Goal: Task Accomplishment & Management: Manage account settings

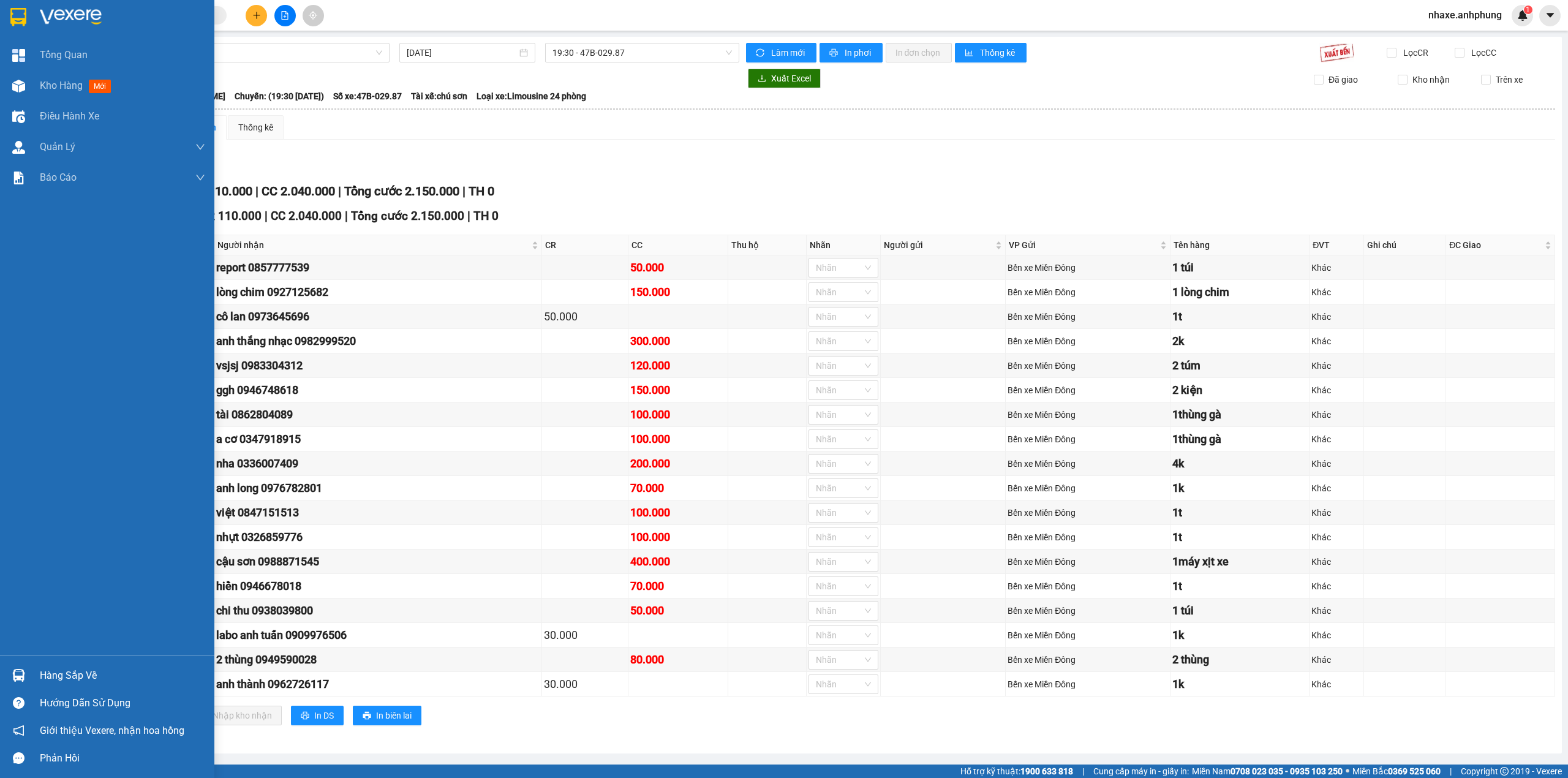
click at [76, 17] on img at bounding box center [71, 17] width 62 height 18
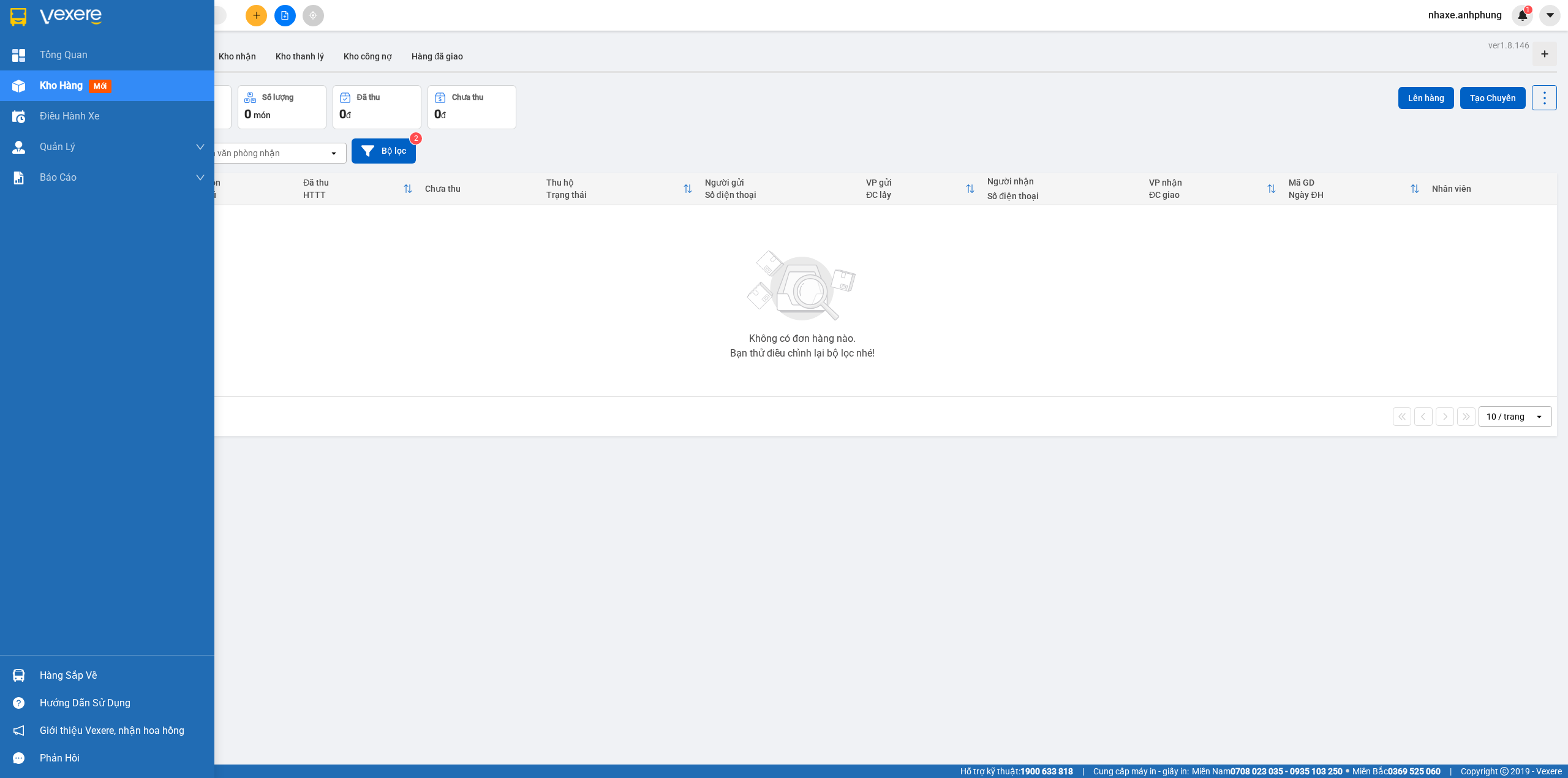
click at [83, 15] on img at bounding box center [71, 17] width 62 height 18
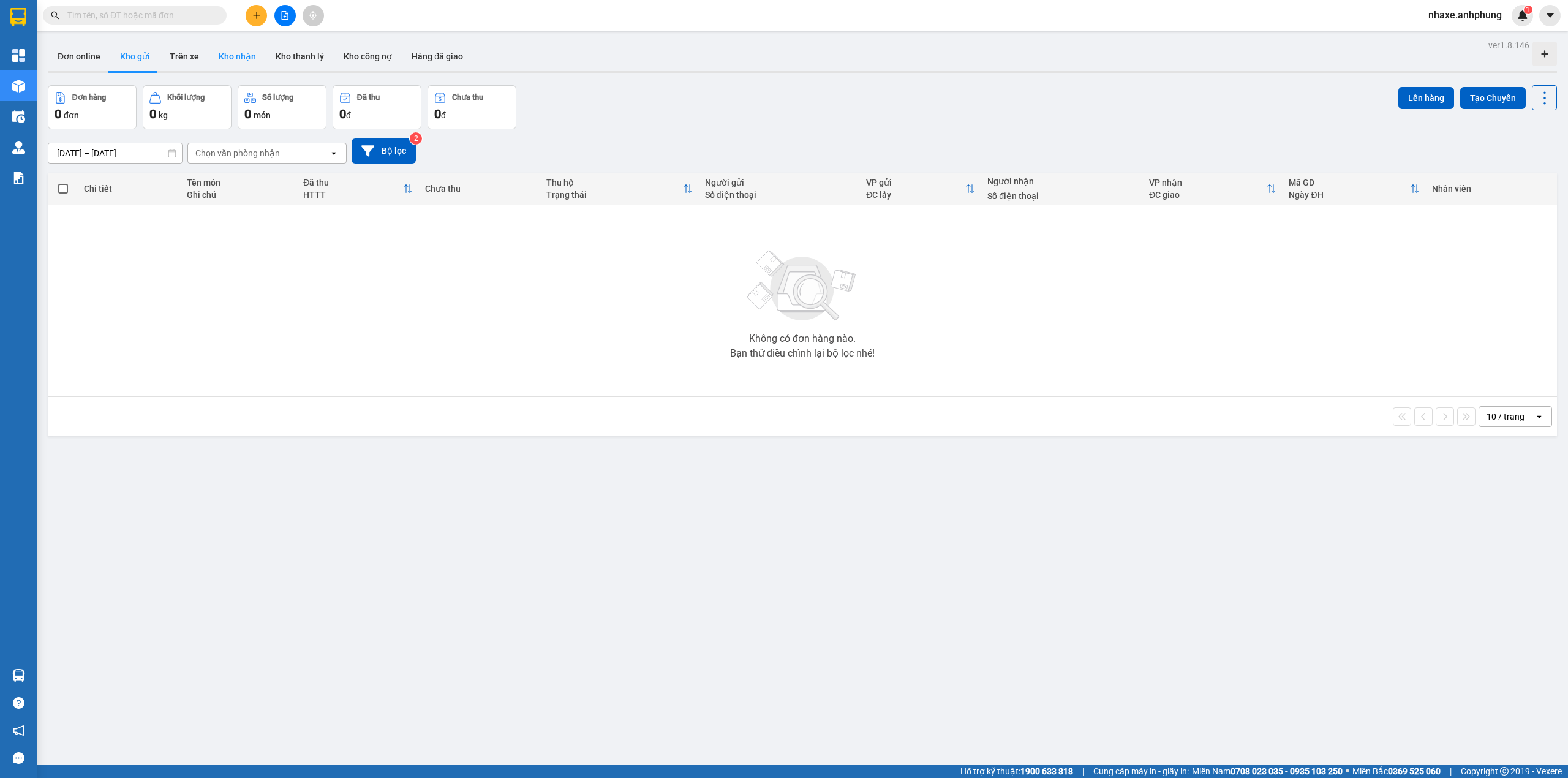
click at [224, 53] on button "Kho nhận" at bounding box center [237, 57] width 57 height 29
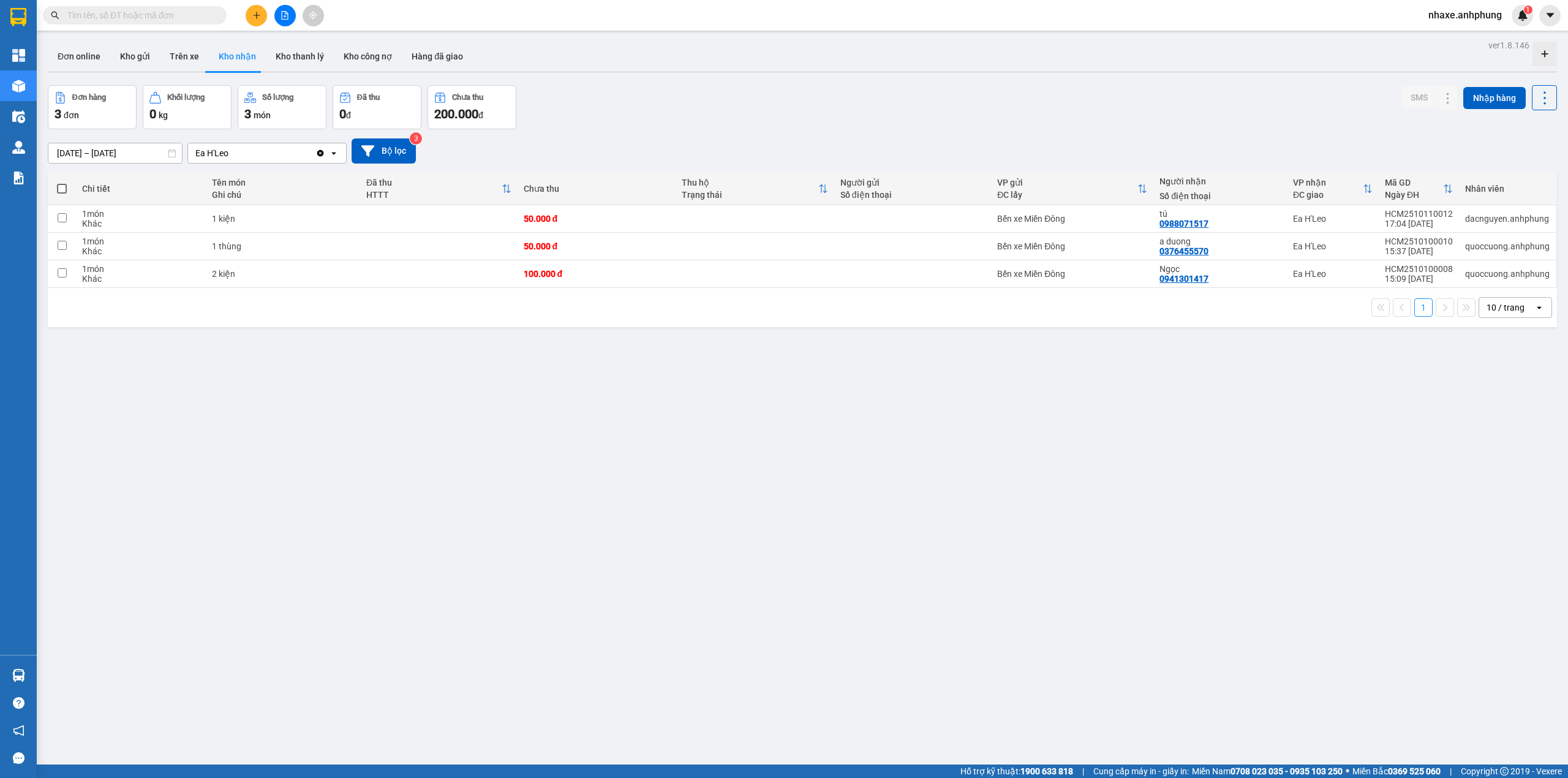
click at [121, 157] on input "[DATE] – [DATE]" at bounding box center [115, 153] width 134 height 20
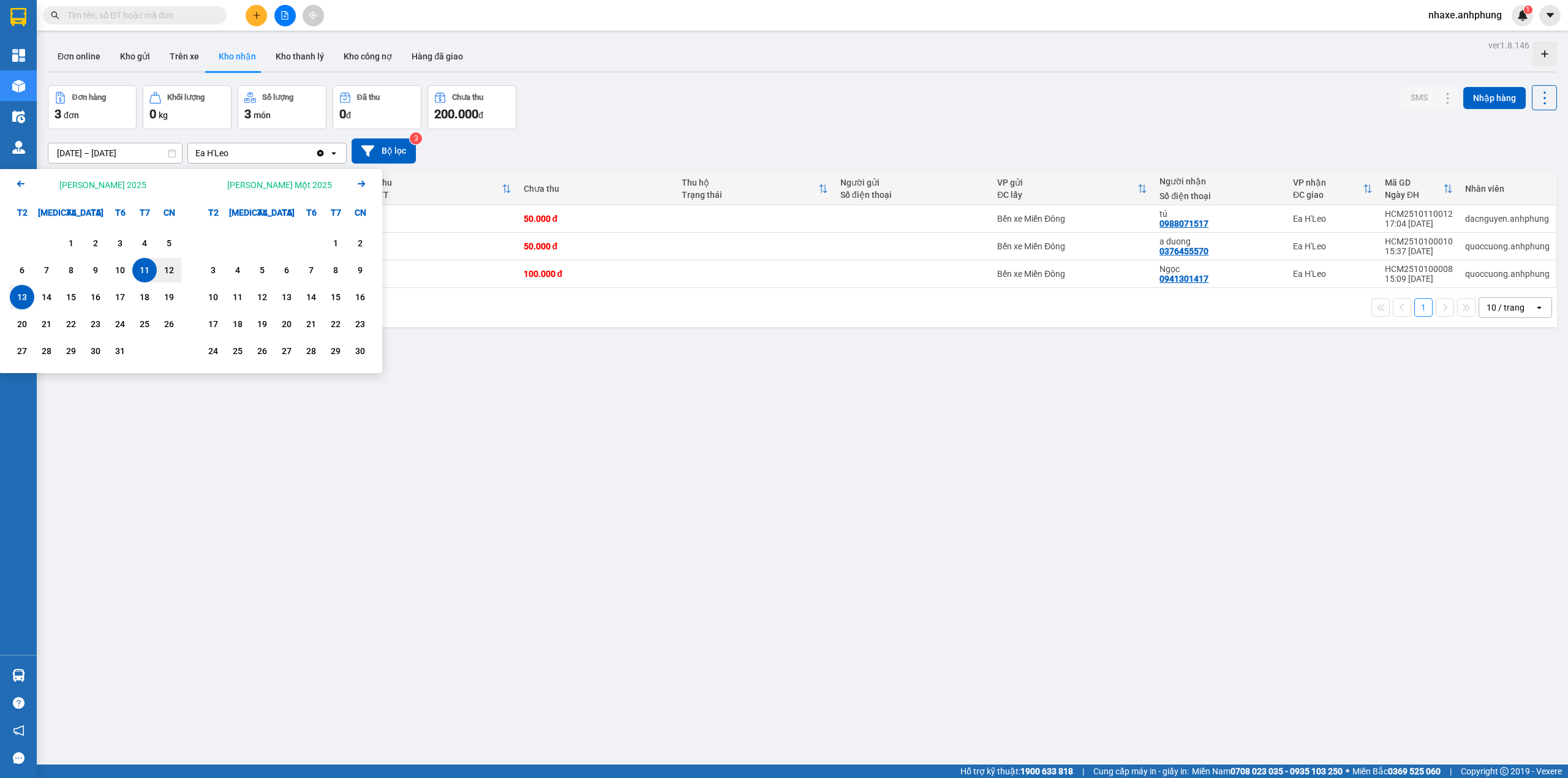
click at [18, 179] on icon "Arrow Left" at bounding box center [21, 184] width 15 height 15
click at [123, 241] on div "1" at bounding box center [120, 243] width 17 height 15
click at [360, 190] on icon "Arrow Right" at bounding box center [361, 184] width 15 height 15
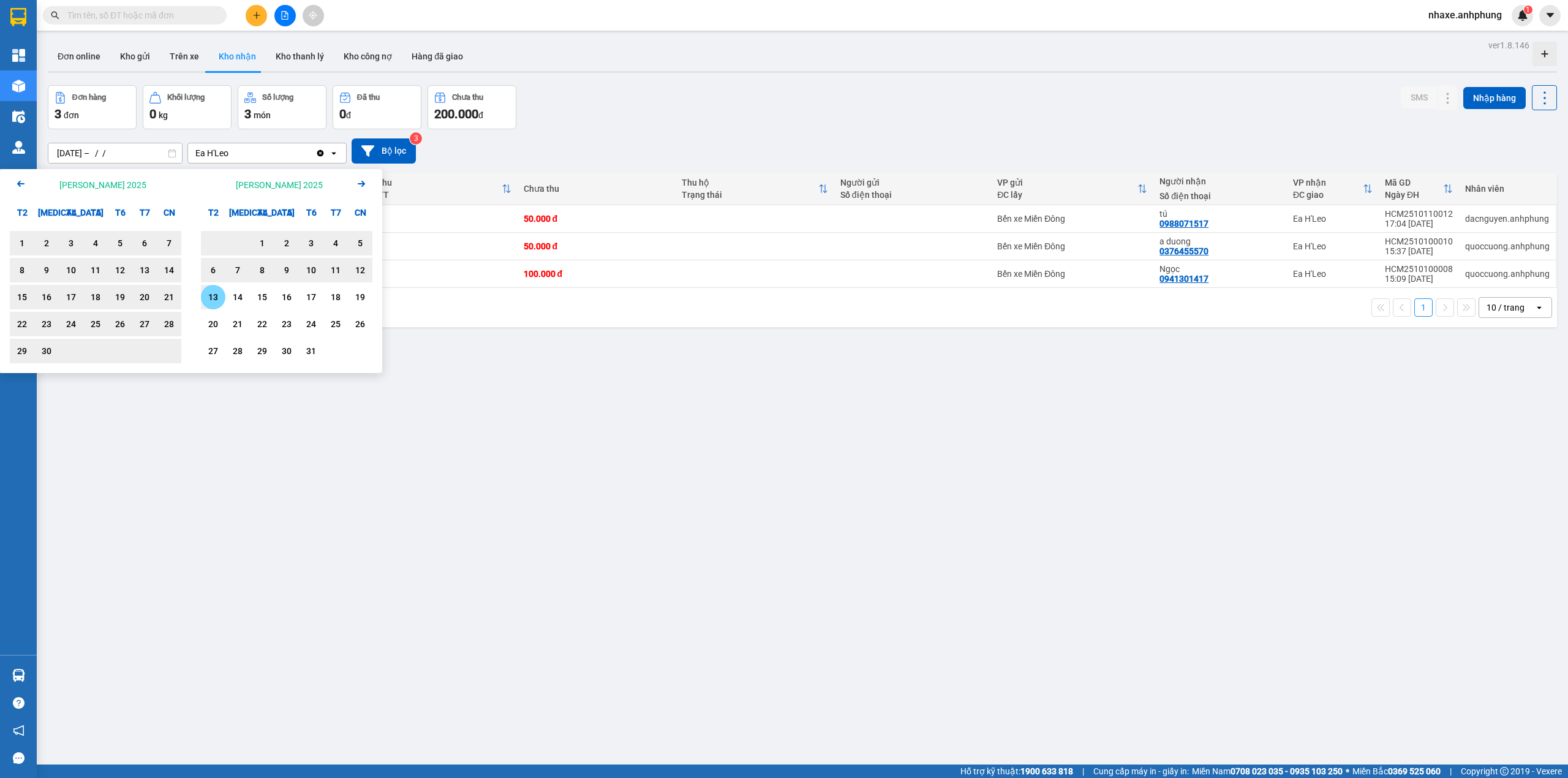
click at [207, 296] on div "13" at bounding box center [213, 297] width 17 height 15
type input "[DATE] – [DATE]"
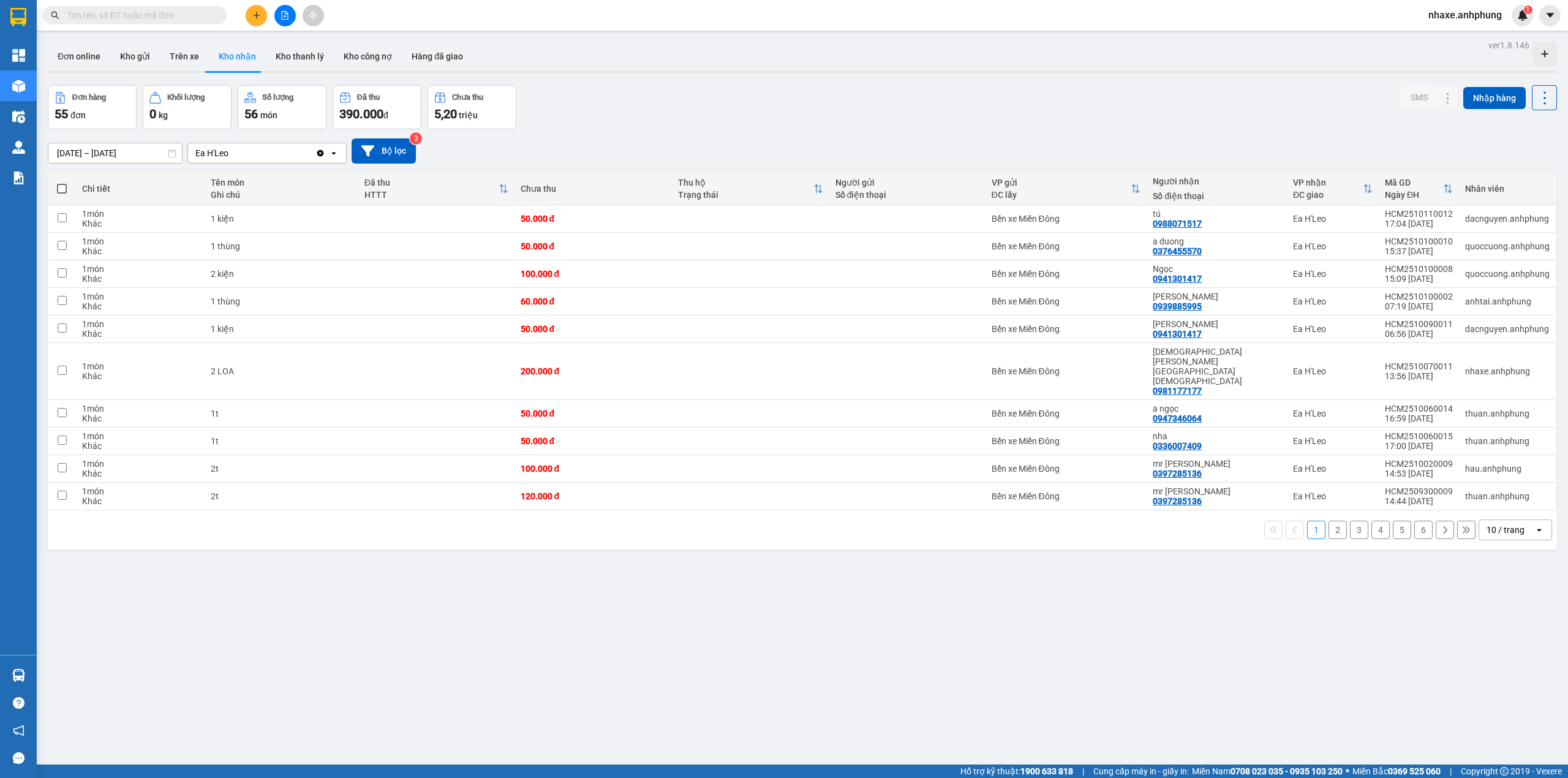
click at [1520, 520] on div "10 / trang" at bounding box center [1506, 529] width 55 height 20
click at [1500, 640] on span "100 / trang" at bounding box center [1498, 640] width 44 height 13
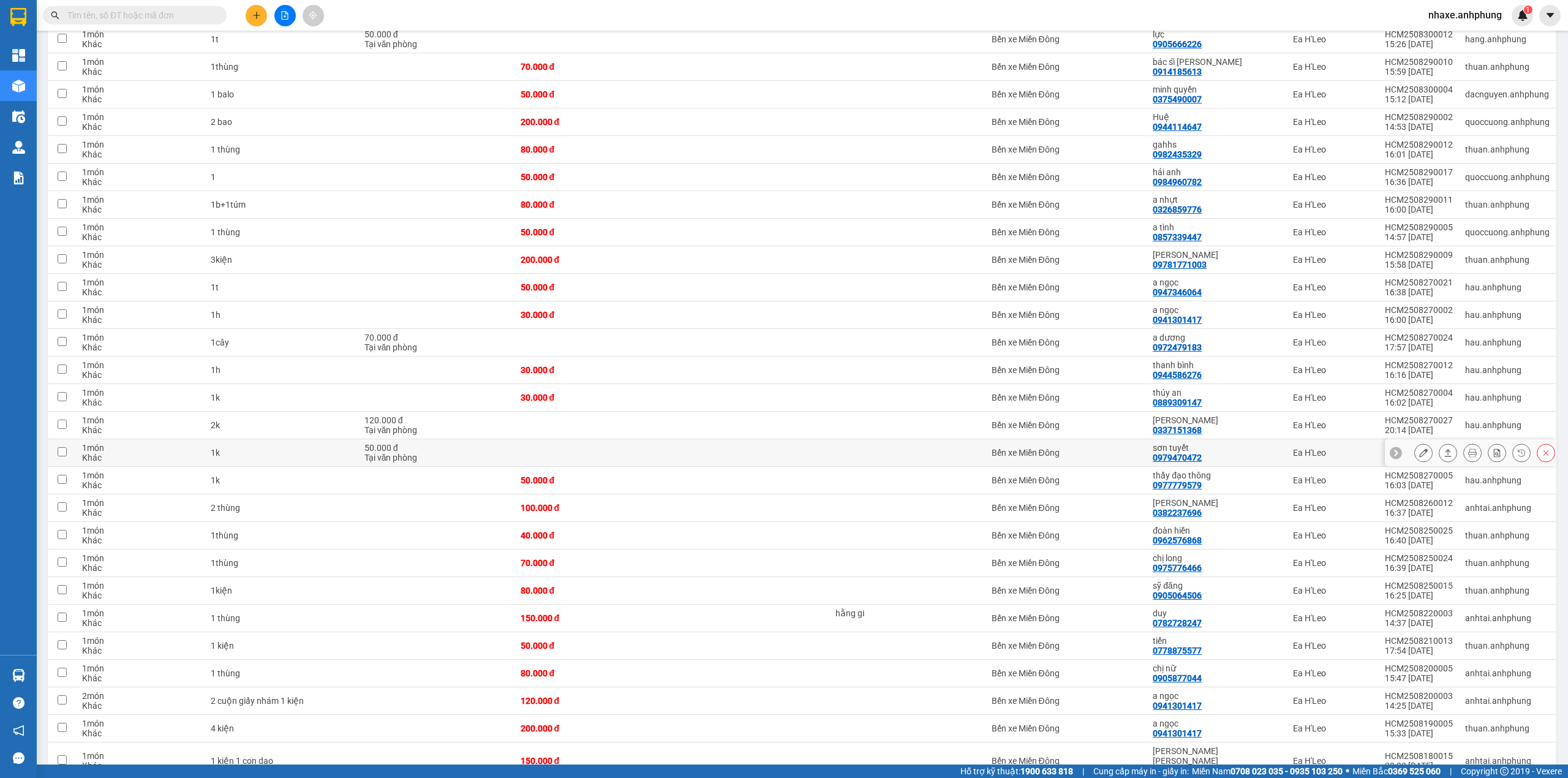
scroll to position [979, 0]
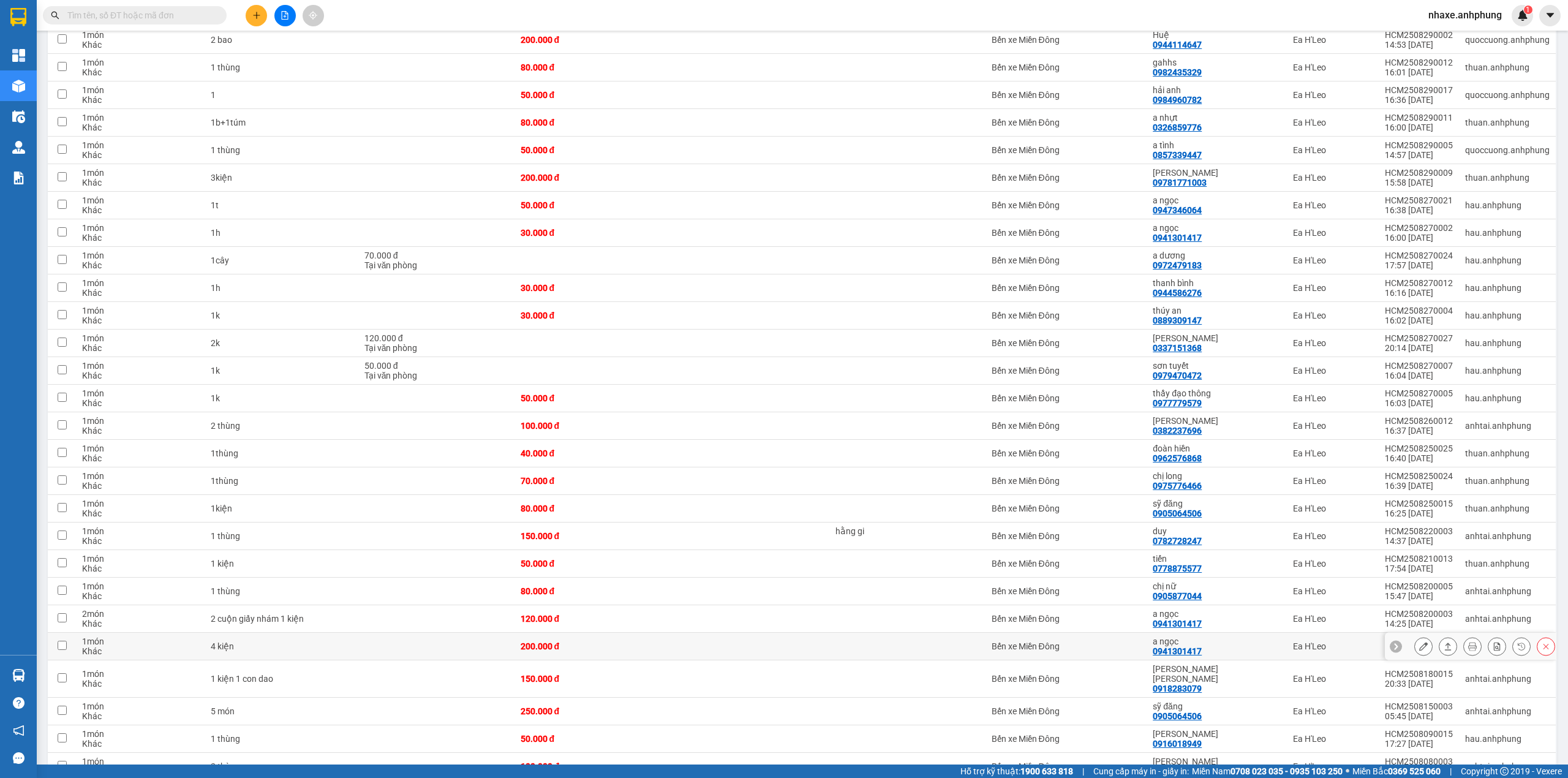
click at [1105, 632] on td "Bến xe Miền Đông" at bounding box center [1066, 646] width 162 height 27
checkbox input "true"
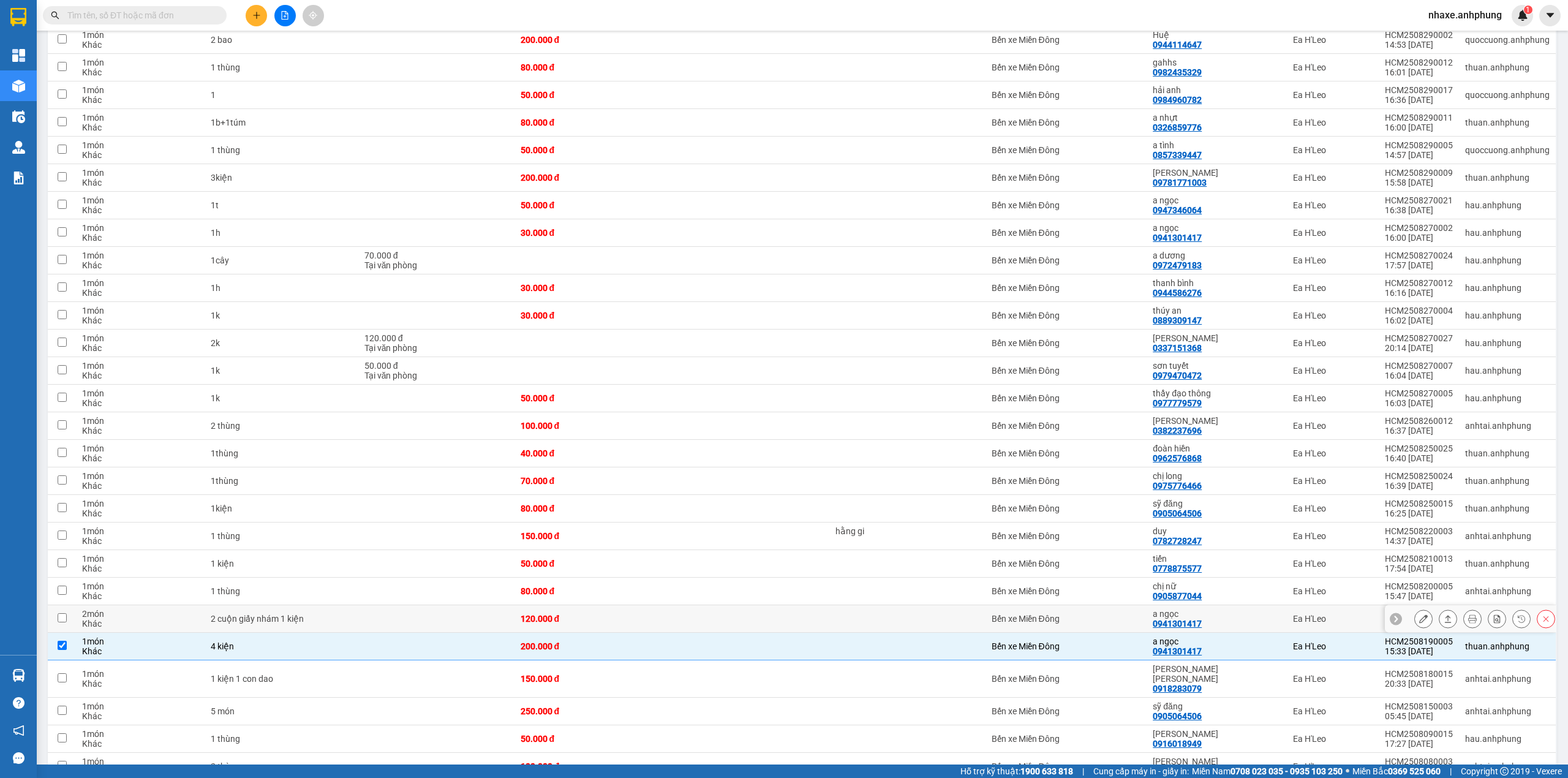
click at [1244, 609] on div "a [PERSON_NAME] 0941301417" at bounding box center [1216, 618] width 128 height 20
checkbox input "true"
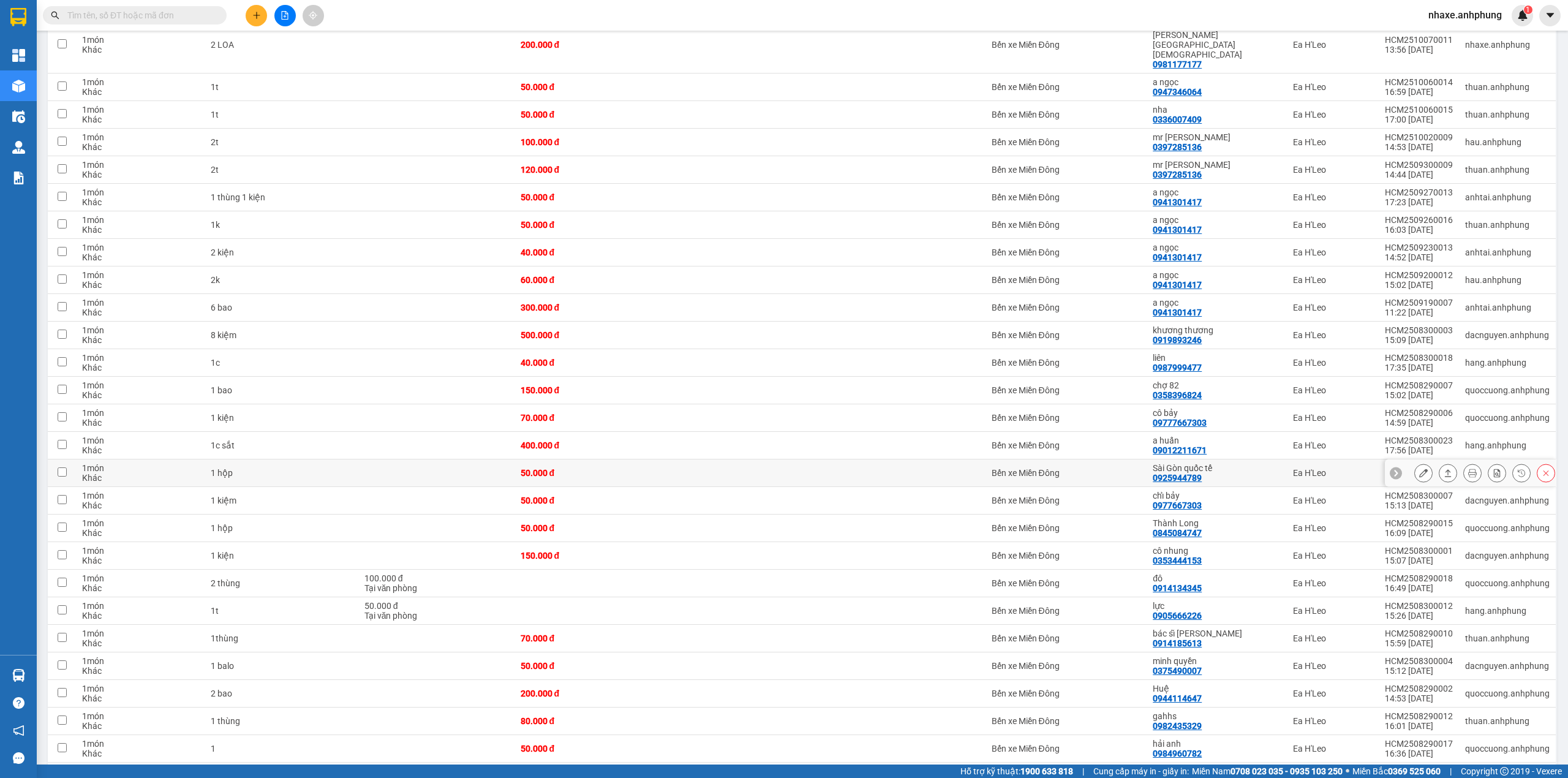
scroll to position [163, 0]
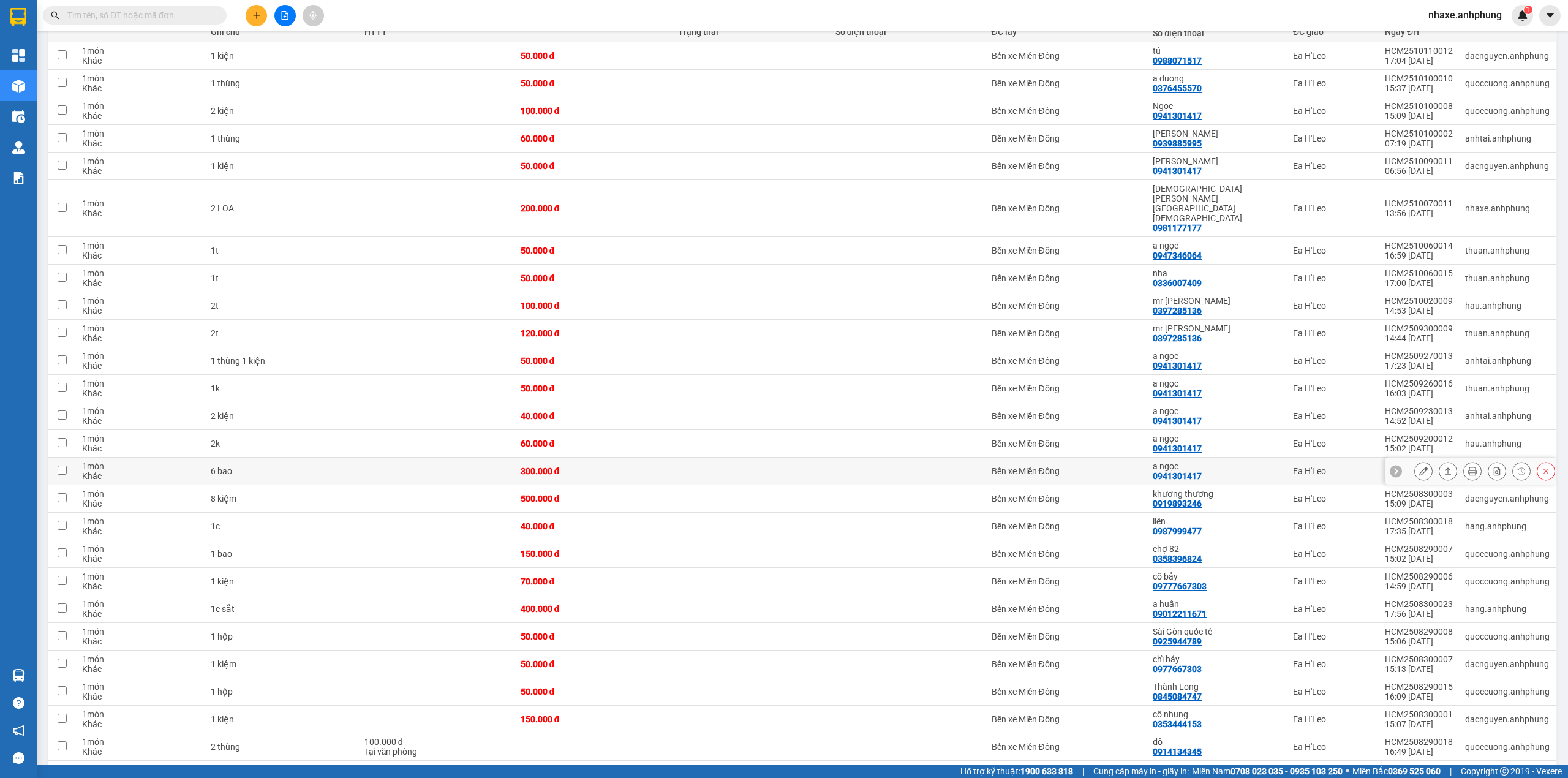
click at [1211, 461] on div "a ngọc" at bounding box center [1216, 465] width 128 height 10
checkbox input "true"
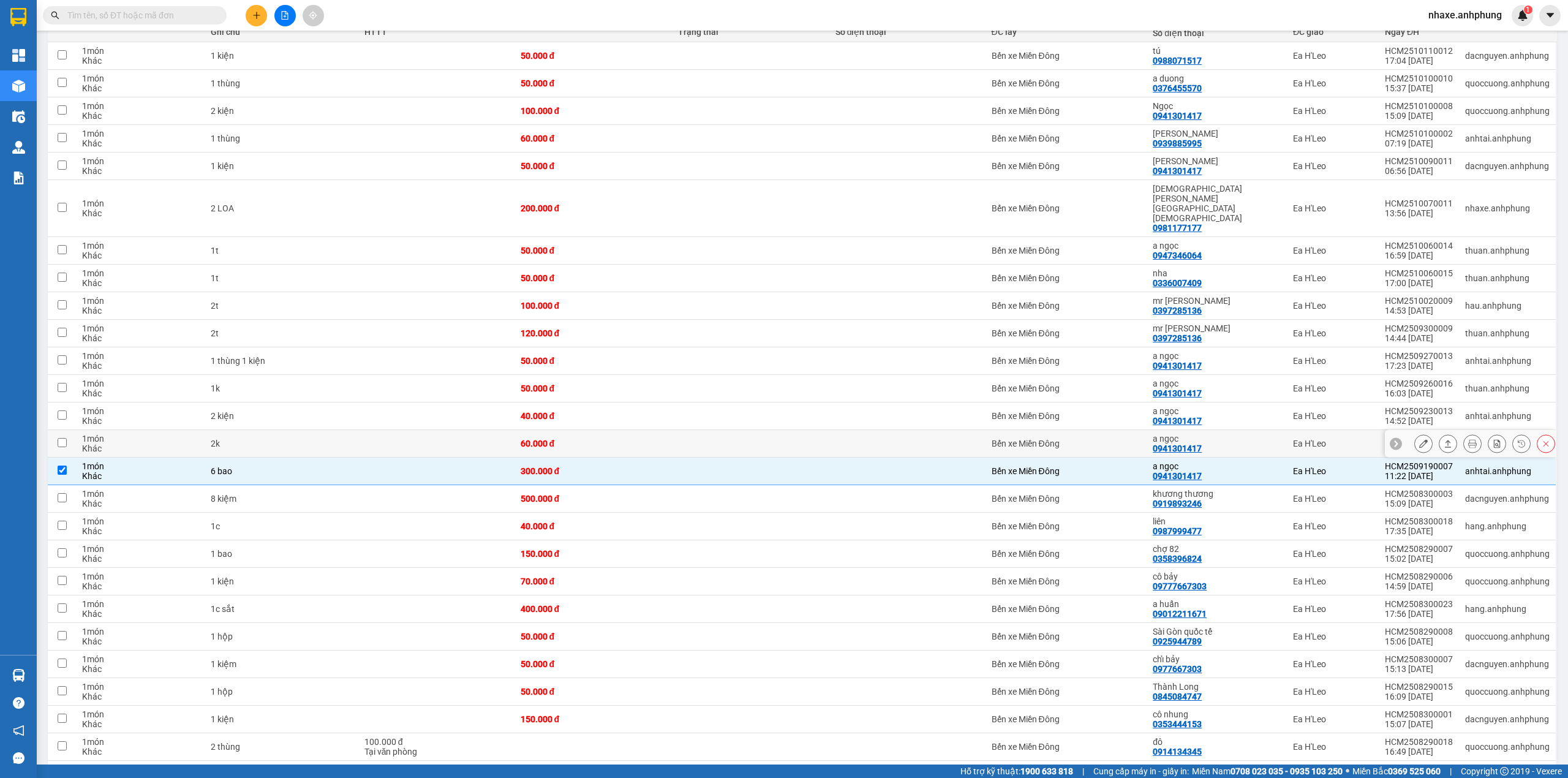
click at [1228, 434] on div "a [PERSON_NAME] 0941301417" at bounding box center [1216, 443] width 128 height 20
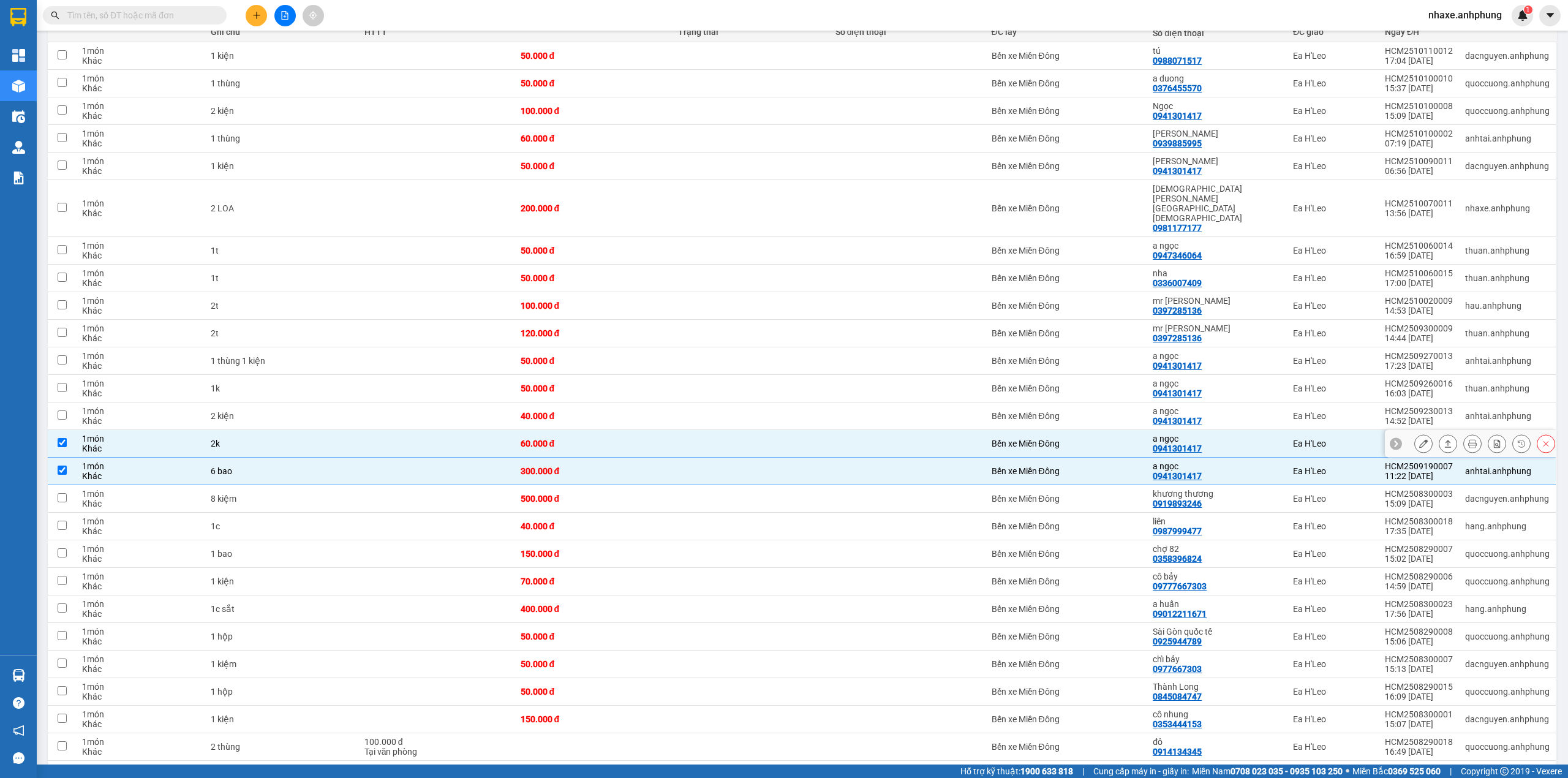
checkbox input "true"
click at [1233, 406] on div "a [PERSON_NAME] 0941301417" at bounding box center [1216, 415] width 128 height 20
checkbox input "true"
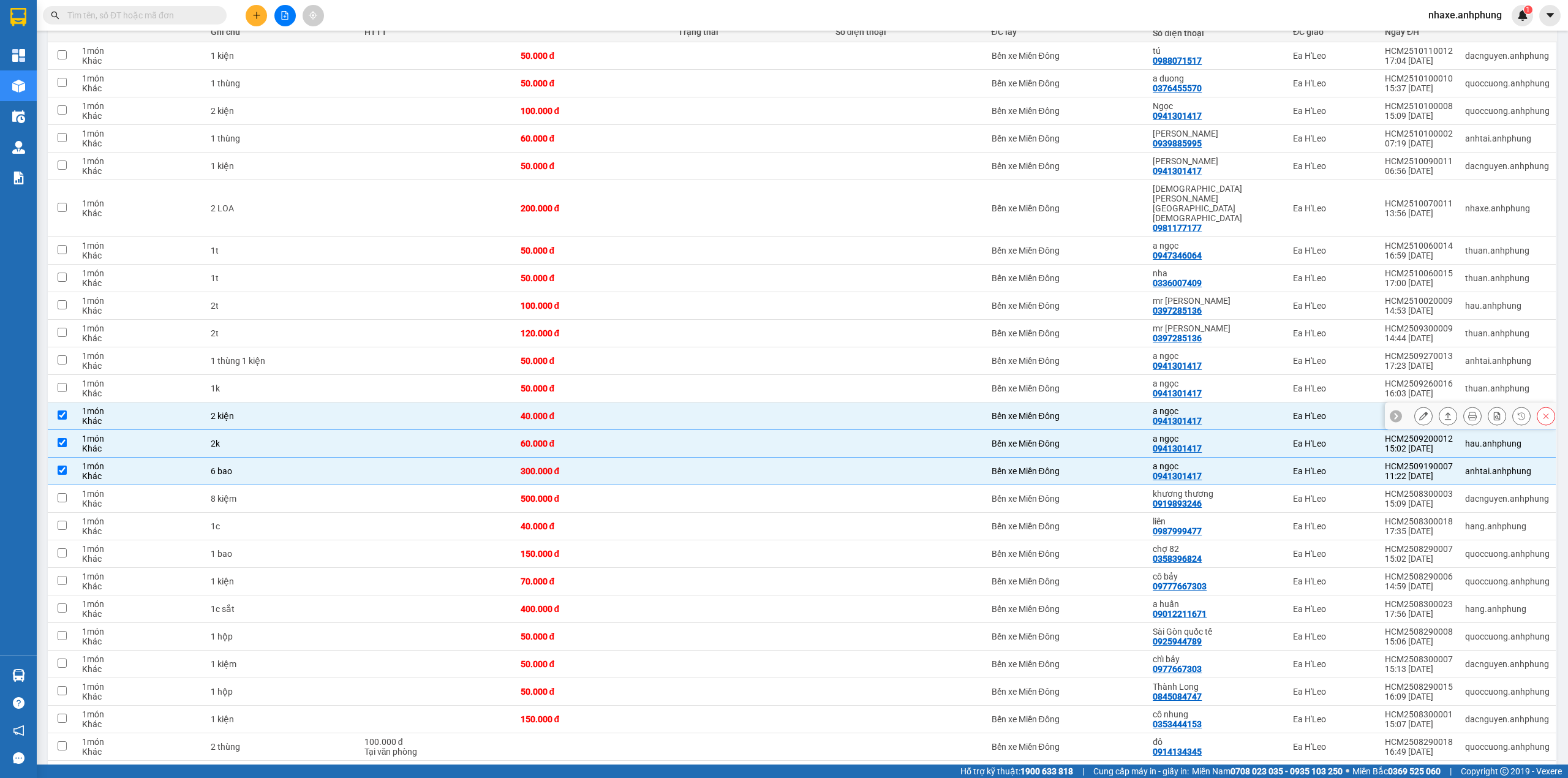
scroll to position [82, 0]
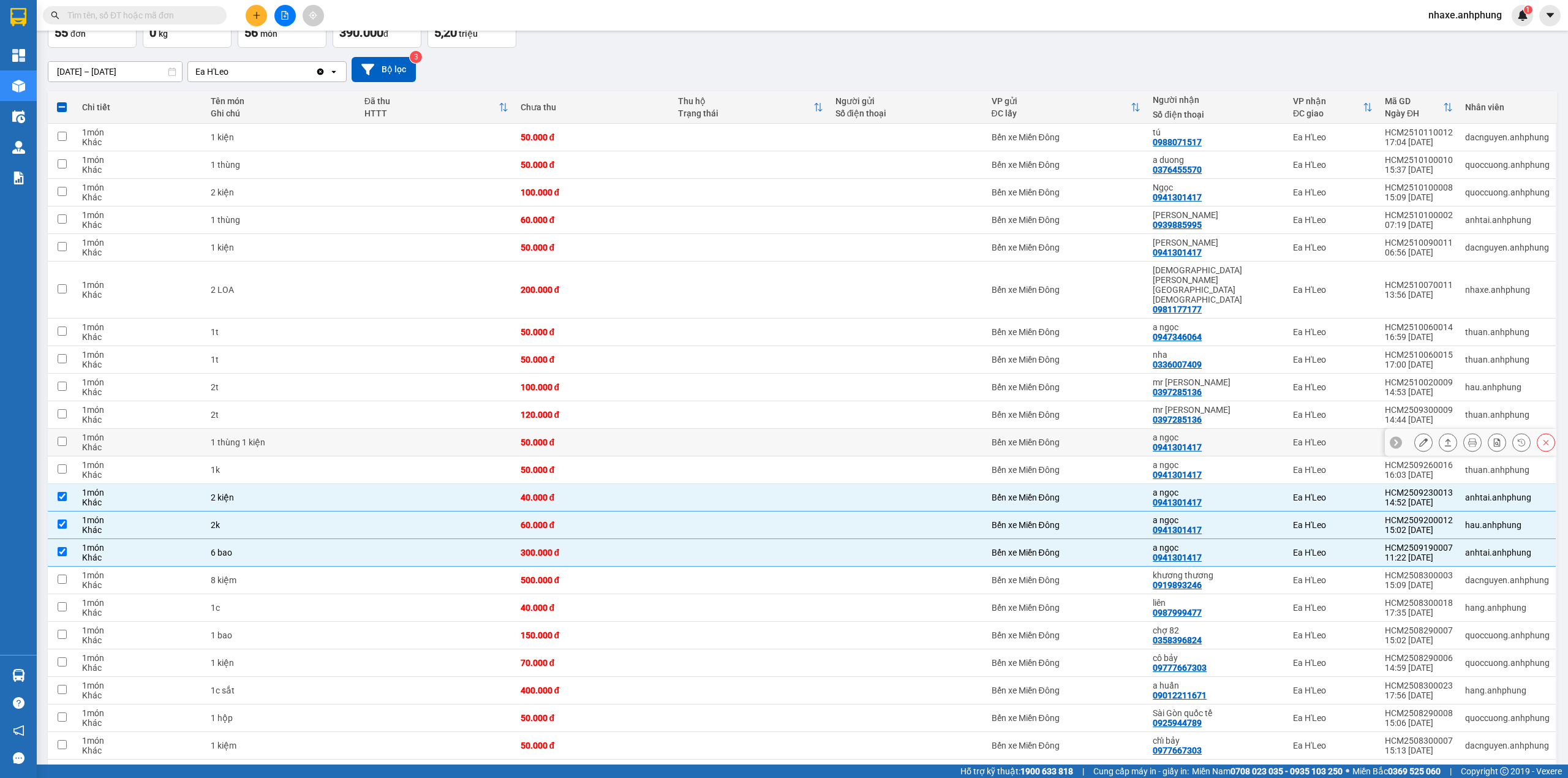
click at [1220, 432] on div "a [PERSON_NAME] 0941301417" at bounding box center [1216, 442] width 128 height 20
checkbox input "true"
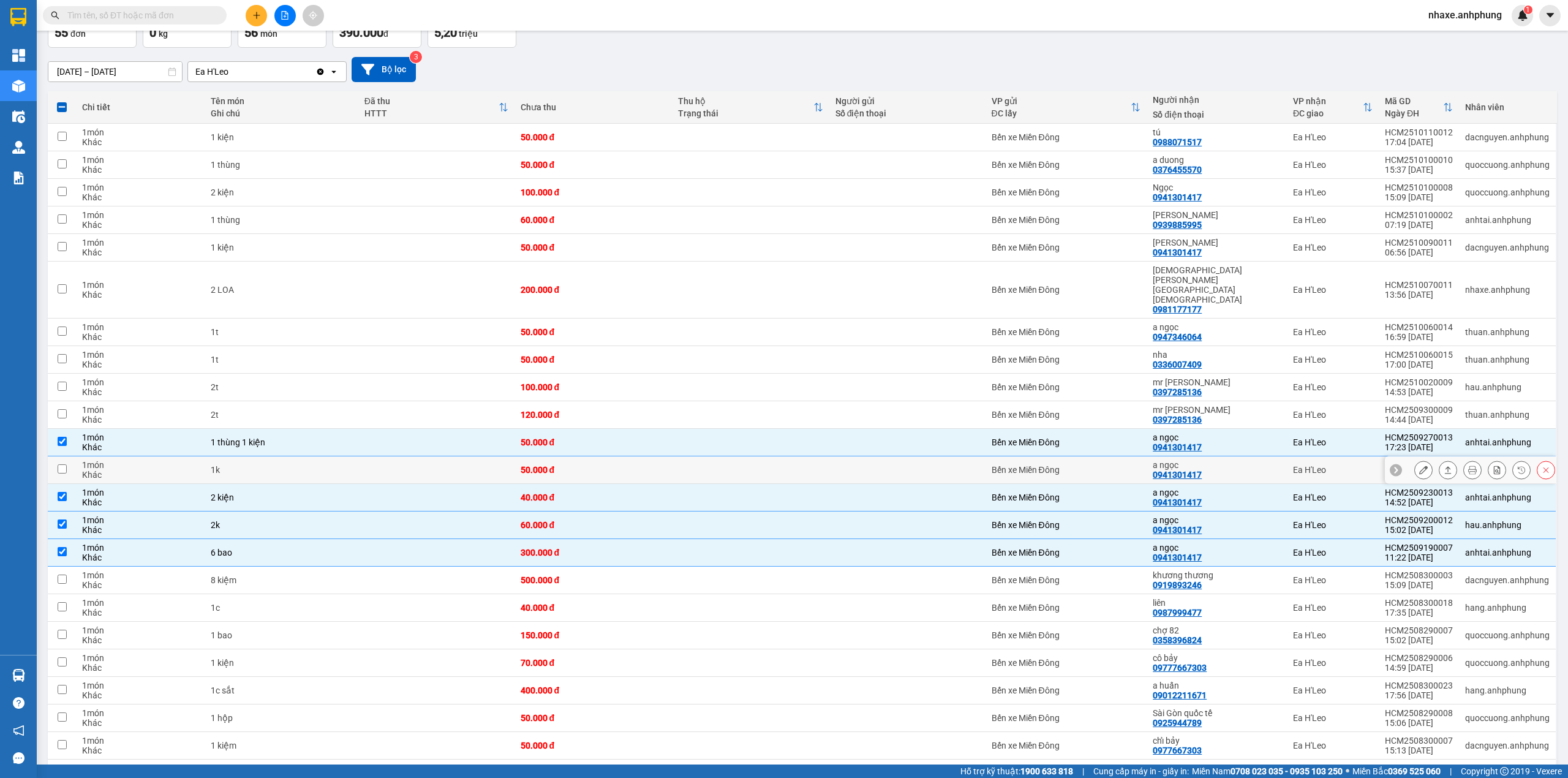
click at [1239, 460] on div "a [PERSON_NAME] 0941301417" at bounding box center [1216, 469] width 128 height 20
checkbox input "true"
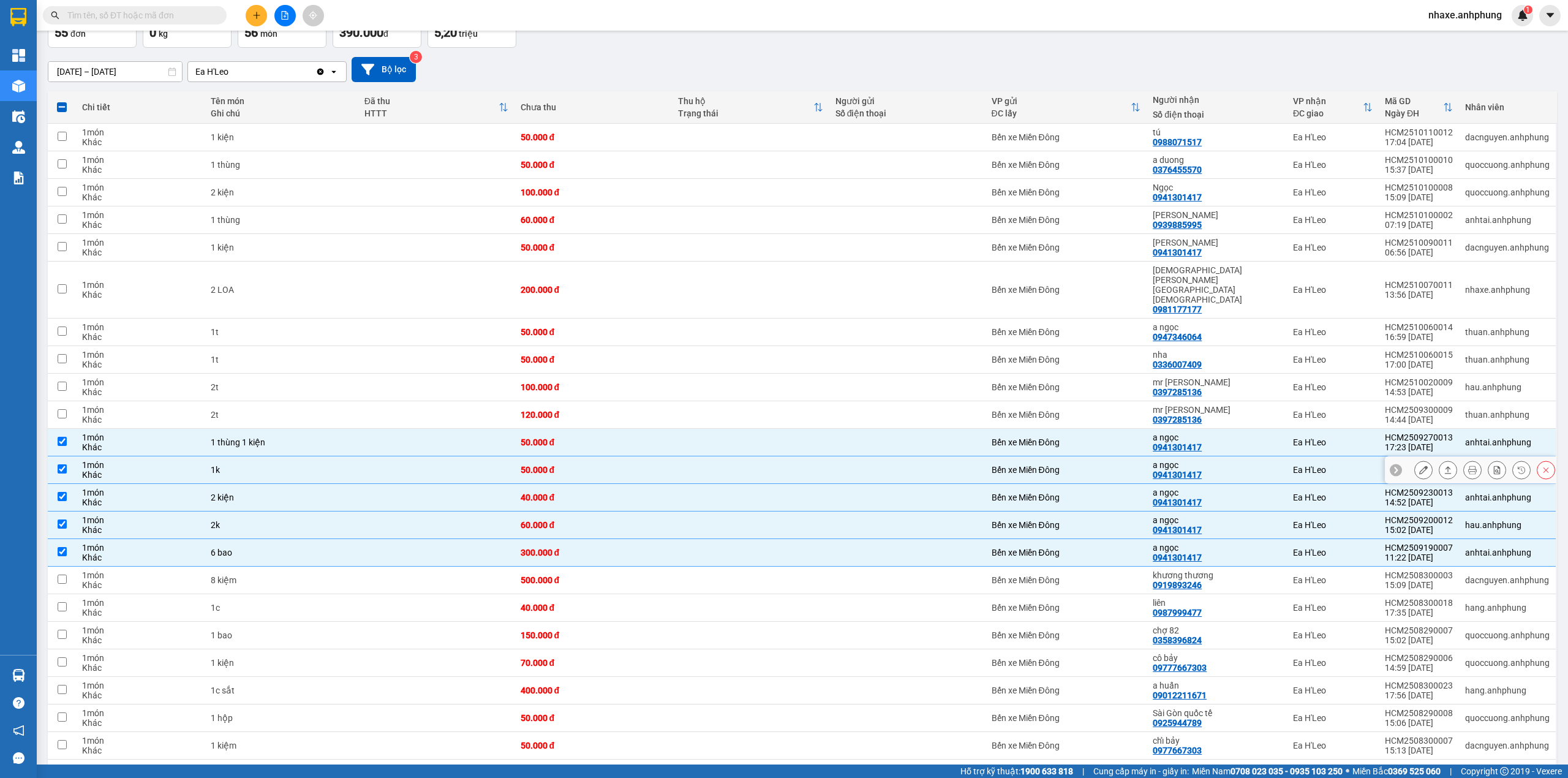
scroll to position [0, 0]
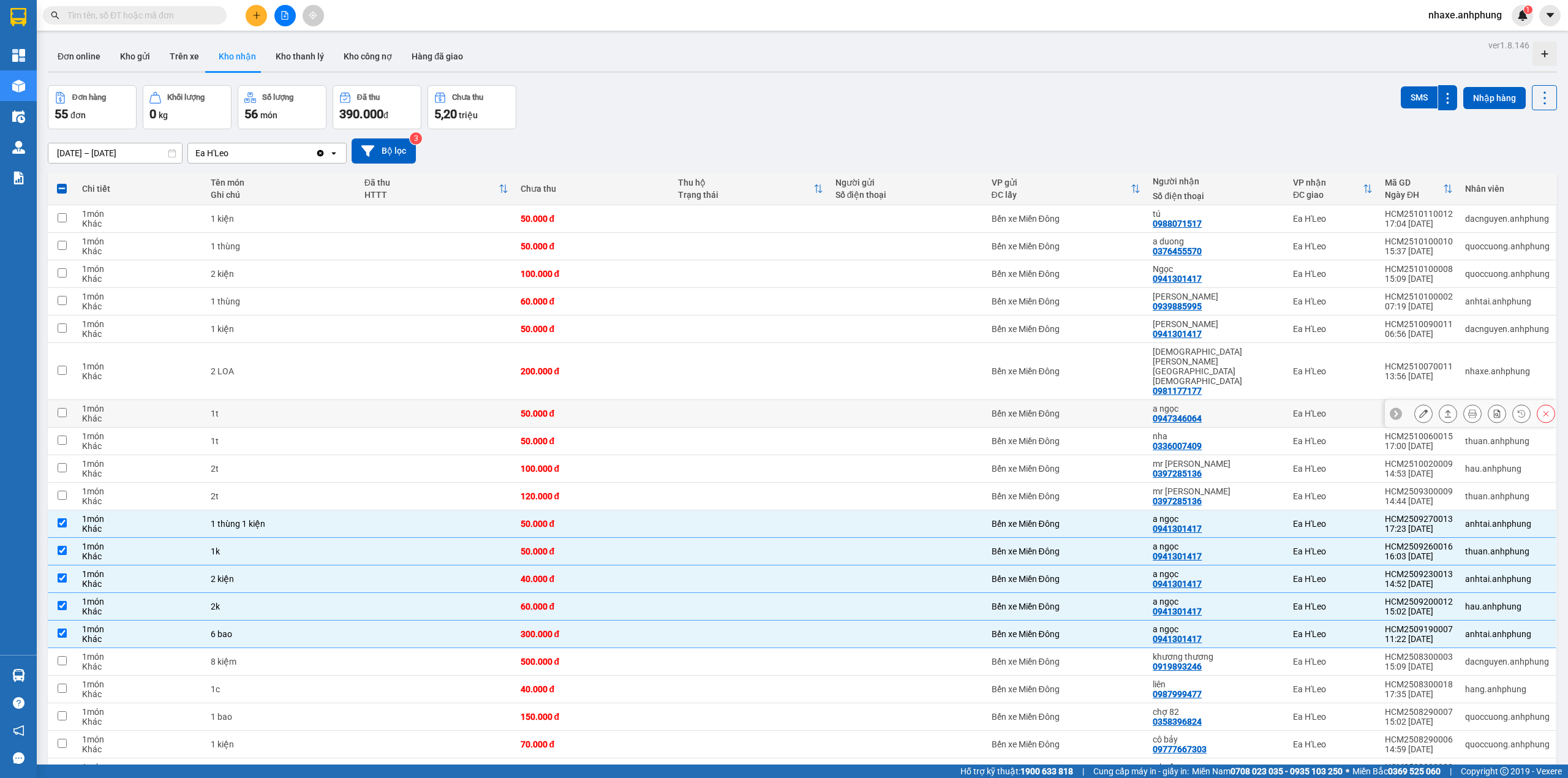
click at [1219, 404] on div "a [PERSON_NAME] 0947346064" at bounding box center [1216, 413] width 128 height 20
checkbox input "true"
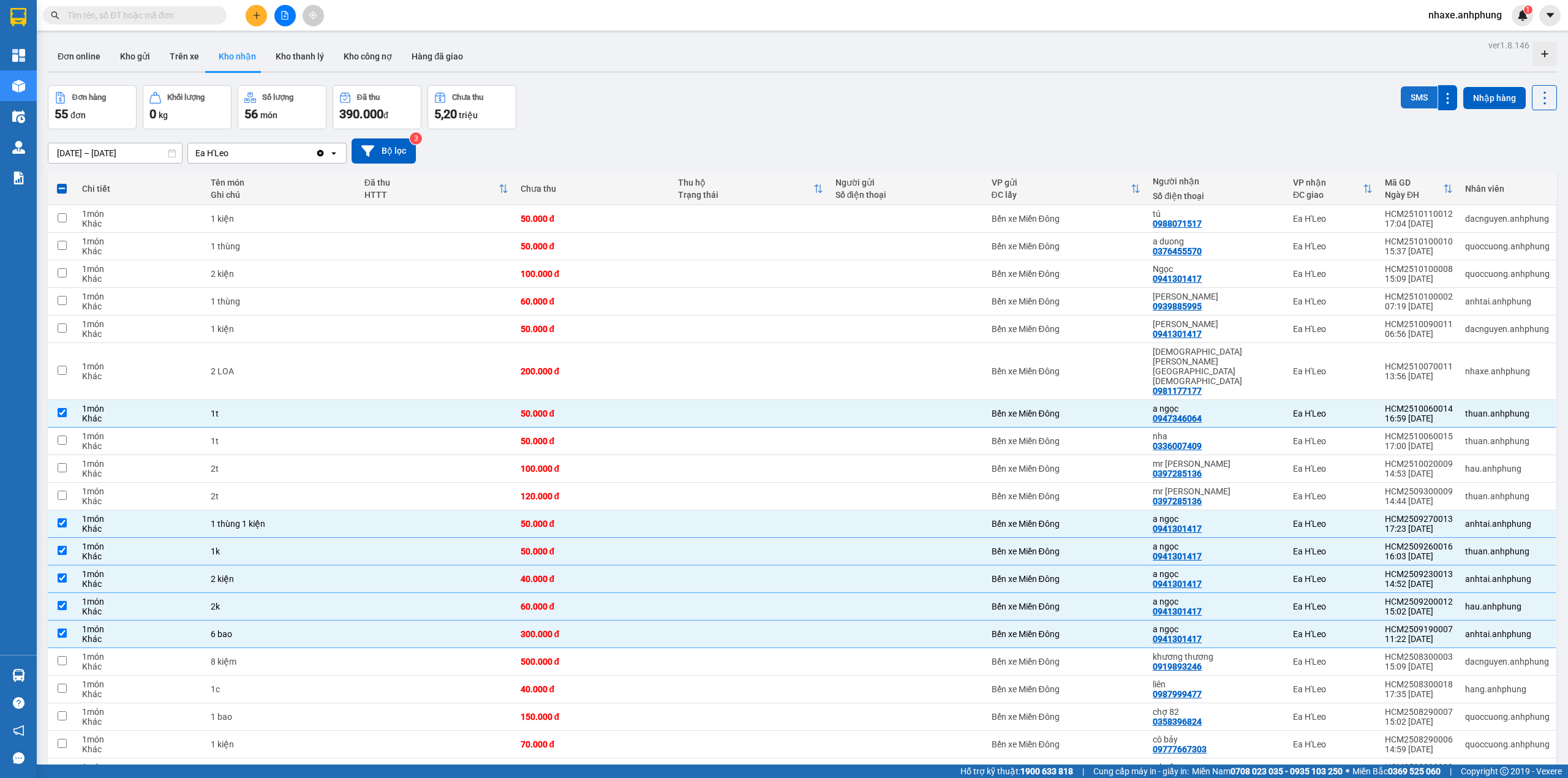
click at [1409, 99] on button "SMS" at bounding box center [1419, 97] width 37 height 22
click at [1419, 409] on icon at bounding box center [1423, 413] width 9 height 9
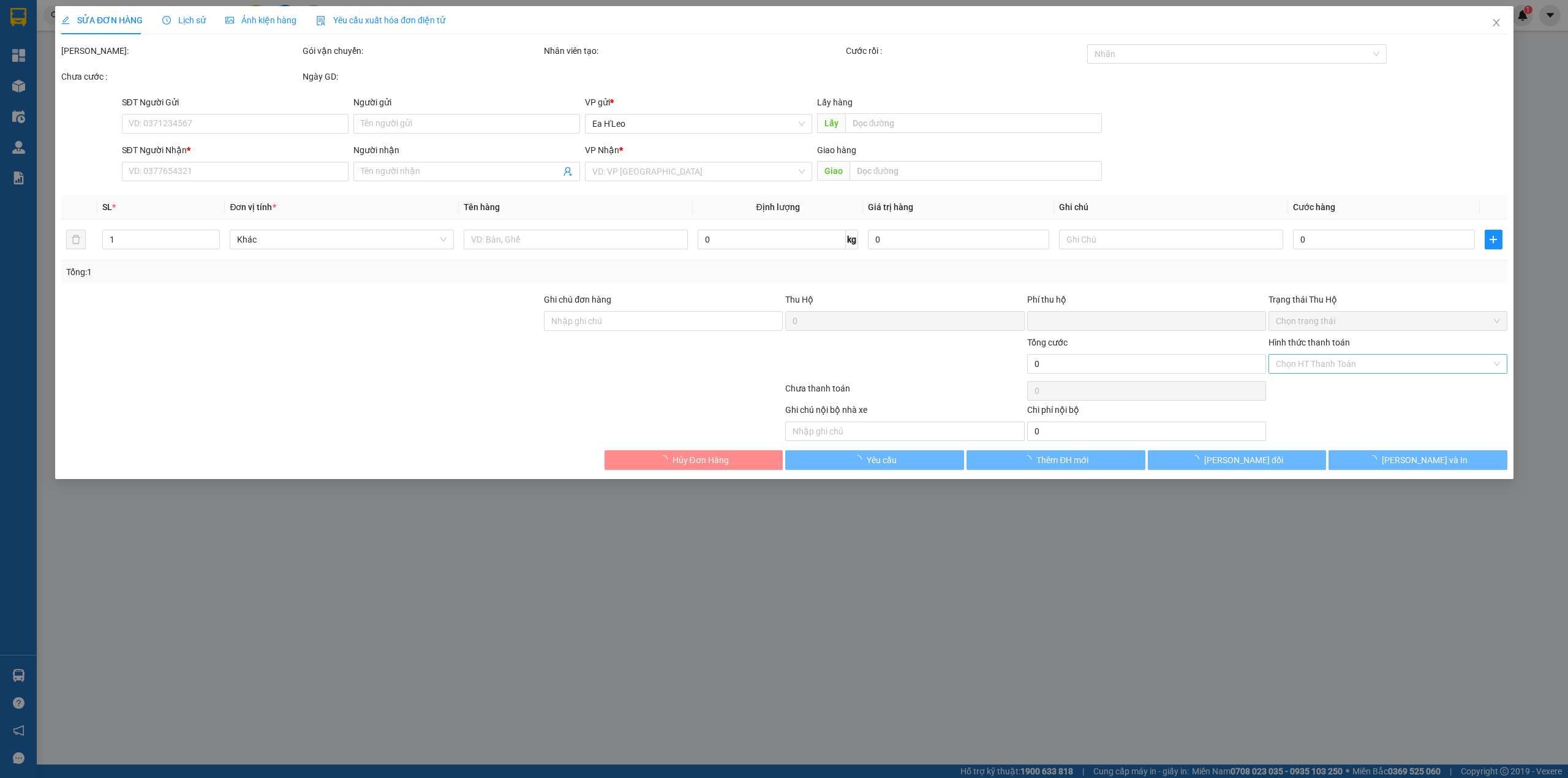
type input "0947346064"
type input "a ngọc"
type input "0"
type input "50.000"
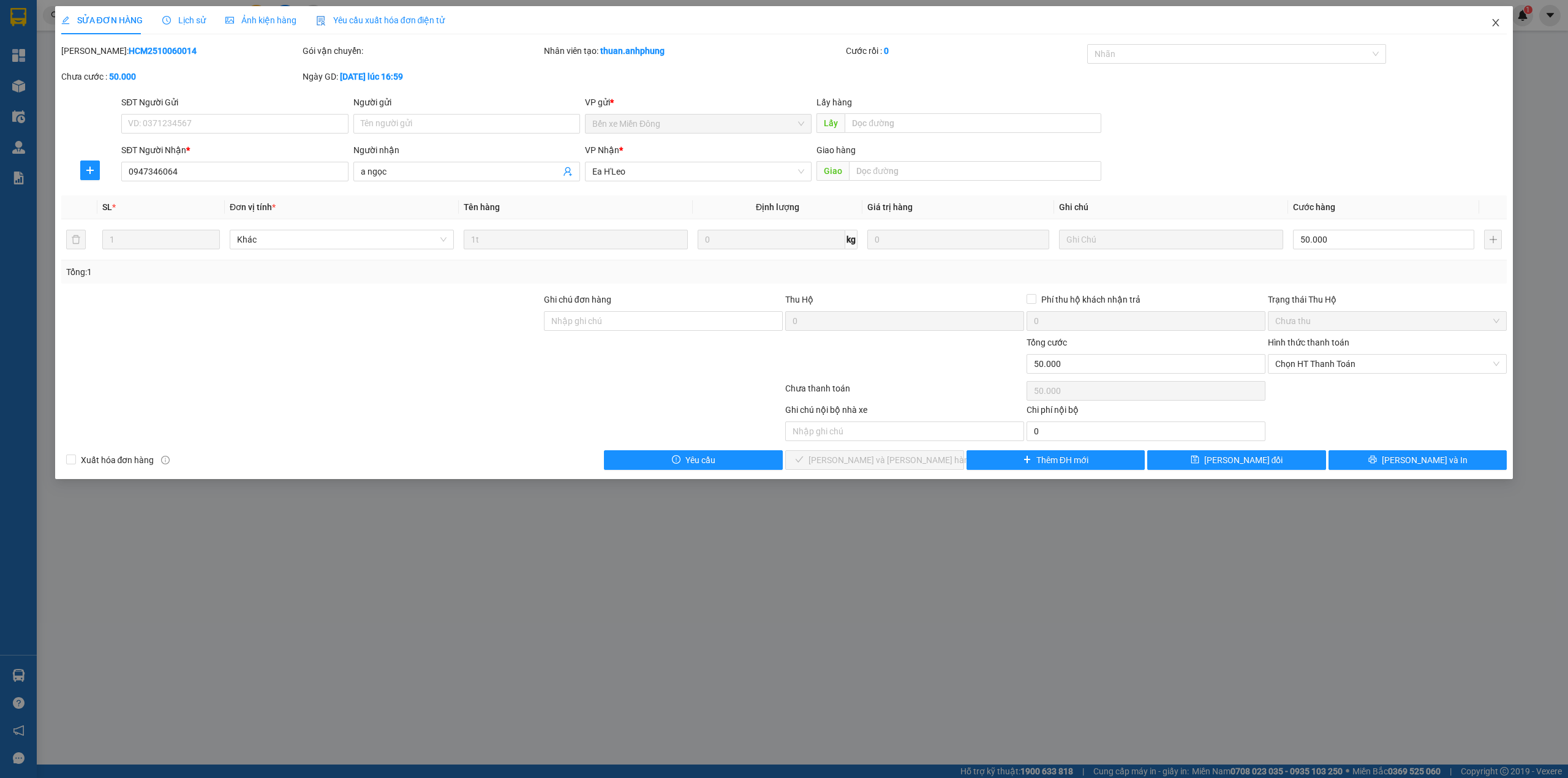
click at [1493, 18] on icon "close" at bounding box center [1495, 22] width 10 height 10
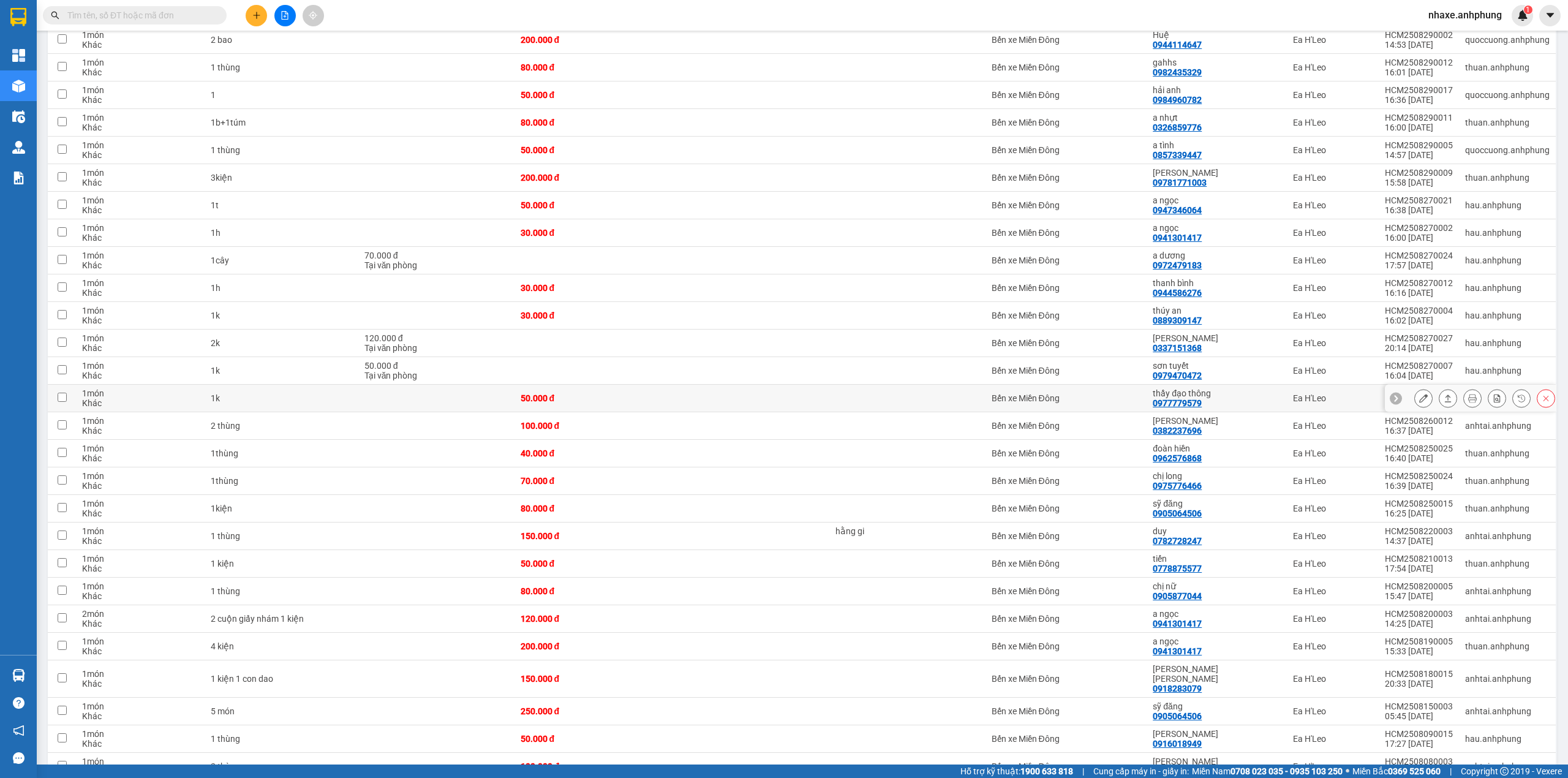
scroll to position [1019, 0]
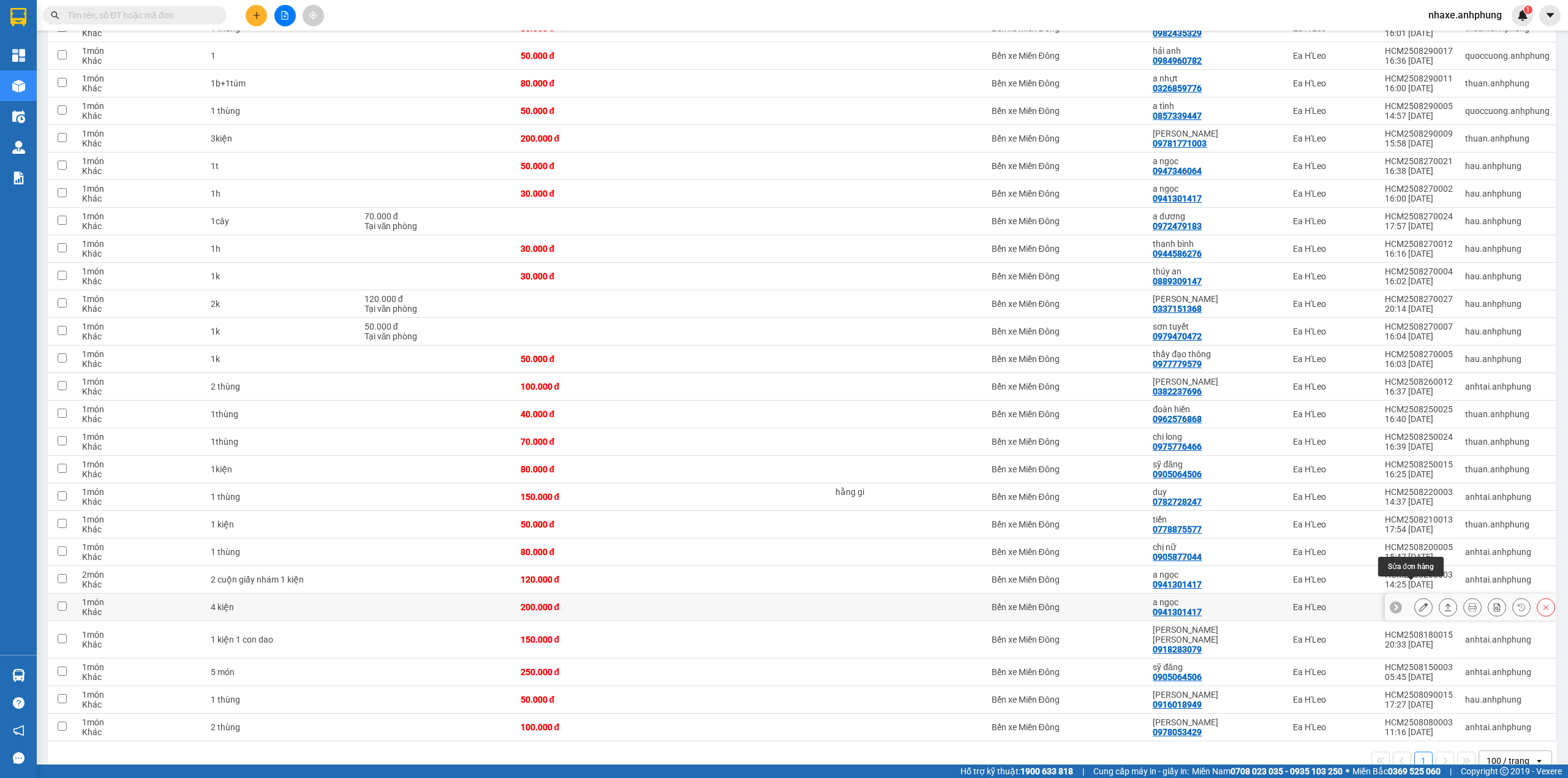
click at [1415, 596] on button at bounding box center [1423, 607] width 17 height 21
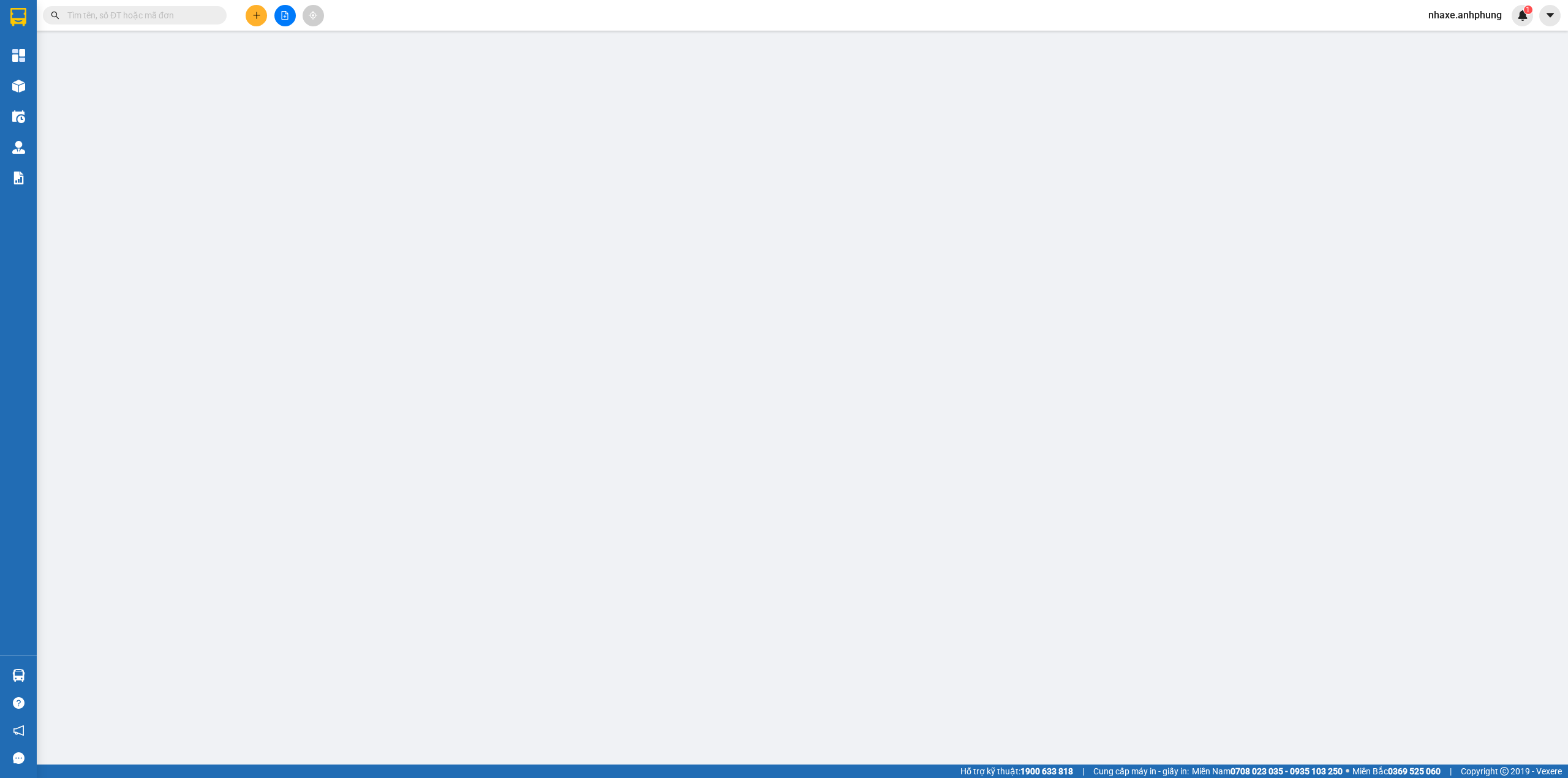
type input "0941301417"
type input "a ngọc"
type input "0"
type input "200.000"
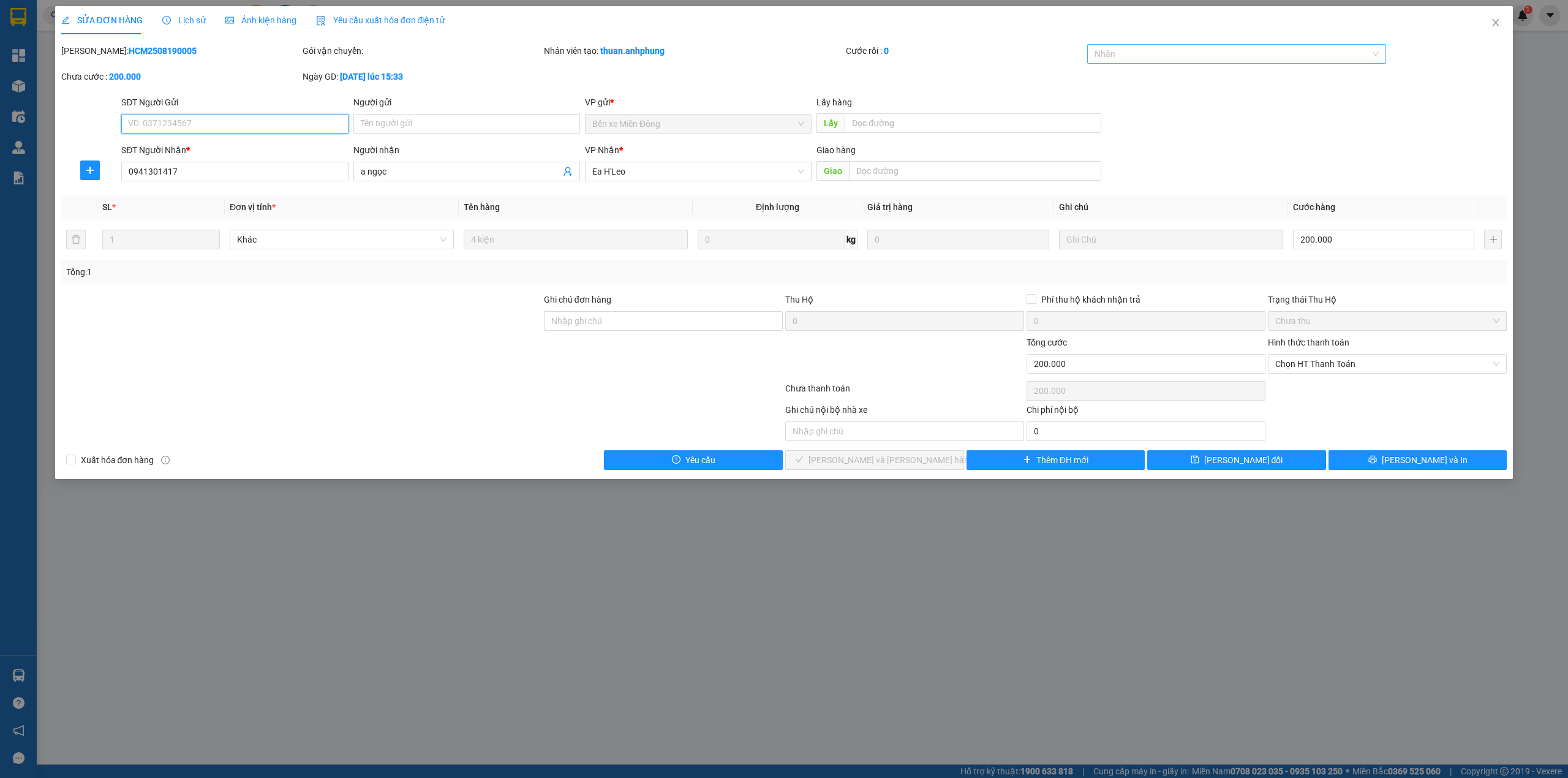
click at [1125, 57] on div at bounding box center [1230, 54] width 281 height 15
click at [1125, 75] on div "CHUYỂN KHOẢN" at bounding box center [1236, 79] width 285 height 13
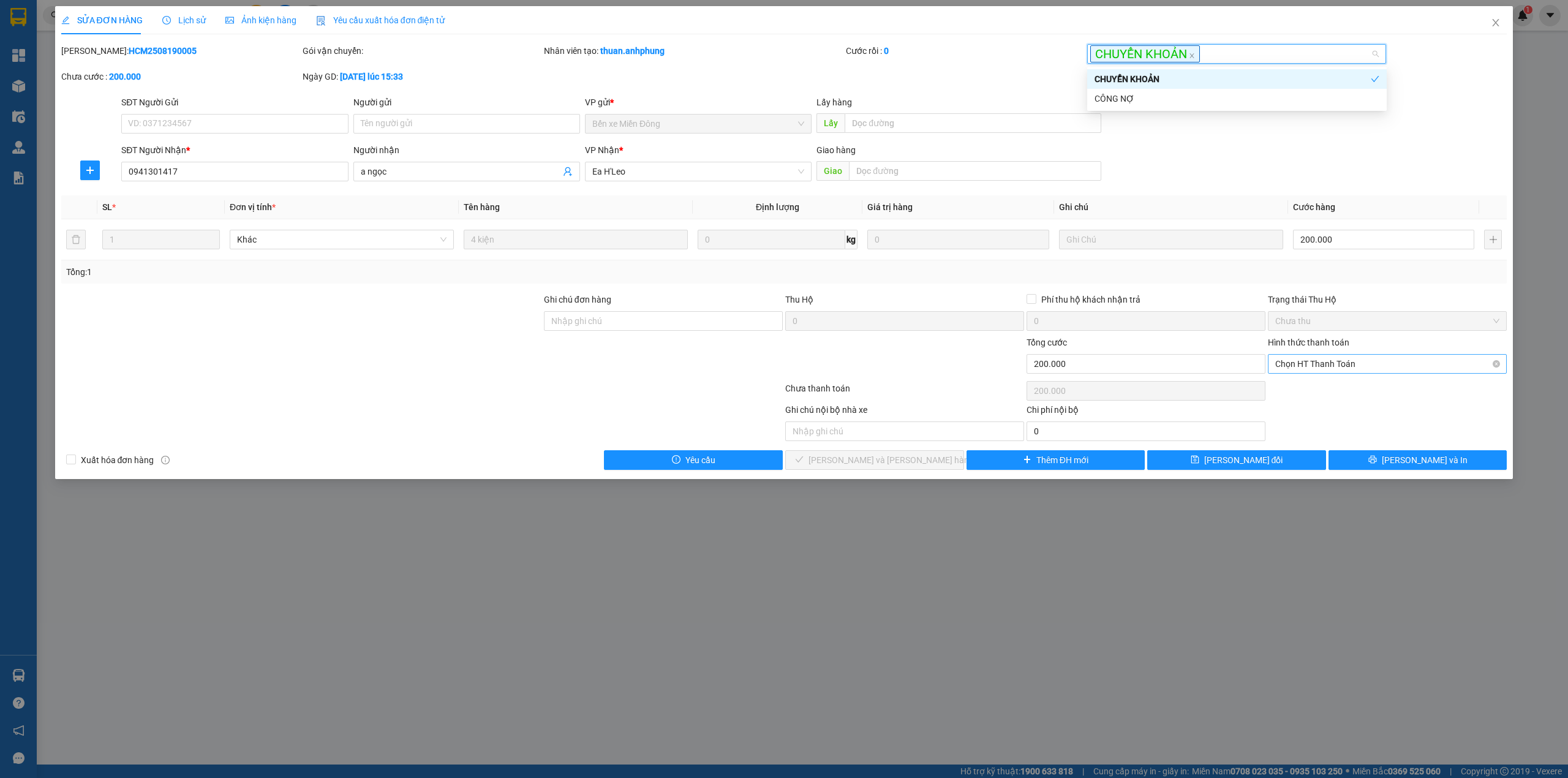
click at [1309, 365] on span "Chọn HT Thanh Toán" at bounding box center [1387, 363] width 224 height 18
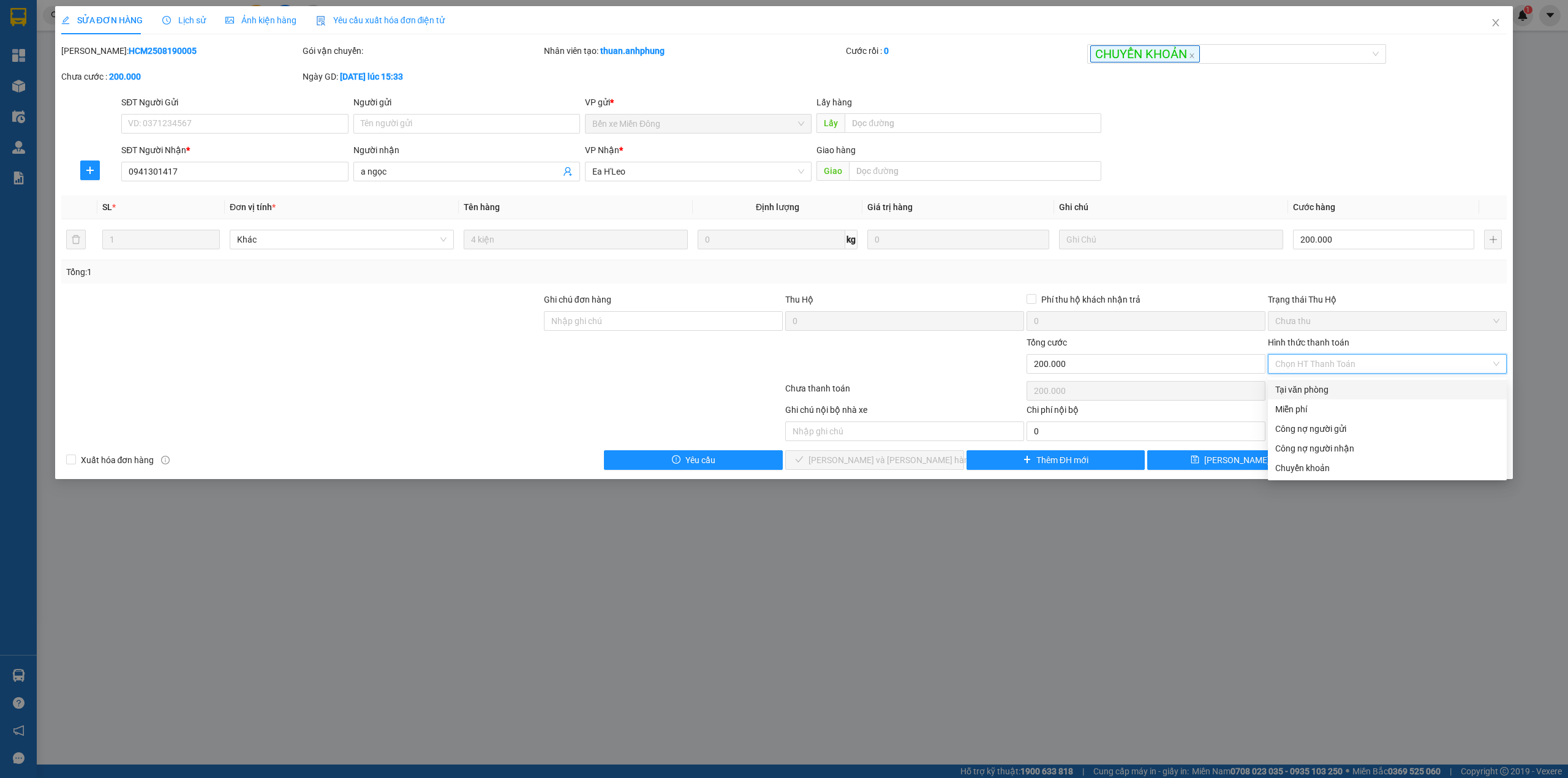
click at [1309, 390] on div "Tại văn phòng" at bounding box center [1387, 389] width 224 height 13
type input "0"
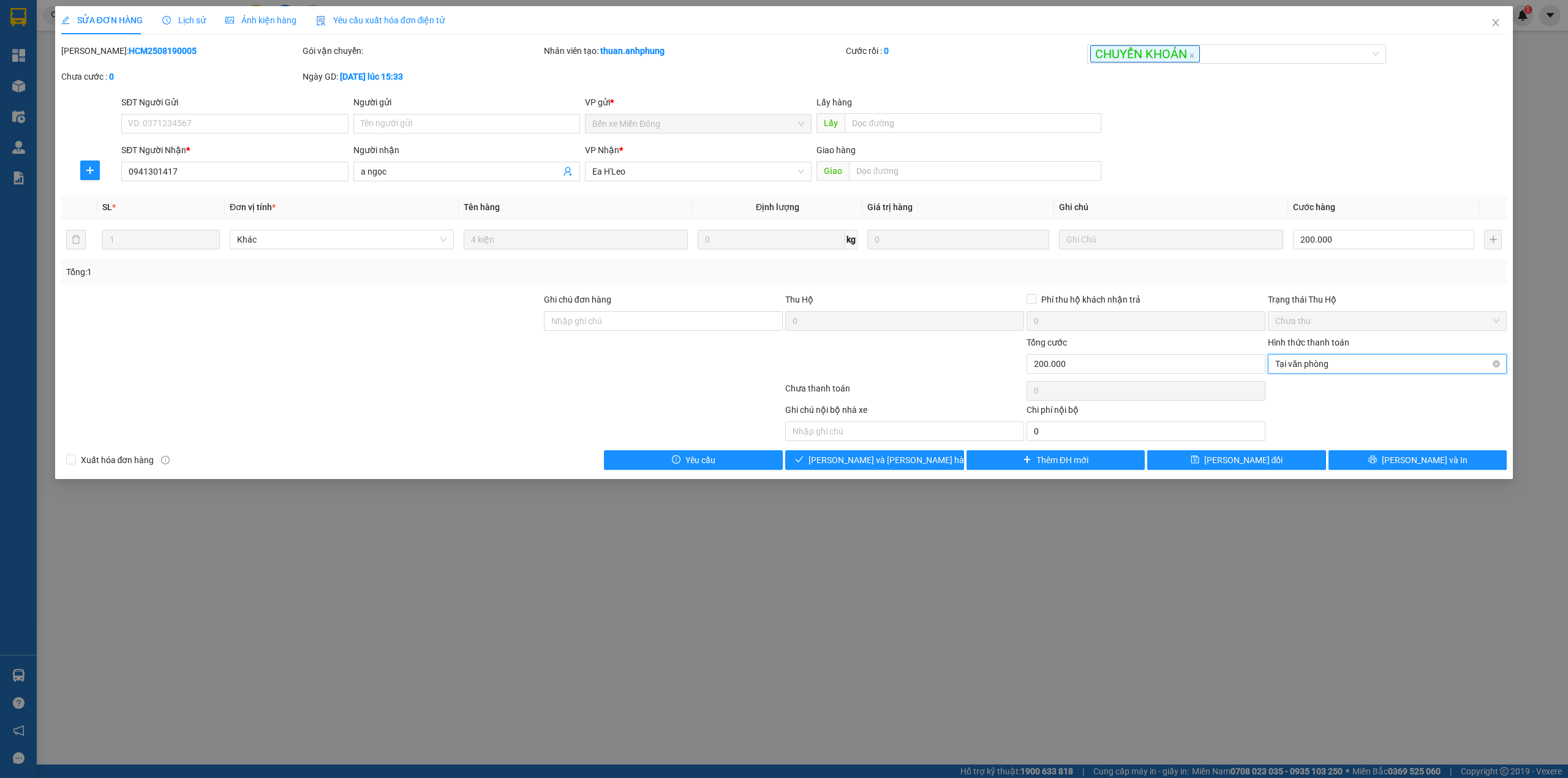
click at [1318, 370] on span "Tại văn phòng" at bounding box center [1387, 363] width 224 height 18
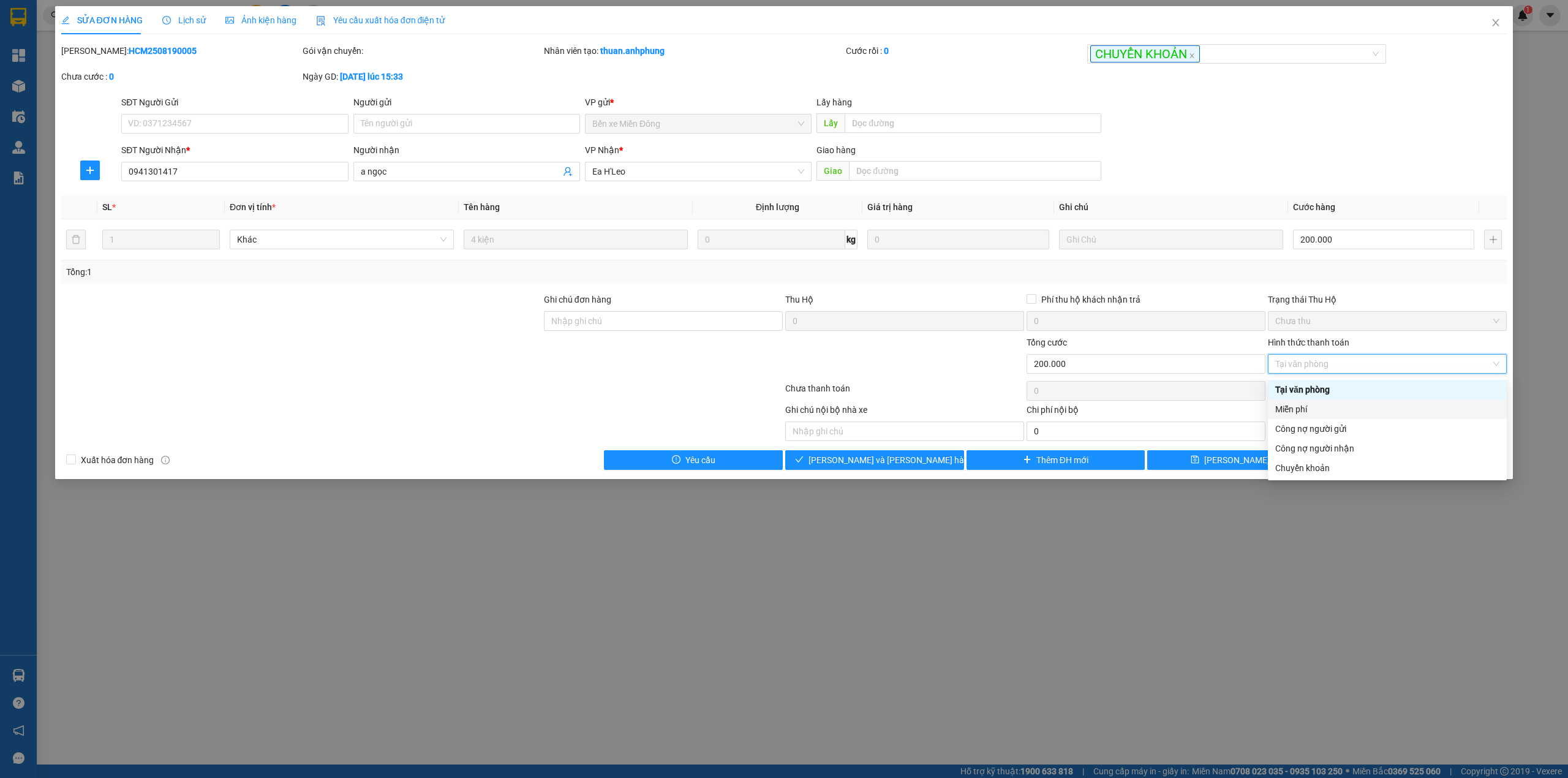
click at [1303, 409] on div "Miễn phí" at bounding box center [1387, 409] width 224 height 13
type input "0"
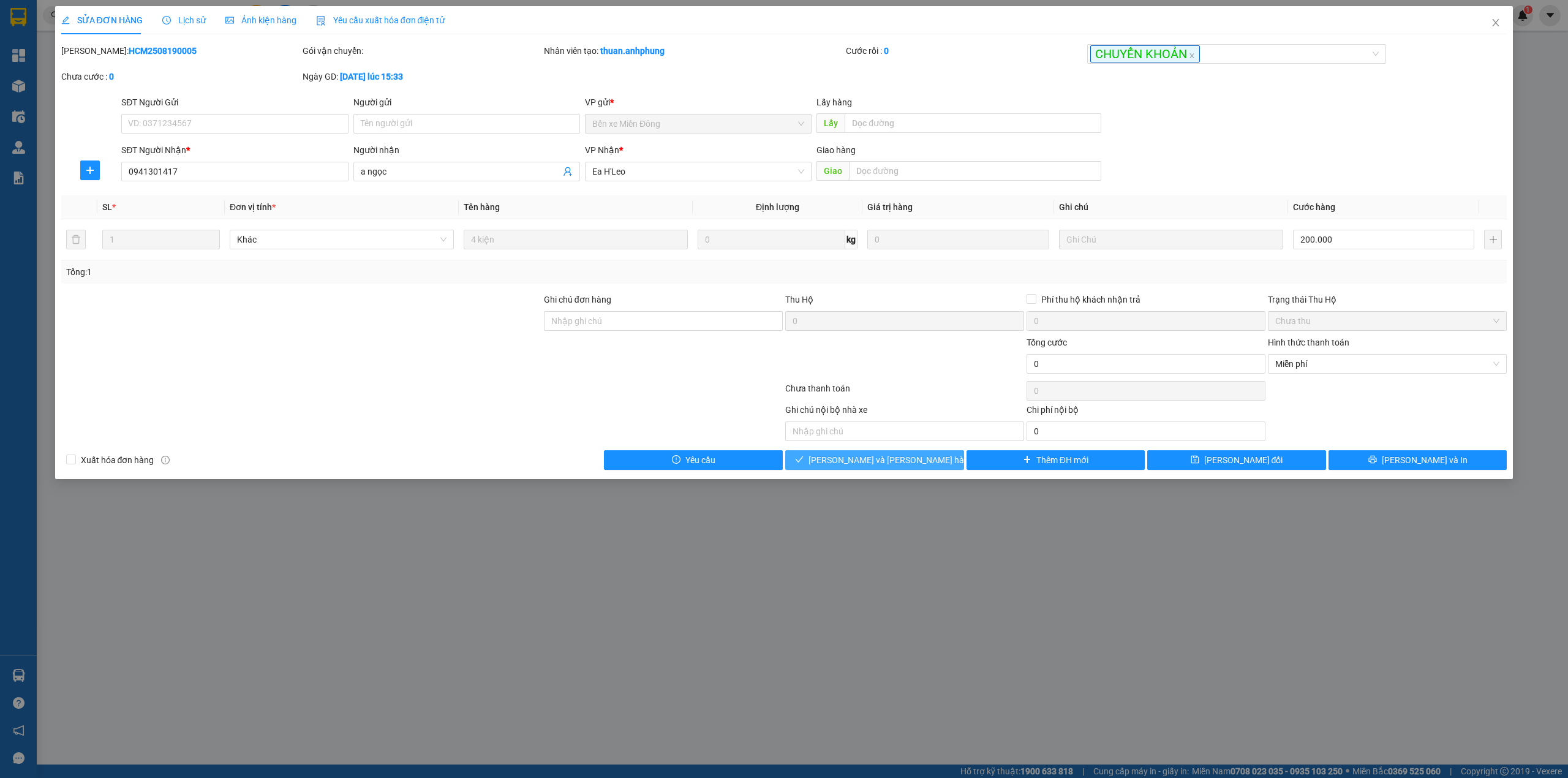
click at [877, 459] on span "[PERSON_NAME] và [PERSON_NAME] hàng" at bounding box center [891, 460] width 165 height 13
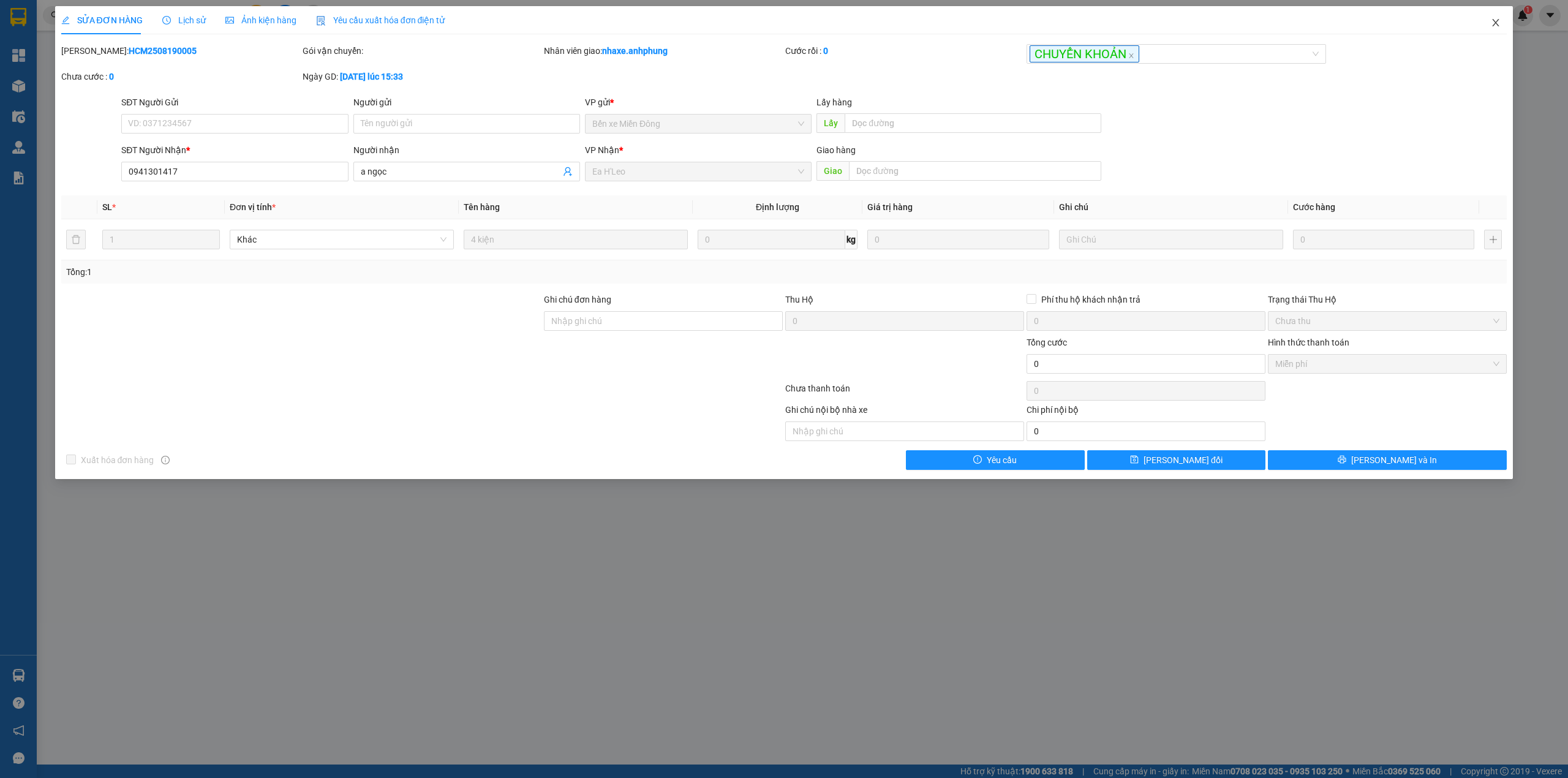
click at [1495, 22] on icon "close" at bounding box center [1495, 22] width 10 height 10
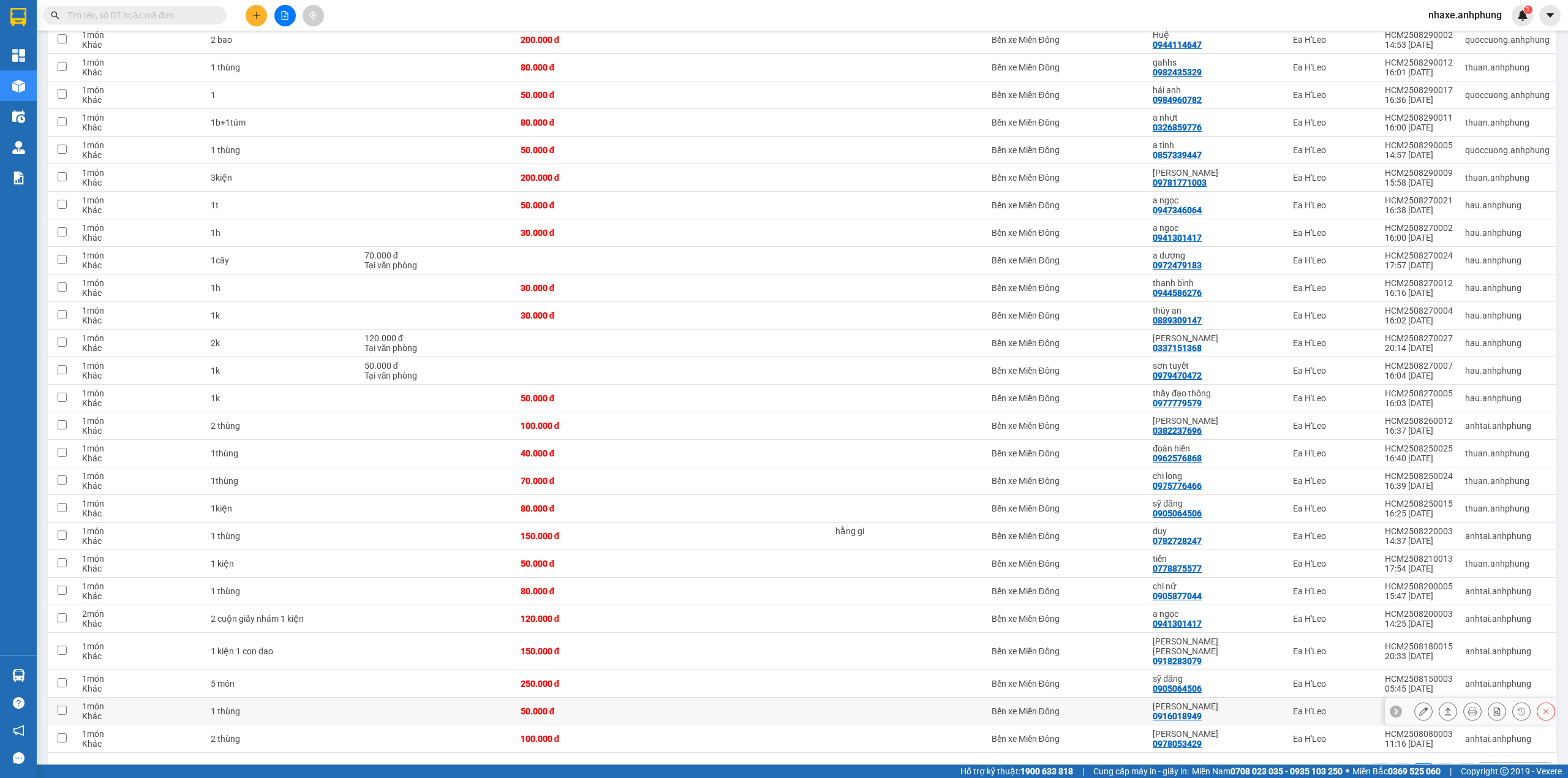
scroll to position [898, 0]
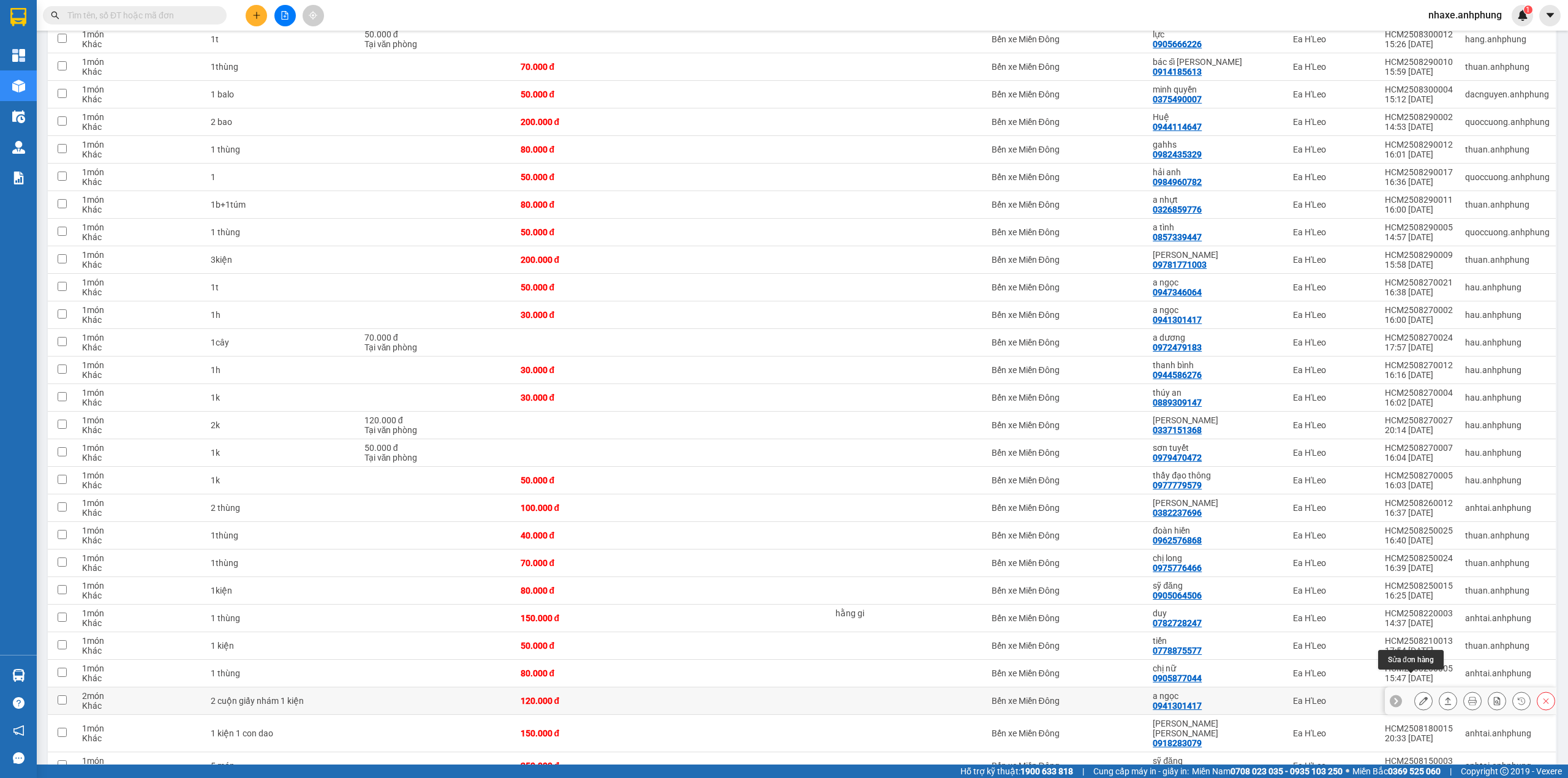
click at [1419, 696] on icon at bounding box center [1423, 701] width 9 height 9
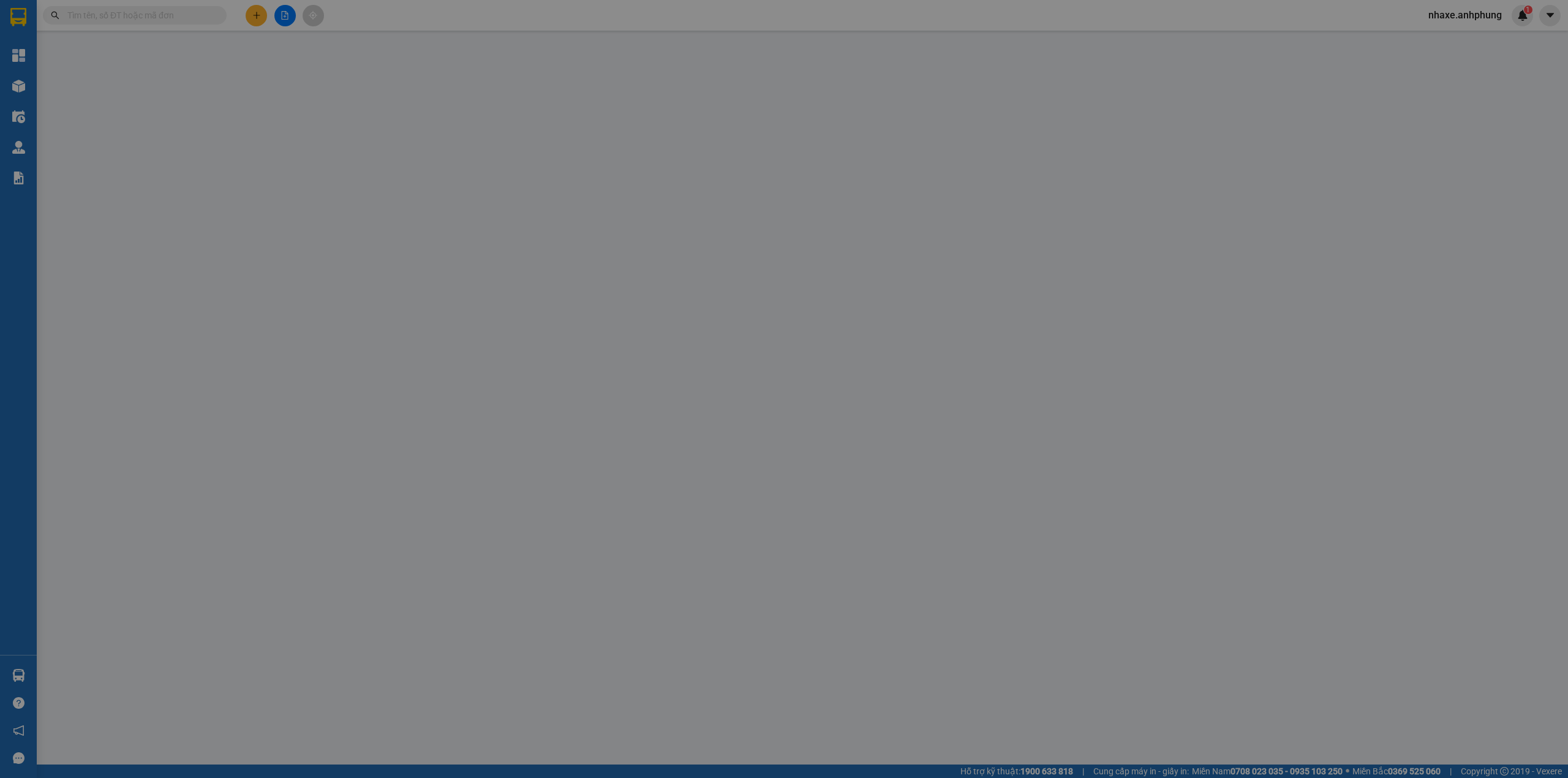
type input "0941301417"
type input "a ngọc"
type input "0"
type input "120.000"
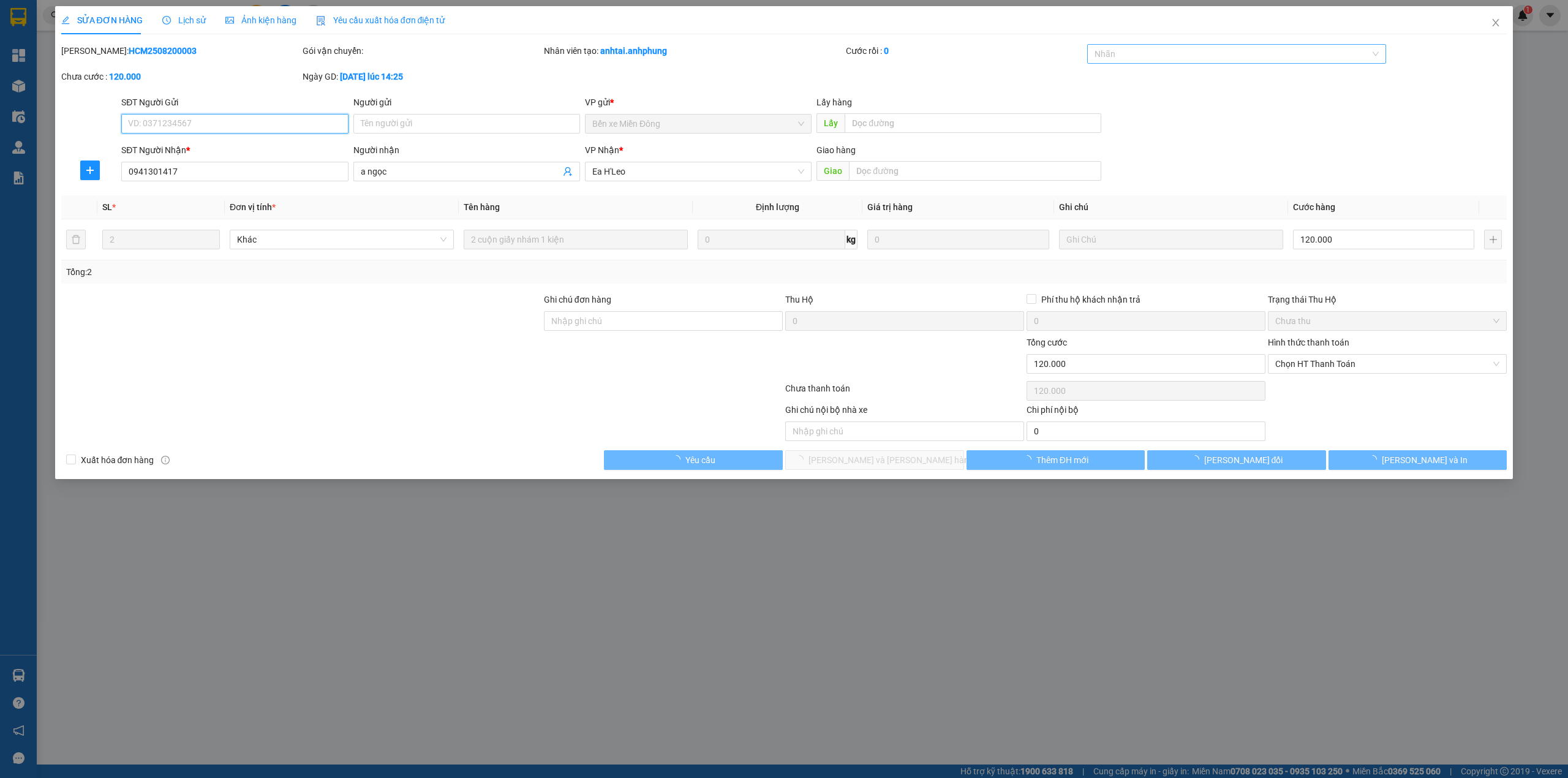
click at [1161, 50] on div at bounding box center [1230, 54] width 281 height 15
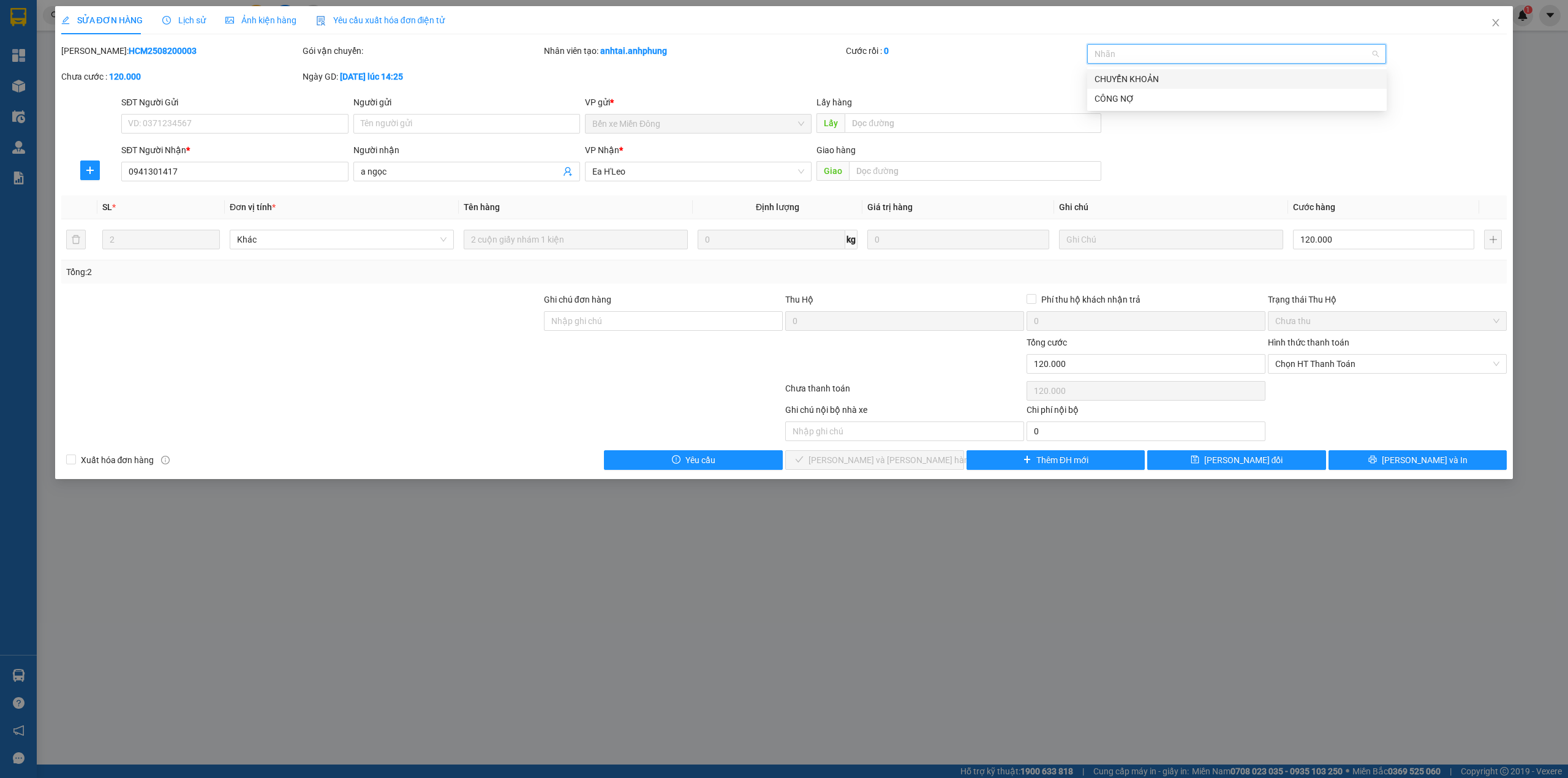
click at [1158, 81] on div "CHUYỂN KHOẢN" at bounding box center [1236, 79] width 285 height 13
click at [1328, 363] on span "Chọn HT Thanh Toán" at bounding box center [1387, 363] width 224 height 18
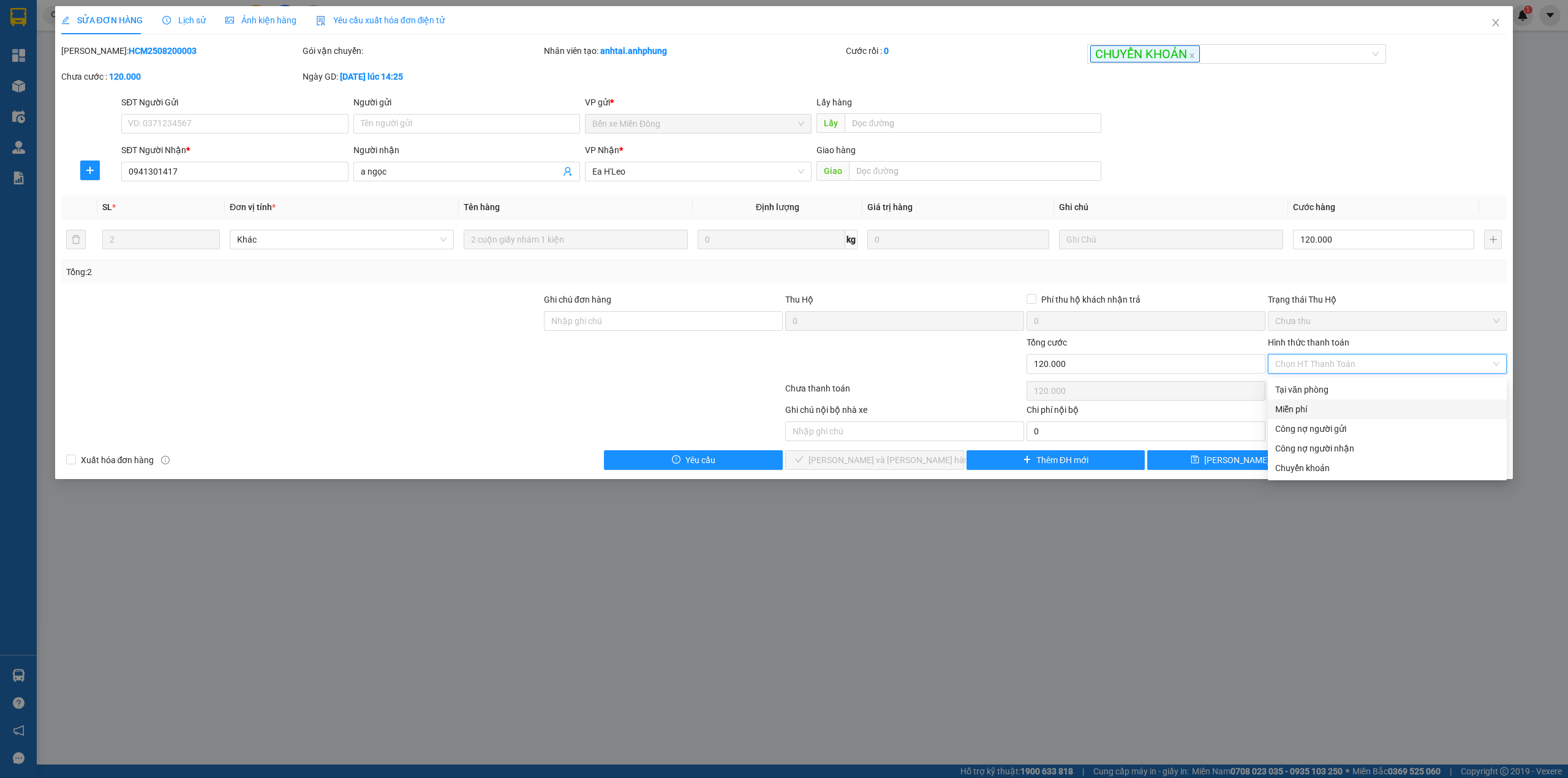
click at [1304, 405] on div "Miễn phí" at bounding box center [1387, 409] width 224 height 13
type input "0"
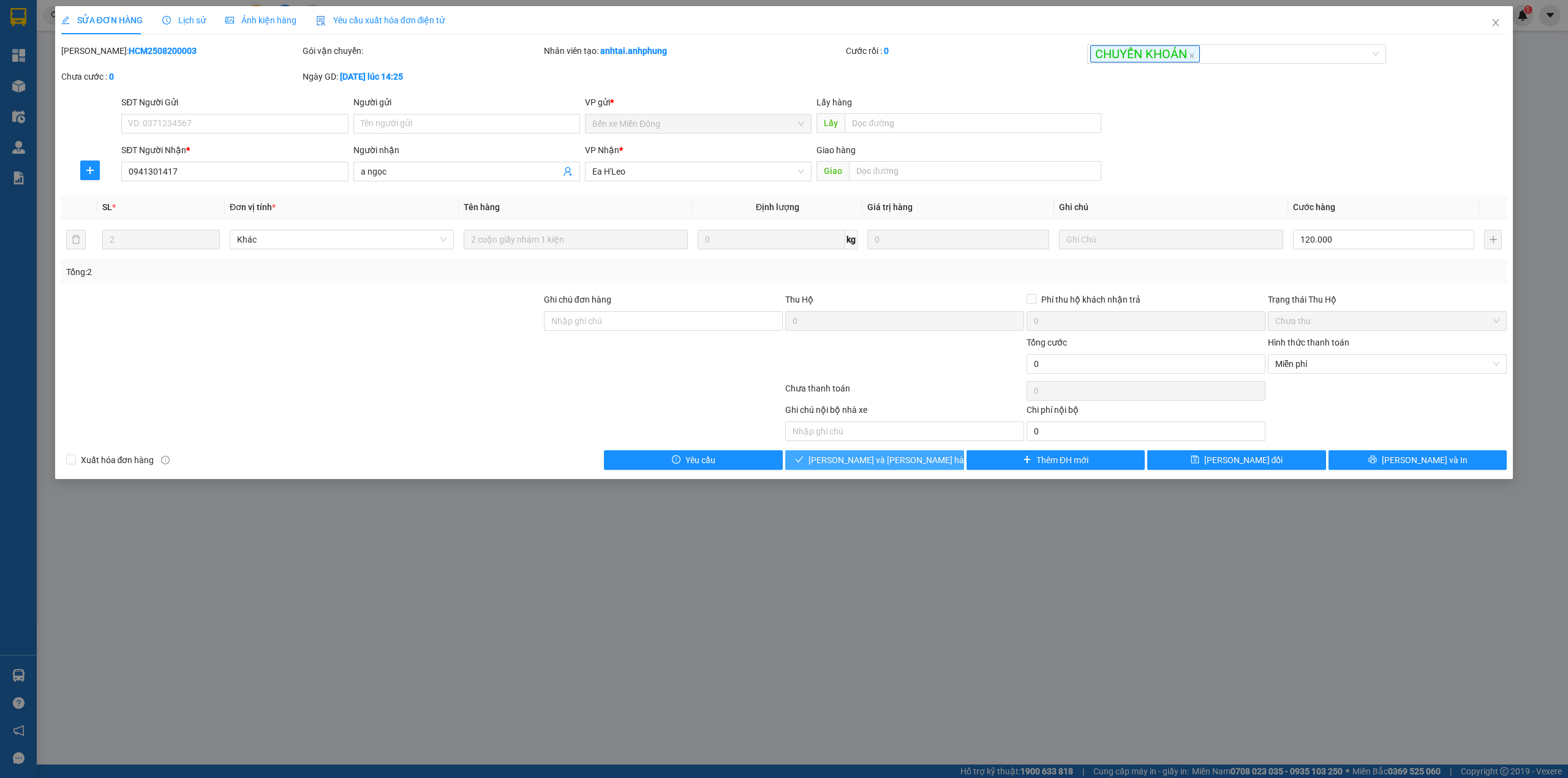
click at [898, 463] on span "[PERSON_NAME] và [PERSON_NAME] hàng" at bounding box center [891, 460] width 165 height 13
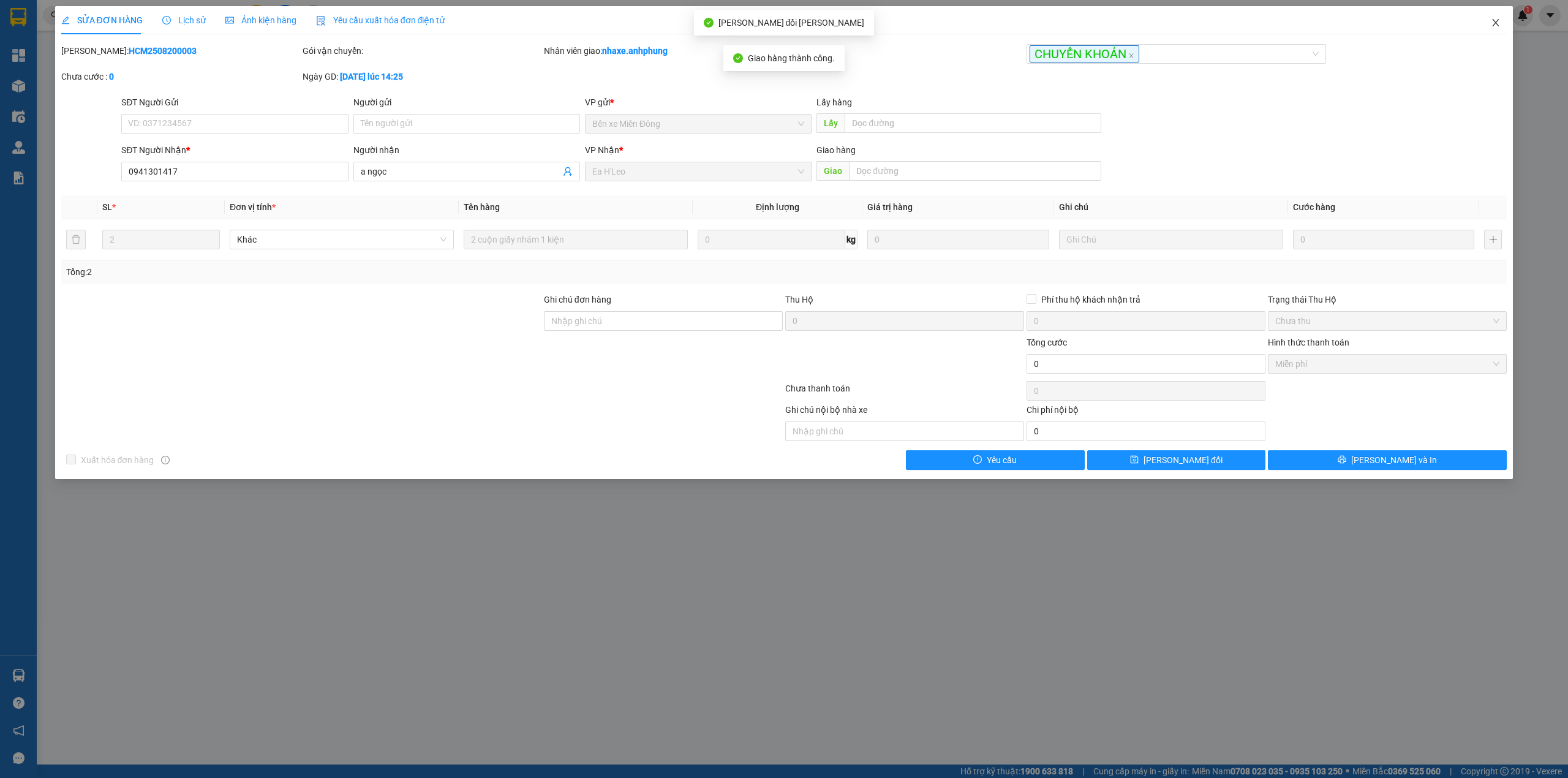
click at [1498, 26] on icon "close" at bounding box center [1495, 23] width 7 height 7
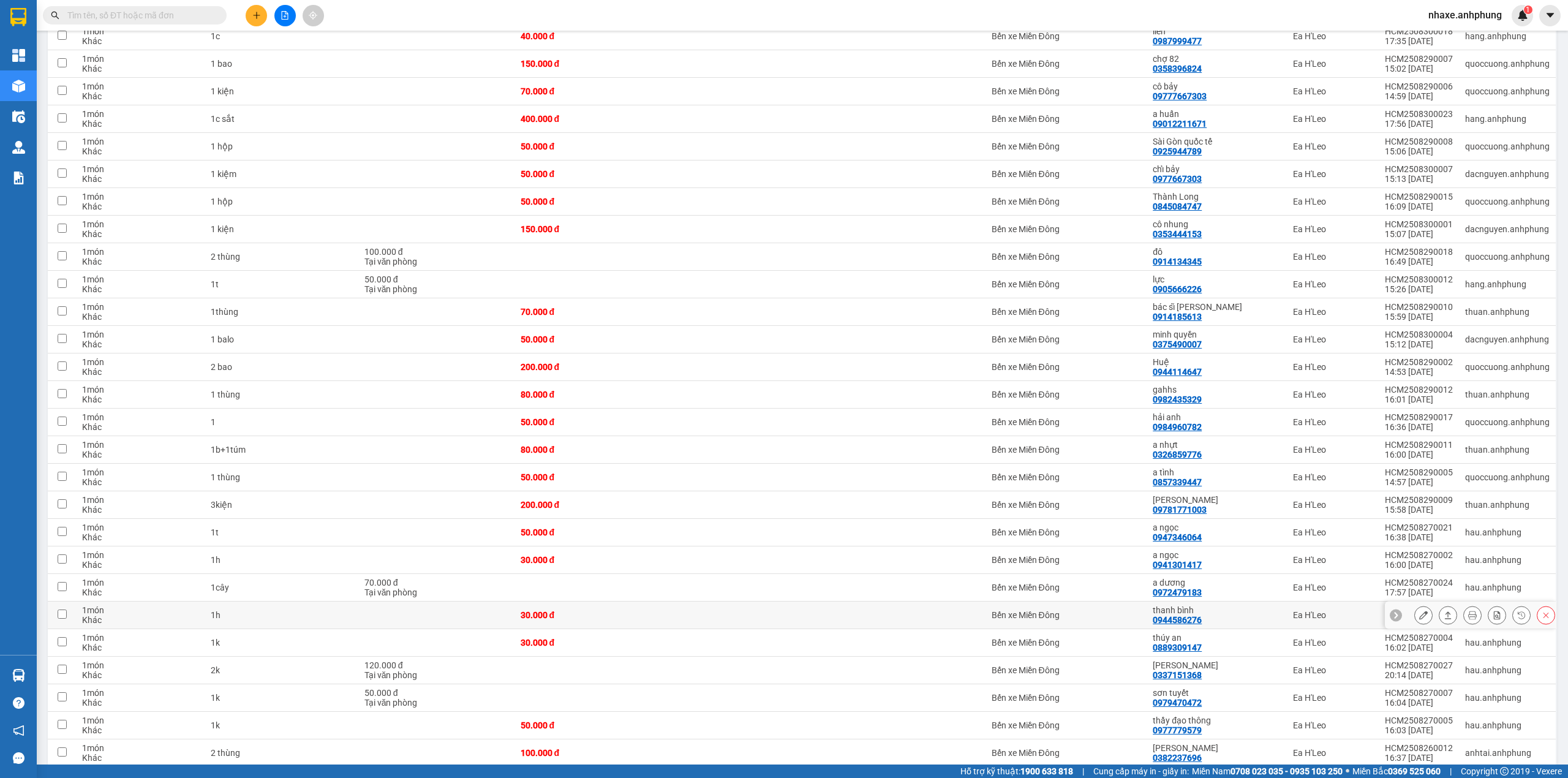
scroll to position [735, 0]
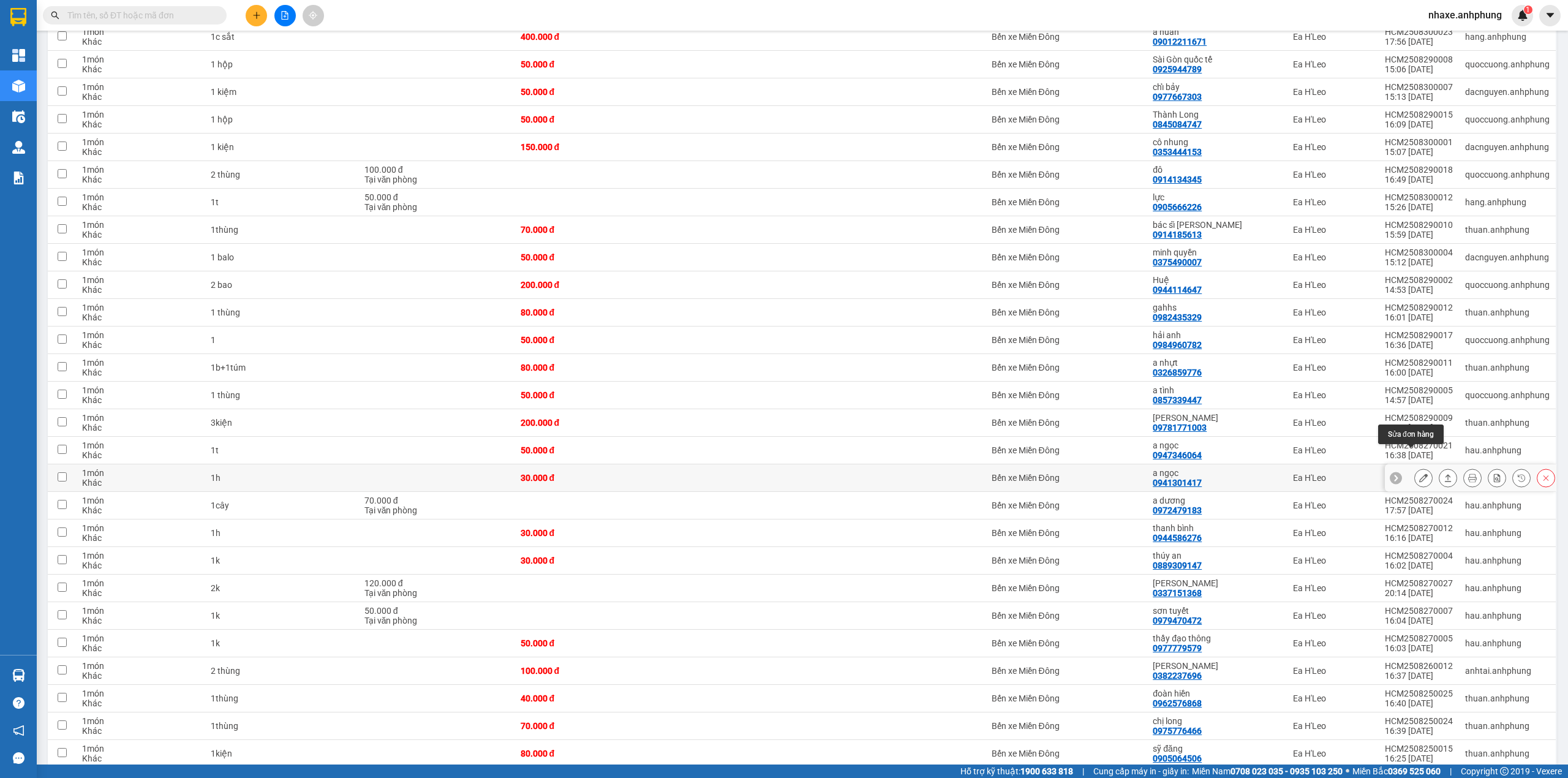
click at [1419, 474] on icon at bounding box center [1423, 478] width 9 height 9
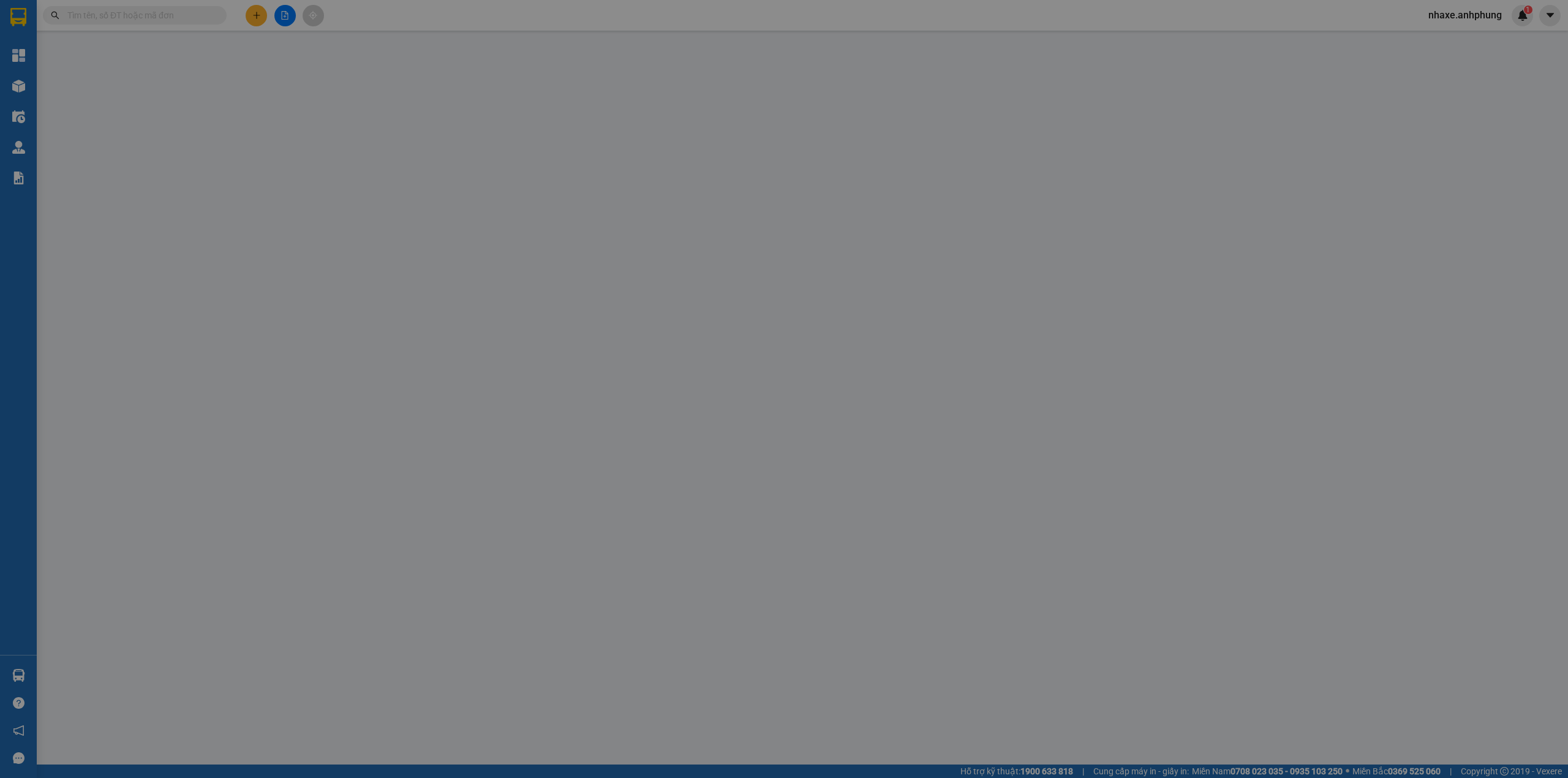
type input "0941301417"
type input "a ngọc"
type input "0"
type input "30.000"
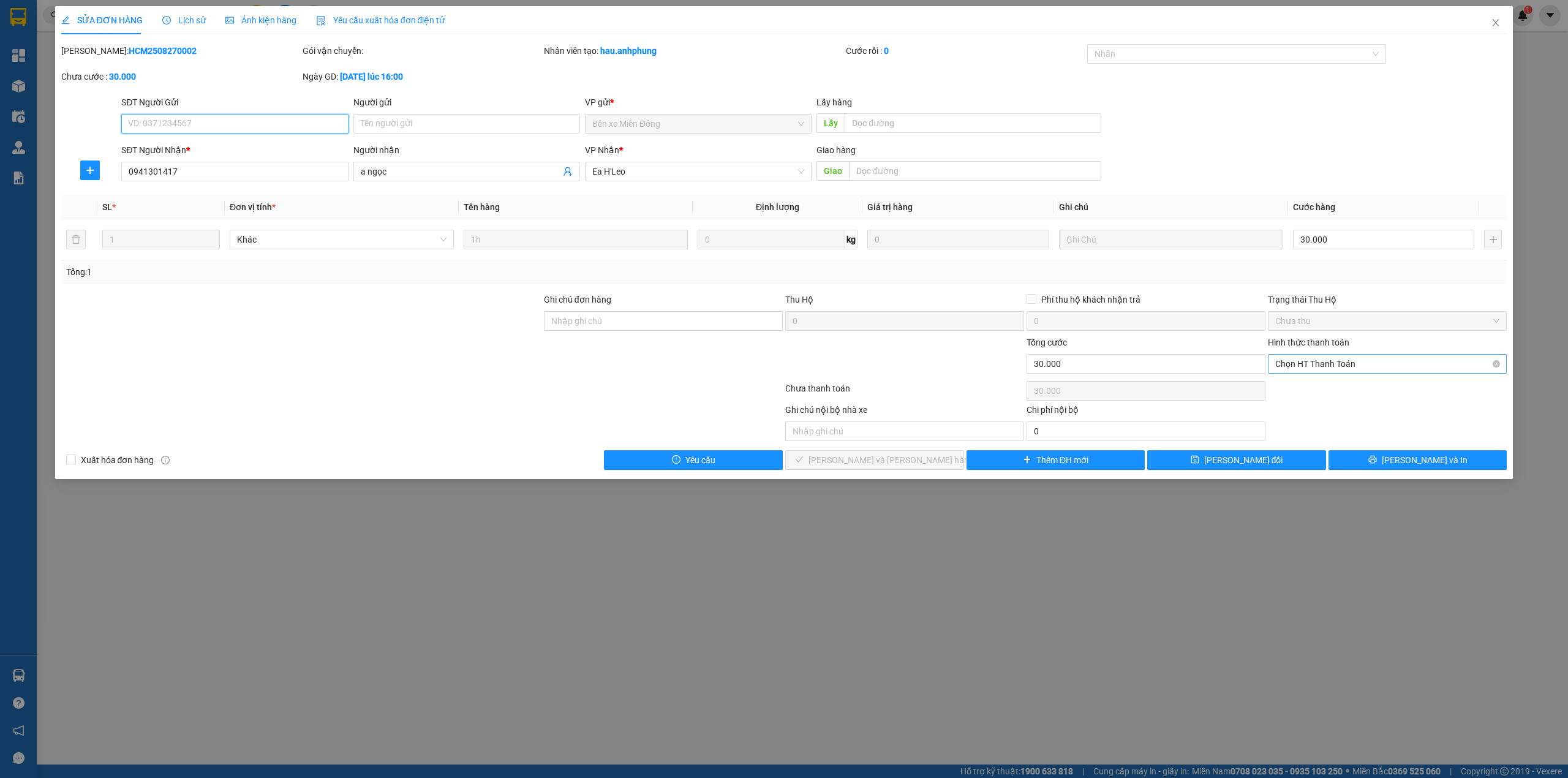
click at [1322, 363] on span "Chọn HT Thanh Toán" at bounding box center [1387, 363] width 224 height 18
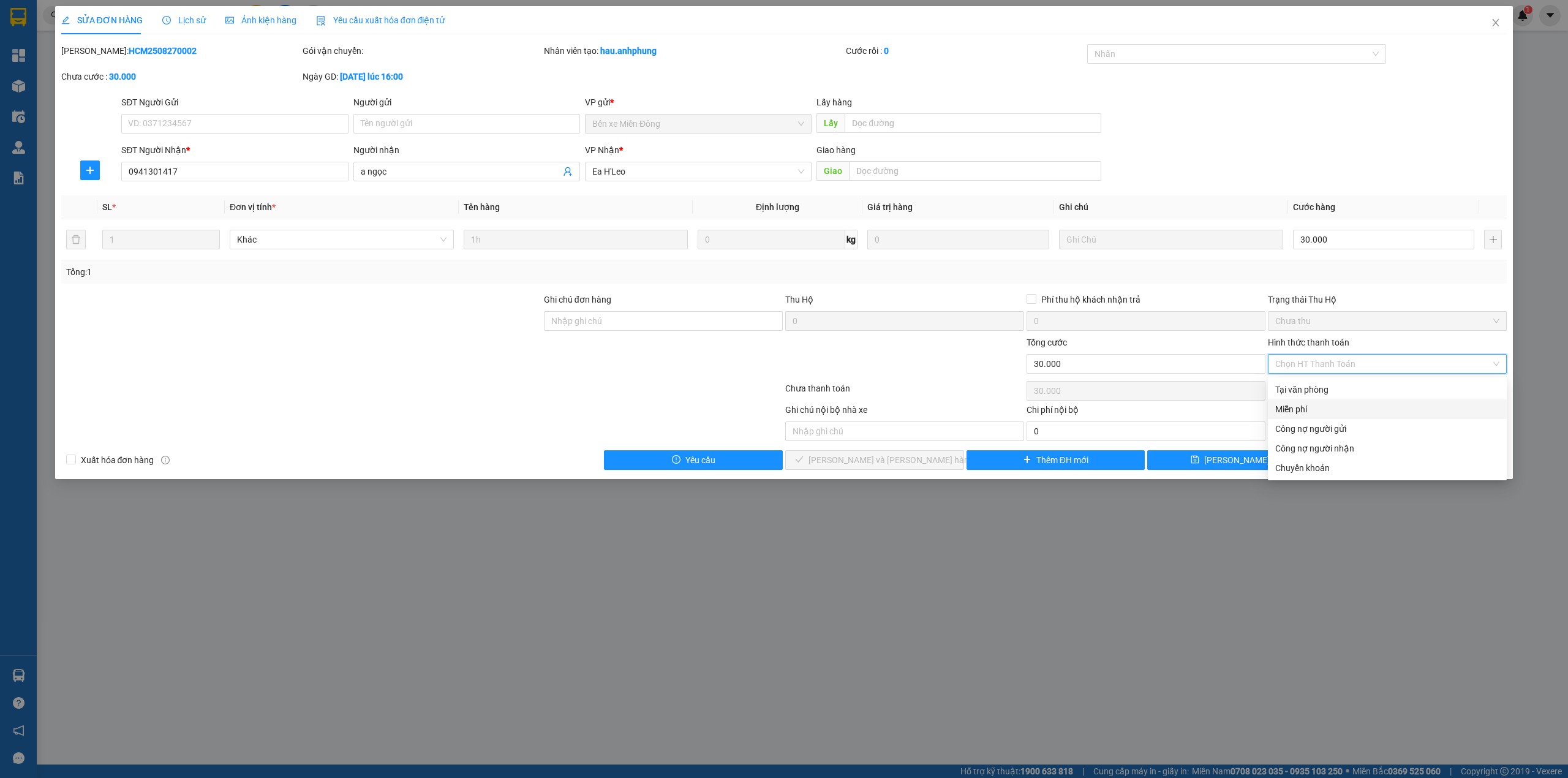
click at [1302, 415] on div "Miễn phí" at bounding box center [1387, 409] width 224 height 13
type input "0"
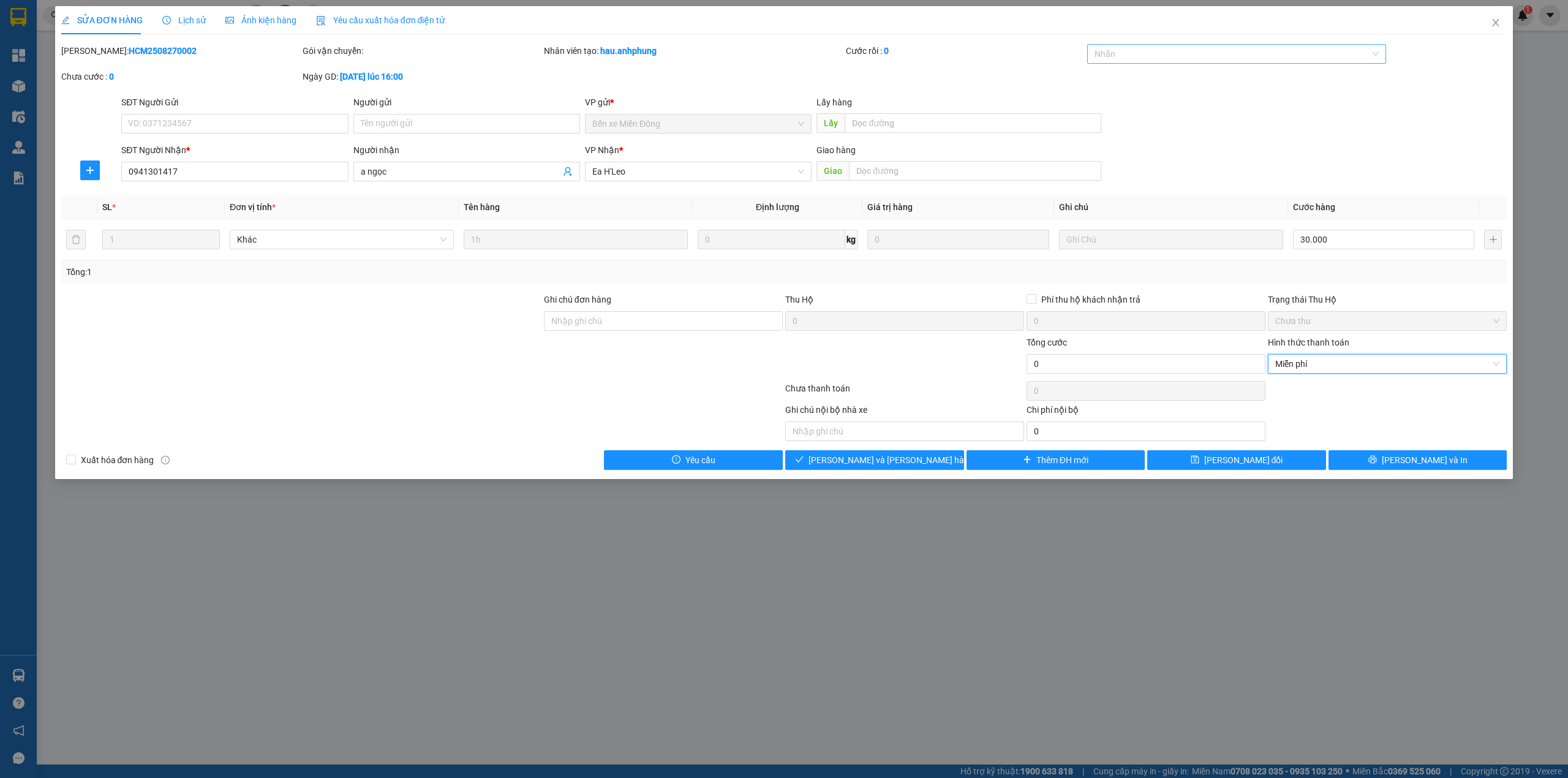
click at [1115, 51] on div at bounding box center [1230, 54] width 281 height 15
click at [1117, 79] on div "CHUYỂN KHOẢN" at bounding box center [1236, 79] width 285 height 13
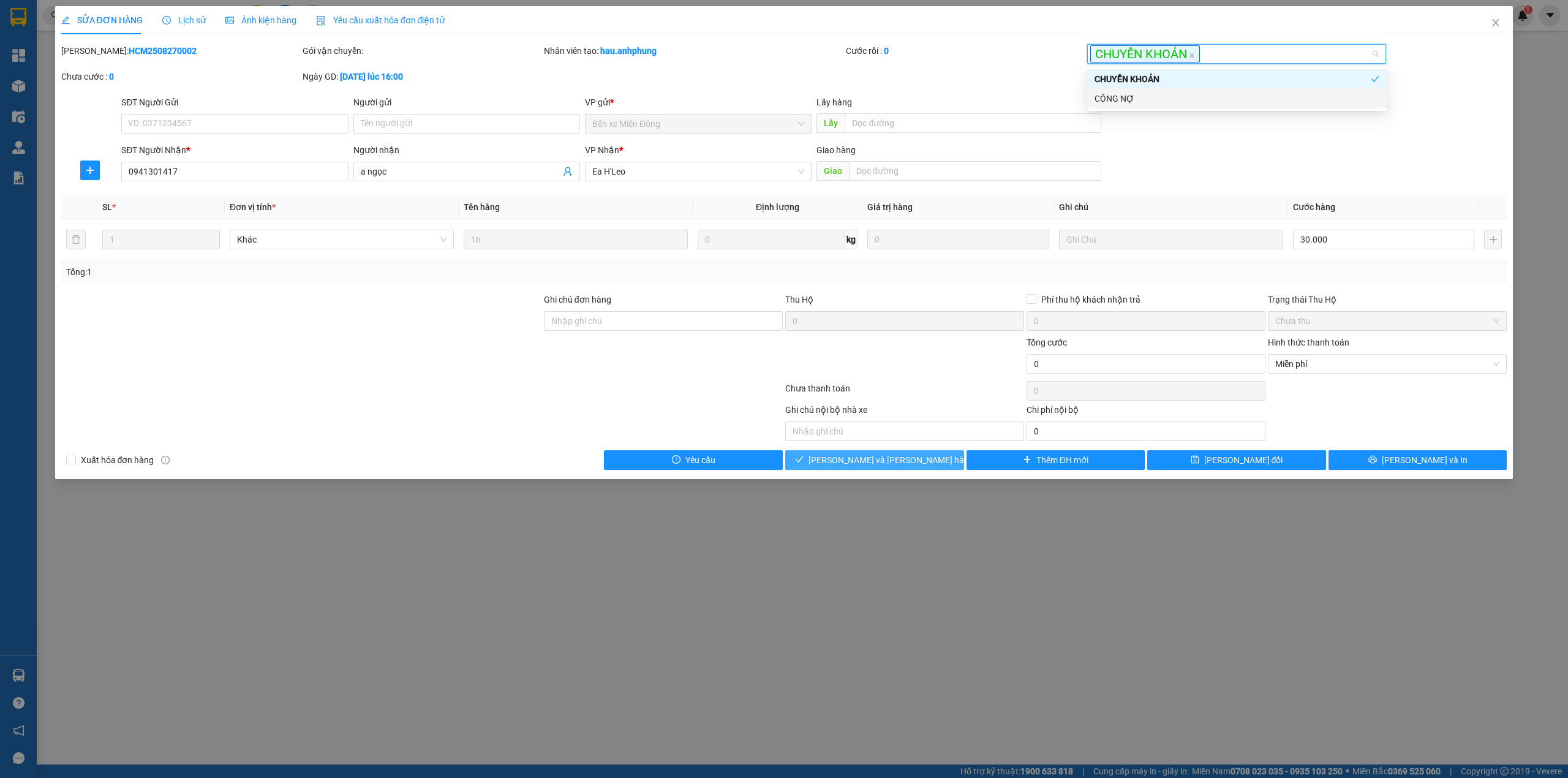
click at [907, 467] on span "[PERSON_NAME] và [PERSON_NAME] hàng" at bounding box center [891, 460] width 165 height 13
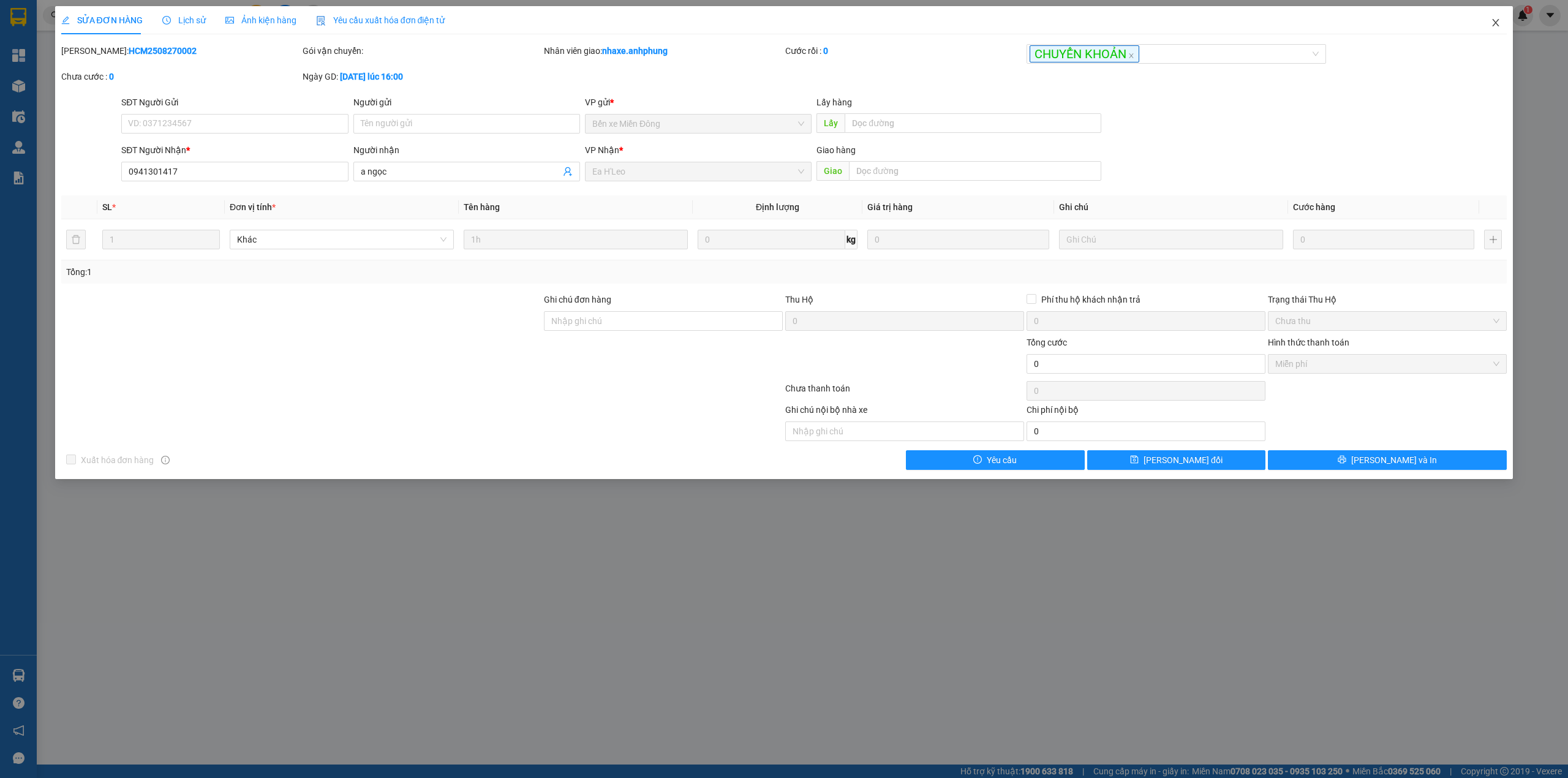
click at [1496, 25] on icon "close" at bounding box center [1495, 22] width 10 height 10
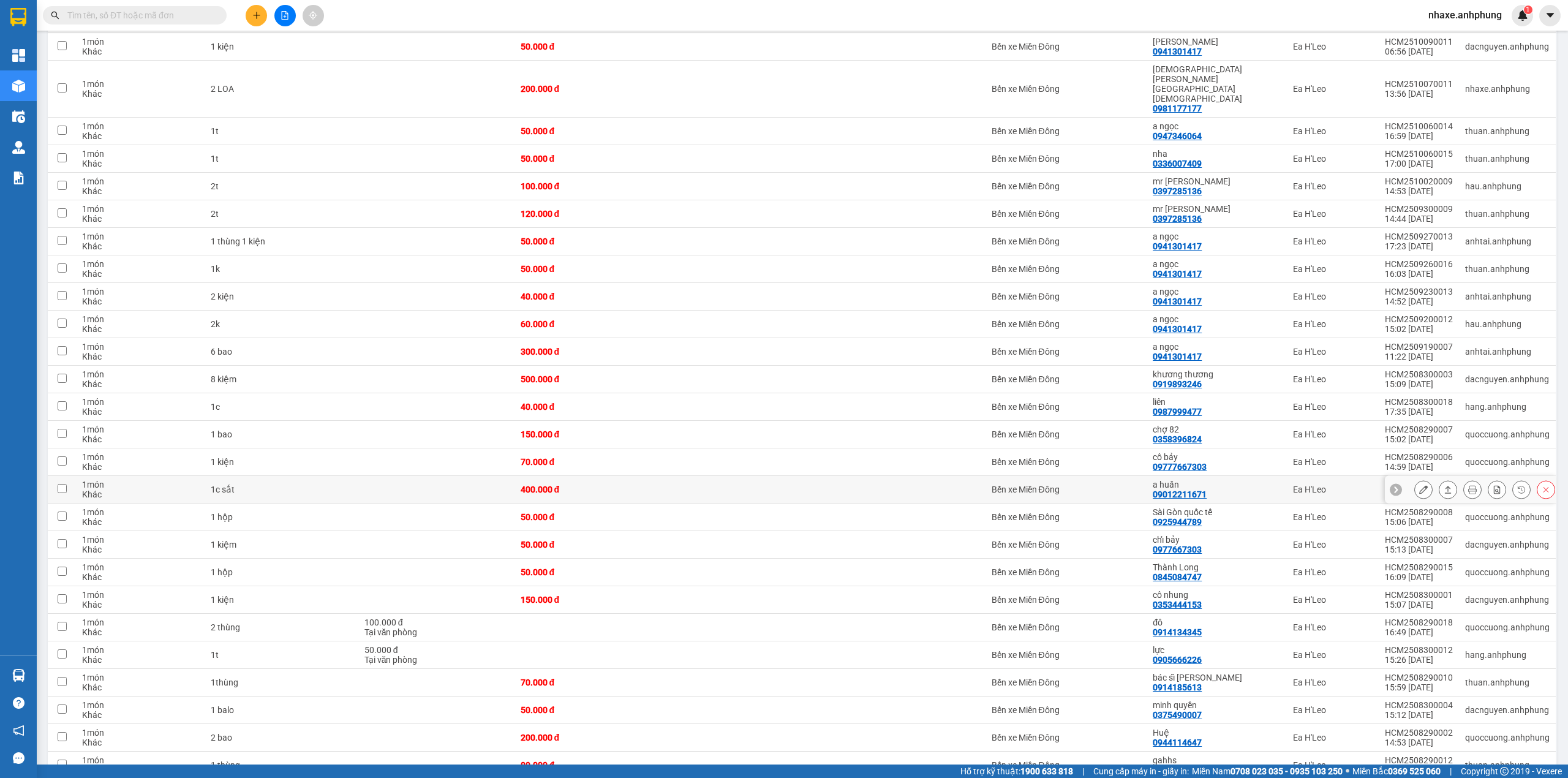
scroll to position [201, 0]
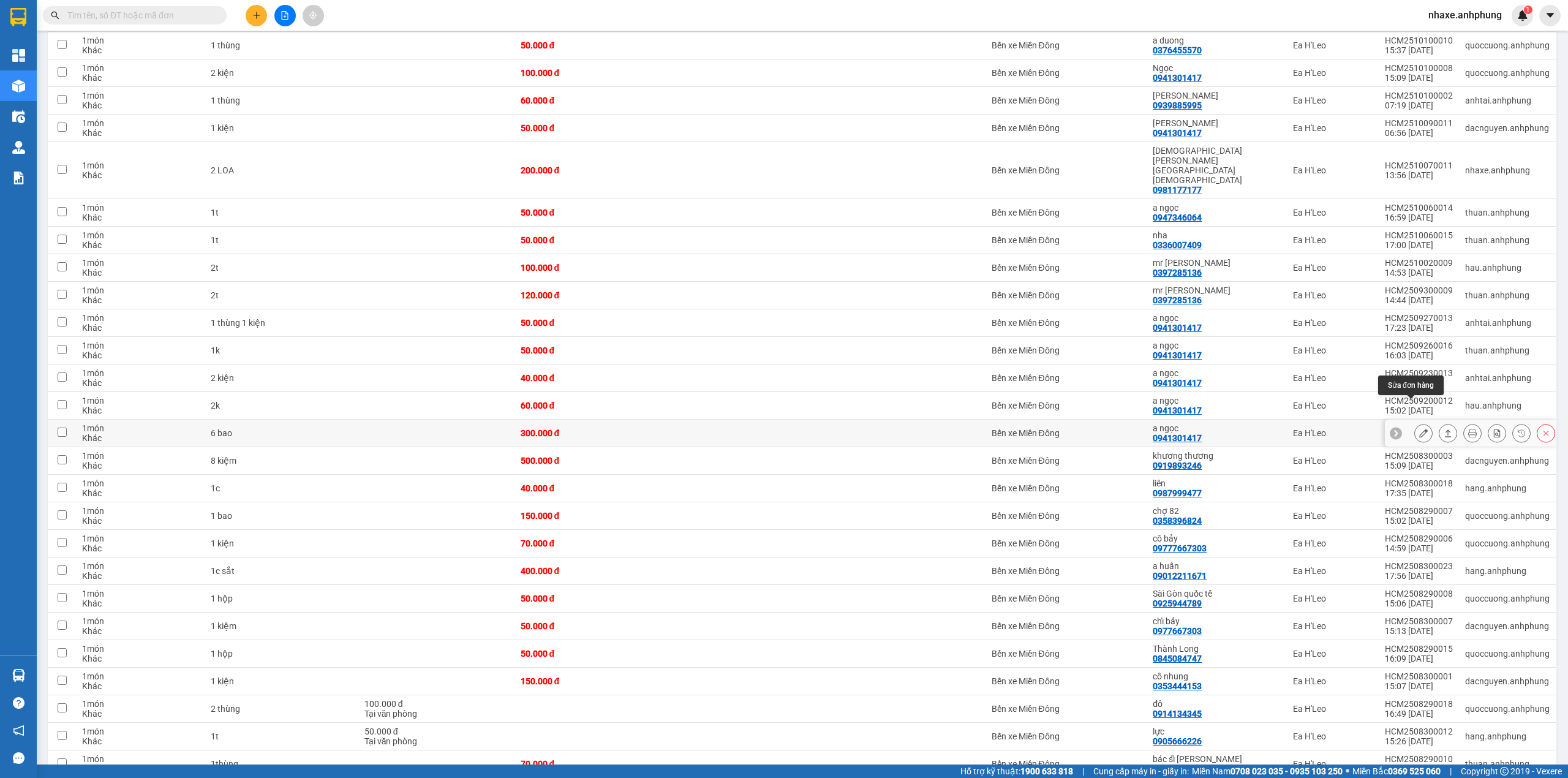
click at [1415, 423] on button at bounding box center [1423, 433] width 17 height 21
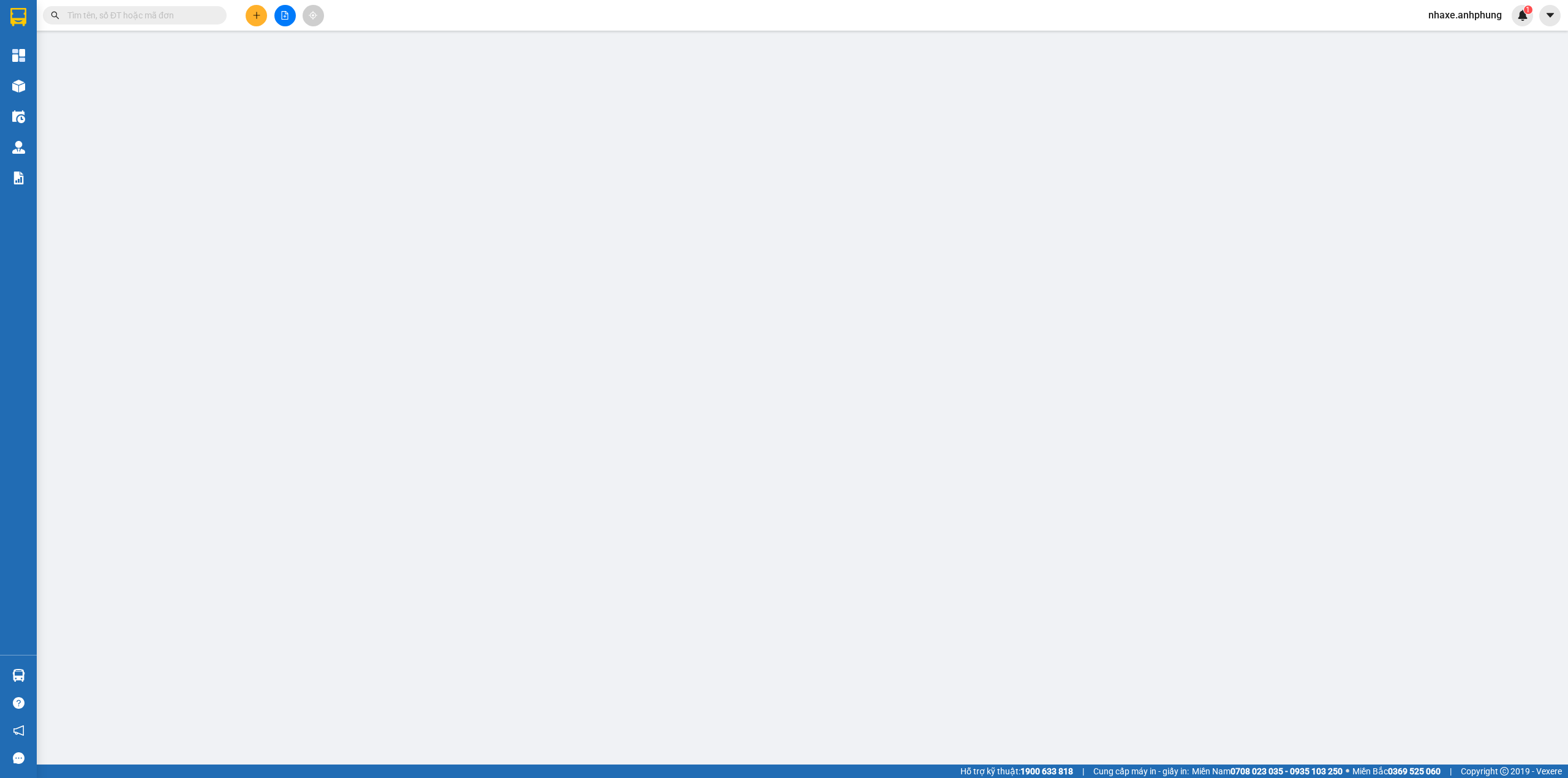
type input "0941301417"
type input "a ngọc"
type input "0"
type input "300.000"
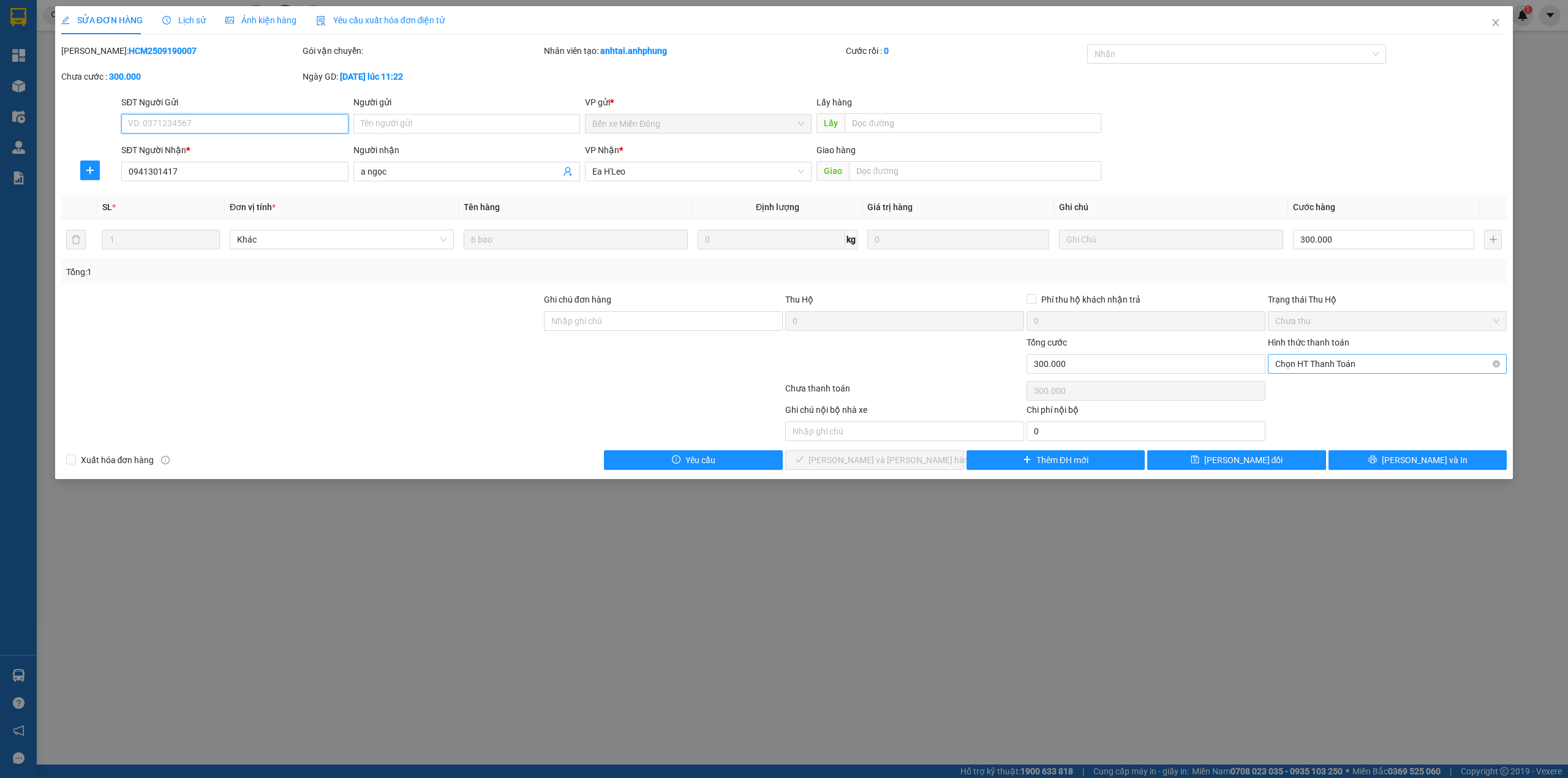
click at [1320, 363] on span "Chọn HT Thanh Toán" at bounding box center [1387, 363] width 224 height 18
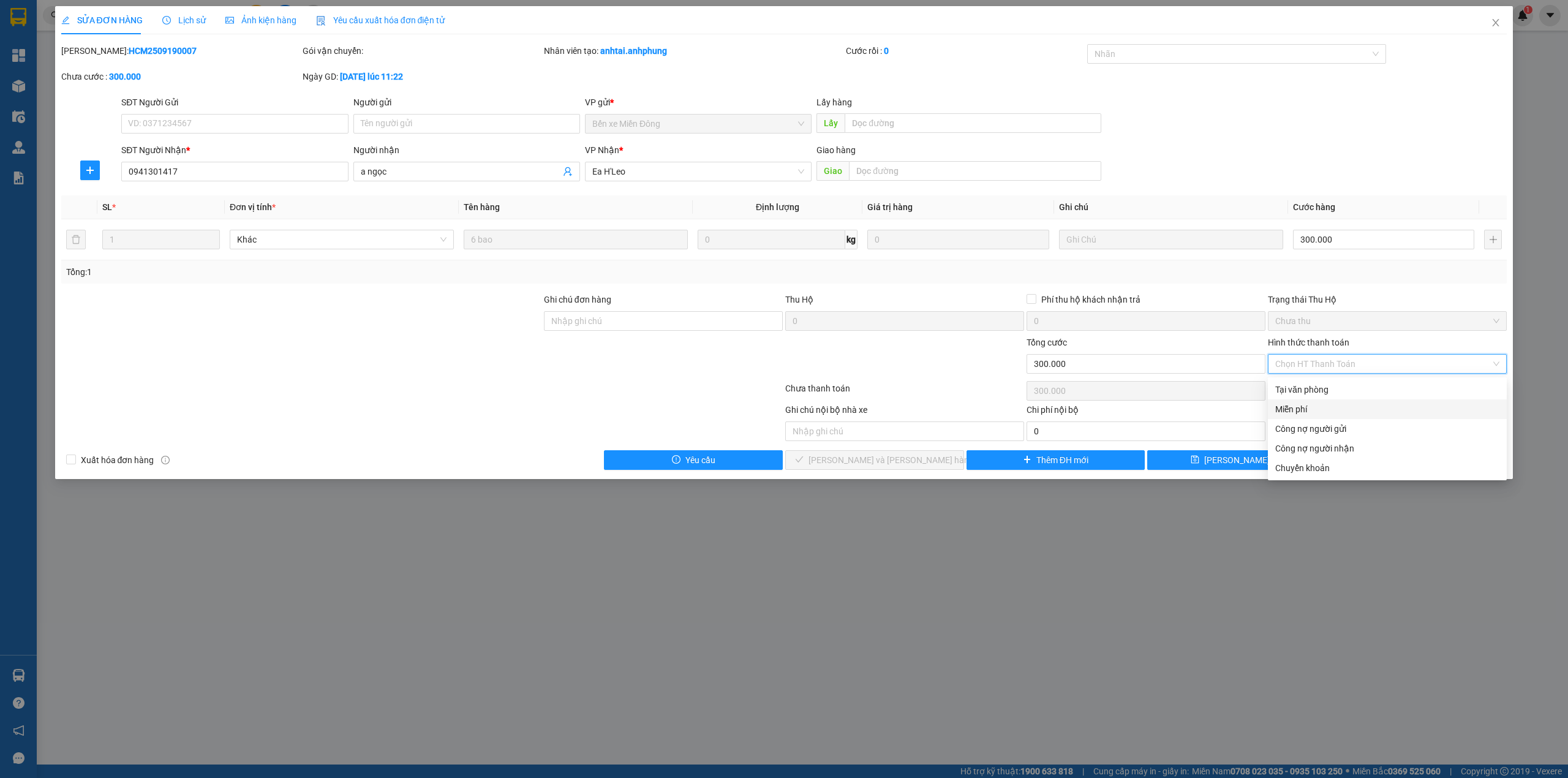
click at [1305, 409] on div "Miễn phí" at bounding box center [1387, 409] width 224 height 13
type input "0"
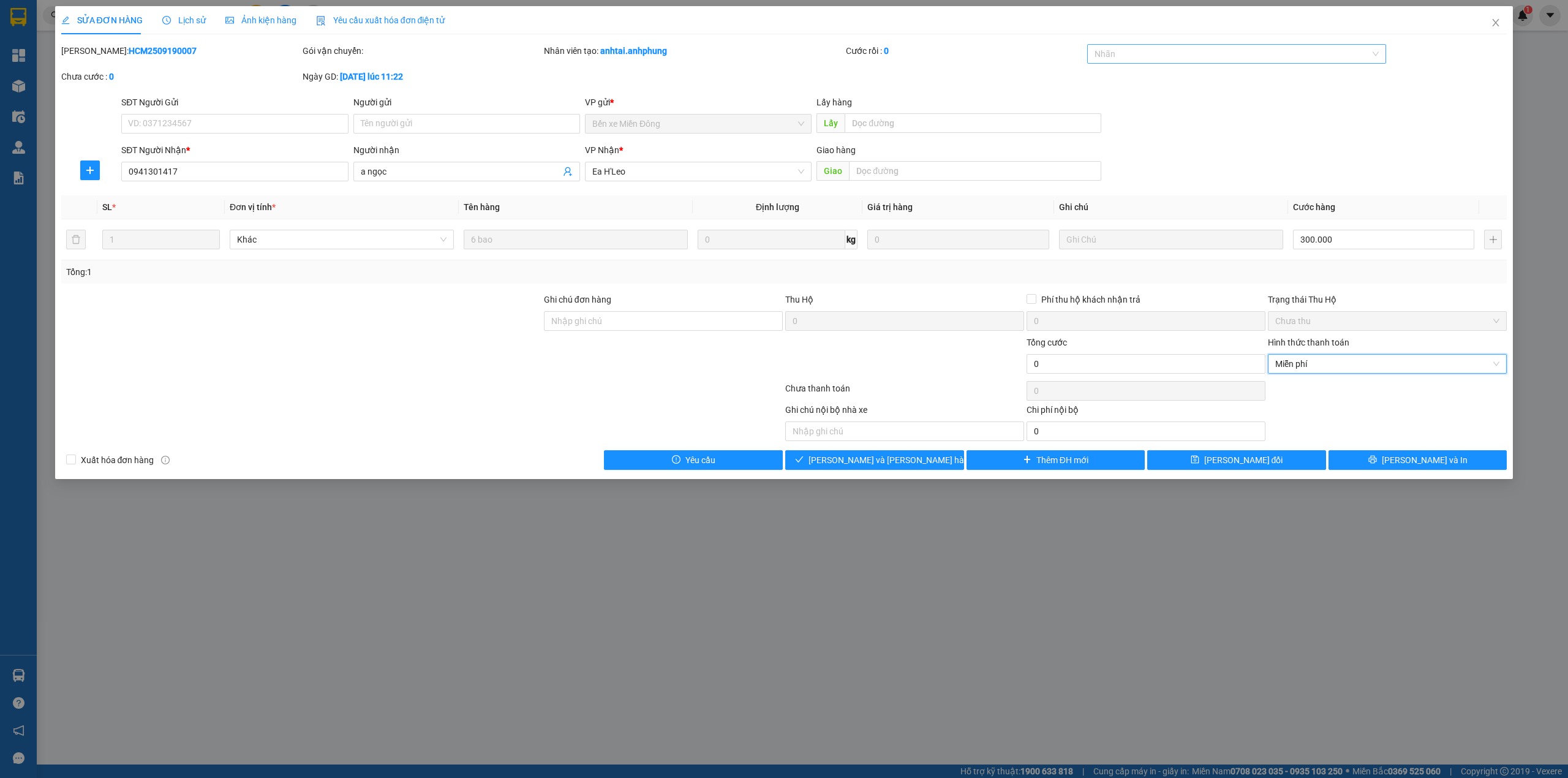
click at [1156, 59] on div at bounding box center [1230, 54] width 281 height 15
click at [1142, 74] on div "CHUYỂN KHOẢN" at bounding box center [1236, 79] width 285 height 13
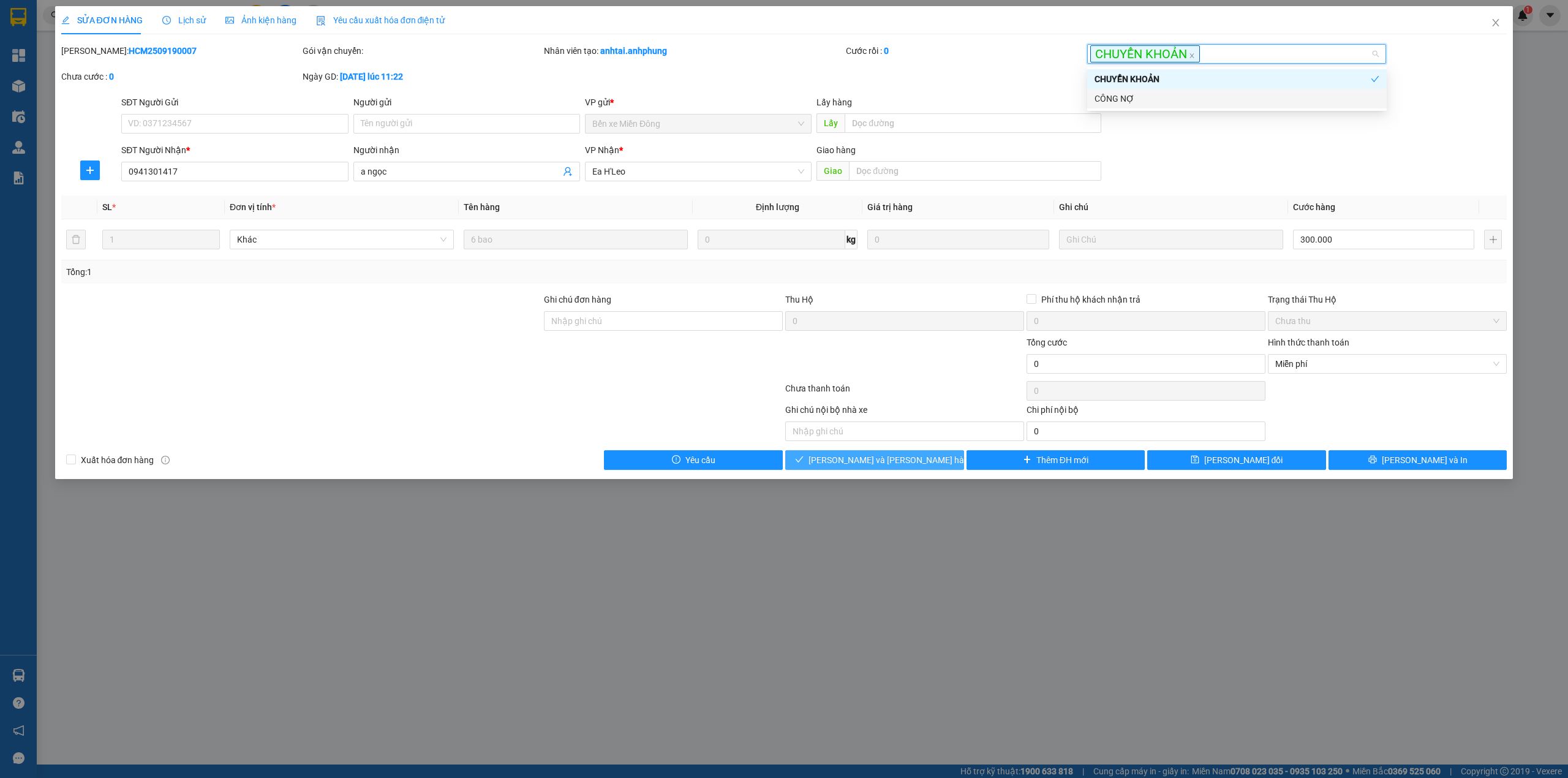
click at [935, 463] on button "[PERSON_NAME] và [PERSON_NAME] hàng" at bounding box center [874, 460] width 179 height 20
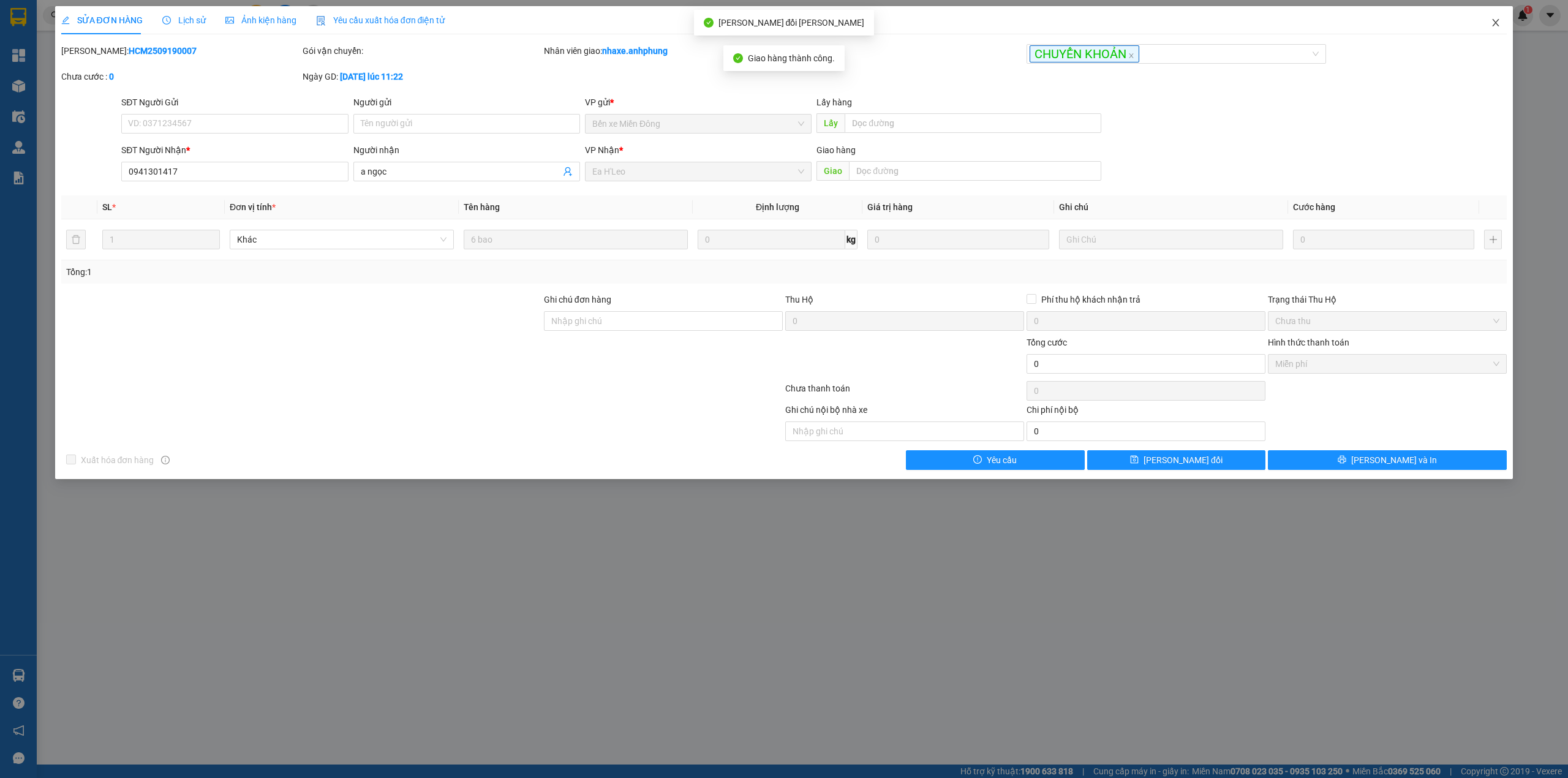
click at [1495, 27] on icon "close" at bounding box center [1495, 22] width 10 height 10
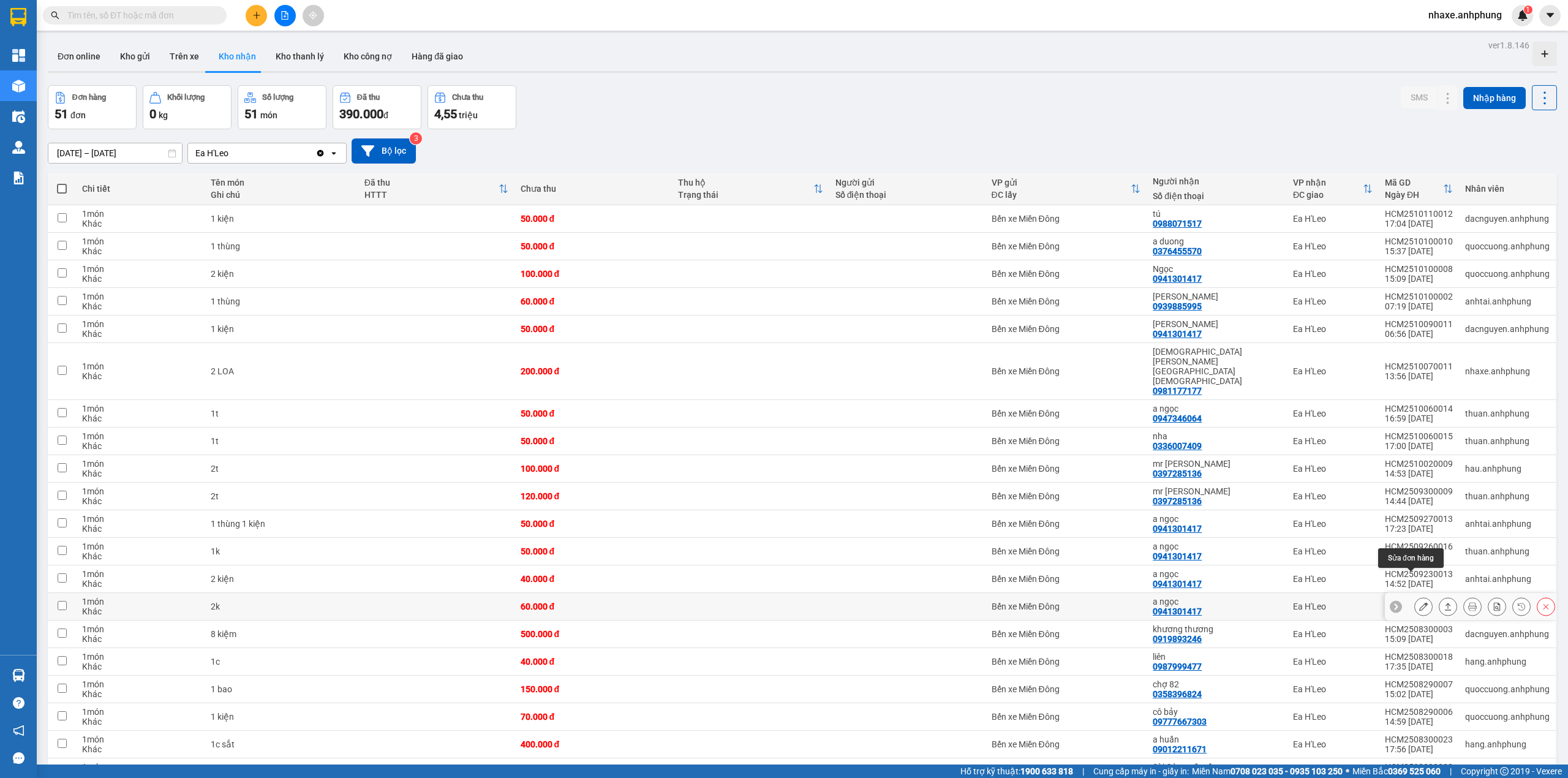
click at [1419, 602] on icon at bounding box center [1423, 607] width 9 height 9
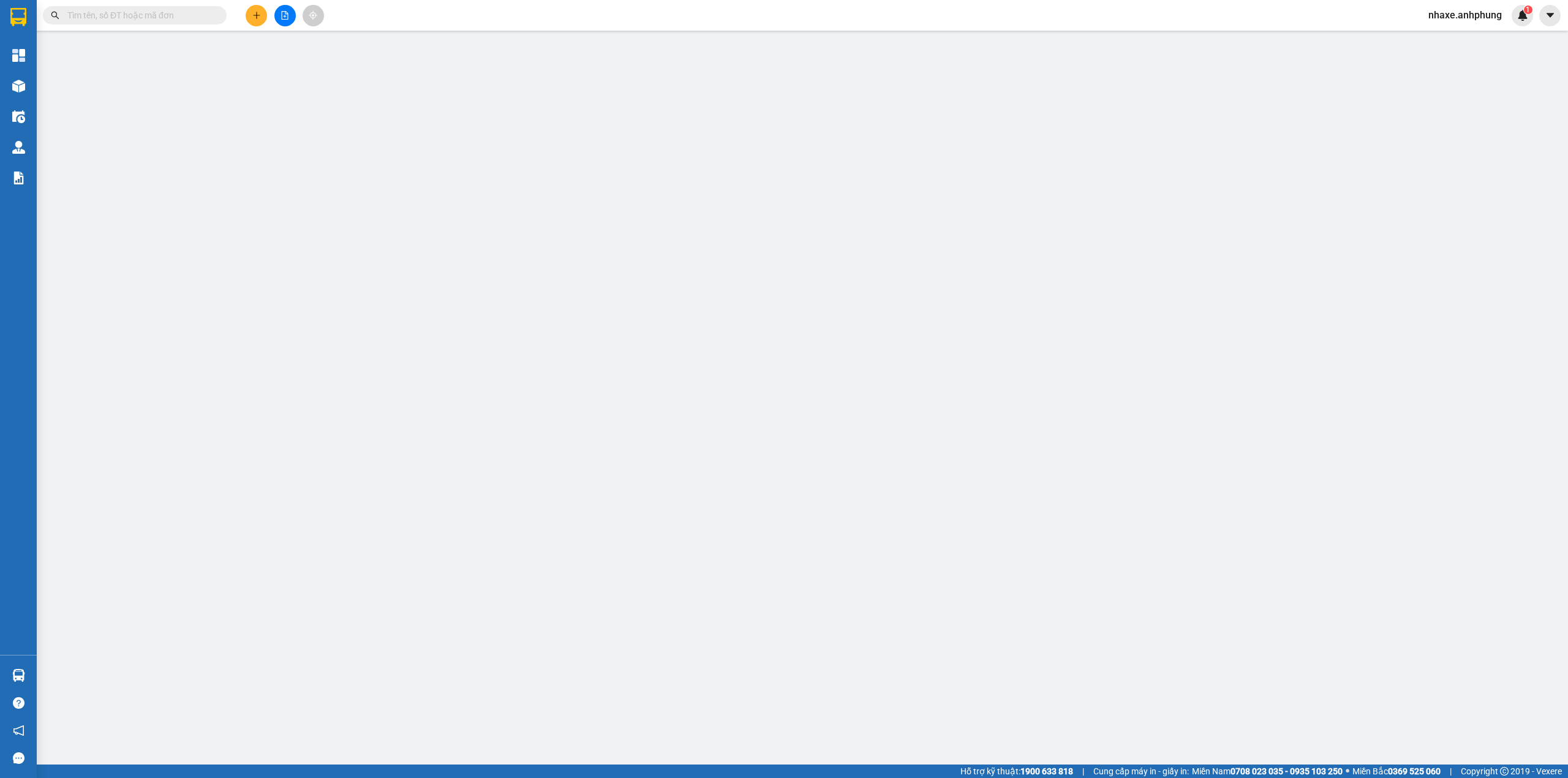
type input "0941301417"
type input "a ngọc"
type input "0"
type input "60.000"
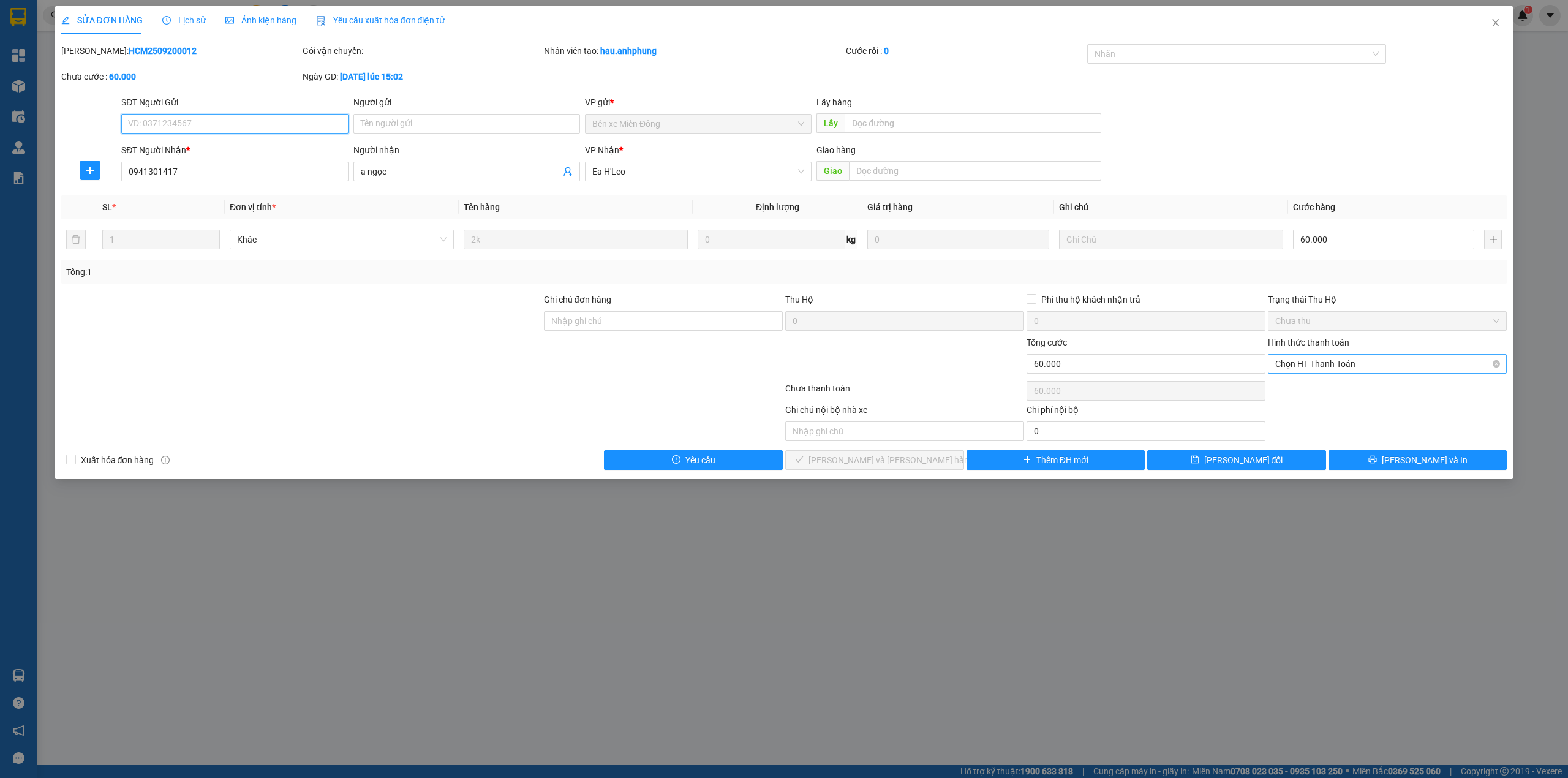
click at [1331, 361] on span "Chọn HT Thanh Toán" at bounding box center [1387, 363] width 224 height 18
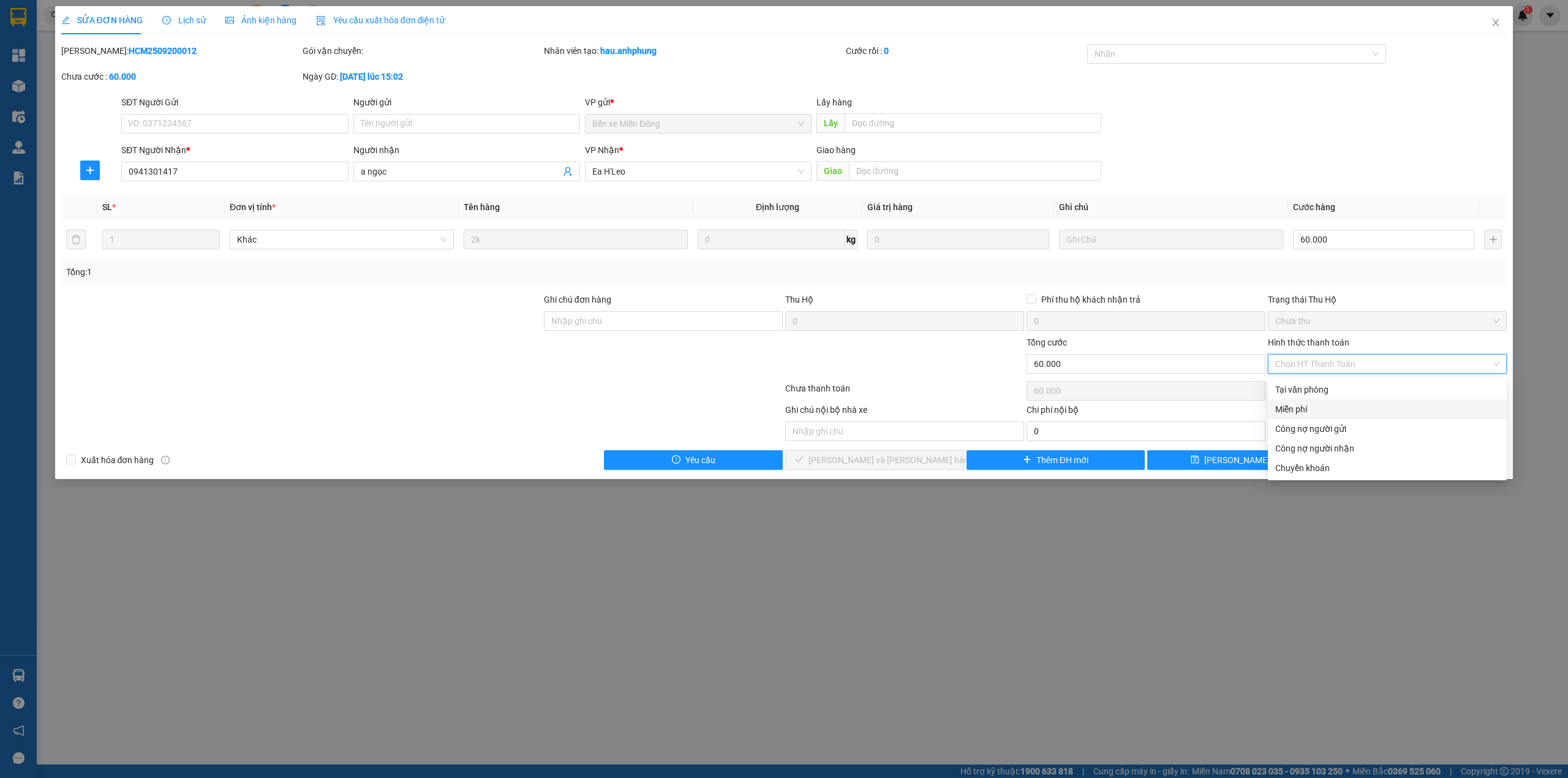
click at [1326, 408] on div "Miễn phí" at bounding box center [1387, 409] width 224 height 13
type input "0"
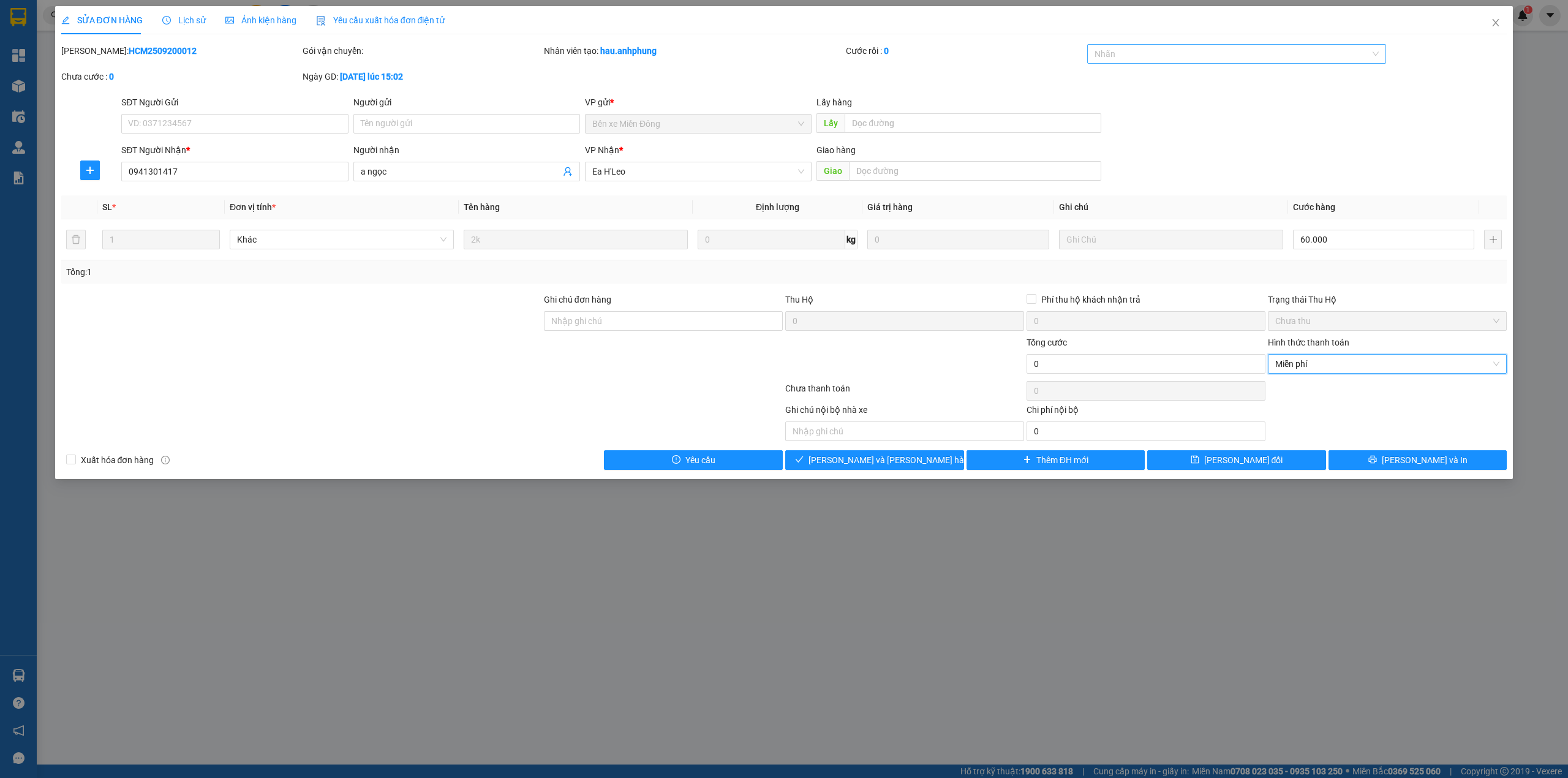
click at [1133, 55] on div at bounding box center [1230, 54] width 281 height 15
click at [1132, 76] on div "CHUYỂN KHOẢN" at bounding box center [1236, 79] width 285 height 13
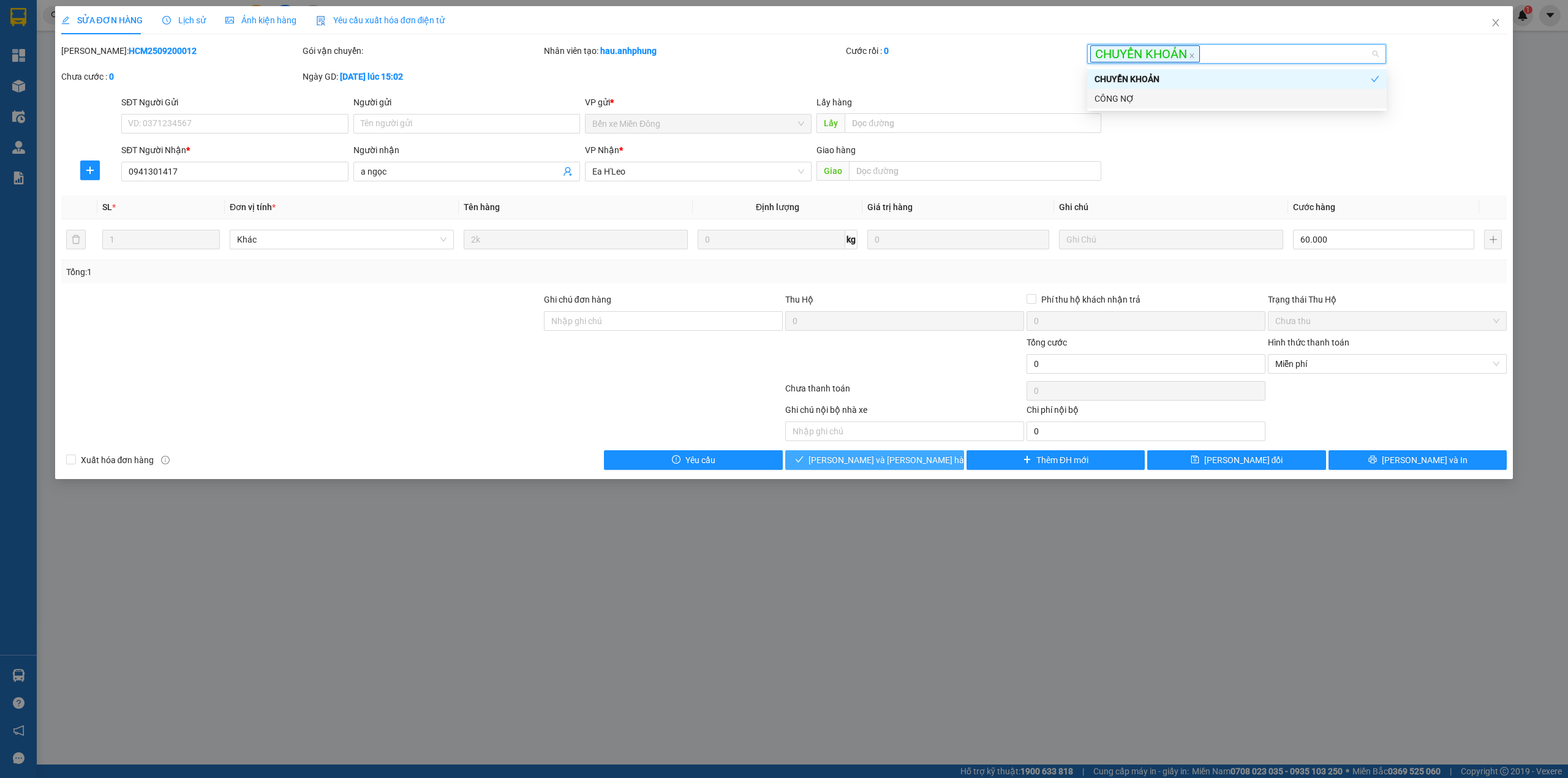
click at [920, 463] on button "[PERSON_NAME] và [PERSON_NAME] hàng" at bounding box center [874, 460] width 179 height 20
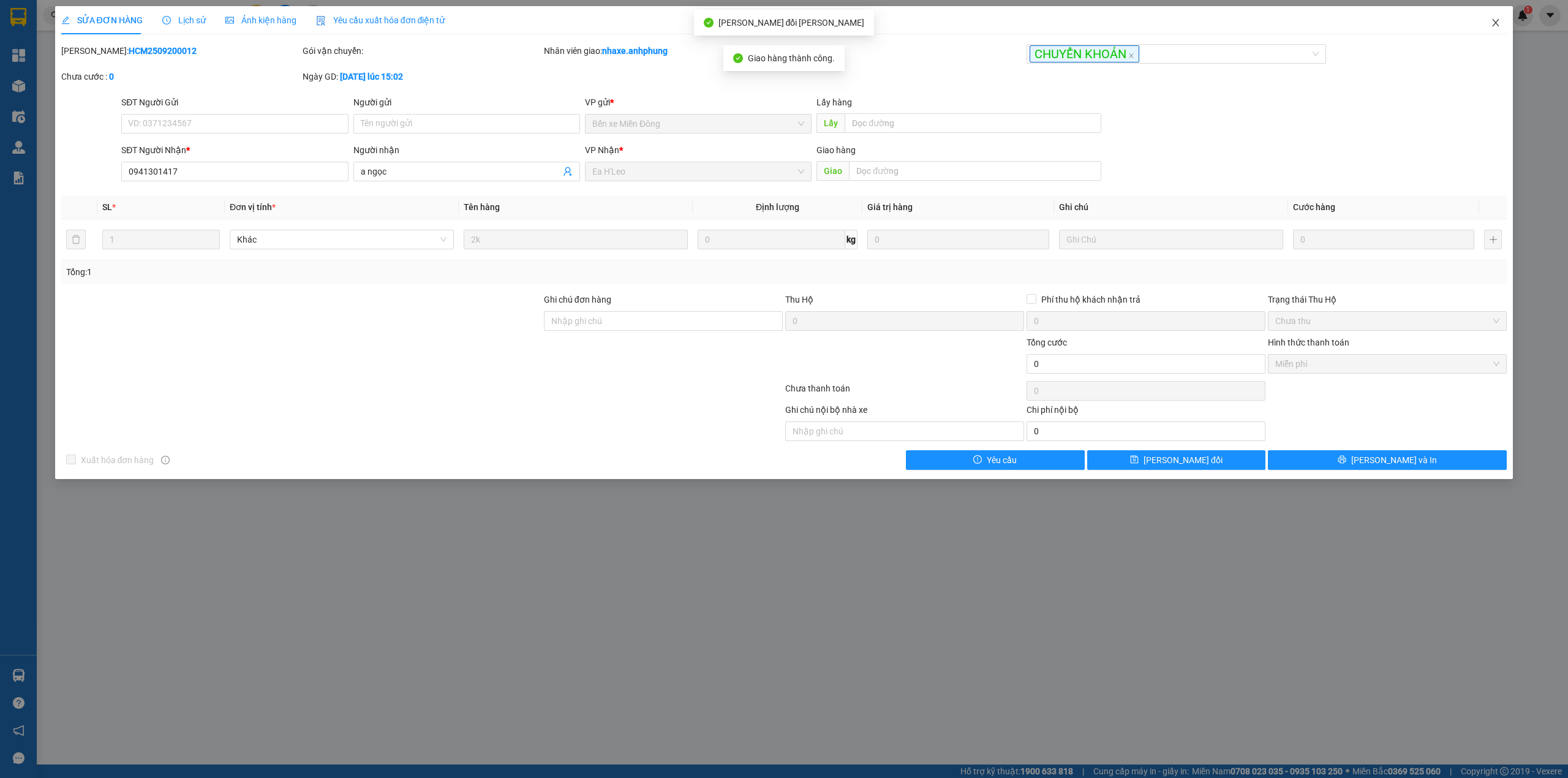
click at [1498, 20] on icon "close" at bounding box center [1495, 23] width 7 height 7
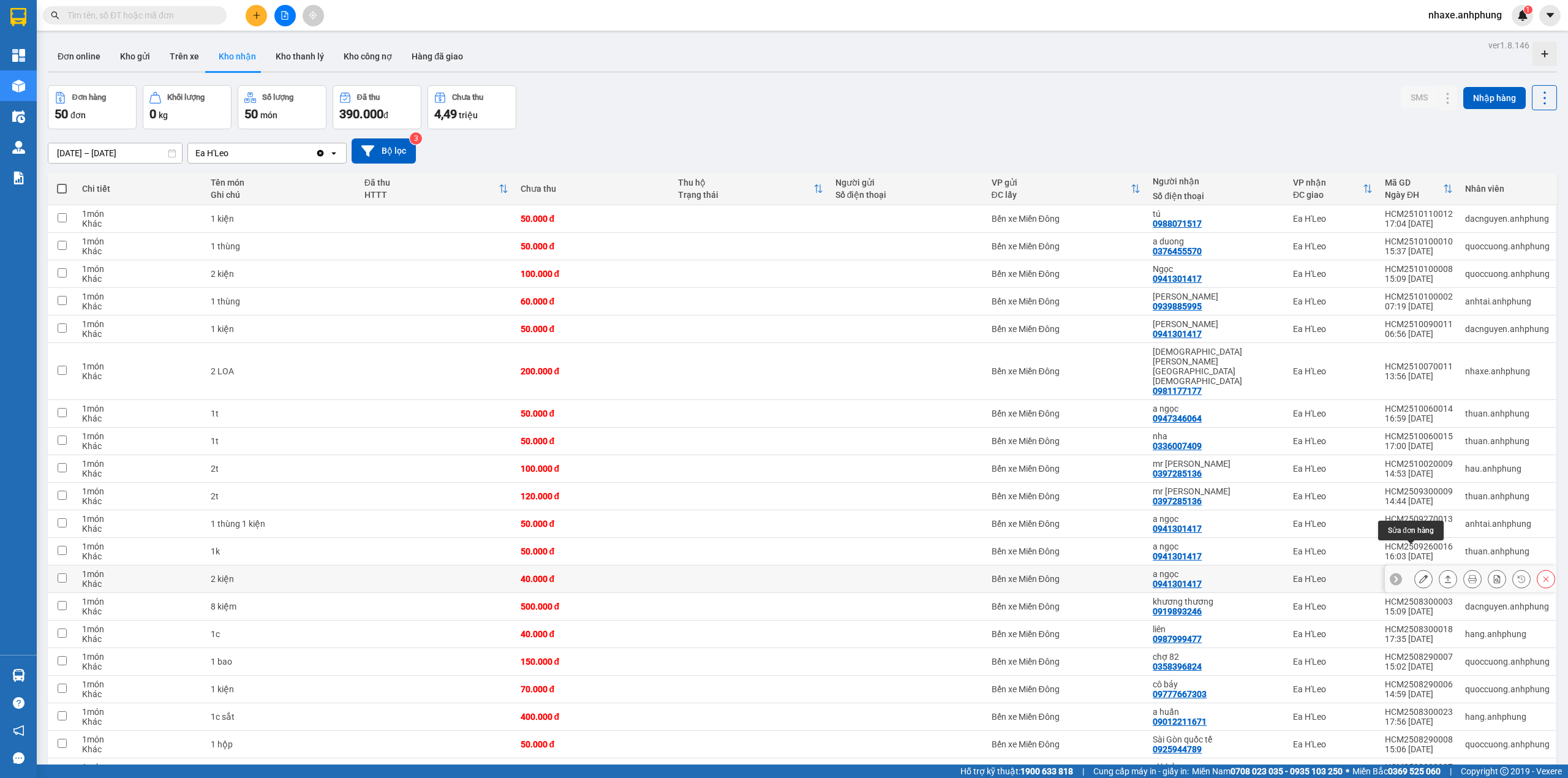
click at [1419, 574] on icon at bounding box center [1423, 579] width 9 height 9
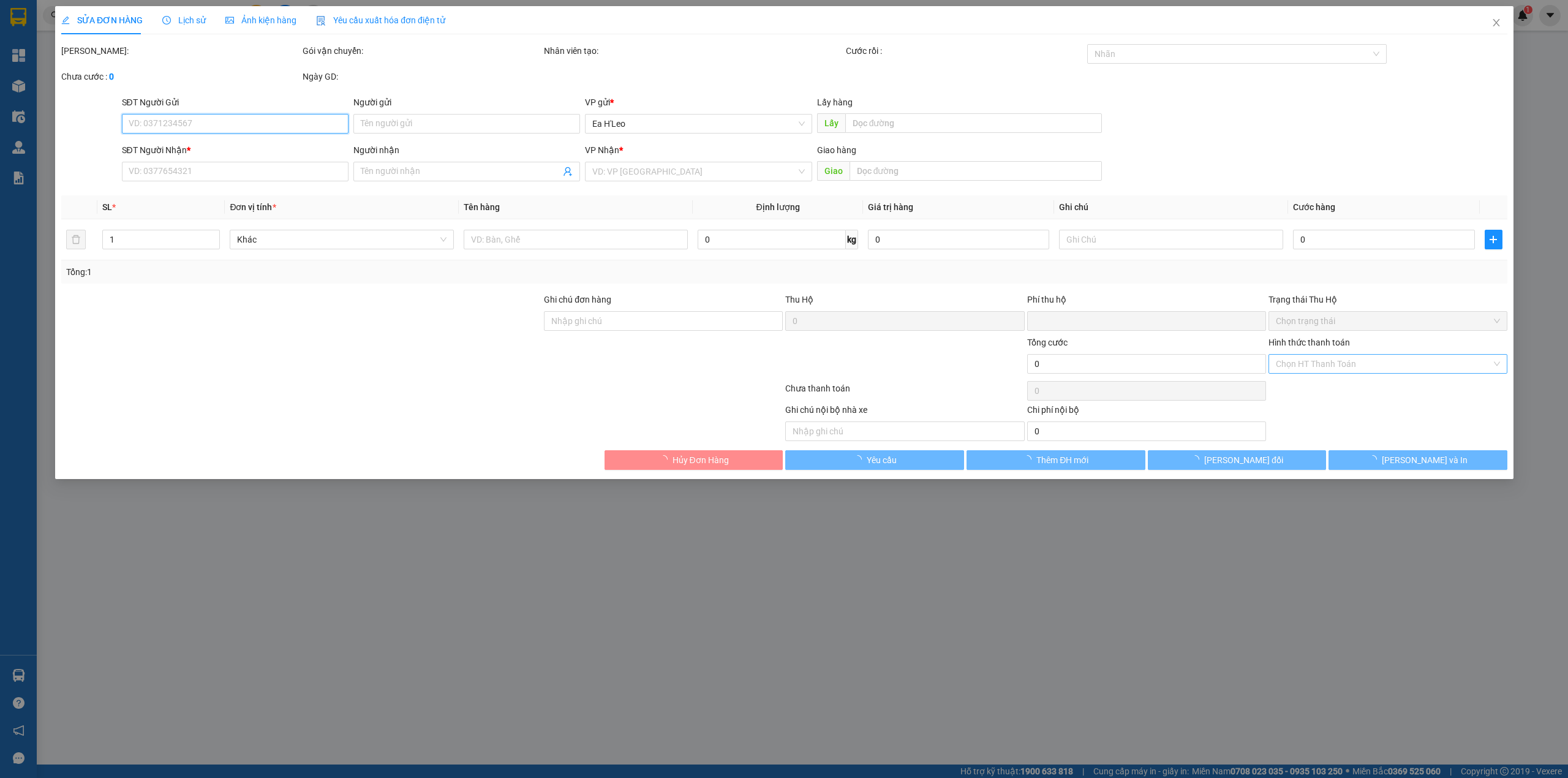
type input "0941301417"
type input "a ngọc"
type input "0"
type input "40.000"
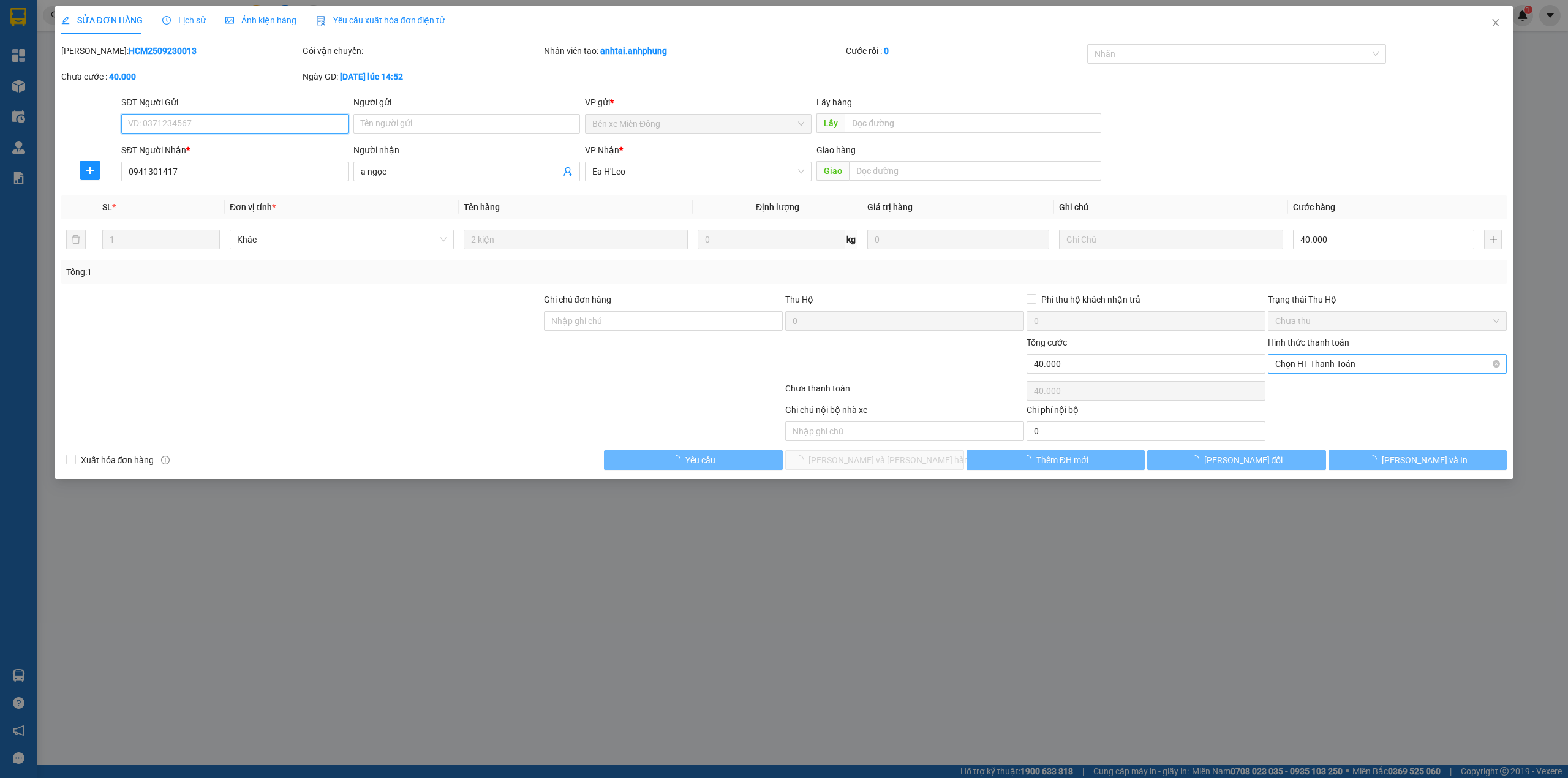
click at [1356, 360] on span "Chọn HT Thanh Toán" at bounding box center [1387, 363] width 224 height 18
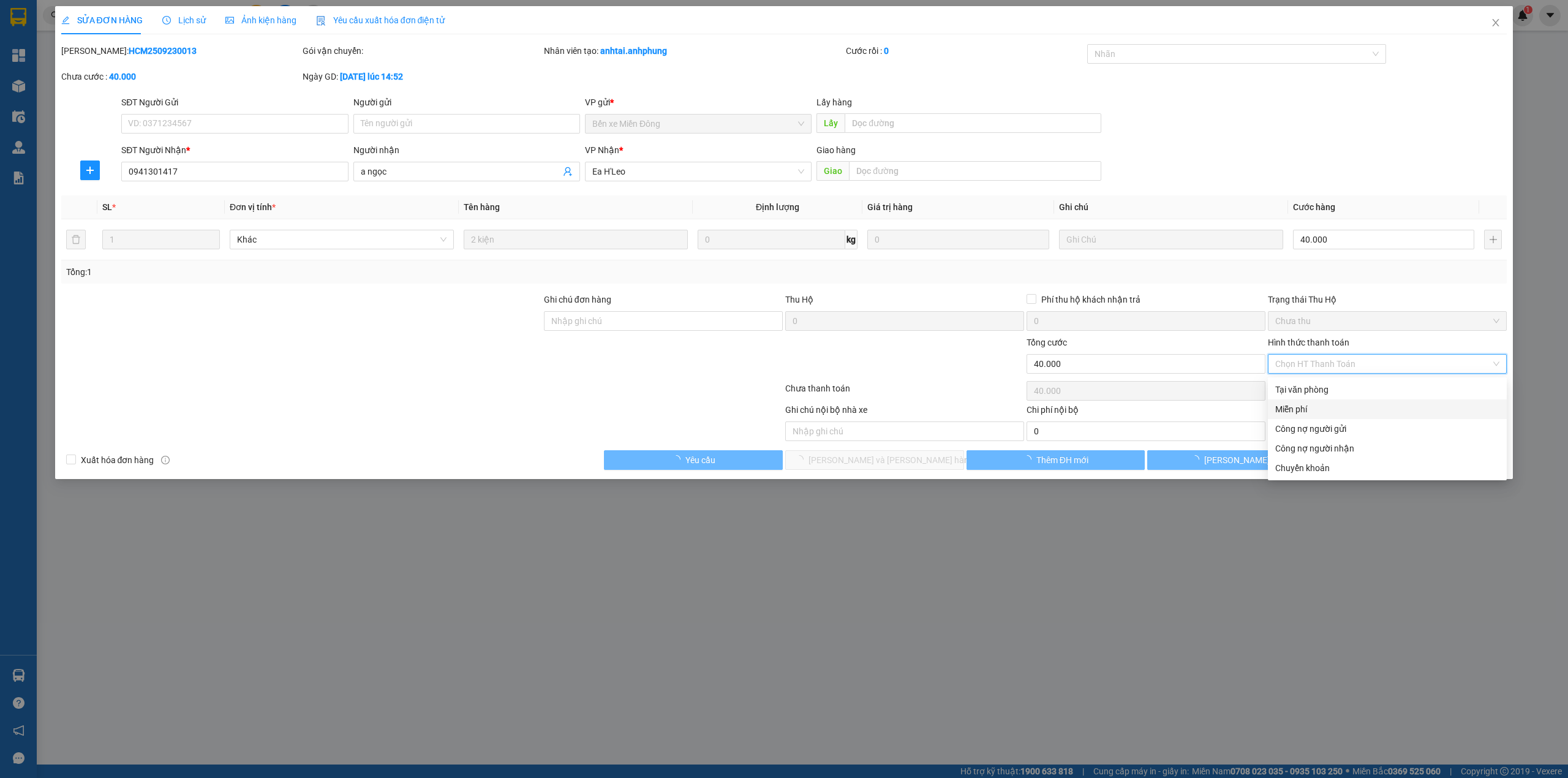
click at [1309, 404] on div "Miễn phí" at bounding box center [1387, 409] width 224 height 13
type input "0"
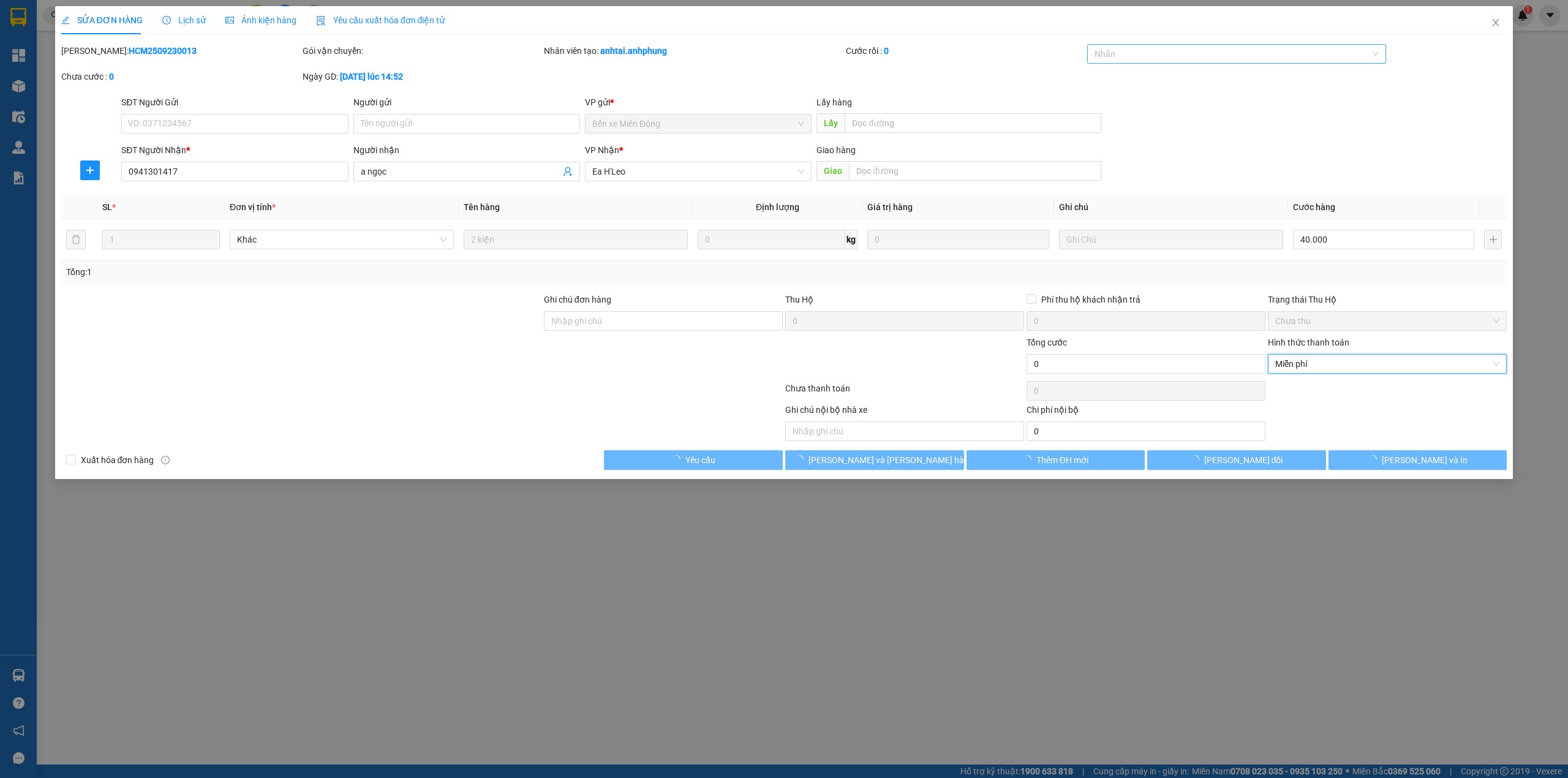
click at [1181, 57] on div at bounding box center [1230, 54] width 281 height 15
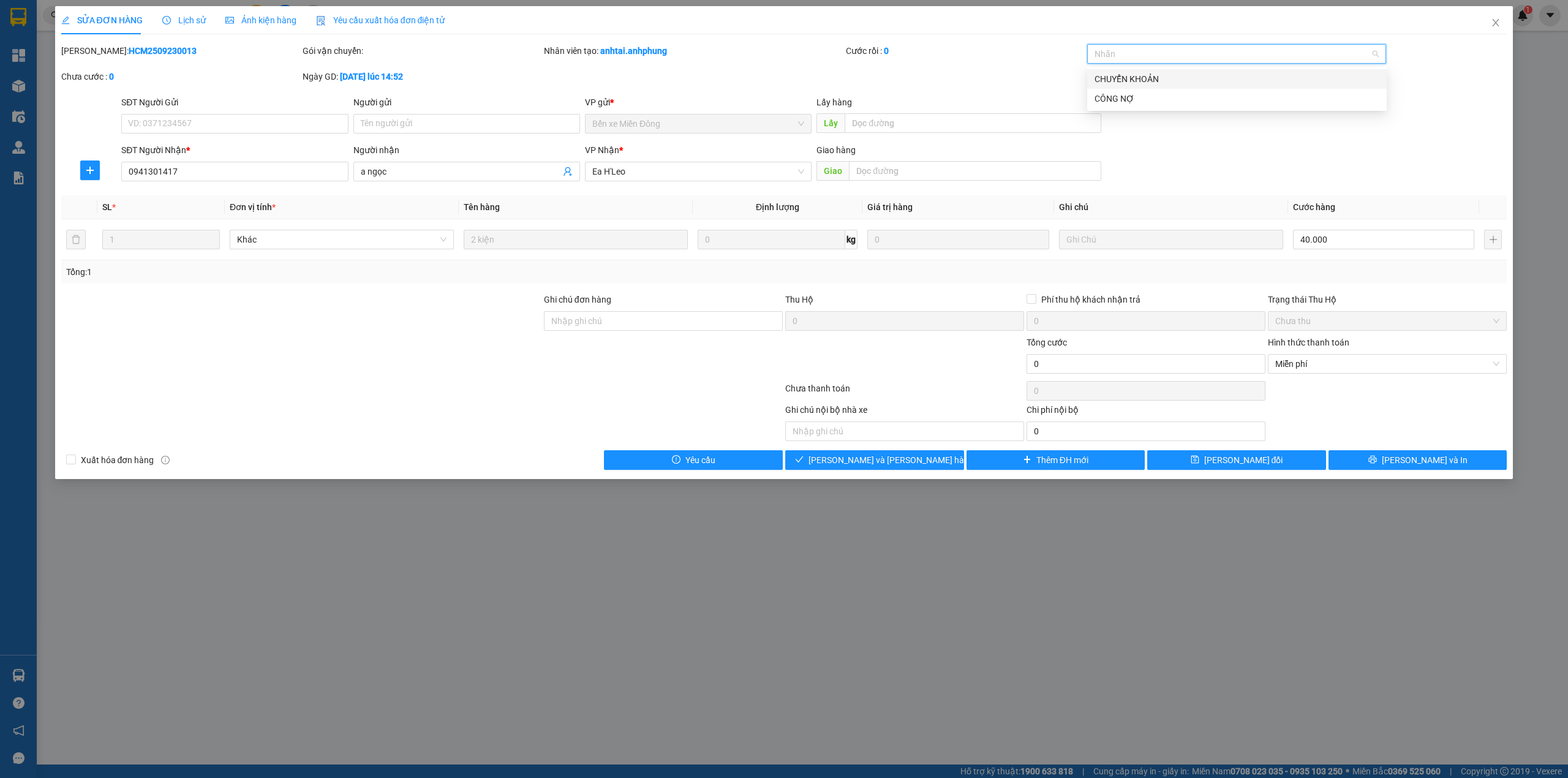
click at [1159, 79] on div "CHUYỂN KHOẢN" at bounding box center [1236, 79] width 285 height 13
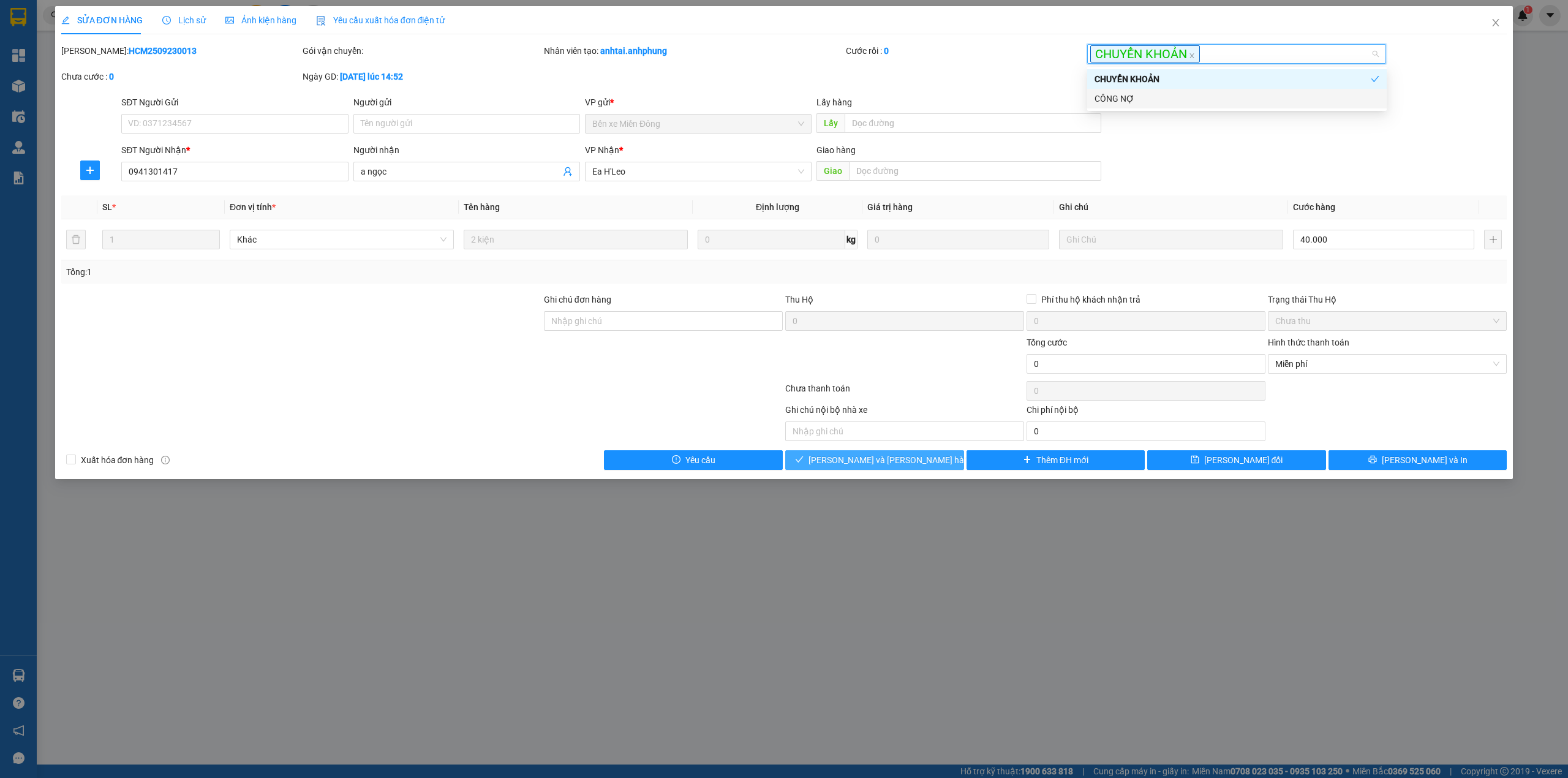
click at [932, 463] on button "[PERSON_NAME] và [PERSON_NAME] hàng" at bounding box center [874, 460] width 179 height 20
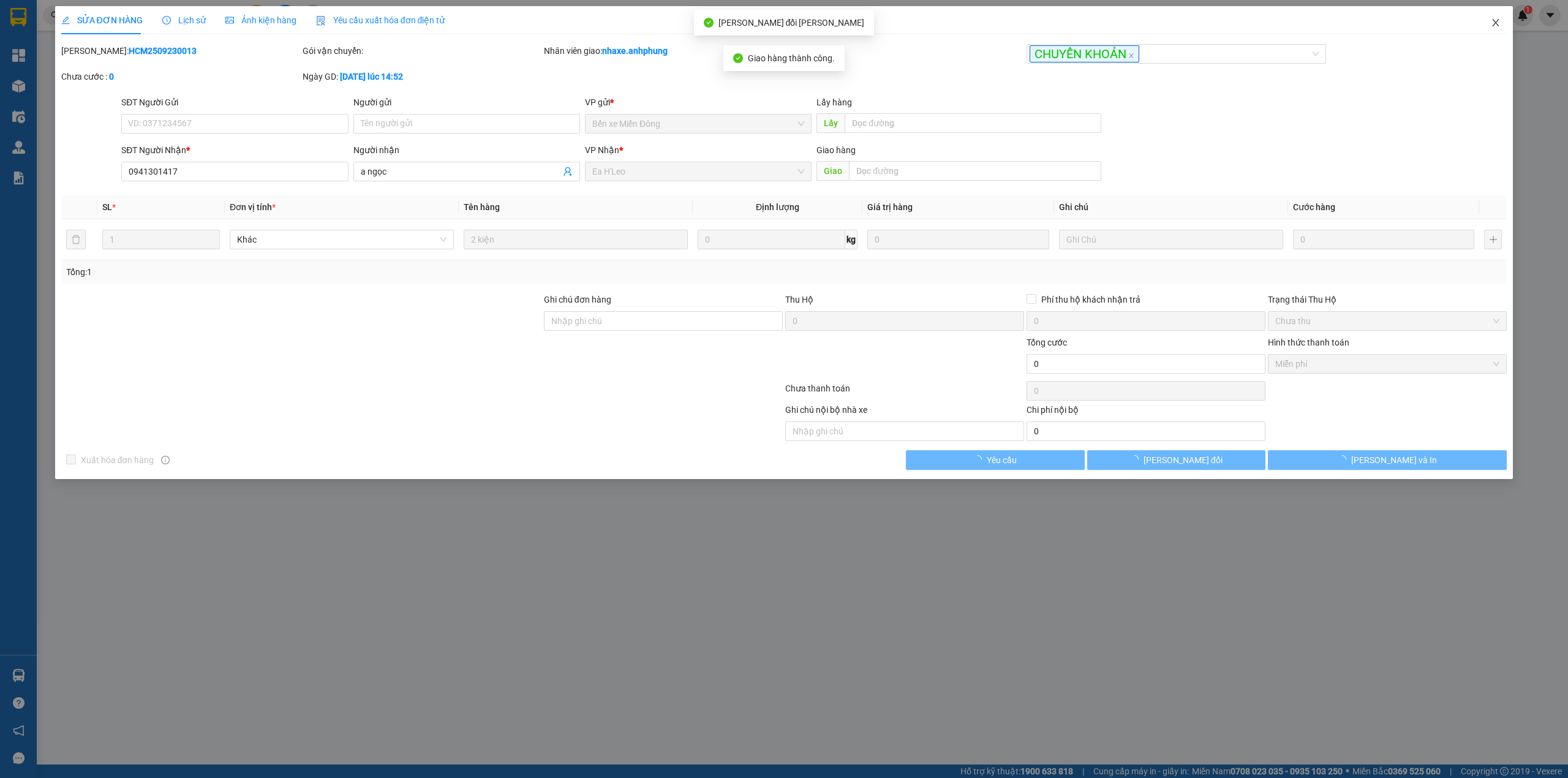
click at [1492, 25] on icon "close" at bounding box center [1495, 22] width 10 height 10
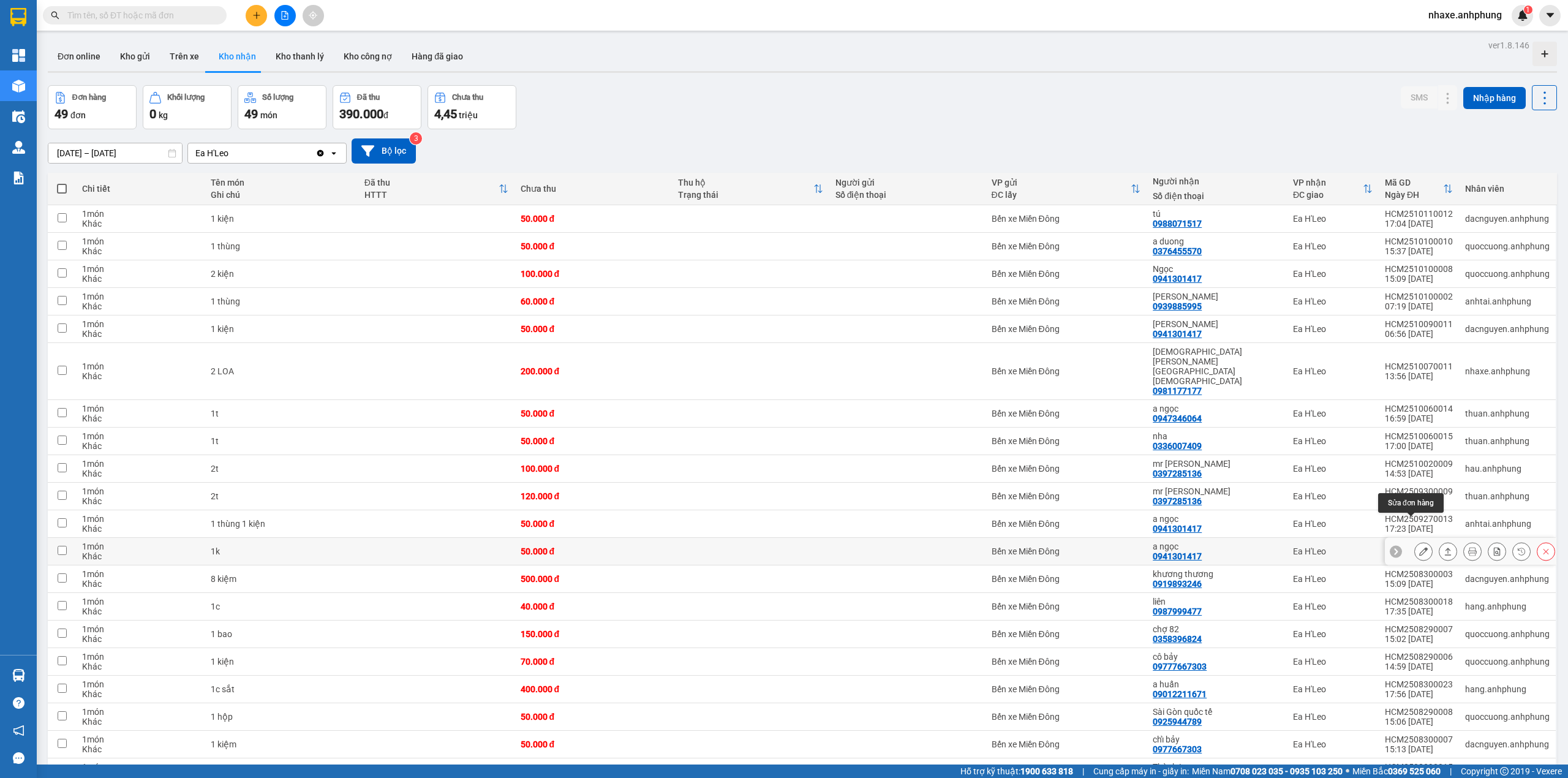
click at [1419, 547] on icon at bounding box center [1423, 552] width 9 height 9
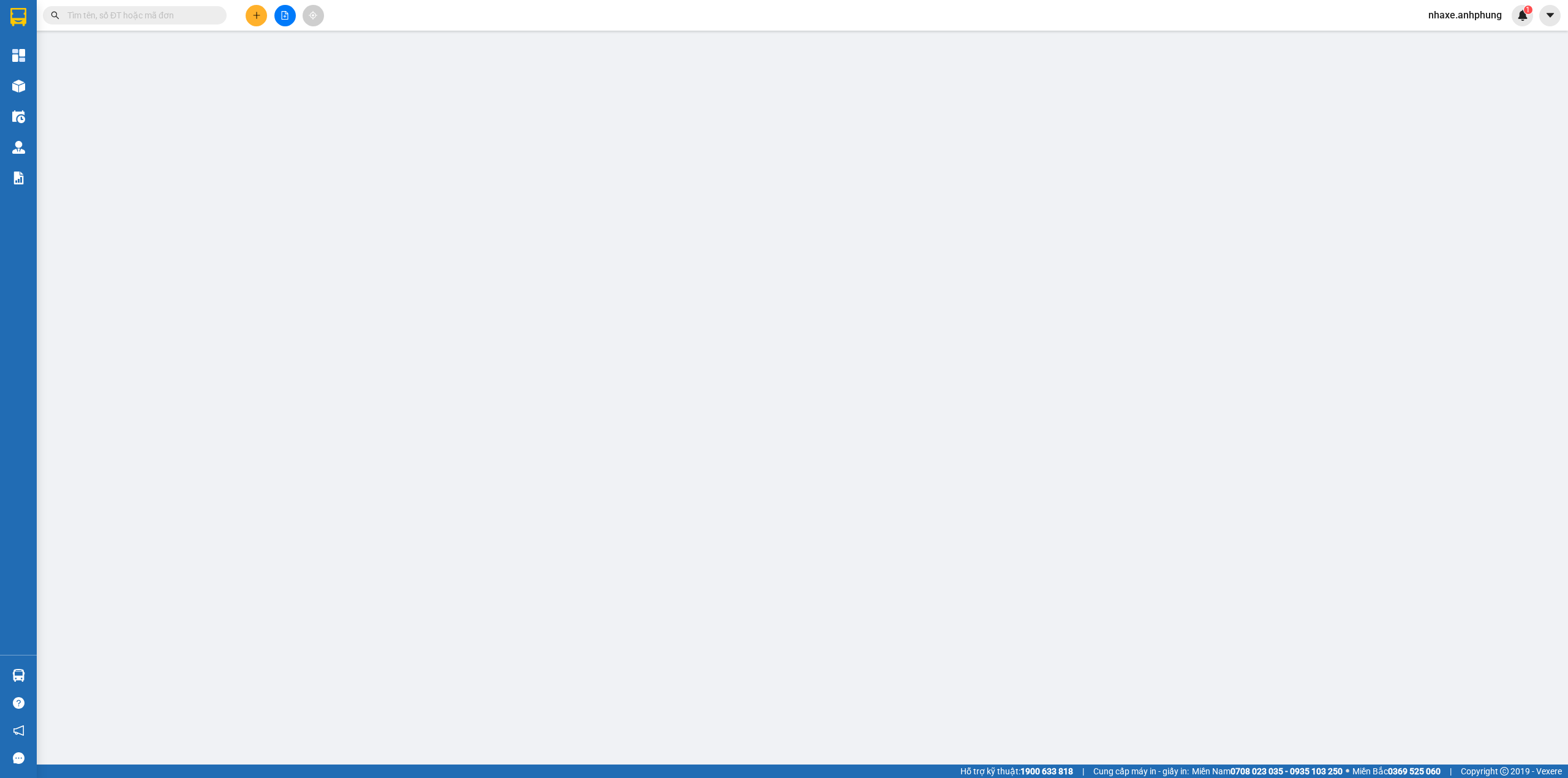
type input "0941301417"
type input "a ngọc"
type input "0"
type input "50.000"
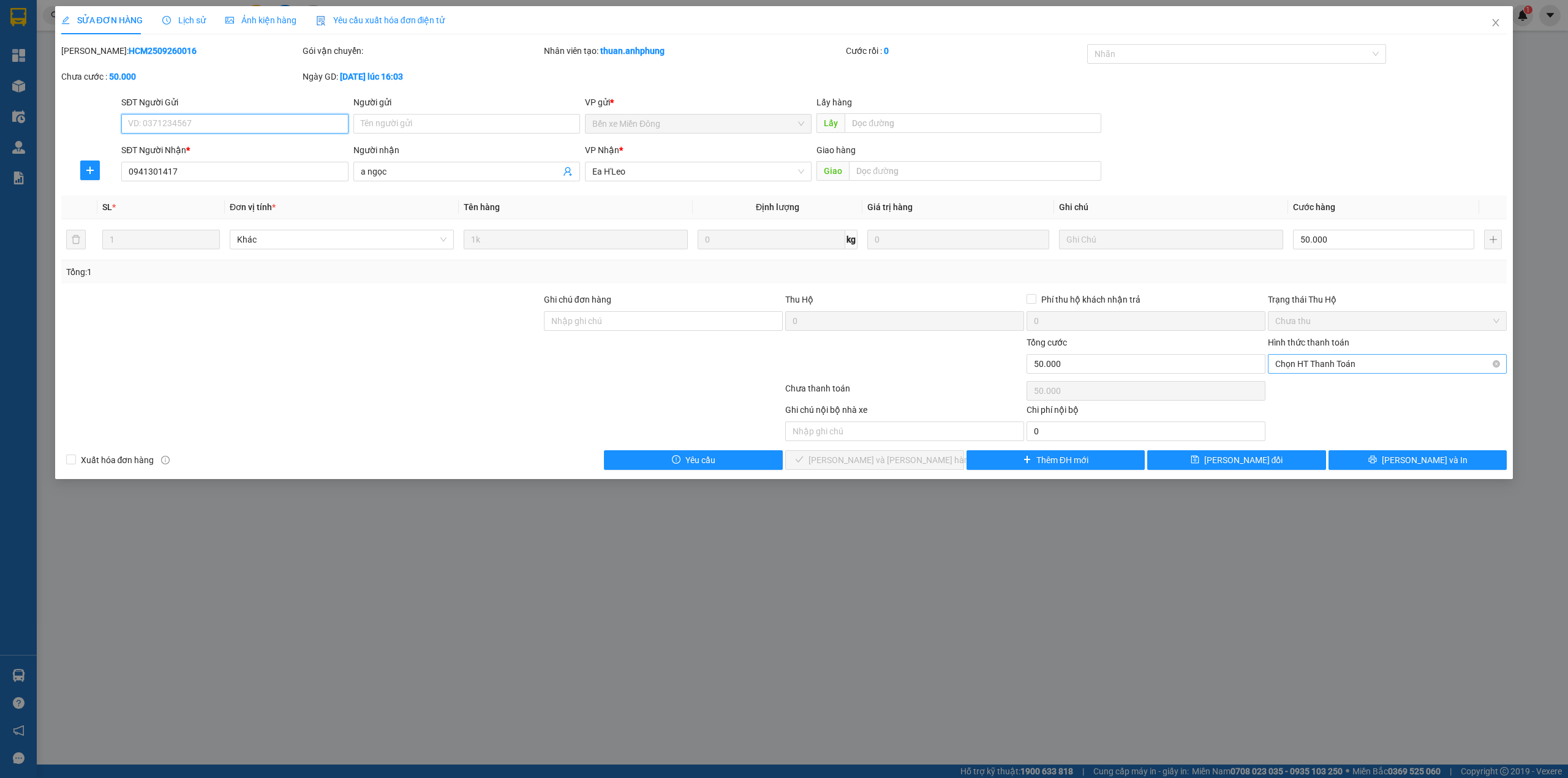
click at [1347, 365] on span "Chọn HT Thanh Toán" at bounding box center [1387, 363] width 224 height 18
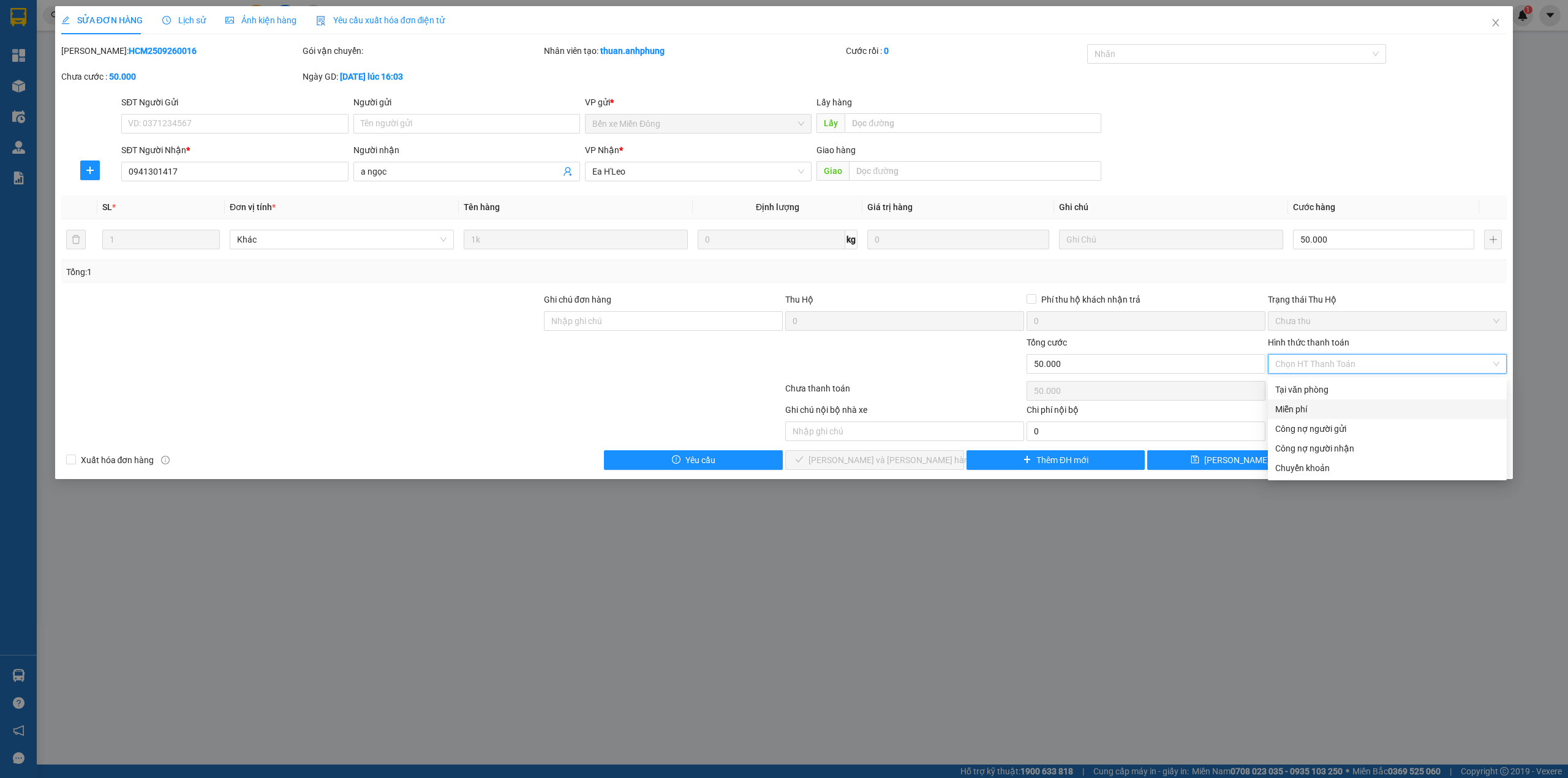
click at [1299, 400] on div "Miễn phí" at bounding box center [1387, 409] width 239 height 20
type input "0"
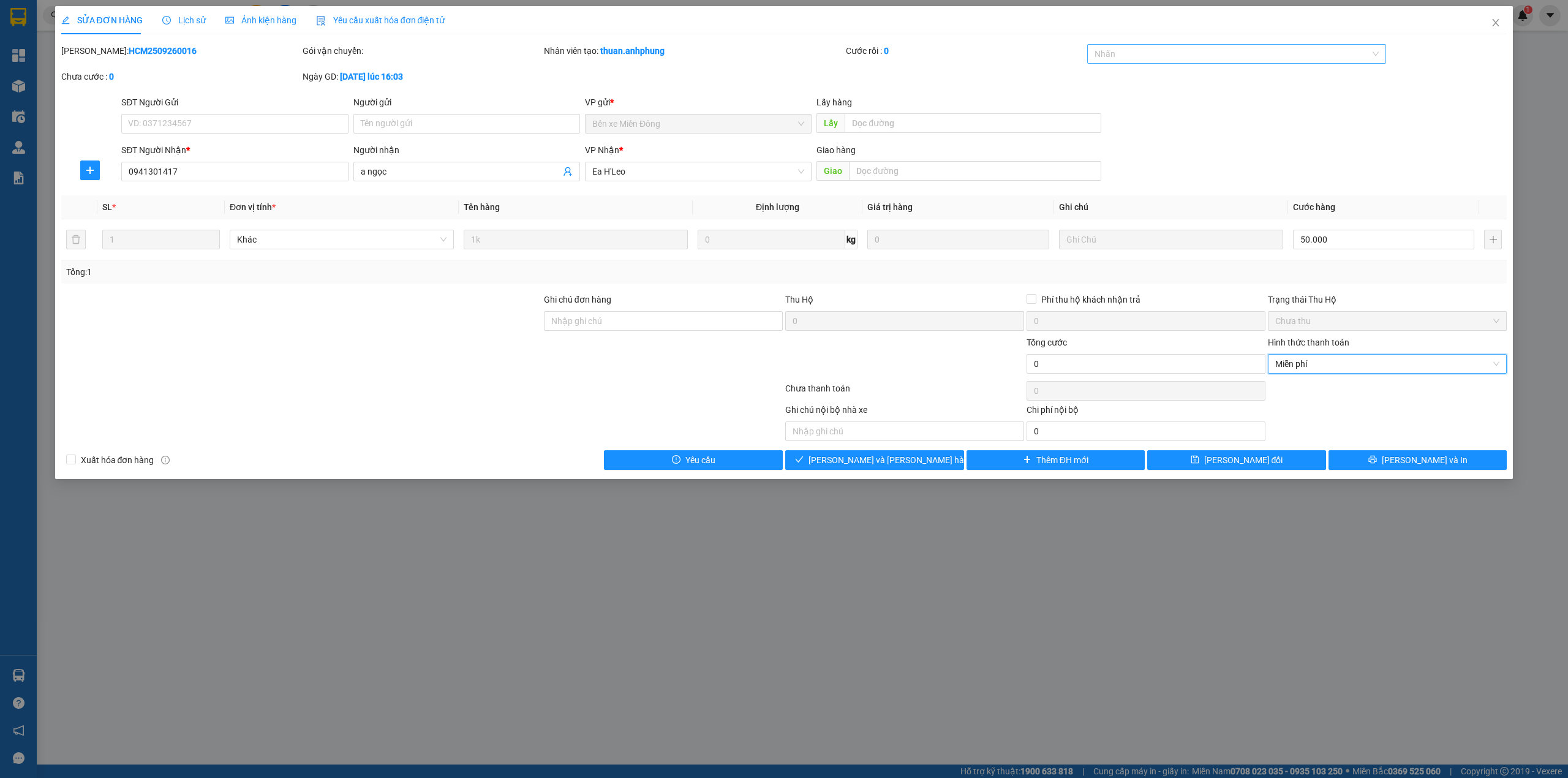
click at [1137, 57] on div at bounding box center [1230, 54] width 281 height 15
click at [1137, 72] on div "CHUYỂN KHOẢN" at bounding box center [1236, 79] width 285 height 13
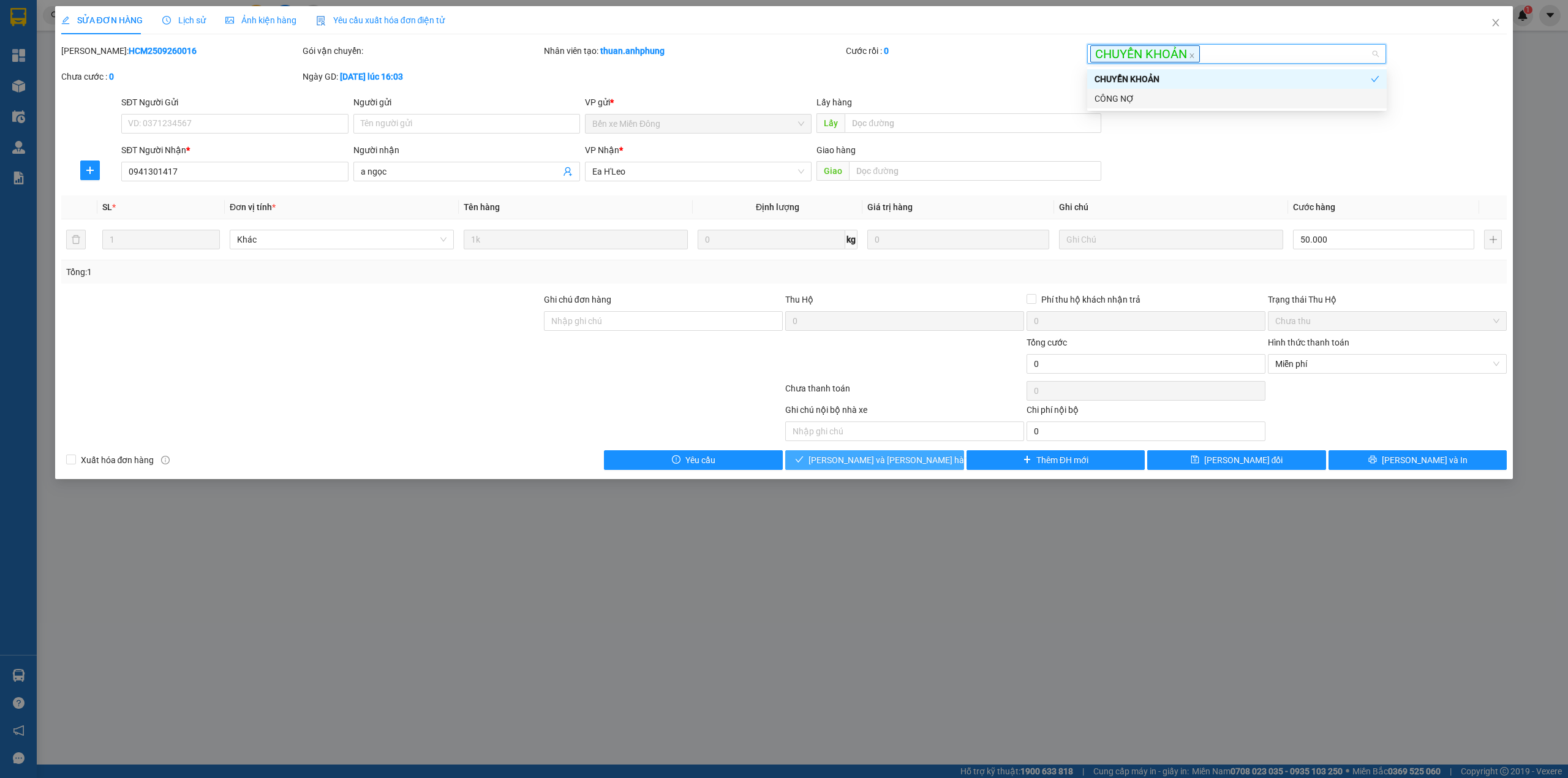
click at [943, 470] on button "[PERSON_NAME] và [PERSON_NAME] hàng" at bounding box center [874, 460] width 179 height 20
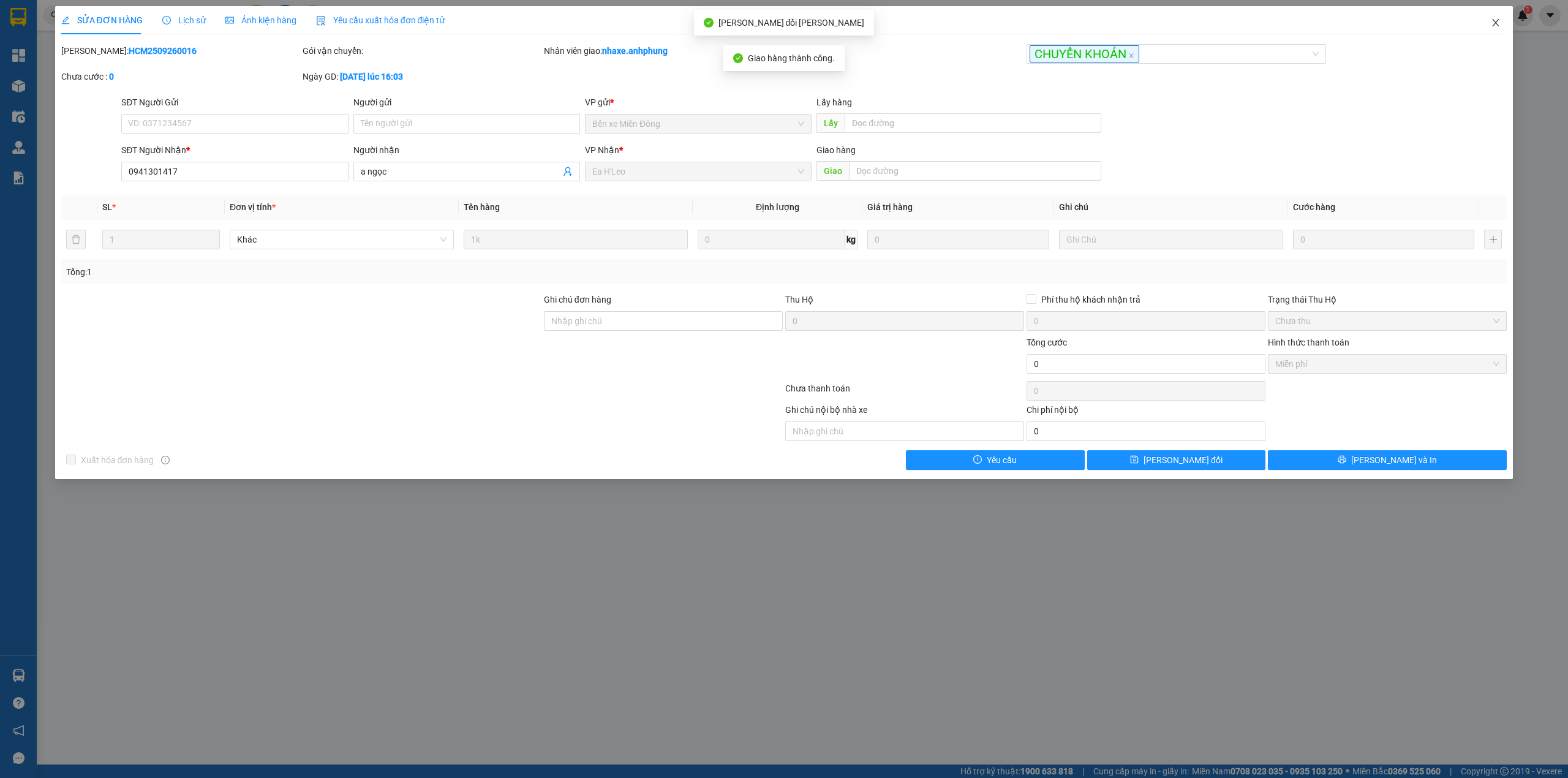
click at [1496, 21] on icon "close" at bounding box center [1495, 22] width 10 height 10
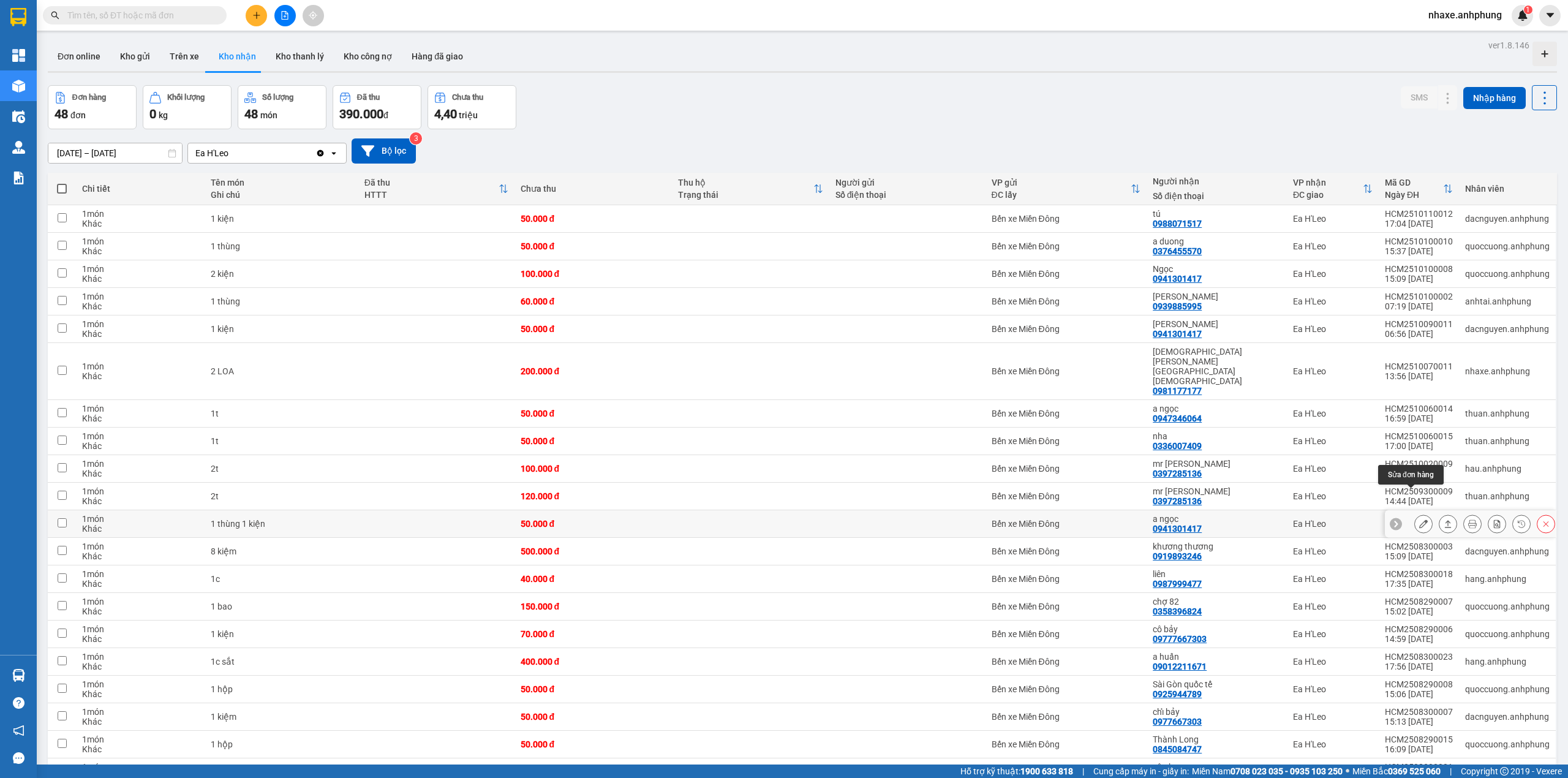
click at [1415, 513] on button at bounding box center [1423, 524] width 17 height 21
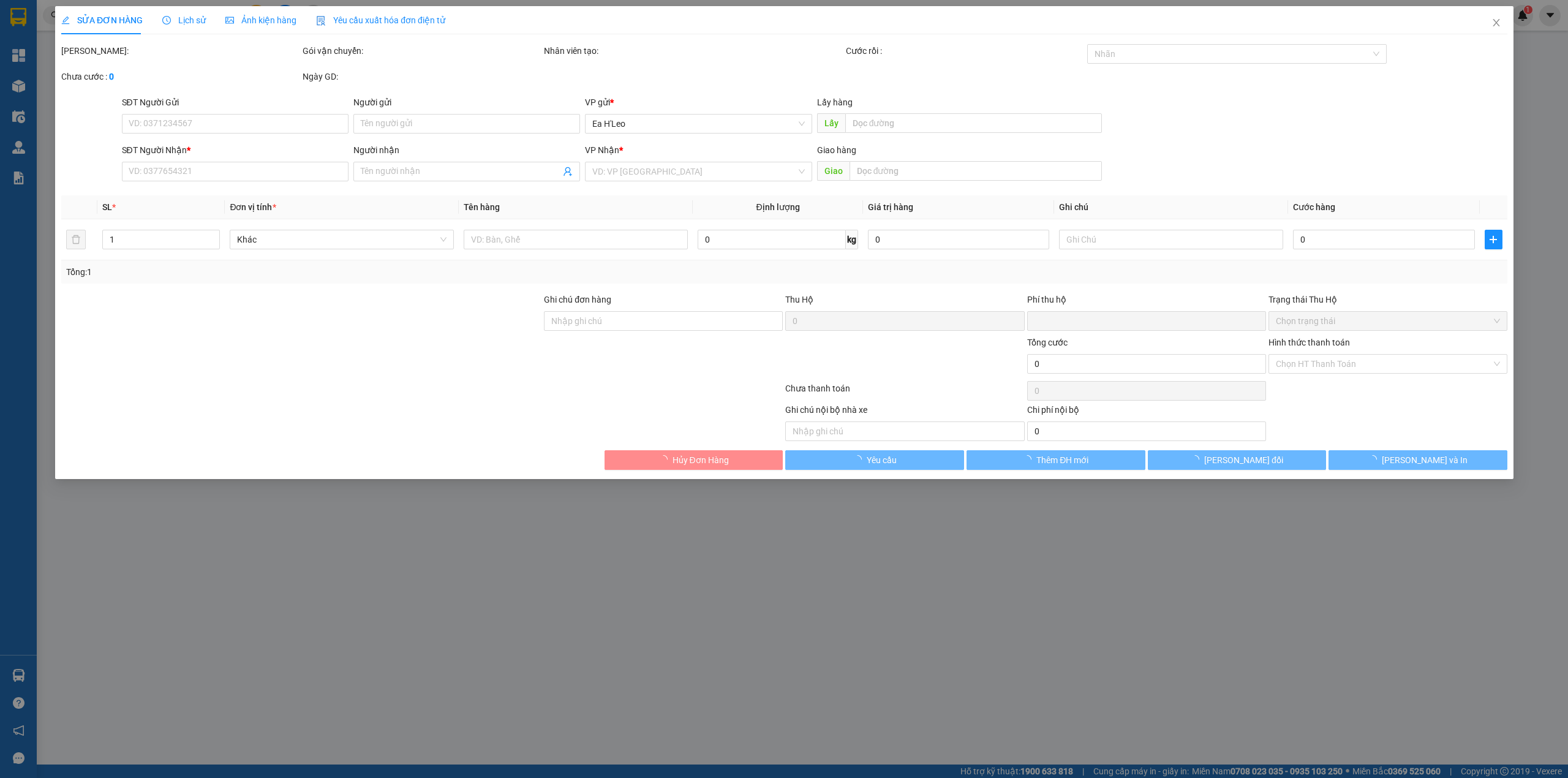
type input "0941301417"
type input "a ngọc"
type input "0"
type input "50.000"
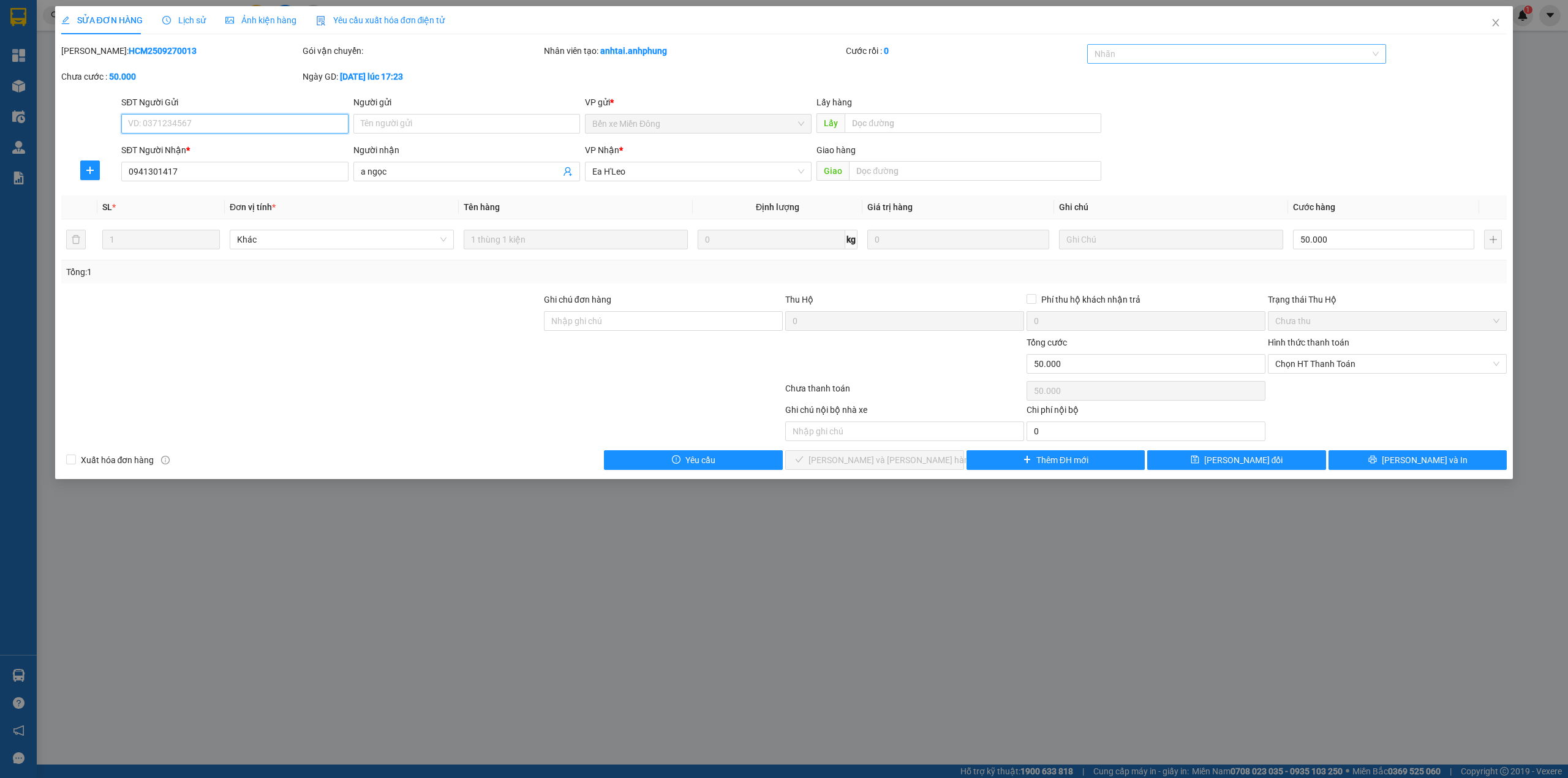
click at [1149, 51] on div at bounding box center [1230, 54] width 281 height 15
click at [1141, 79] on div "CHUYỂN KHOẢN" at bounding box center [1236, 79] width 285 height 13
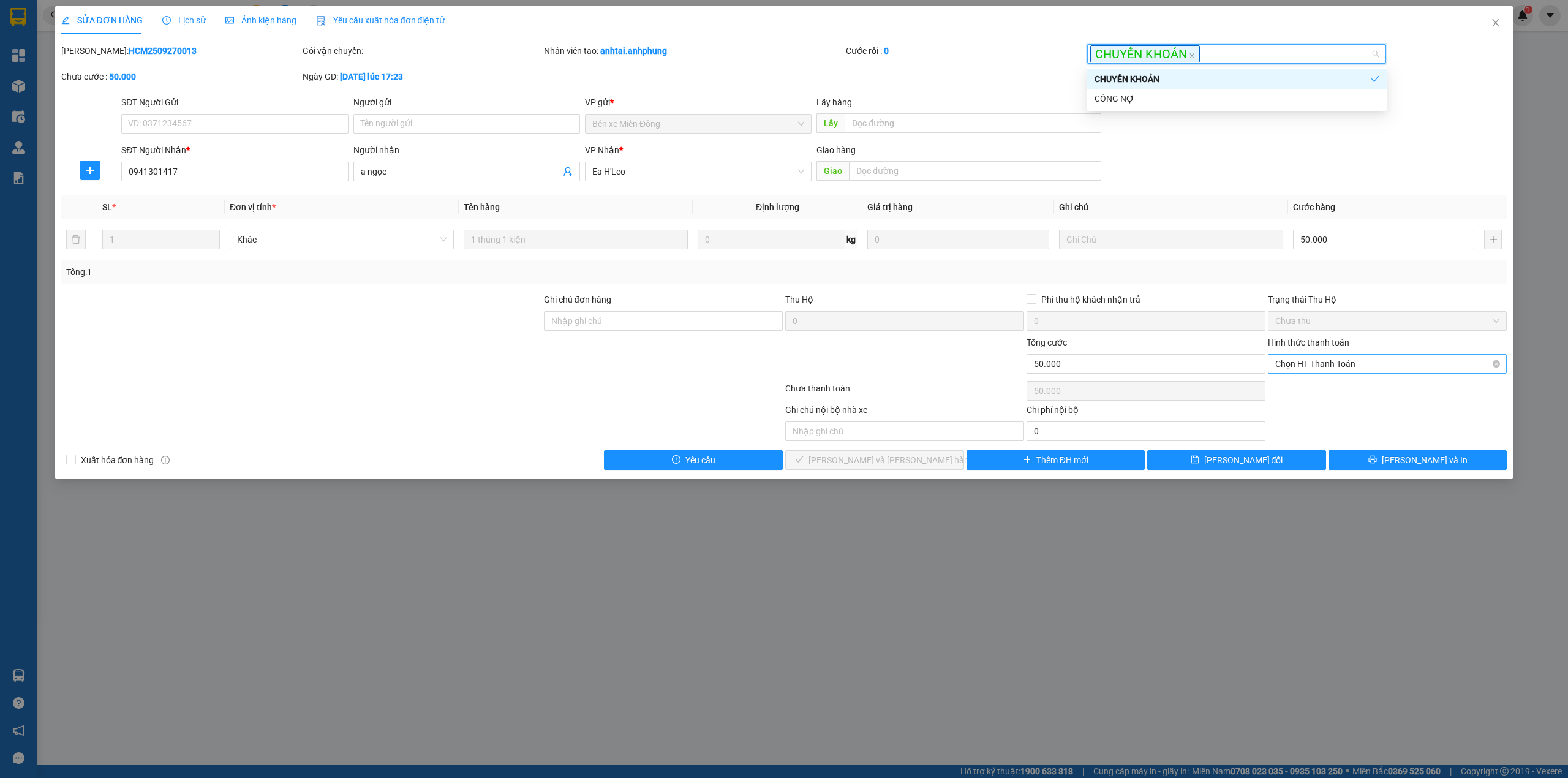
click at [1330, 363] on span "Chọn HT Thanh Toán" at bounding box center [1387, 363] width 224 height 18
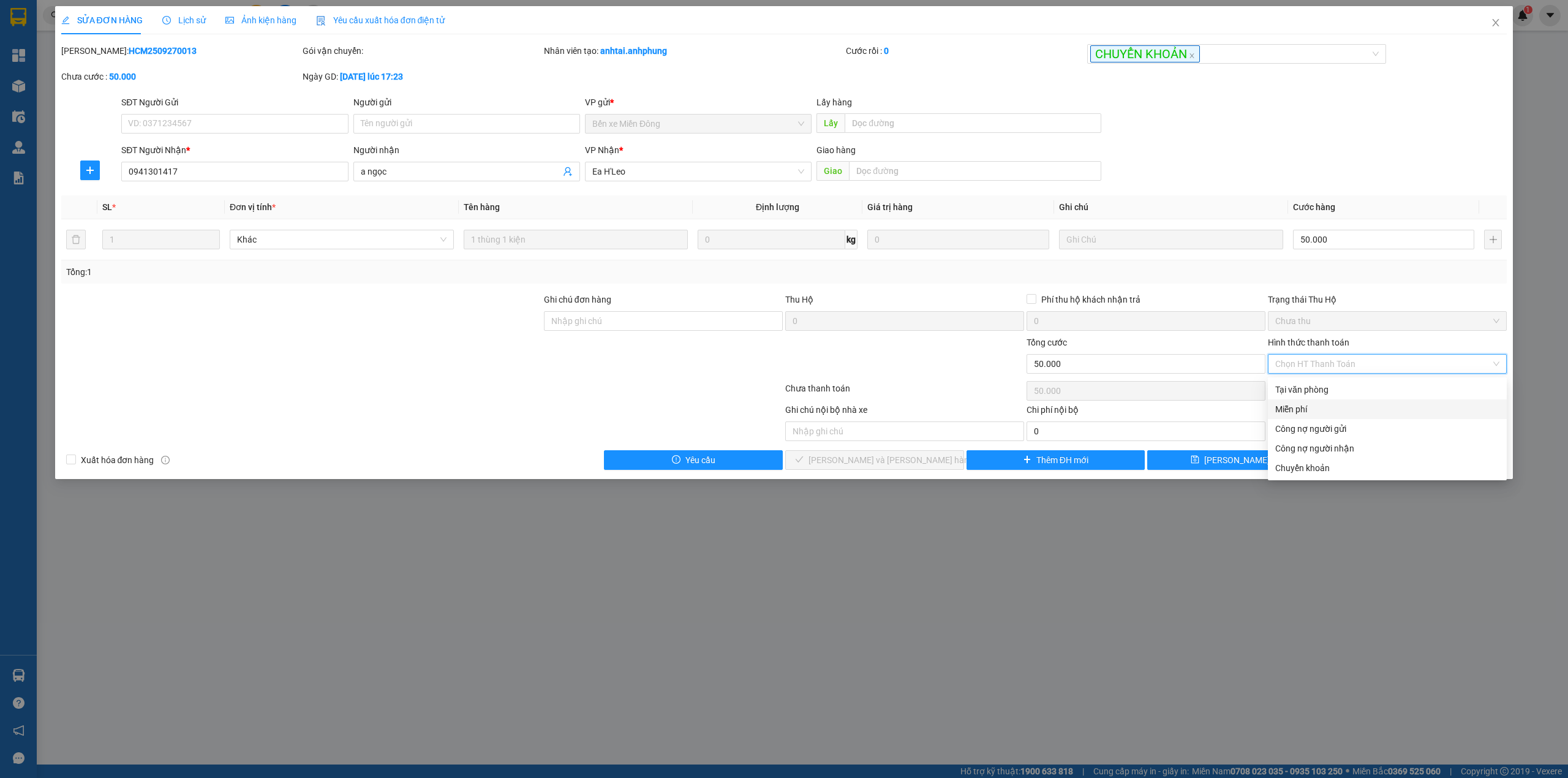
click at [1324, 408] on div "Miễn phí" at bounding box center [1387, 409] width 224 height 13
type input "0"
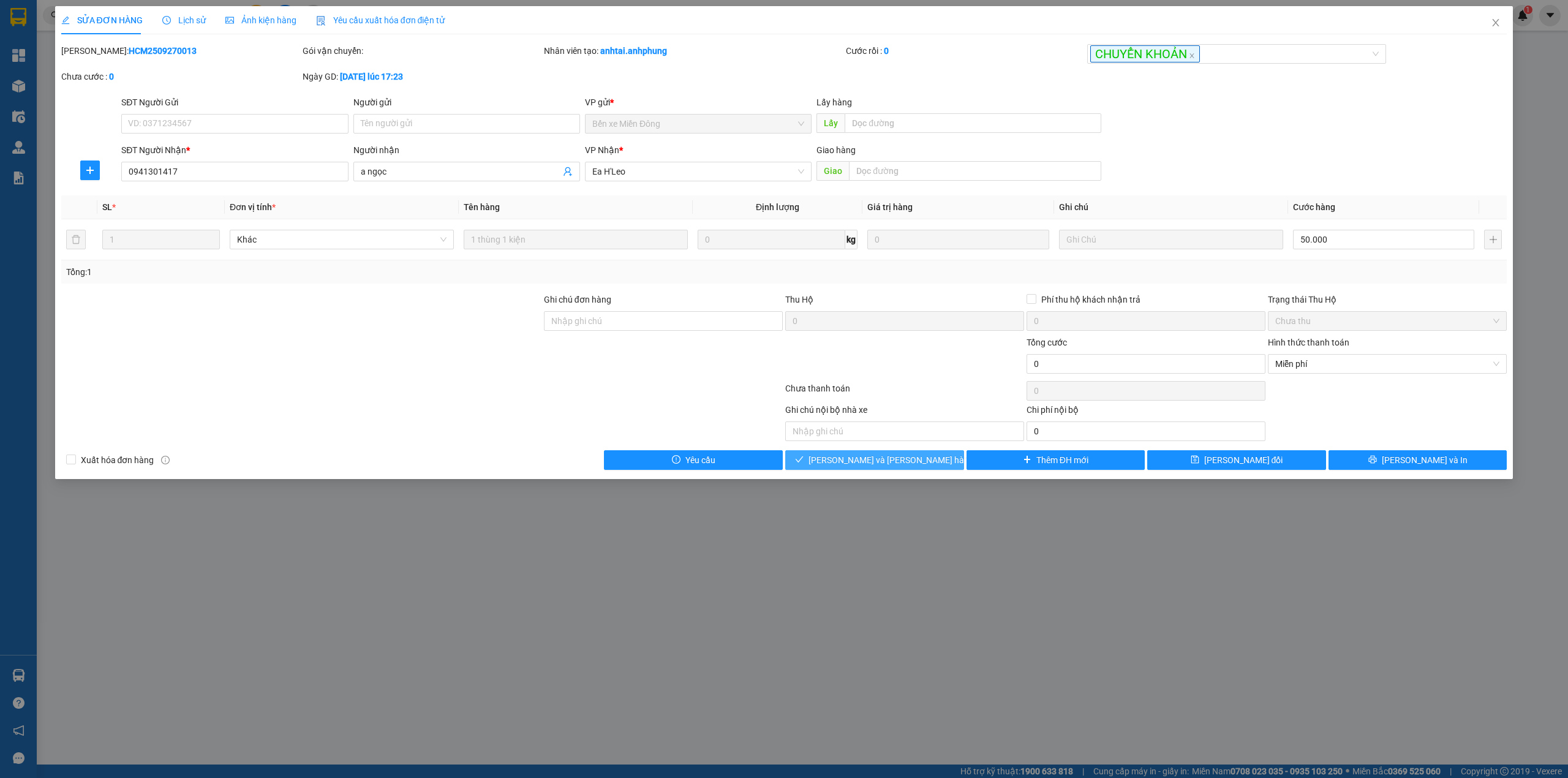
click at [873, 467] on span "[PERSON_NAME] và [PERSON_NAME] hàng" at bounding box center [891, 460] width 165 height 13
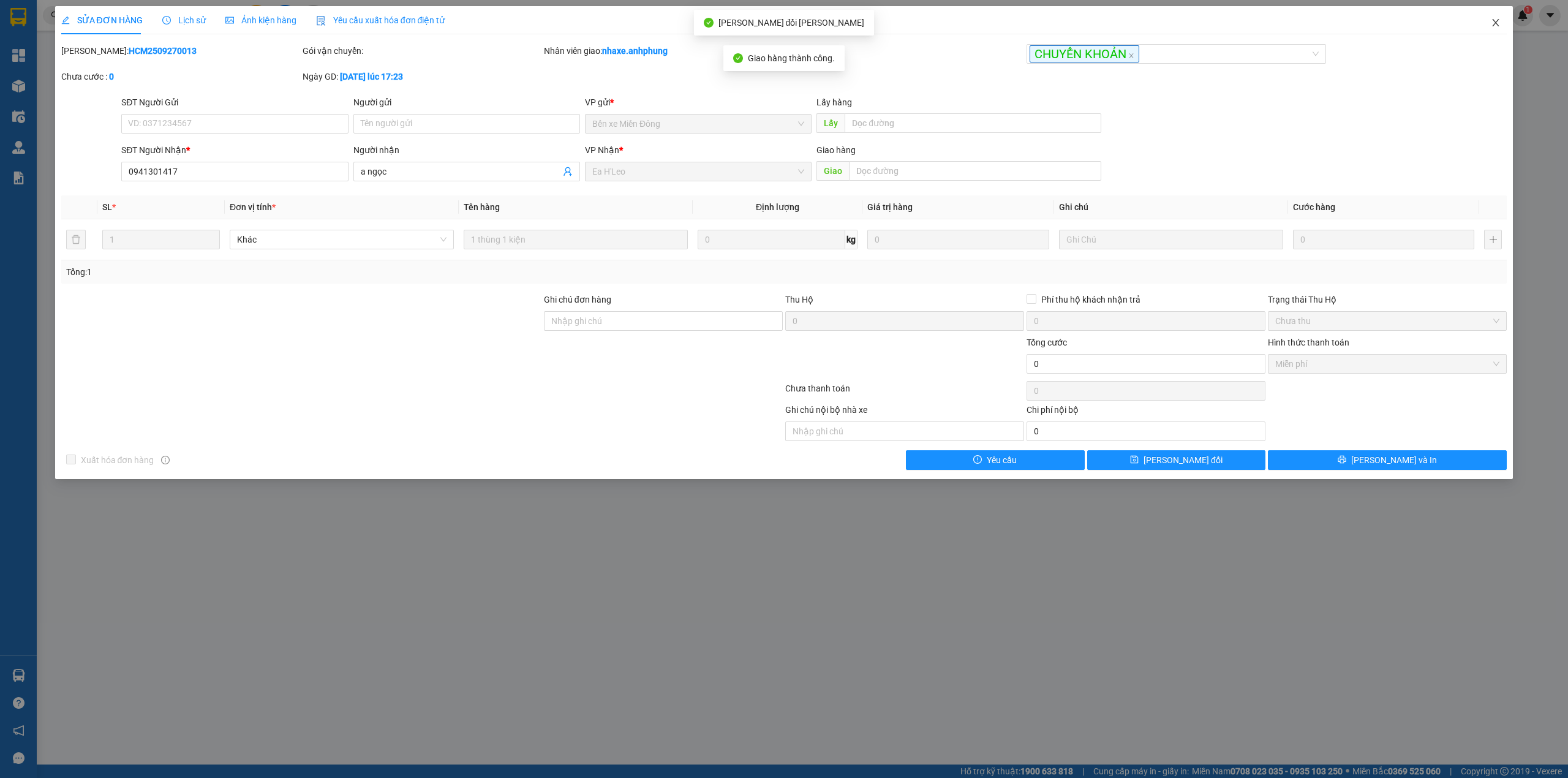
click at [1496, 27] on icon "close" at bounding box center [1495, 22] width 10 height 10
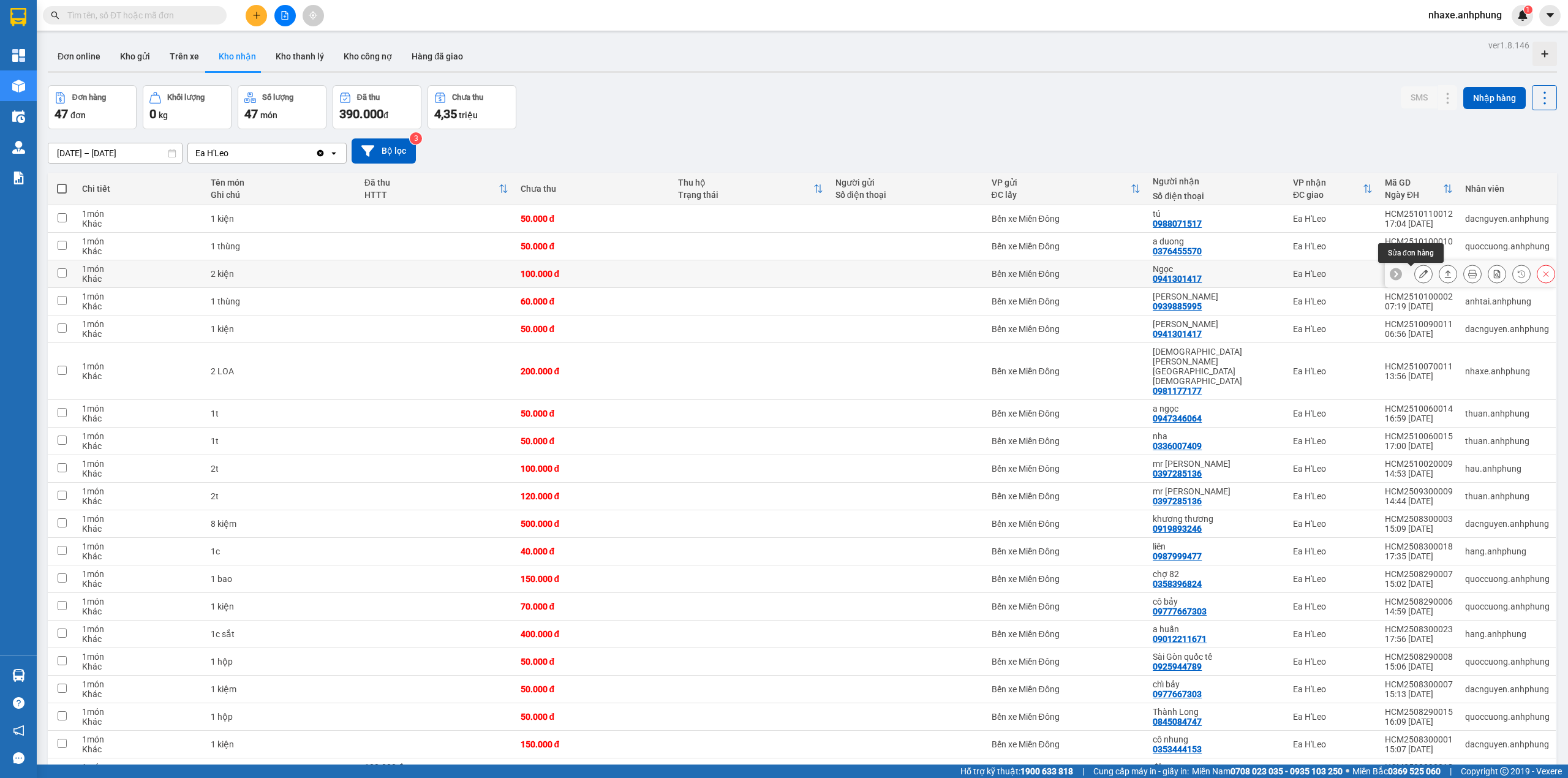
click at [1415, 280] on button at bounding box center [1423, 274] width 17 height 21
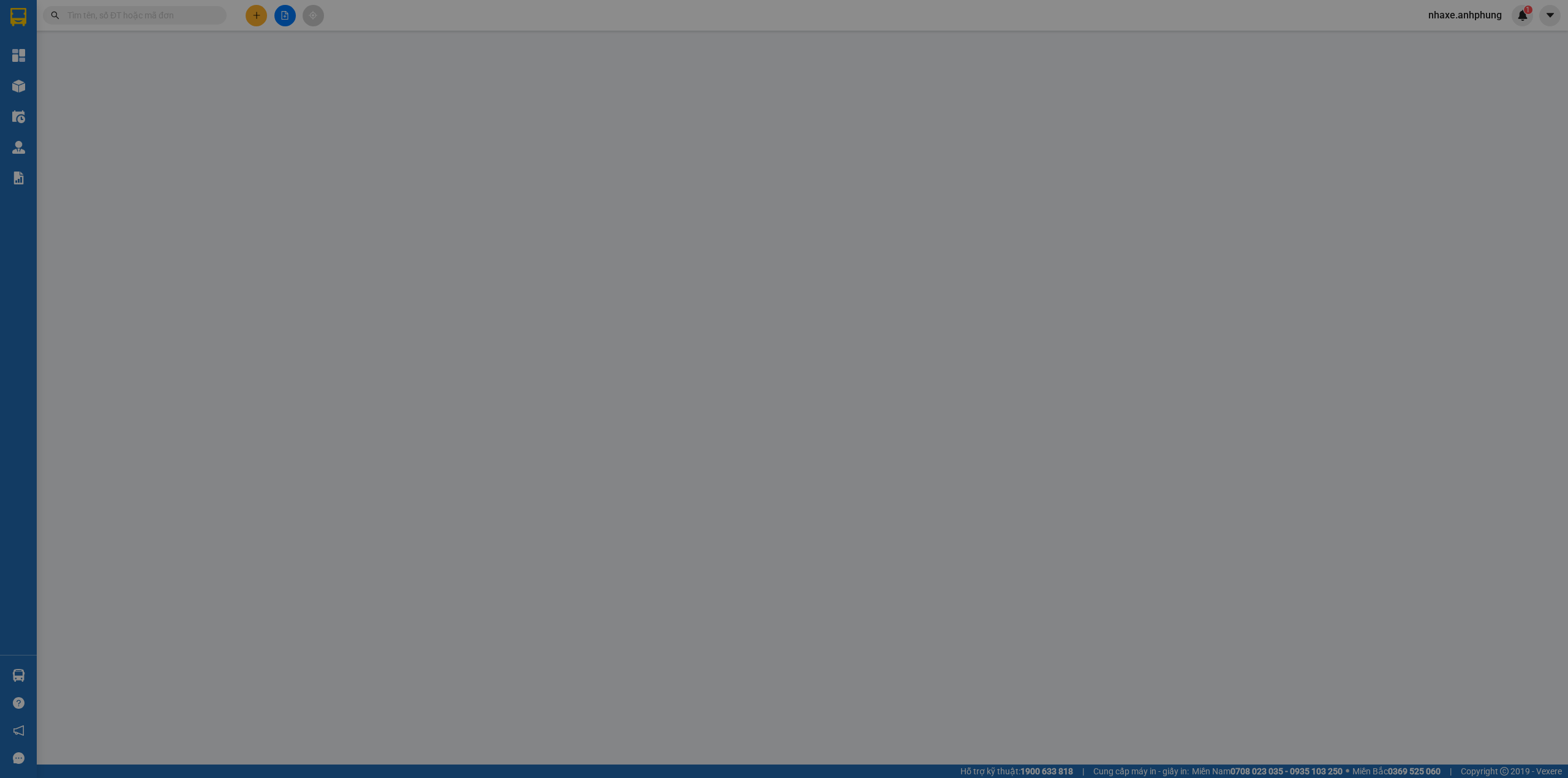
type input "0941301417"
type input "Ngọc"
type input "0"
type input "100.000"
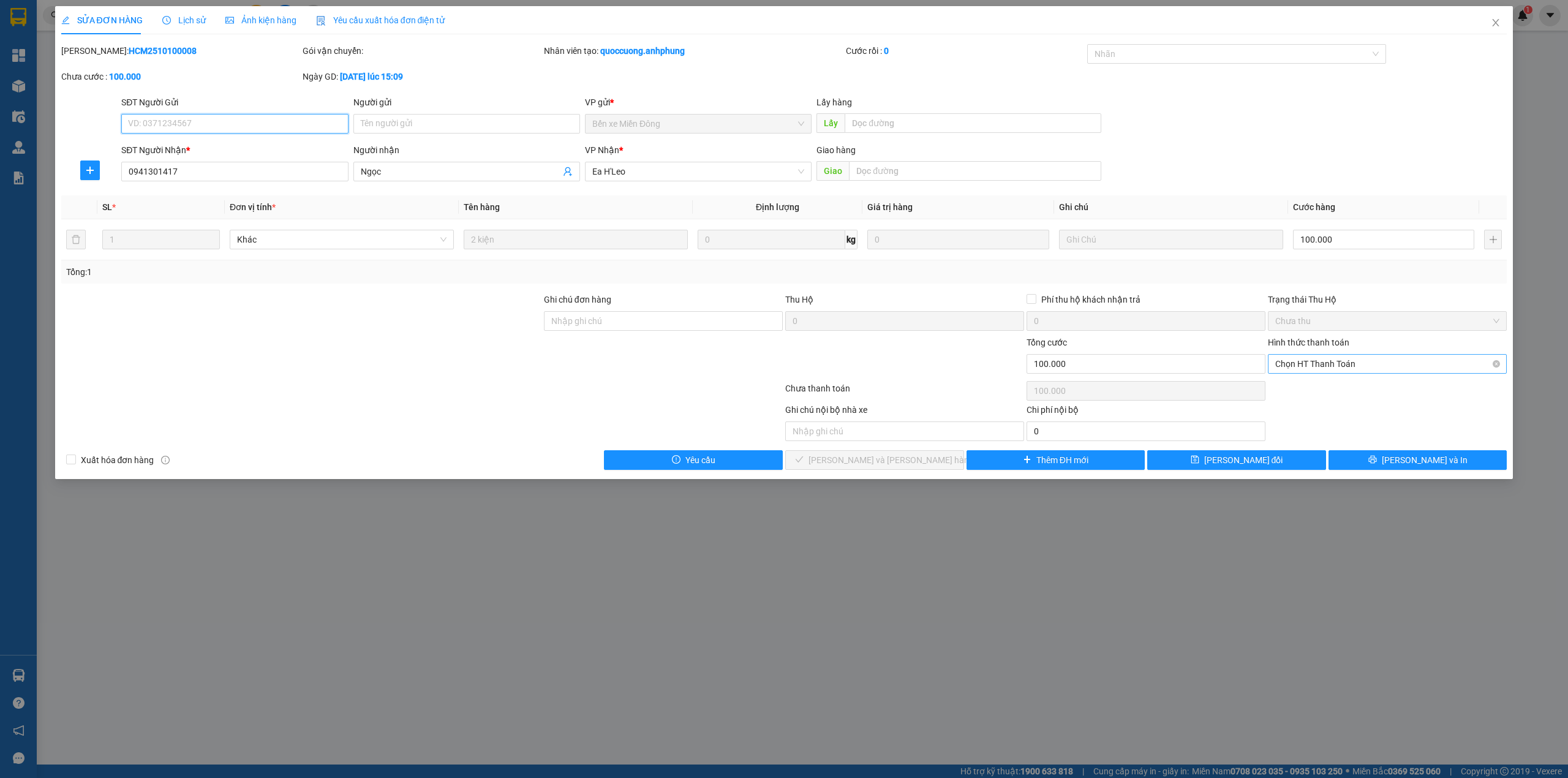
click at [1336, 365] on span "Chọn HT Thanh Toán" at bounding box center [1387, 363] width 224 height 18
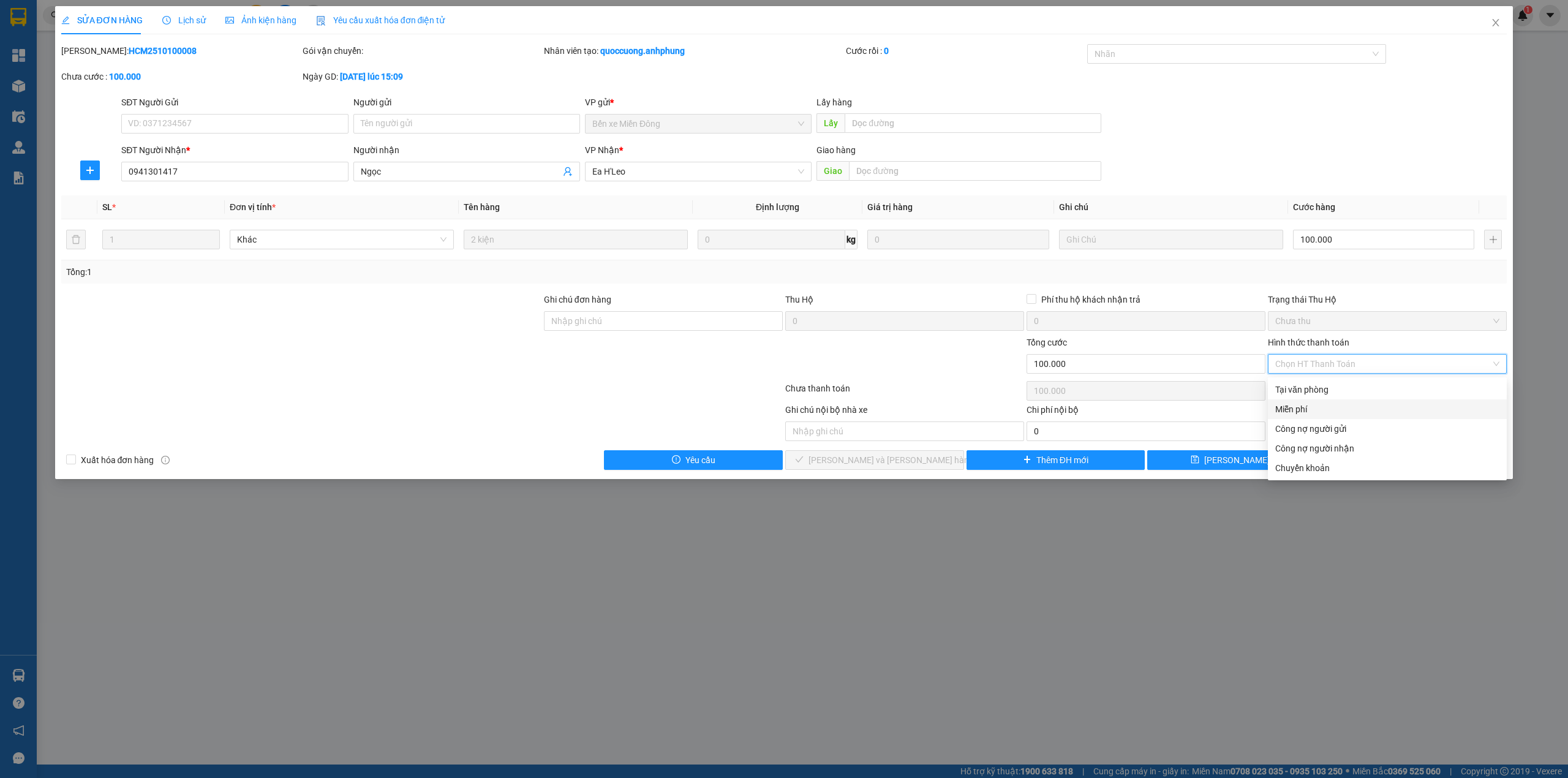
click at [1311, 407] on div "Miễn phí" at bounding box center [1387, 409] width 224 height 13
type input "0"
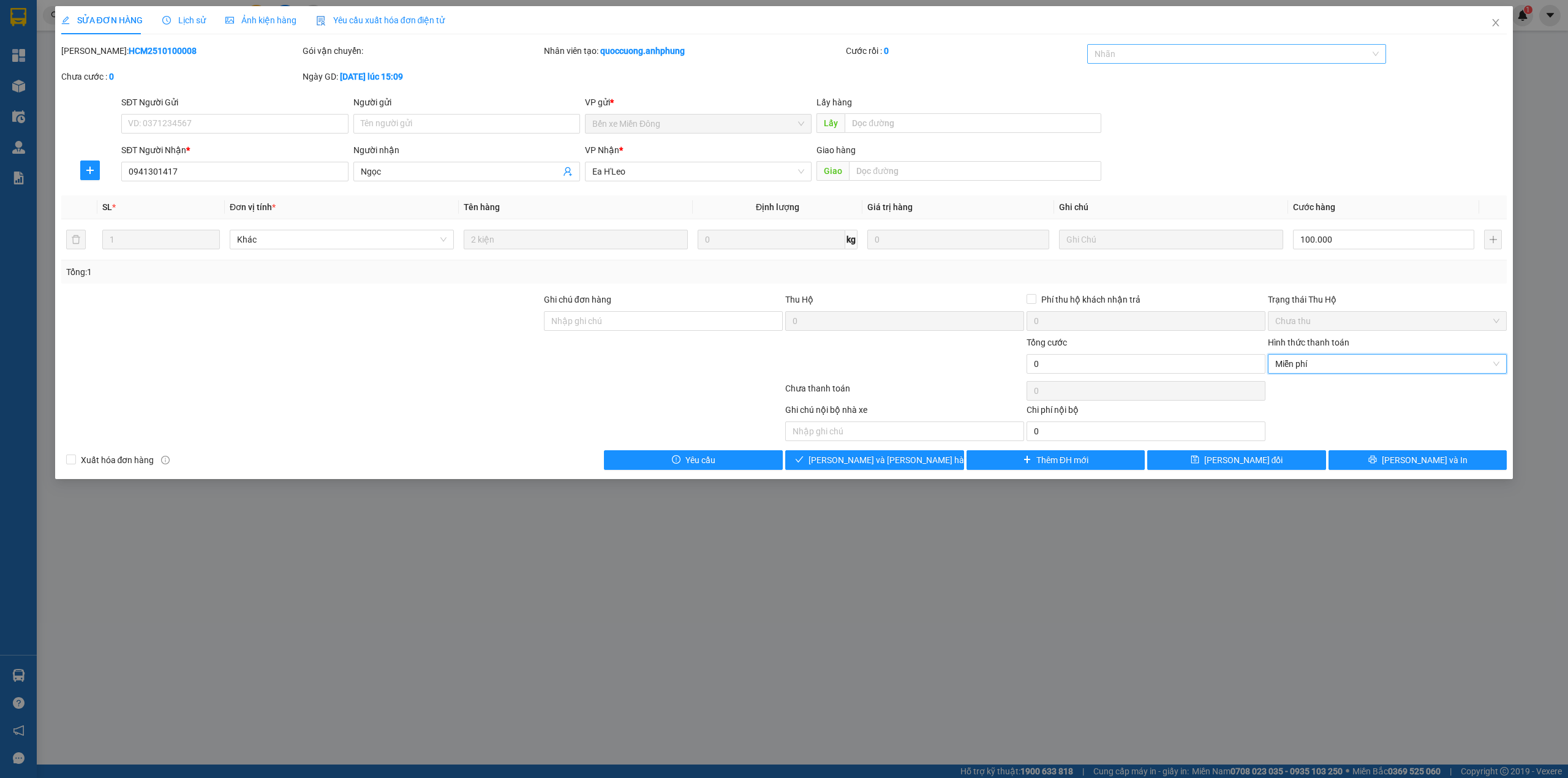
click at [1165, 47] on div at bounding box center [1230, 54] width 281 height 15
click at [1152, 79] on div "CHUYỂN KHOẢN" at bounding box center [1236, 79] width 285 height 13
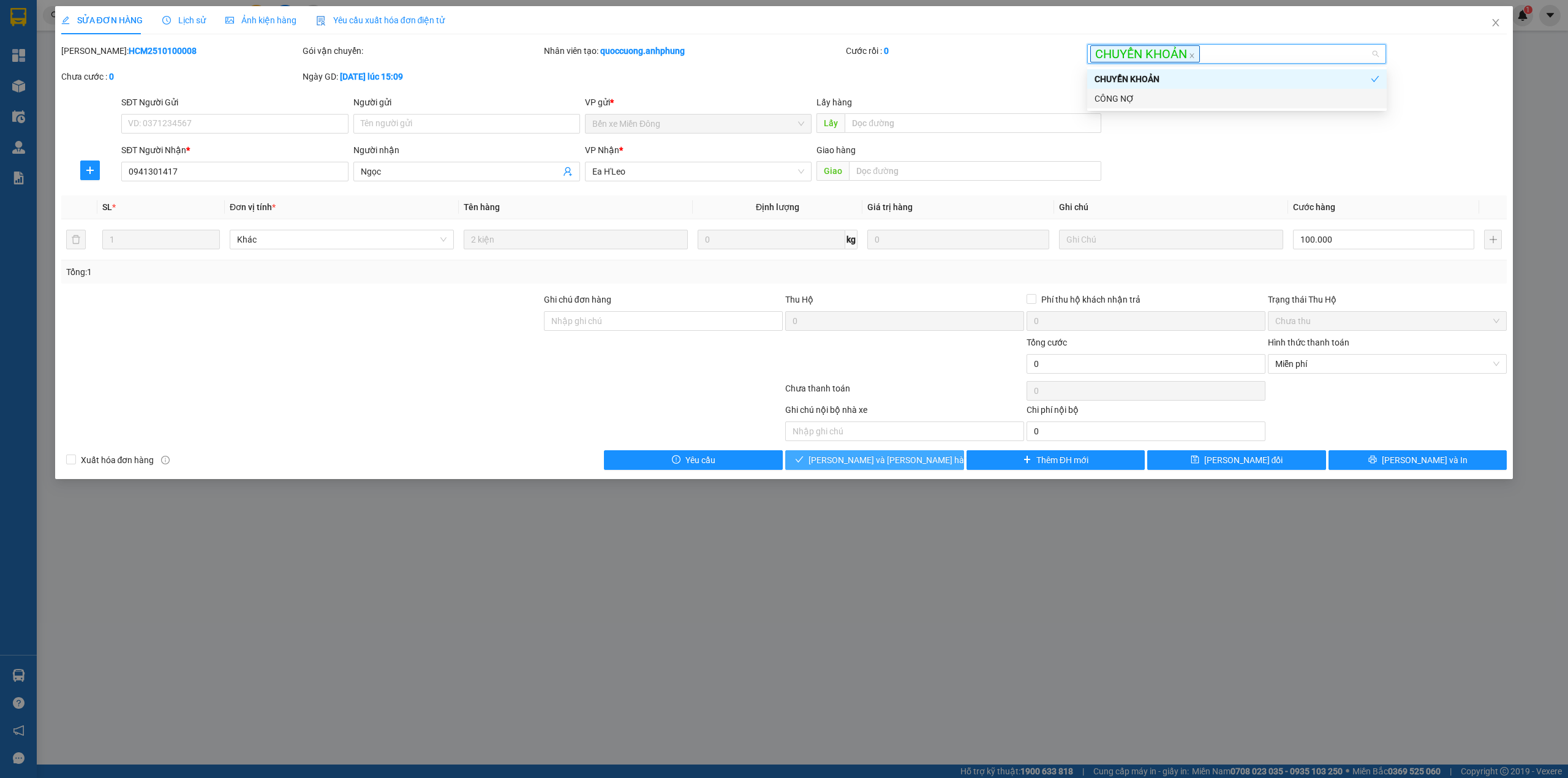
click at [916, 461] on button "[PERSON_NAME] và [PERSON_NAME] hàng" at bounding box center [874, 460] width 179 height 20
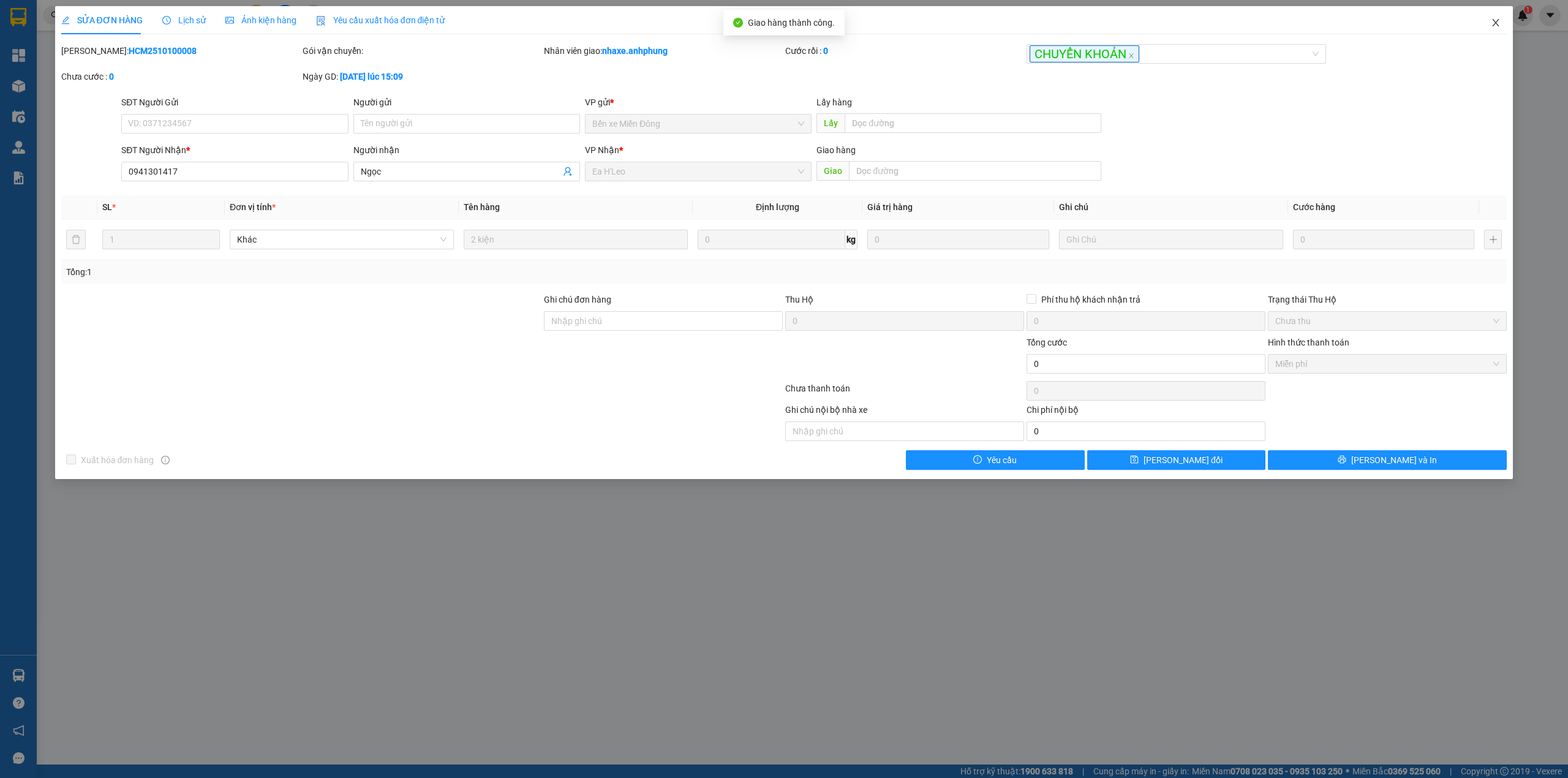
click at [1494, 23] on icon "close" at bounding box center [1495, 22] width 10 height 10
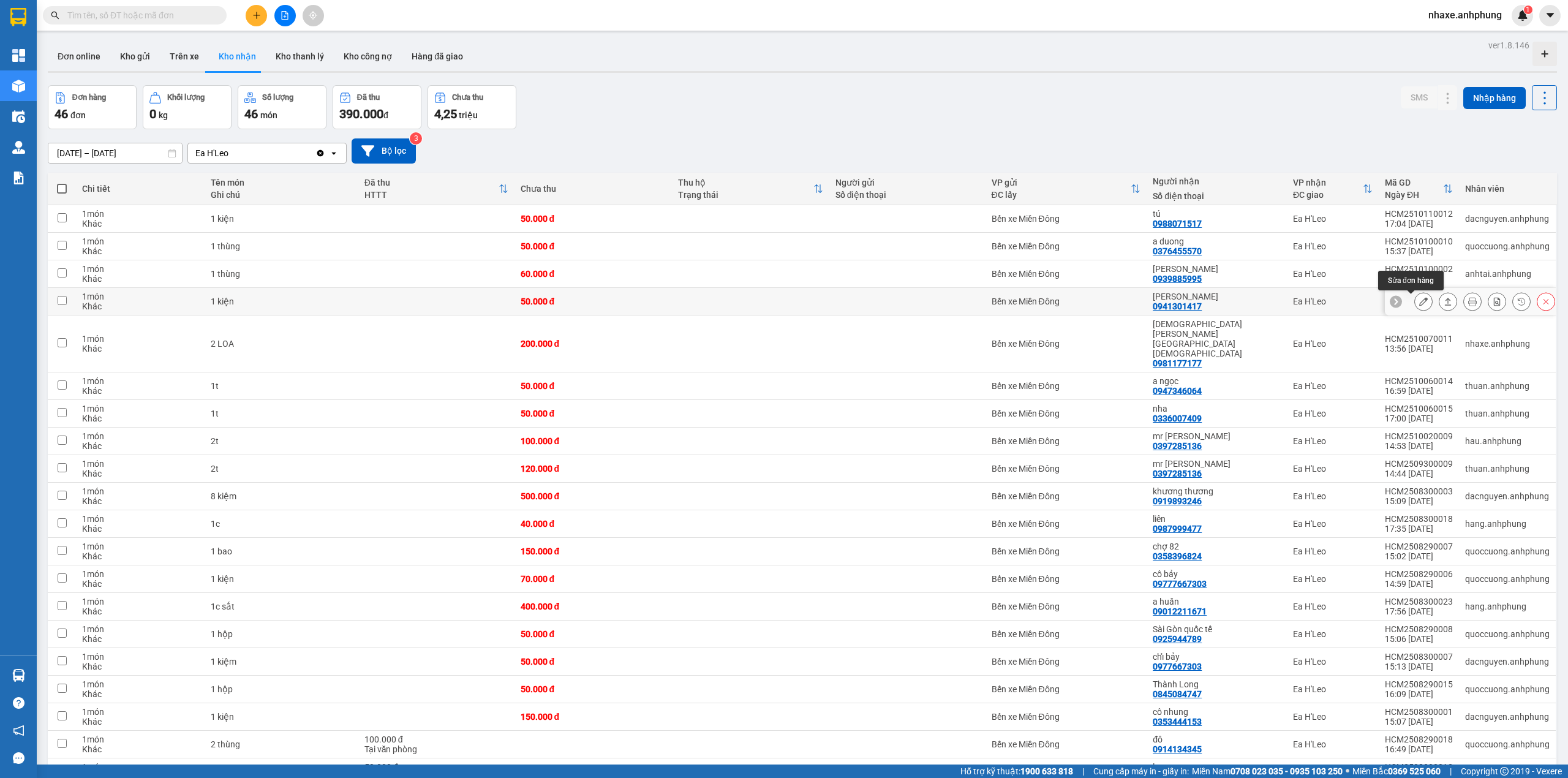
click at [1419, 304] on icon at bounding box center [1423, 301] width 9 height 9
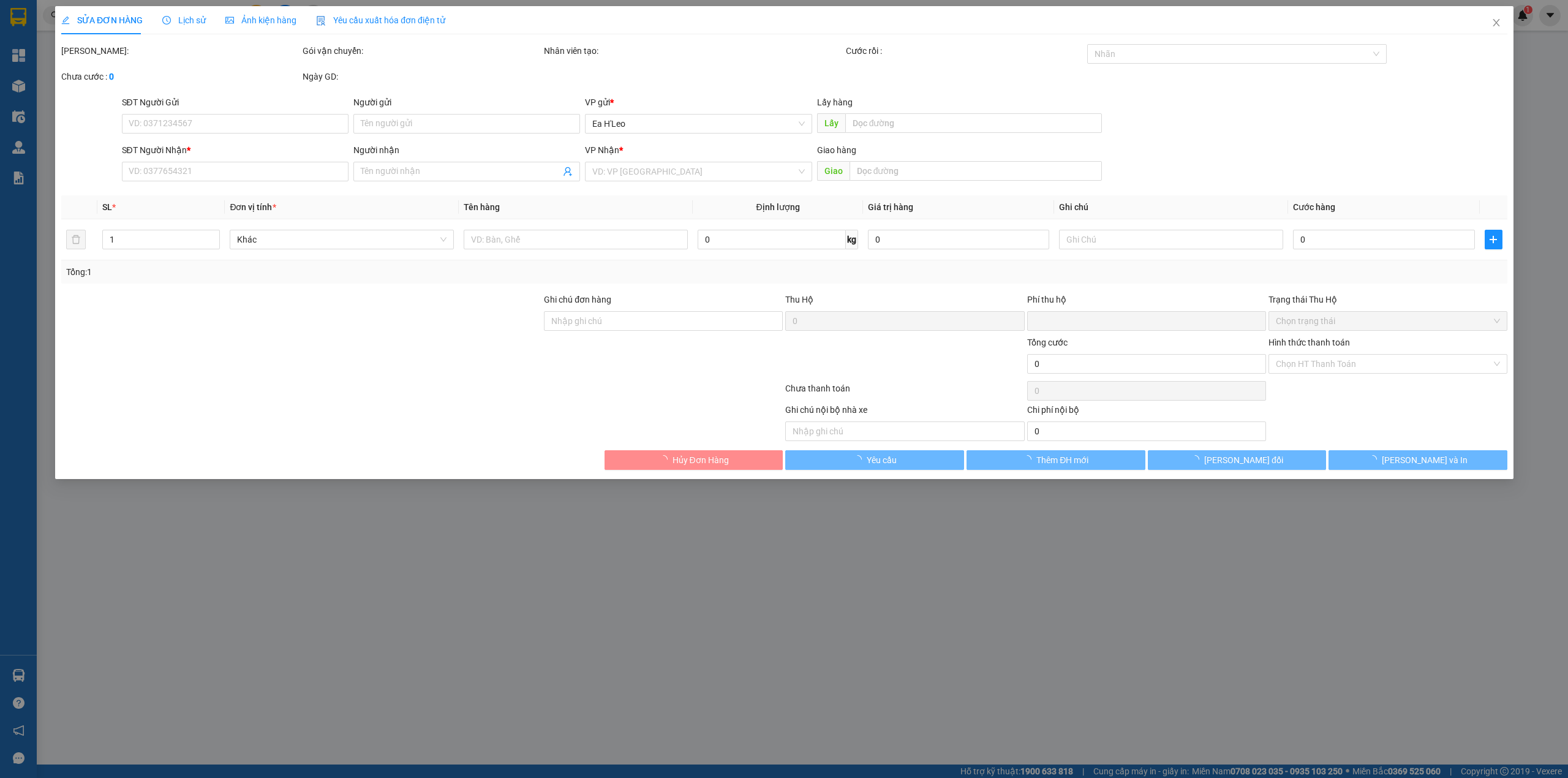
type input "0941301417"
type input "[PERSON_NAME]"
type input "0"
type input "50.000"
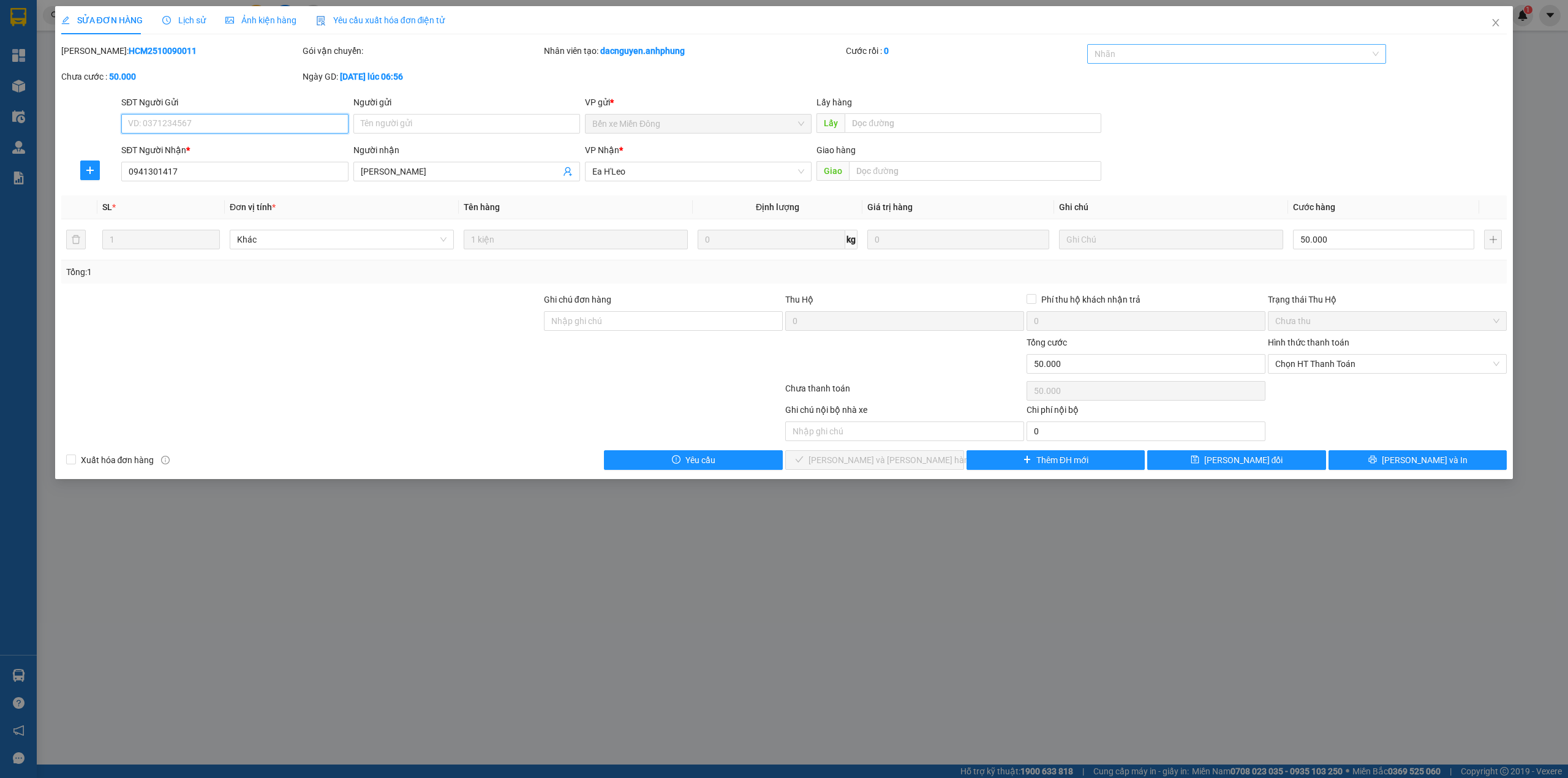
click at [1174, 57] on div at bounding box center [1230, 54] width 281 height 15
click at [1155, 79] on div "CHUYỂN KHOẢN" at bounding box center [1236, 79] width 285 height 13
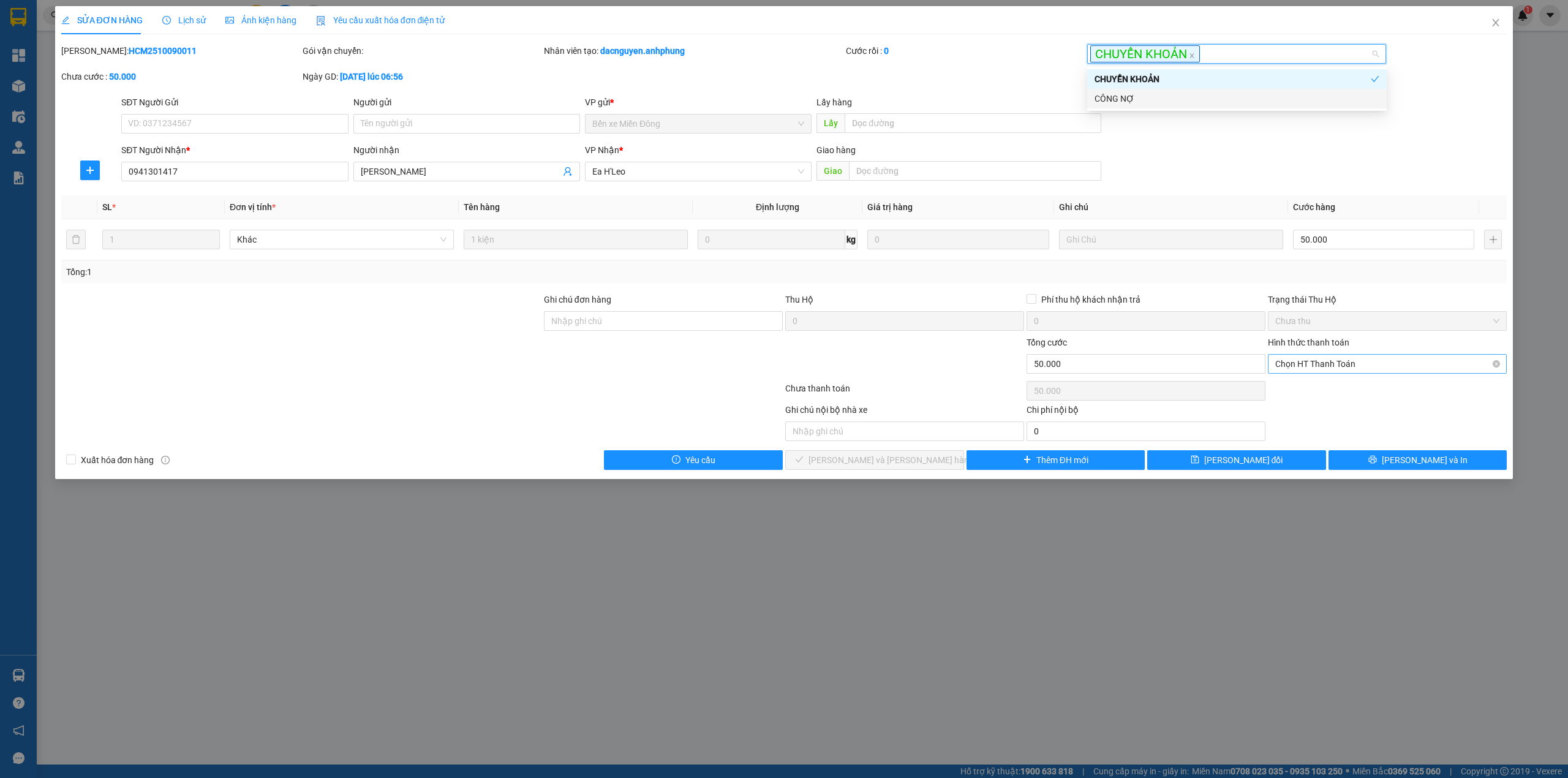
click at [1304, 363] on span "Chọn HT Thanh Toán" at bounding box center [1387, 363] width 224 height 18
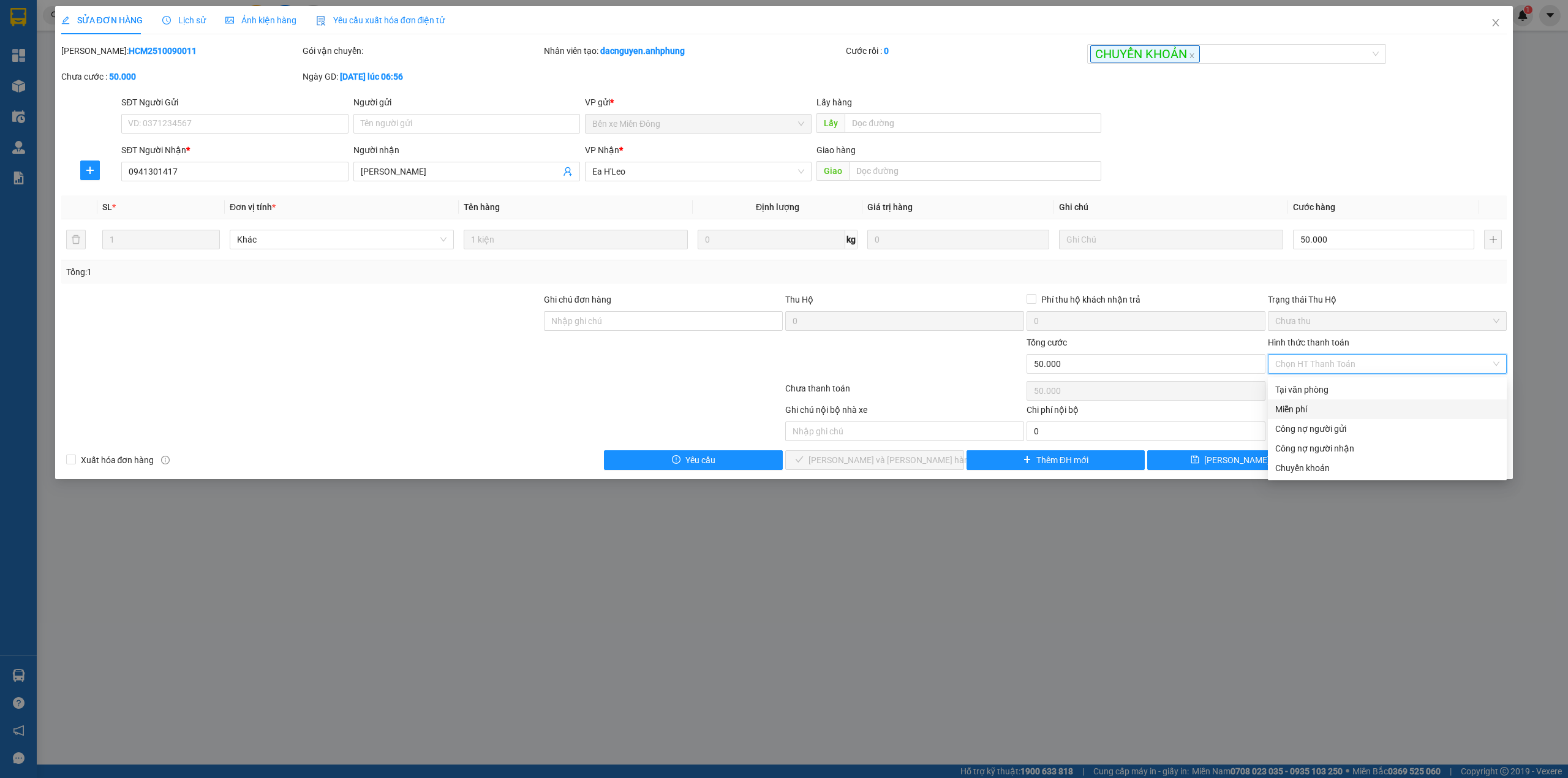
click at [1289, 412] on div "Miễn phí" at bounding box center [1387, 409] width 224 height 13
type input "0"
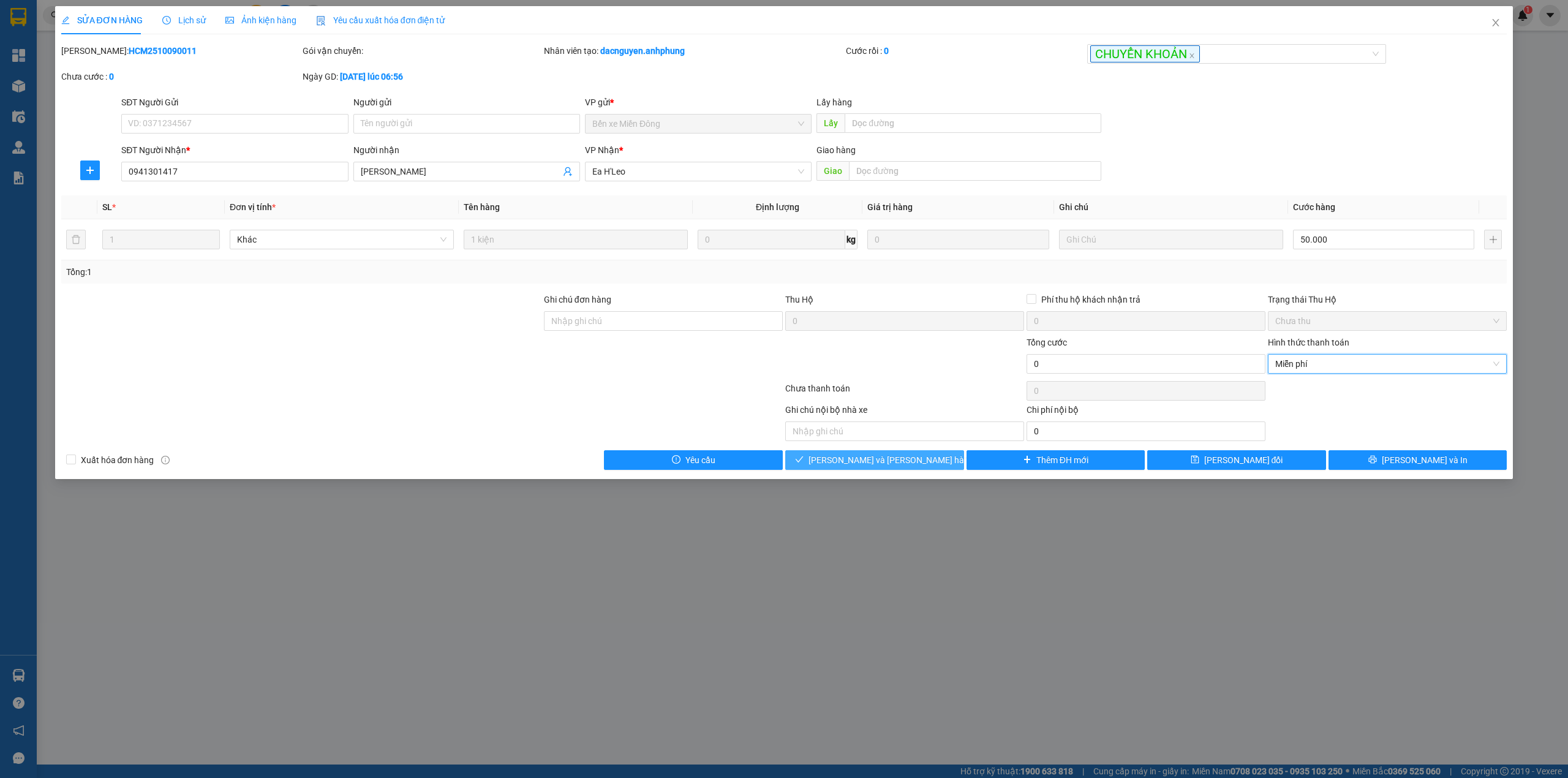
click at [906, 469] on button "[PERSON_NAME] và [PERSON_NAME] hàng" at bounding box center [874, 460] width 179 height 20
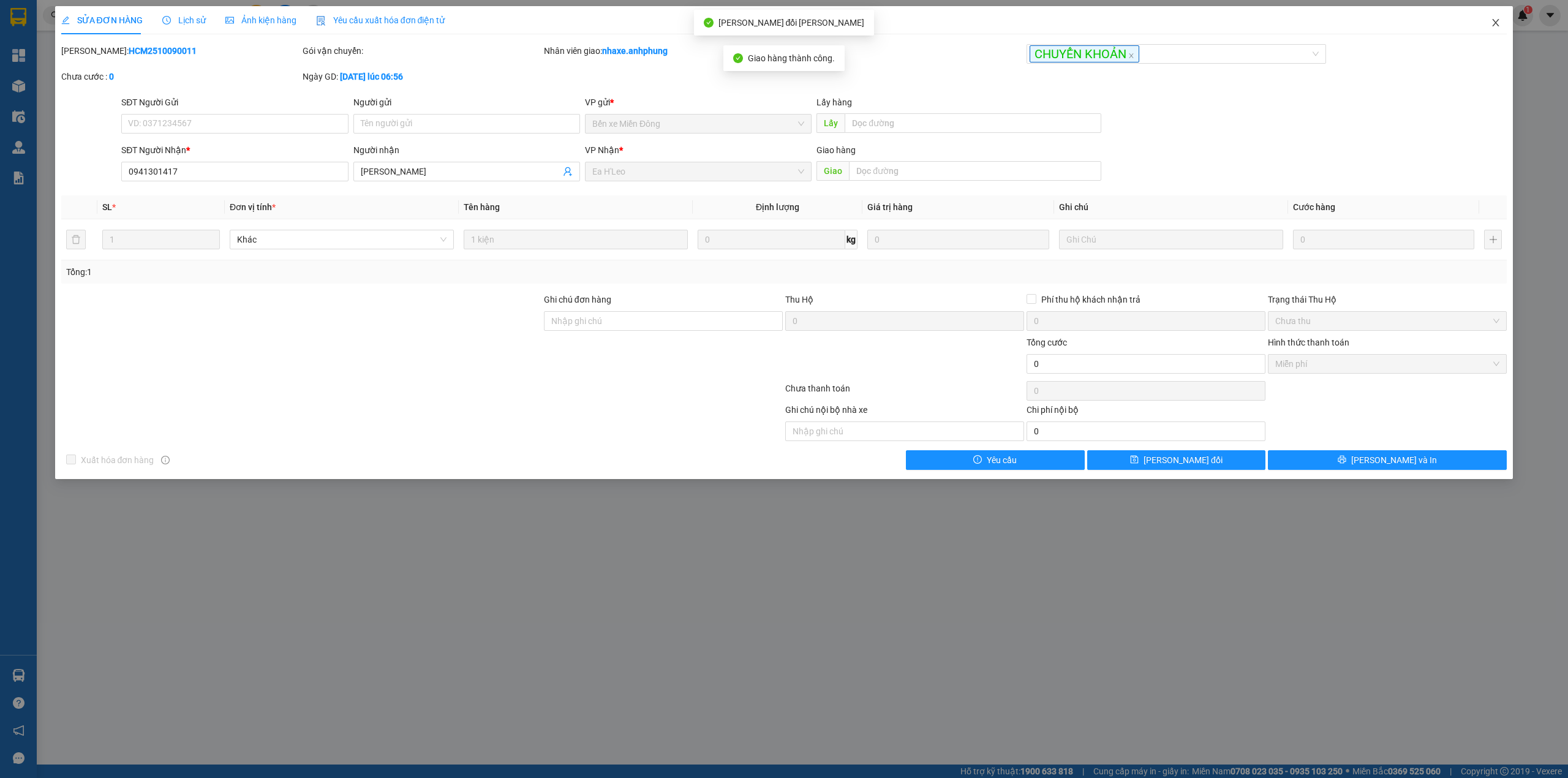
click at [1492, 18] on span "Close" at bounding box center [1495, 23] width 35 height 35
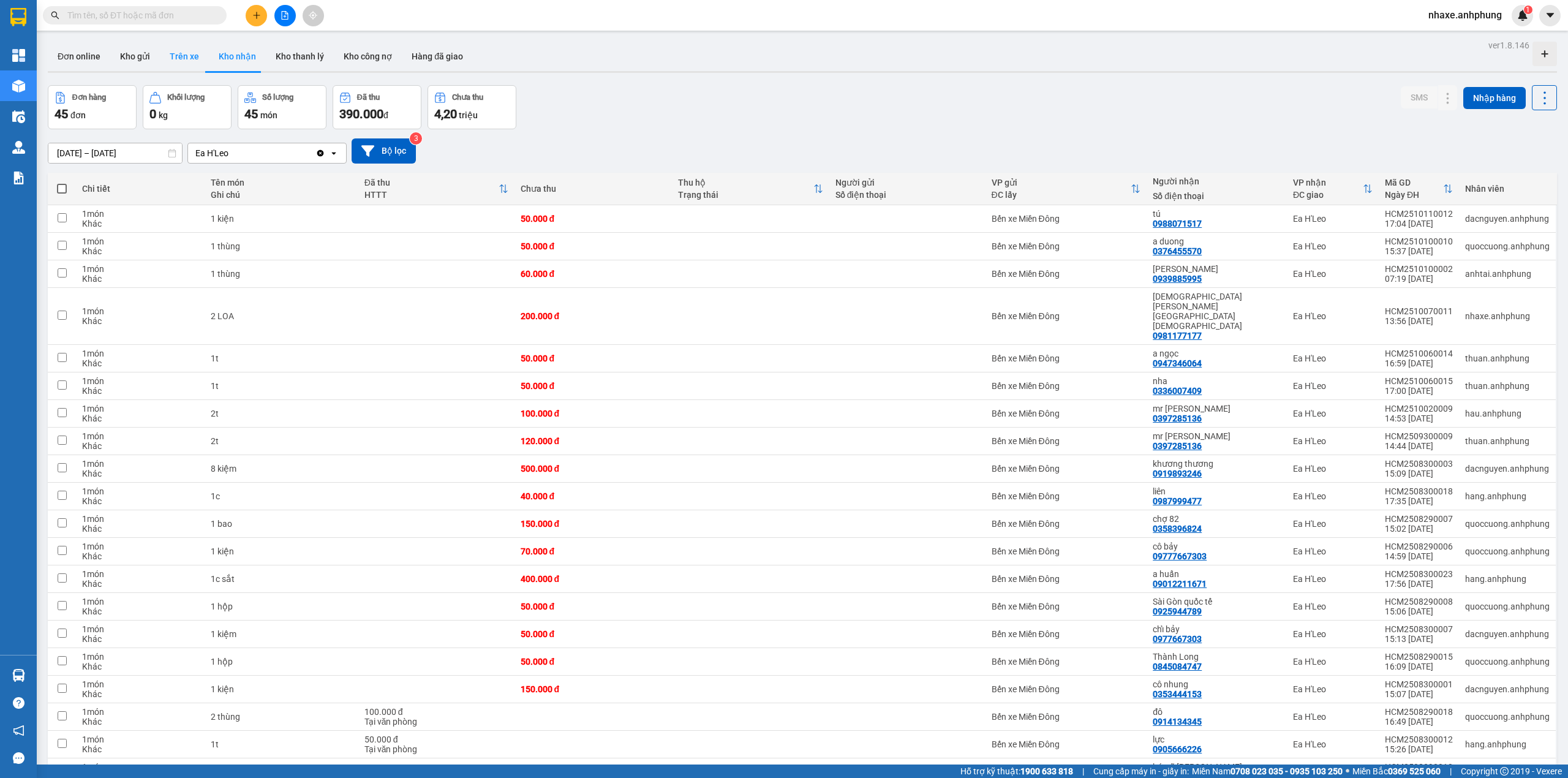
click at [187, 52] on button "Trên xe" at bounding box center [184, 57] width 49 height 29
type input "[DATE] – [DATE]"
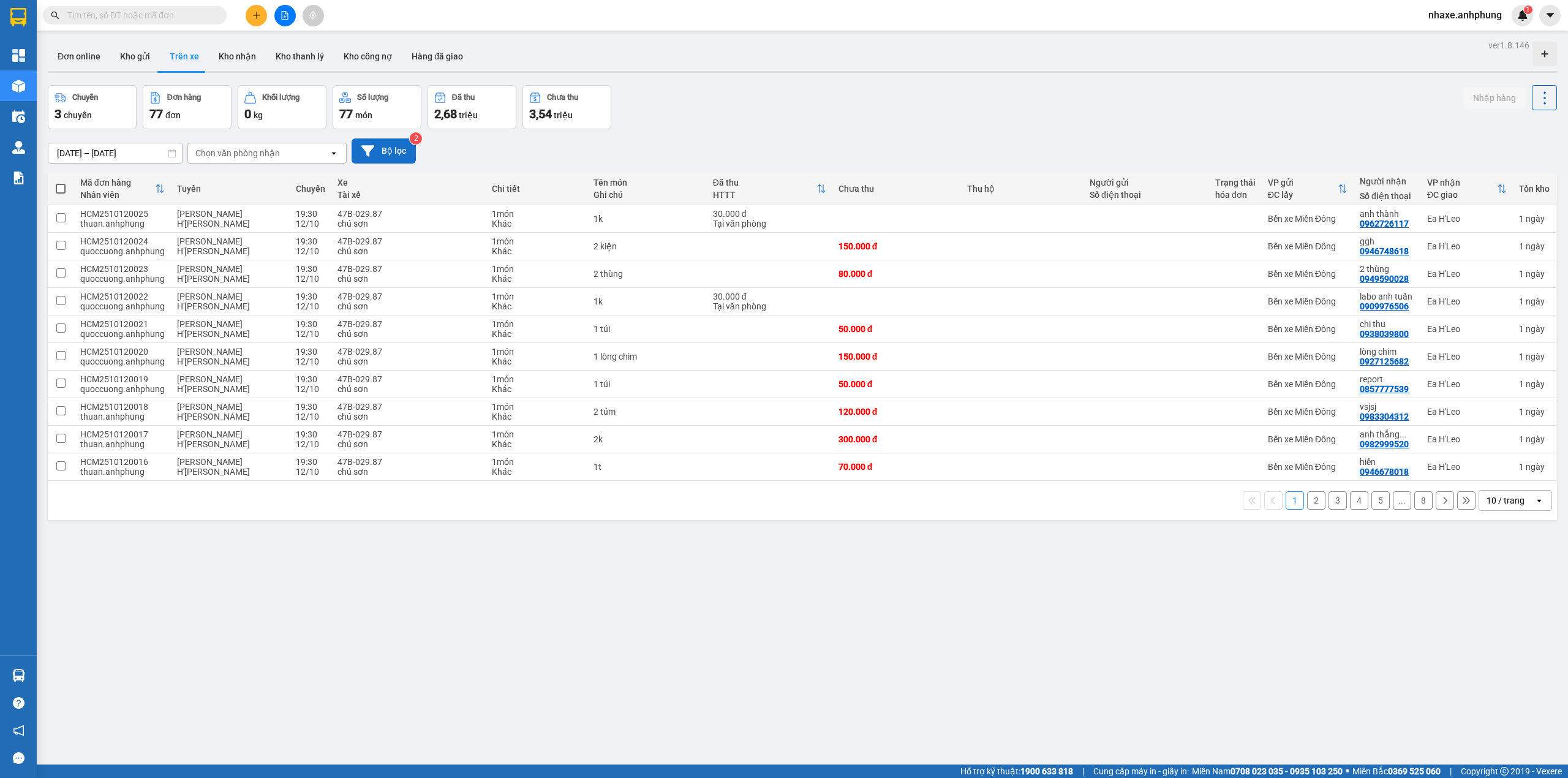
click at [396, 149] on button "Bộ lọc" at bounding box center [383, 151] width 64 height 25
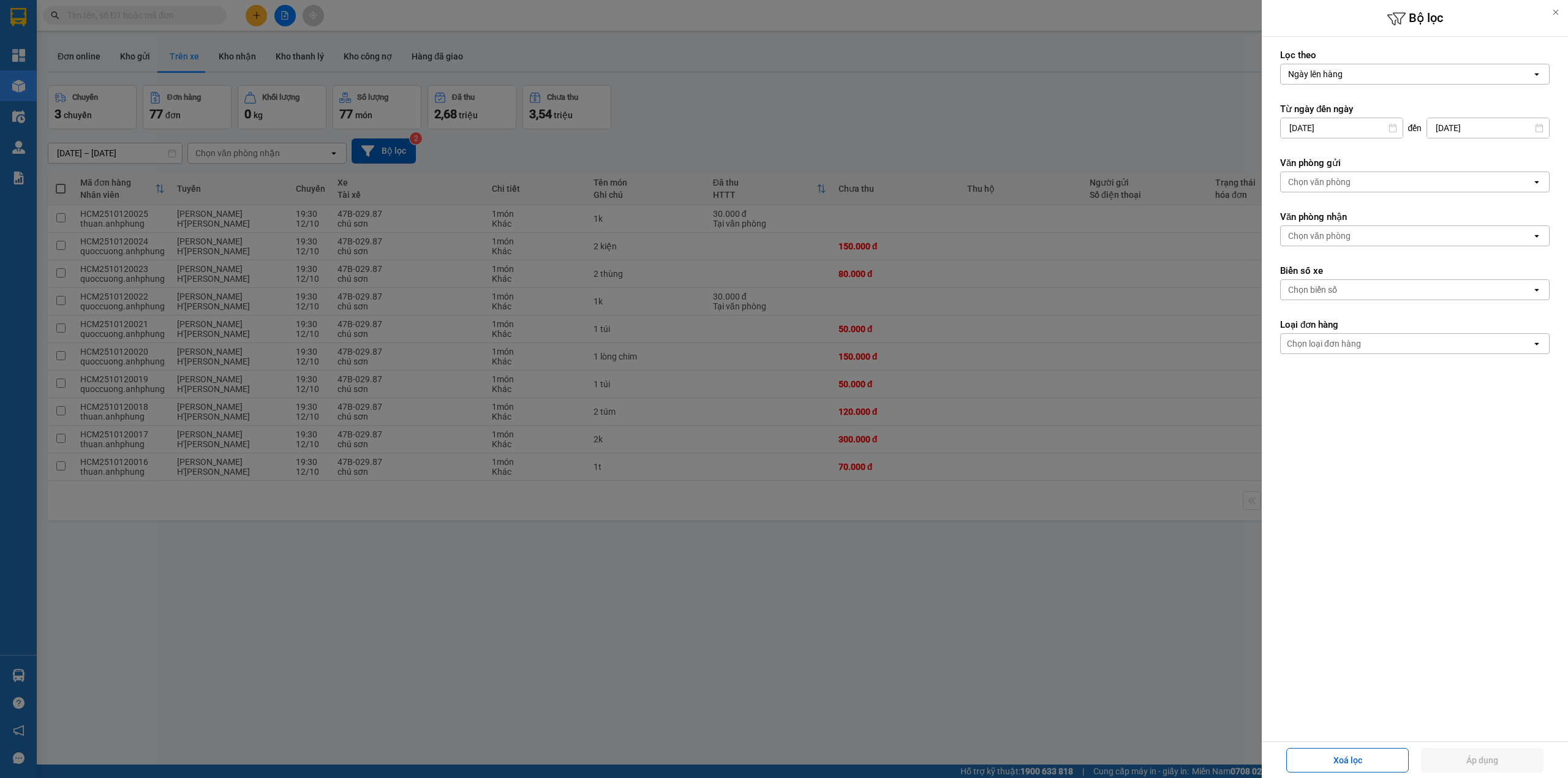
click at [1330, 179] on div "Chọn văn phòng" at bounding box center [1319, 182] width 63 height 13
click at [1319, 204] on span "Bến xe Miền Đông" at bounding box center [1327, 209] width 74 height 13
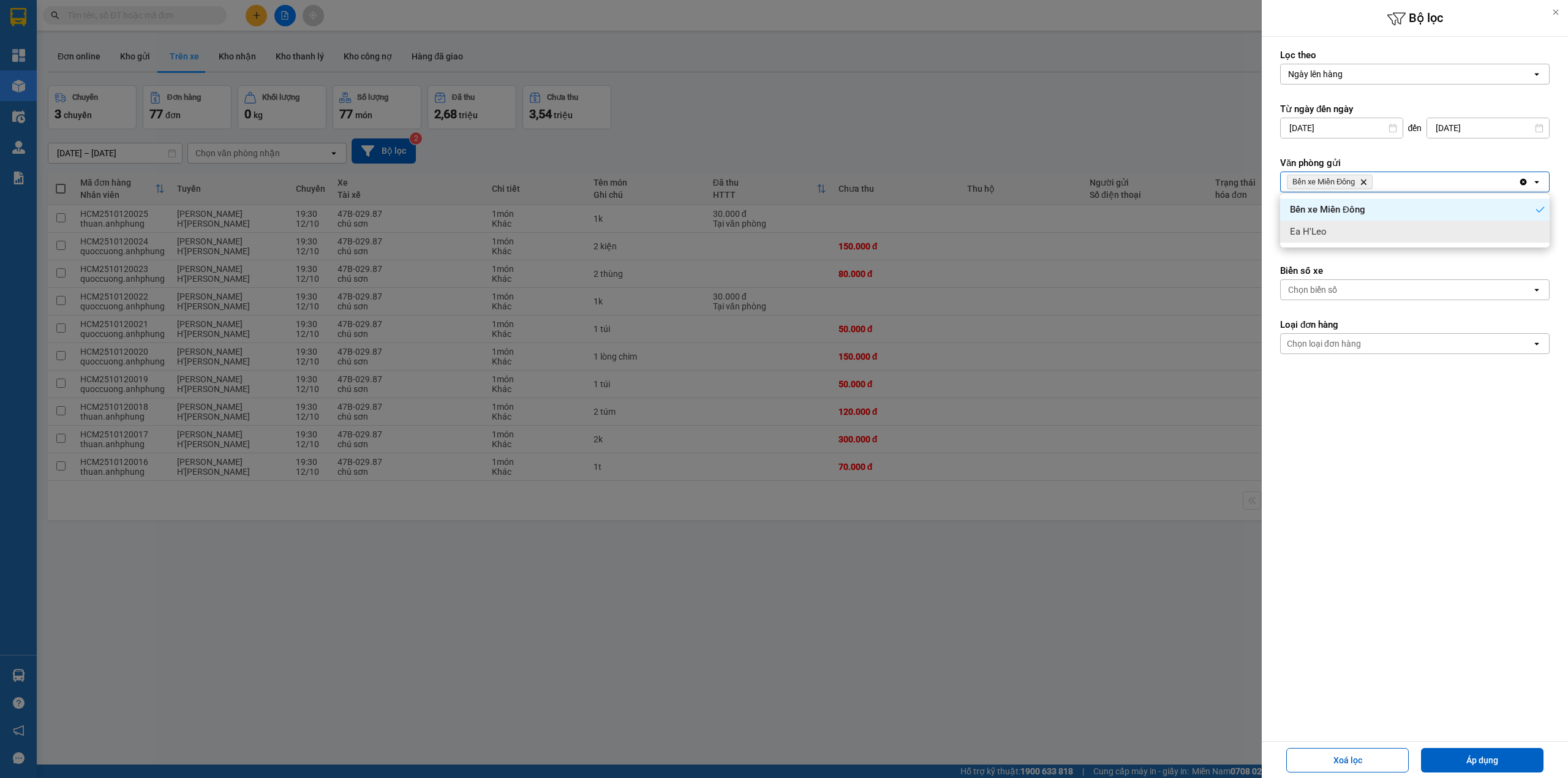
click at [1311, 263] on form "Lọc [PERSON_NAME] [PERSON_NAME] hàng open Từ ngày đến ngày [DATE] Press the dow…" at bounding box center [1414, 257] width 269 height 415
click at [1331, 235] on div "Chọn văn phòng" at bounding box center [1319, 235] width 63 height 13
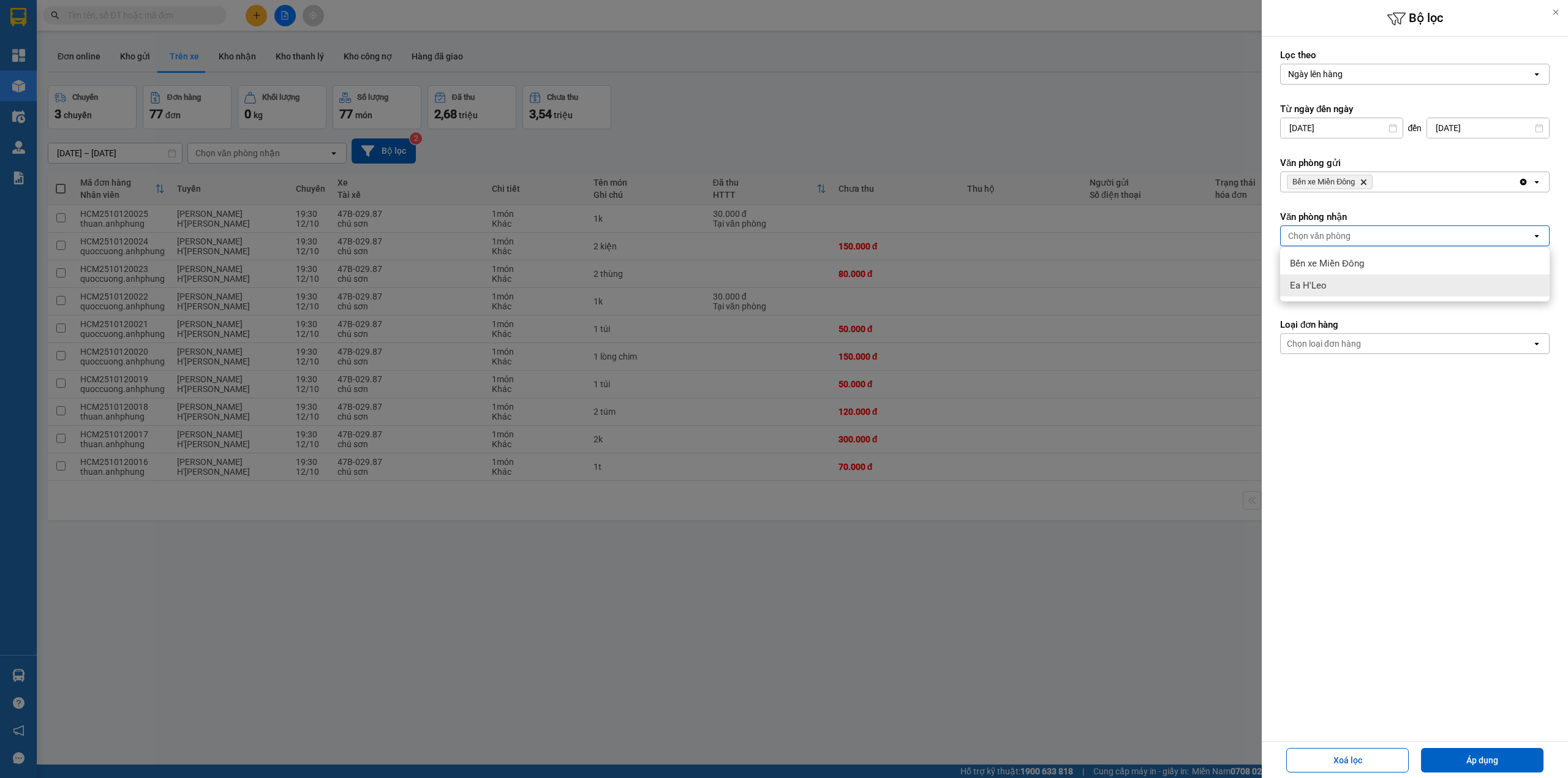
click at [1308, 282] on span "Ea H'Leo" at bounding box center [1308, 285] width 37 height 13
click at [1471, 755] on button "Áp dụng" at bounding box center [1482, 760] width 123 height 24
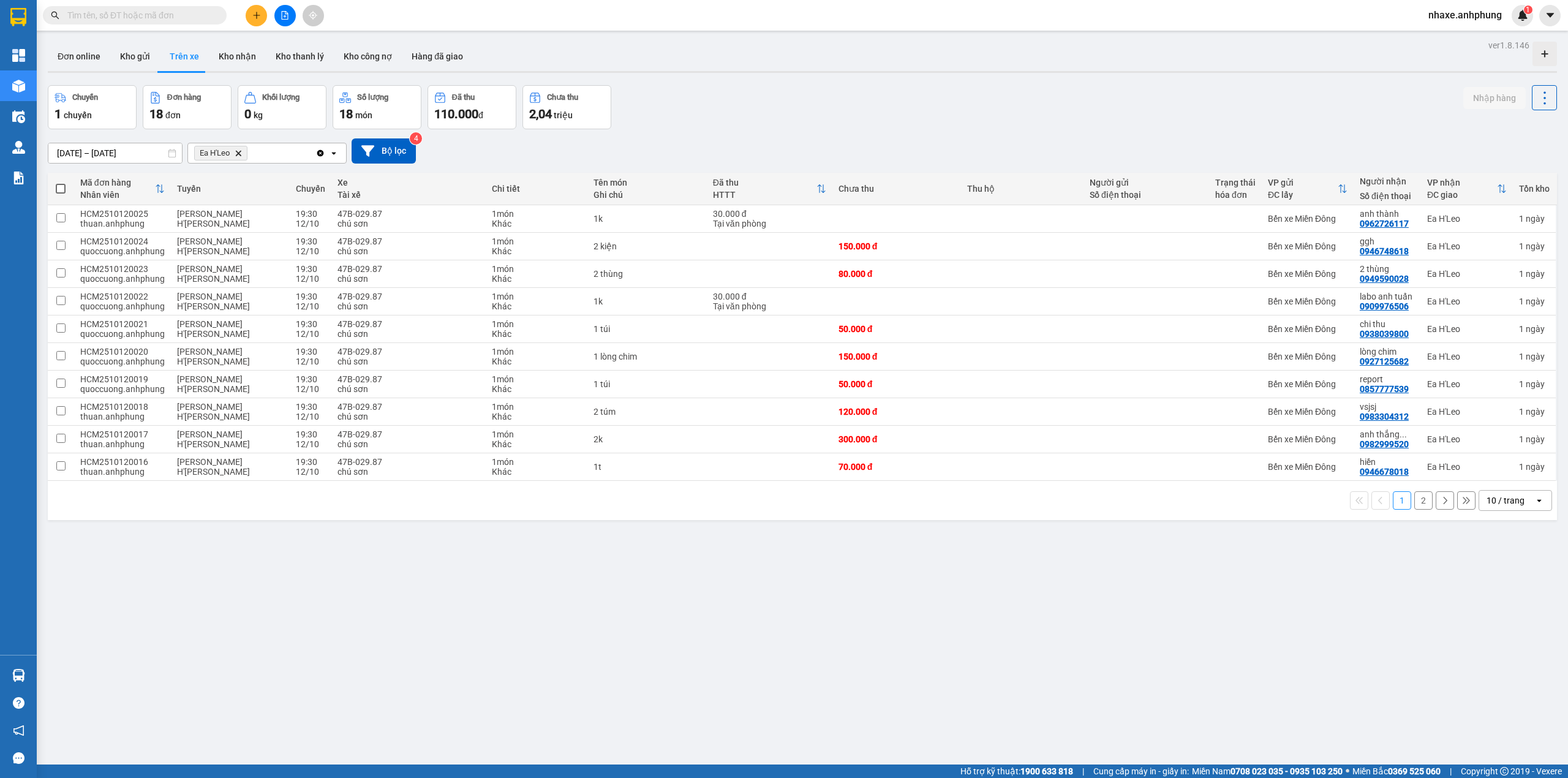
click at [1491, 503] on div "10 / trang" at bounding box center [1505, 500] width 38 height 13
click at [1509, 642] on span "100 / trang" at bounding box center [1498, 640] width 44 height 13
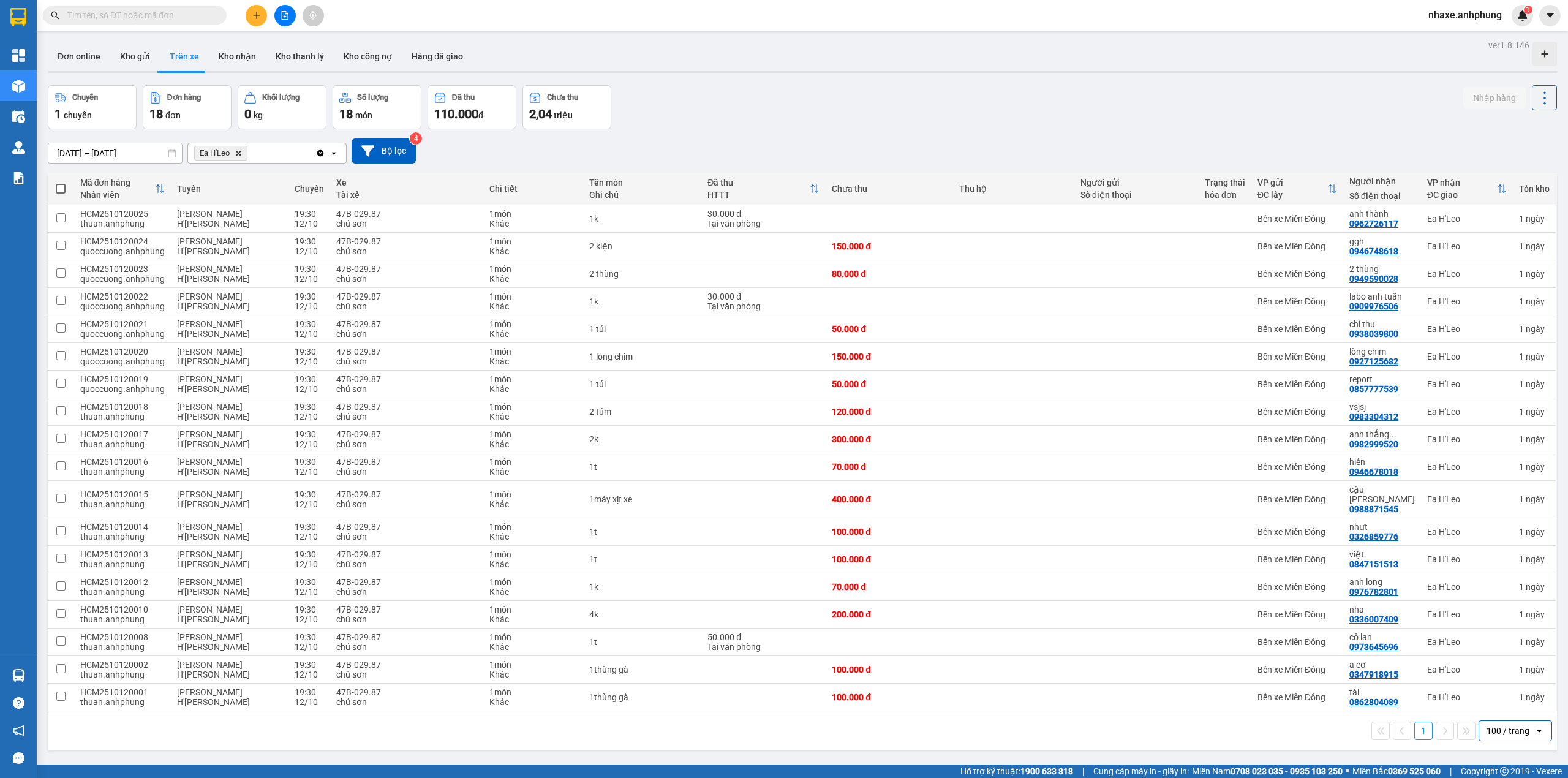
click at [57, 188] on span at bounding box center [60, 188] width 10 height 10
click at [60, 182] on input "checkbox" at bounding box center [60, 182] width 0 height 0
checkbox input "true"
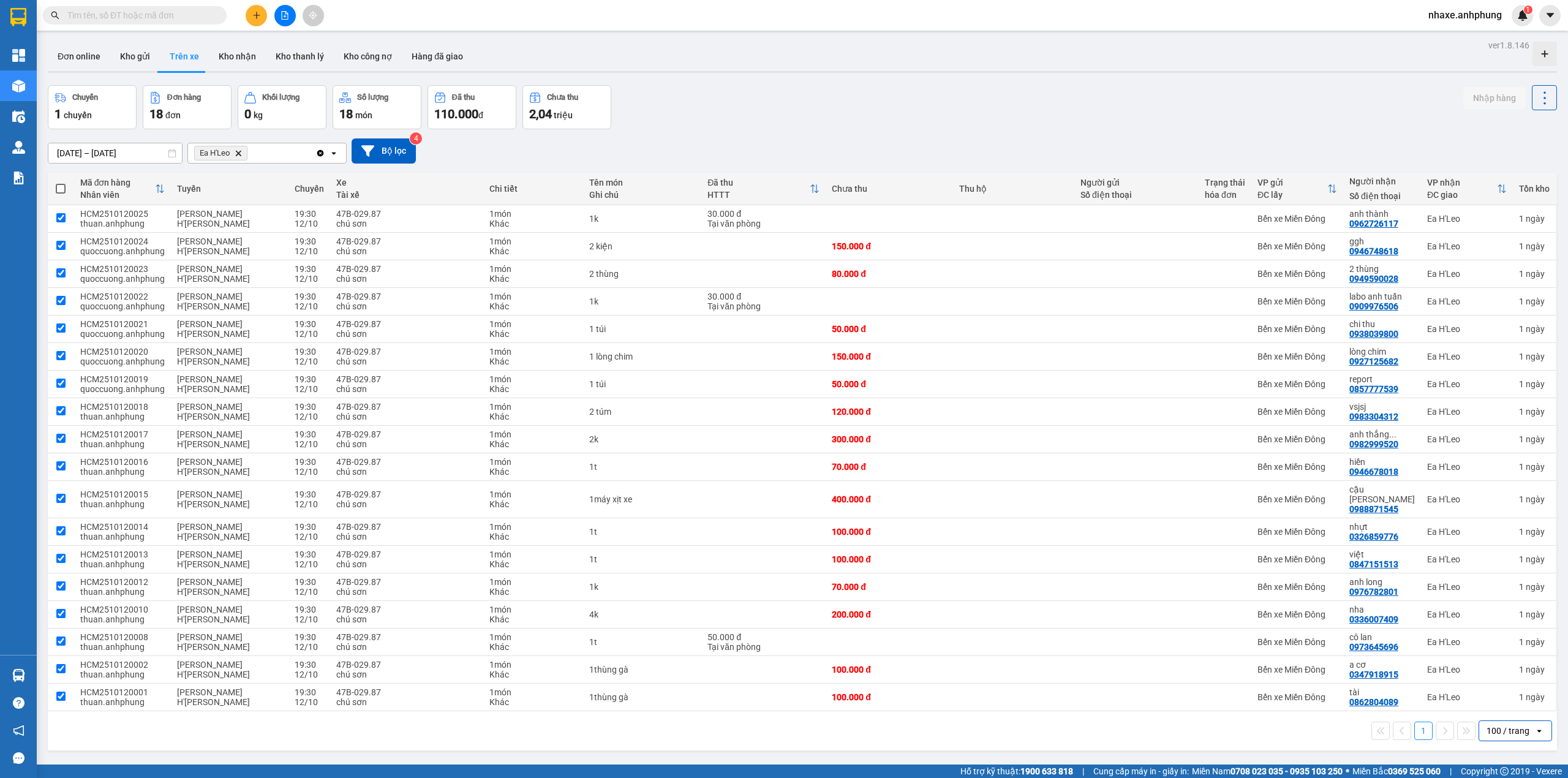
checkbox input "true"
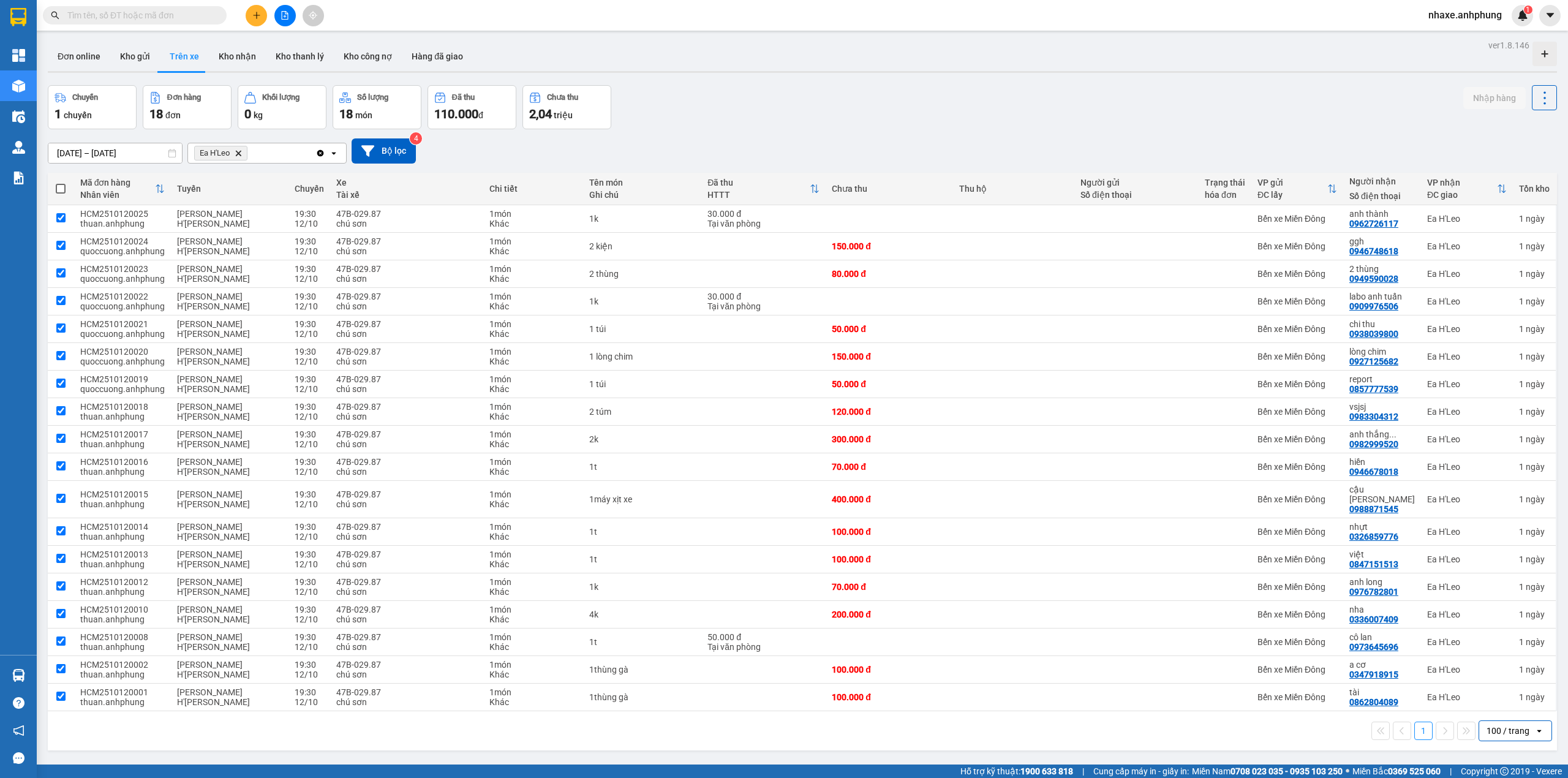
checkbox input "true"
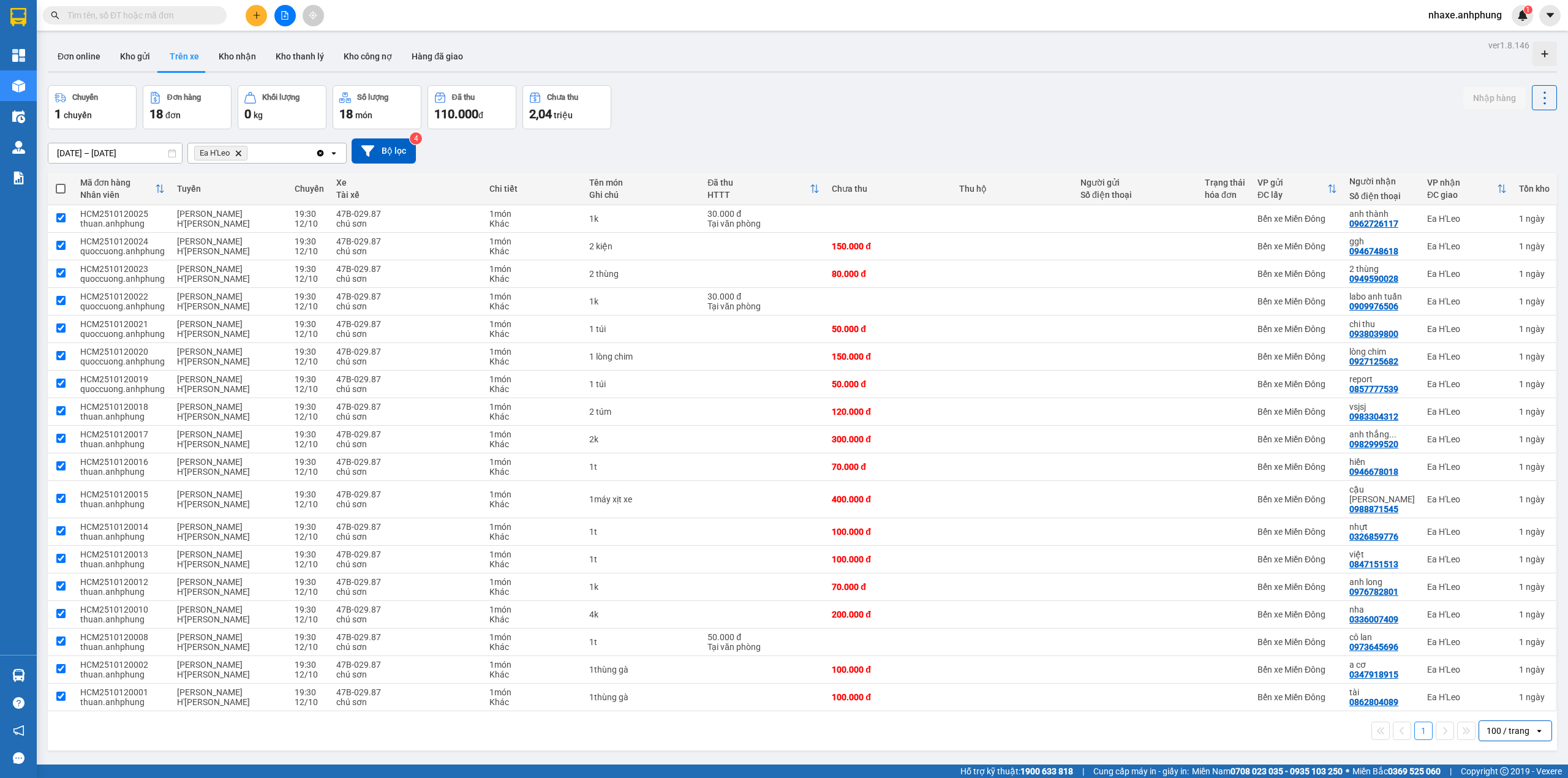
checkbox input "true"
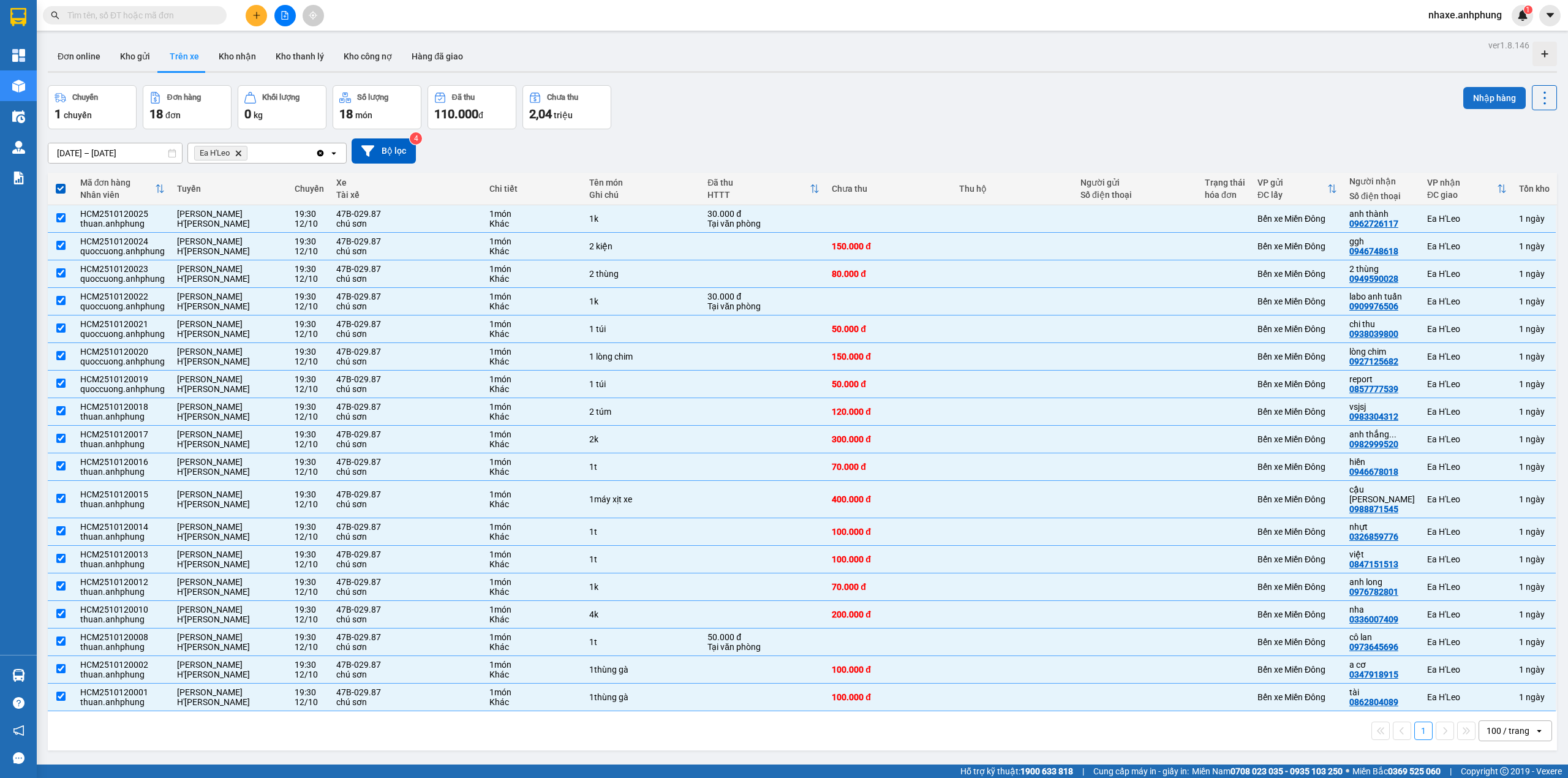
click at [1470, 99] on button "Nhập hàng" at bounding box center [1494, 98] width 63 height 22
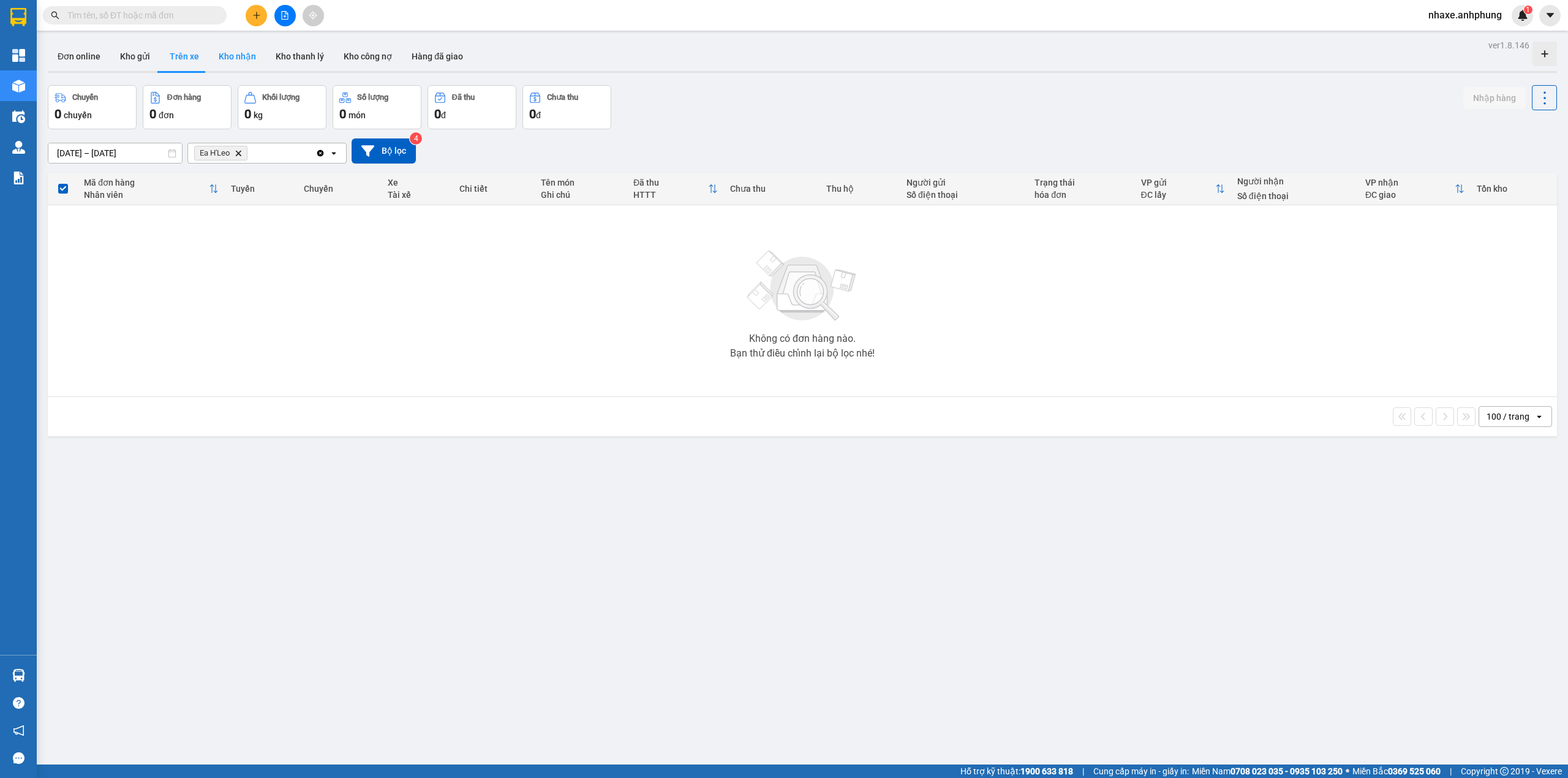
click at [230, 54] on button "Kho nhận" at bounding box center [237, 57] width 57 height 29
type input "[DATE] – [DATE]"
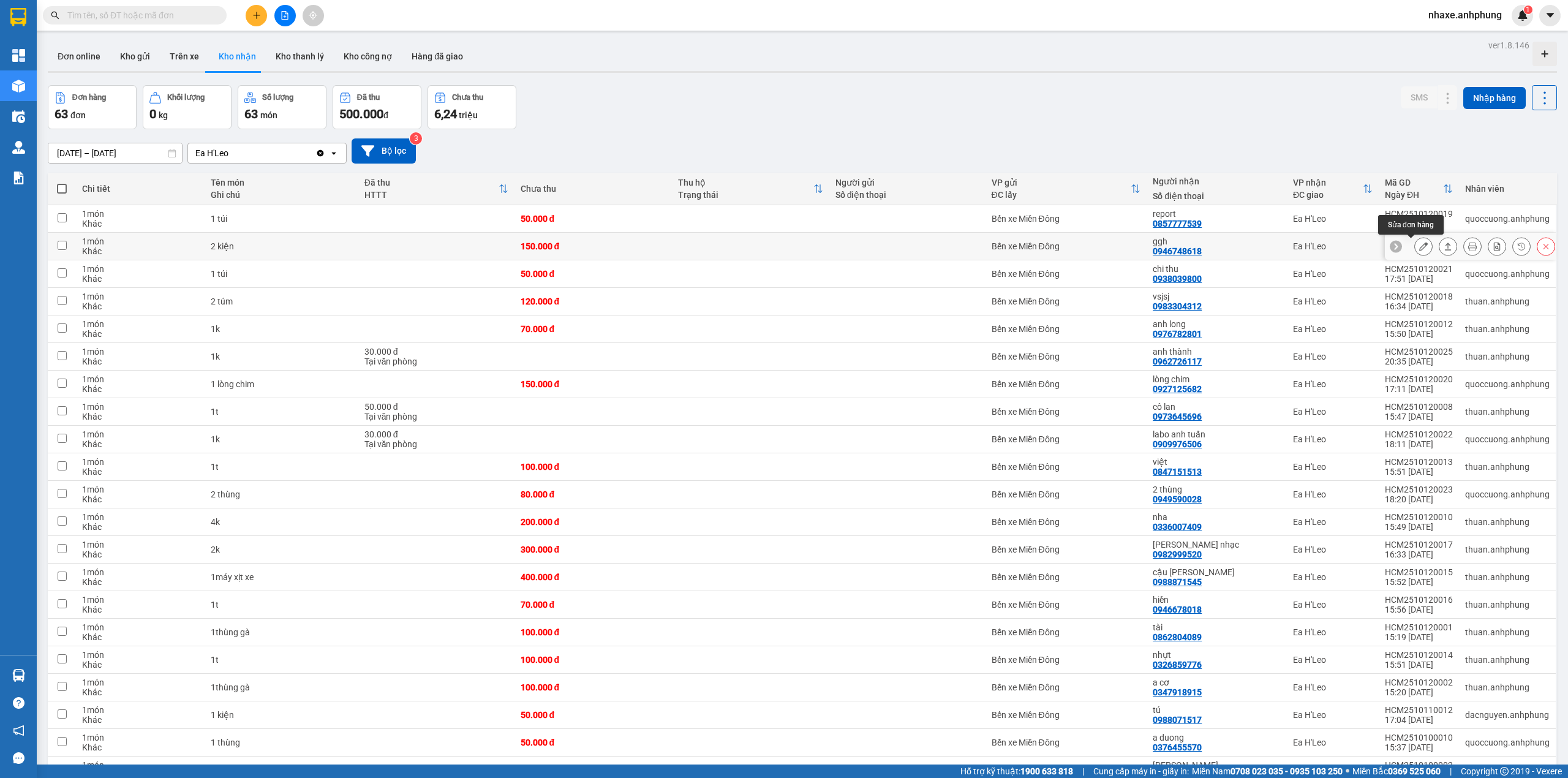
click at [1419, 243] on icon at bounding box center [1423, 246] width 9 height 9
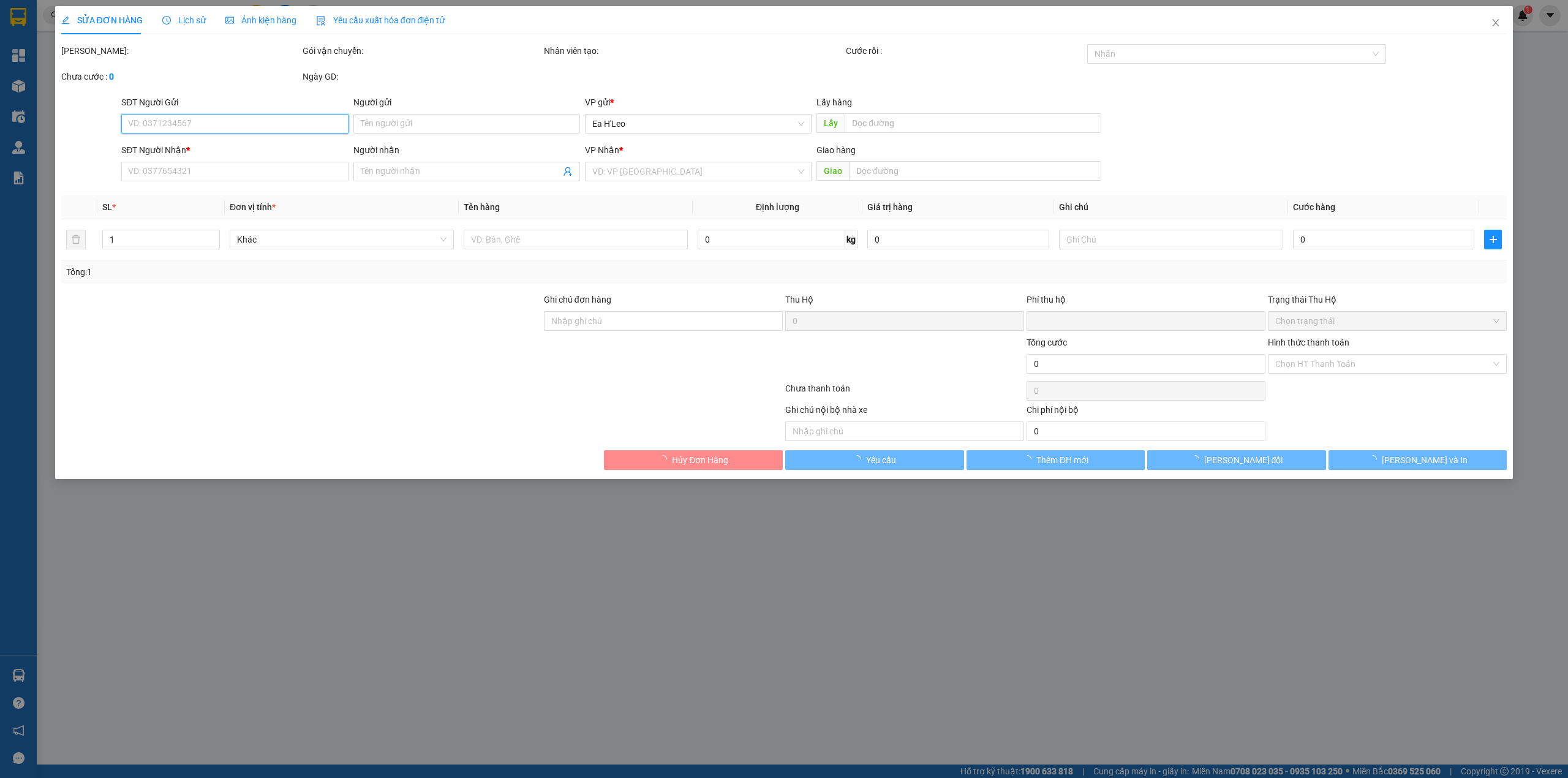
type input "0946748618"
type input "ggh"
type input "Thu hộ 4000"
type input "0"
type input "150.000"
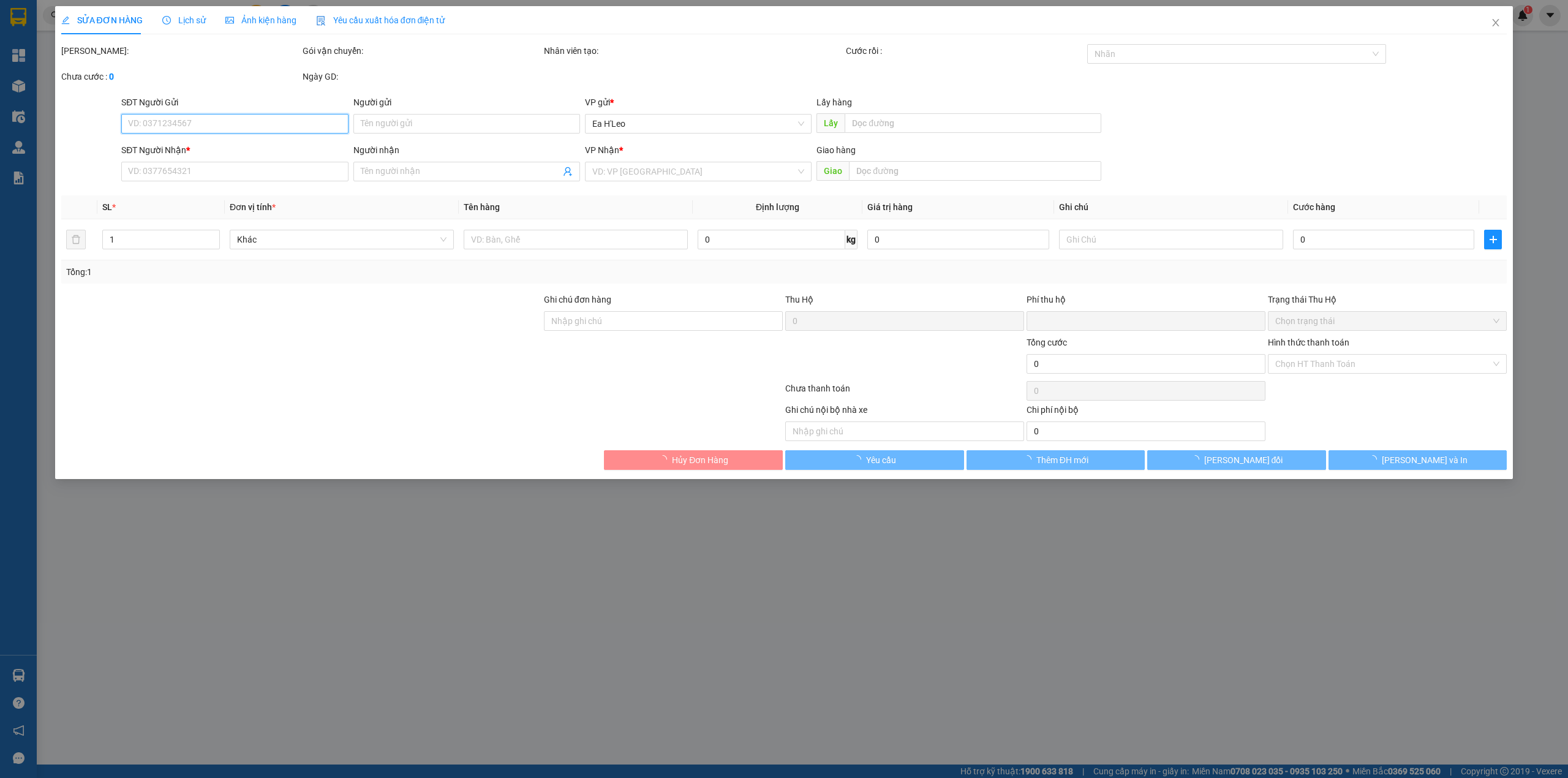
type input "150.000"
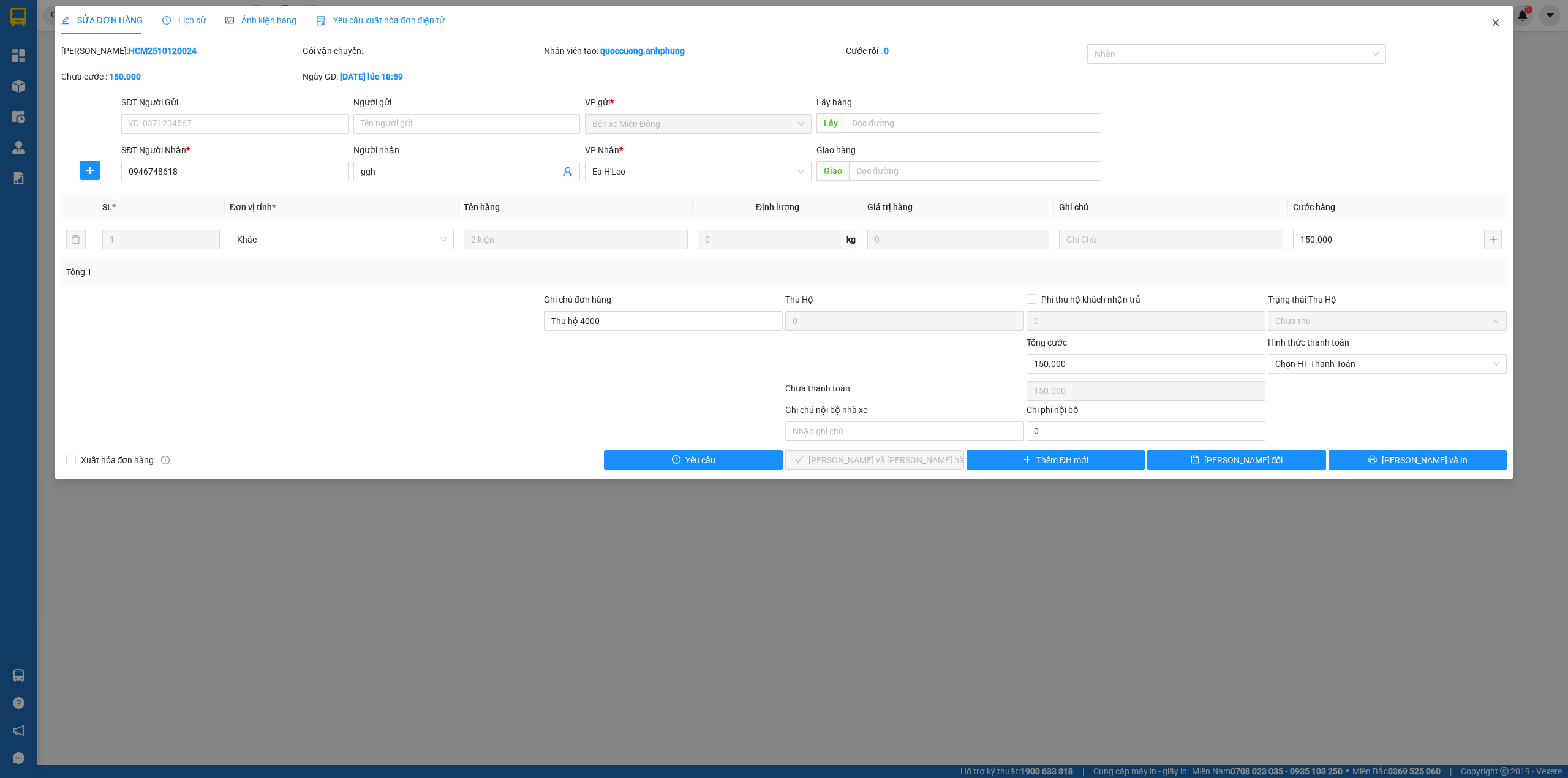
click at [1494, 20] on icon "close" at bounding box center [1495, 22] width 10 height 10
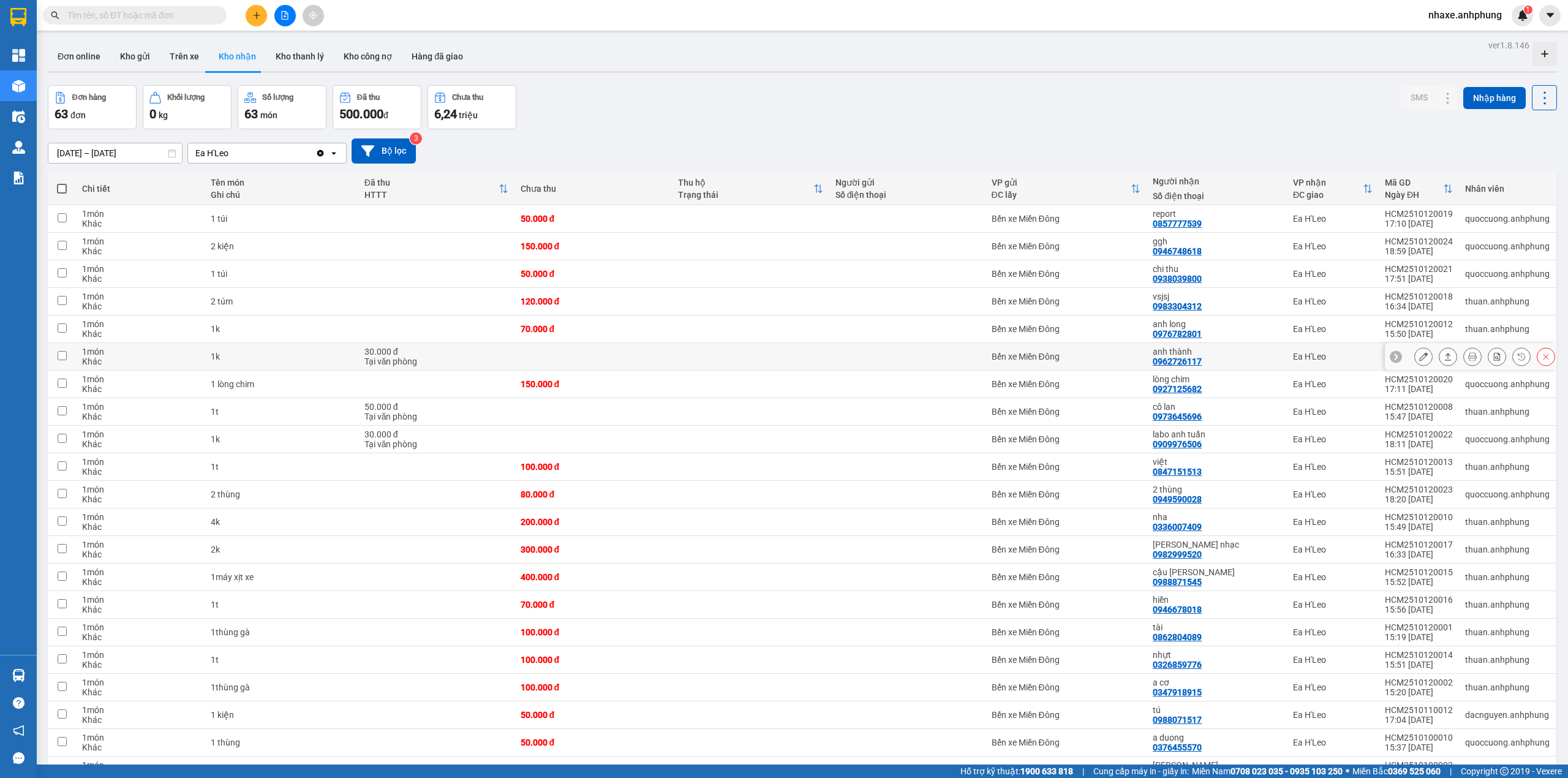
click at [1419, 359] on icon at bounding box center [1423, 357] width 9 height 9
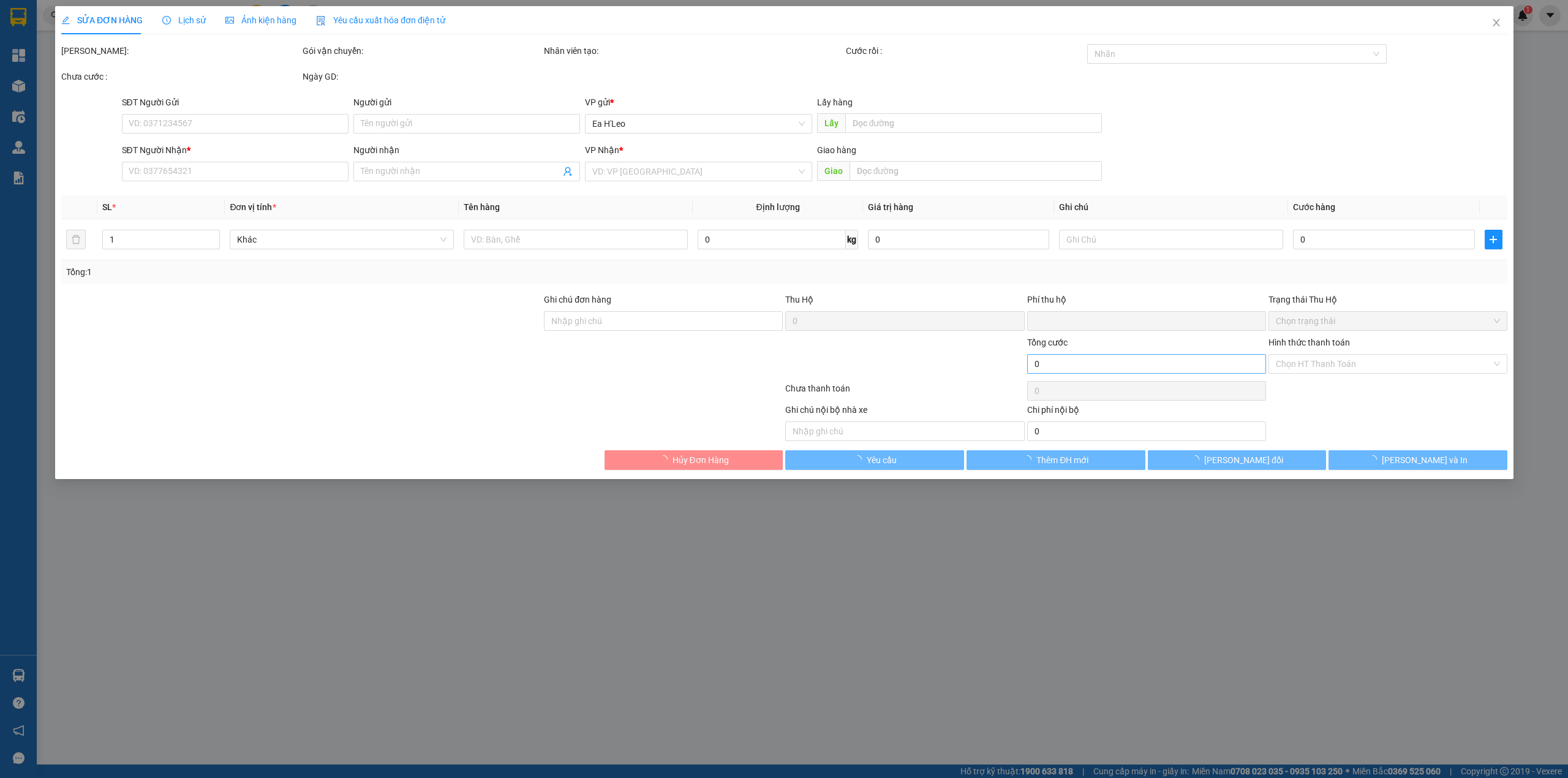
type input "0962726117"
type input "anh thành"
type input "0"
type input "30.000"
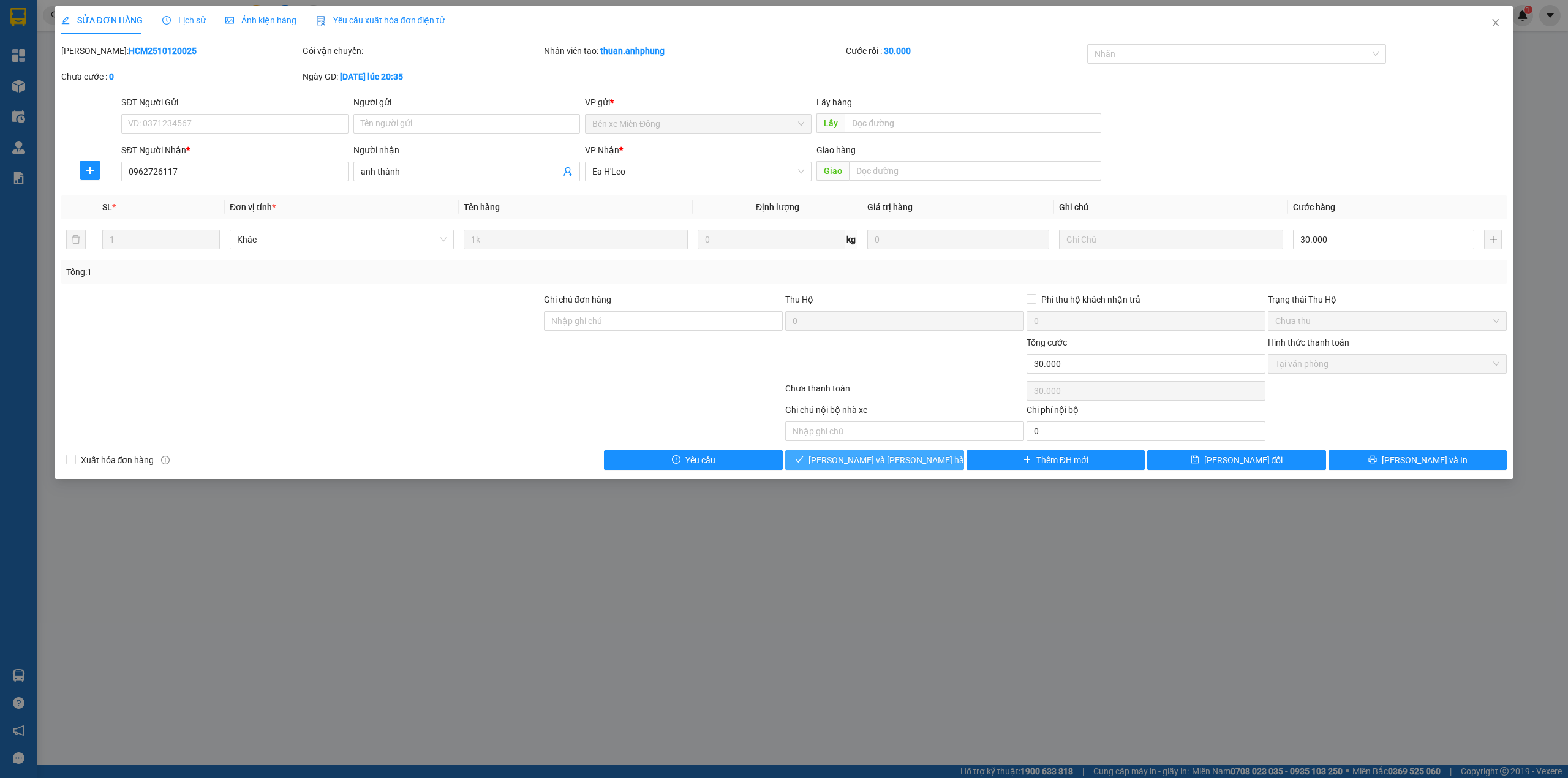
click at [933, 460] on button "[PERSON_NAME] và [PERSON_NAME] hàng" at bounding box center [874, 460] width 179 height 20
type input "0"
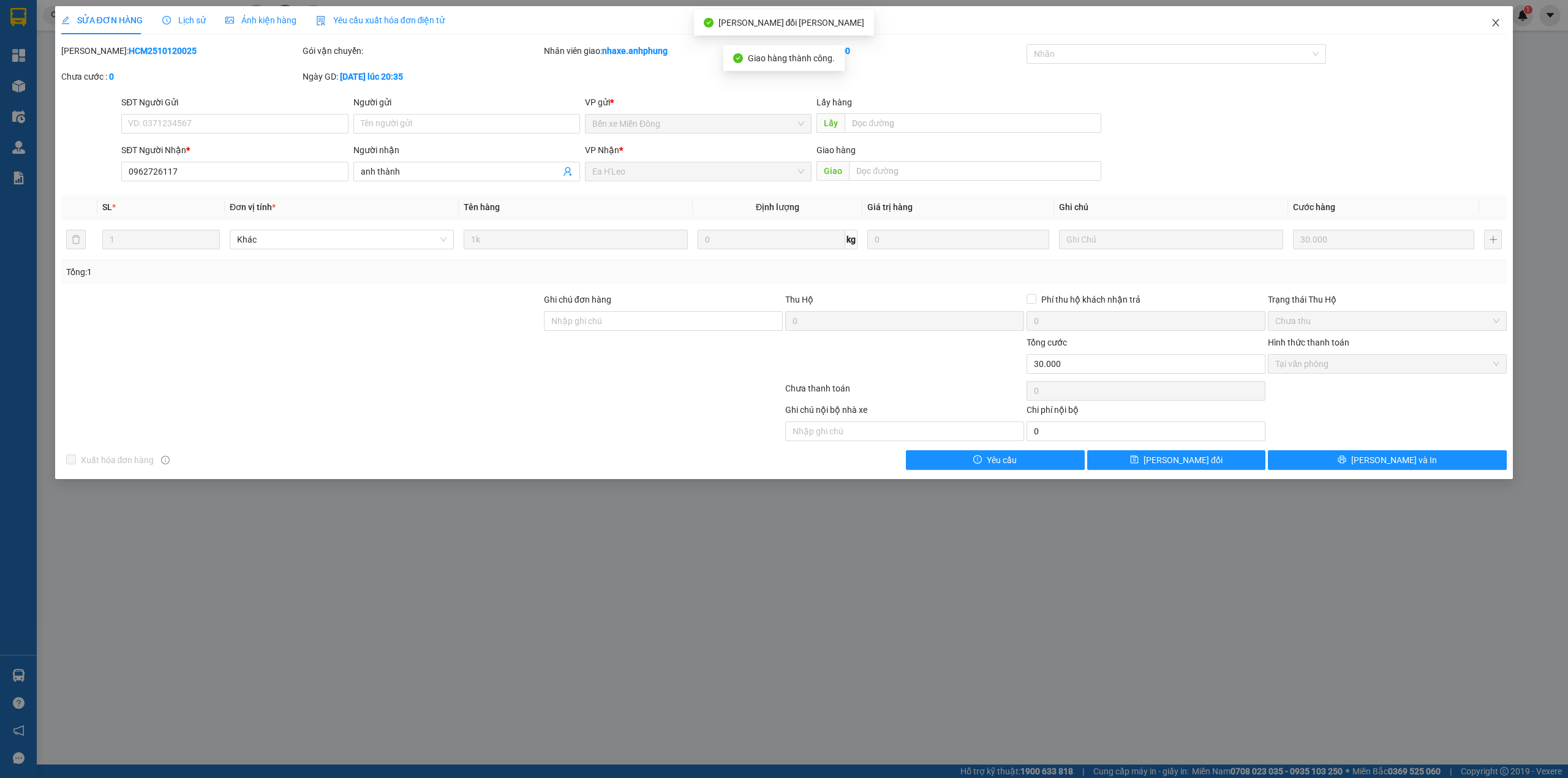
click at [1498, 17] on span "Close" at bounding box center [1495, 23] width 35 height 35
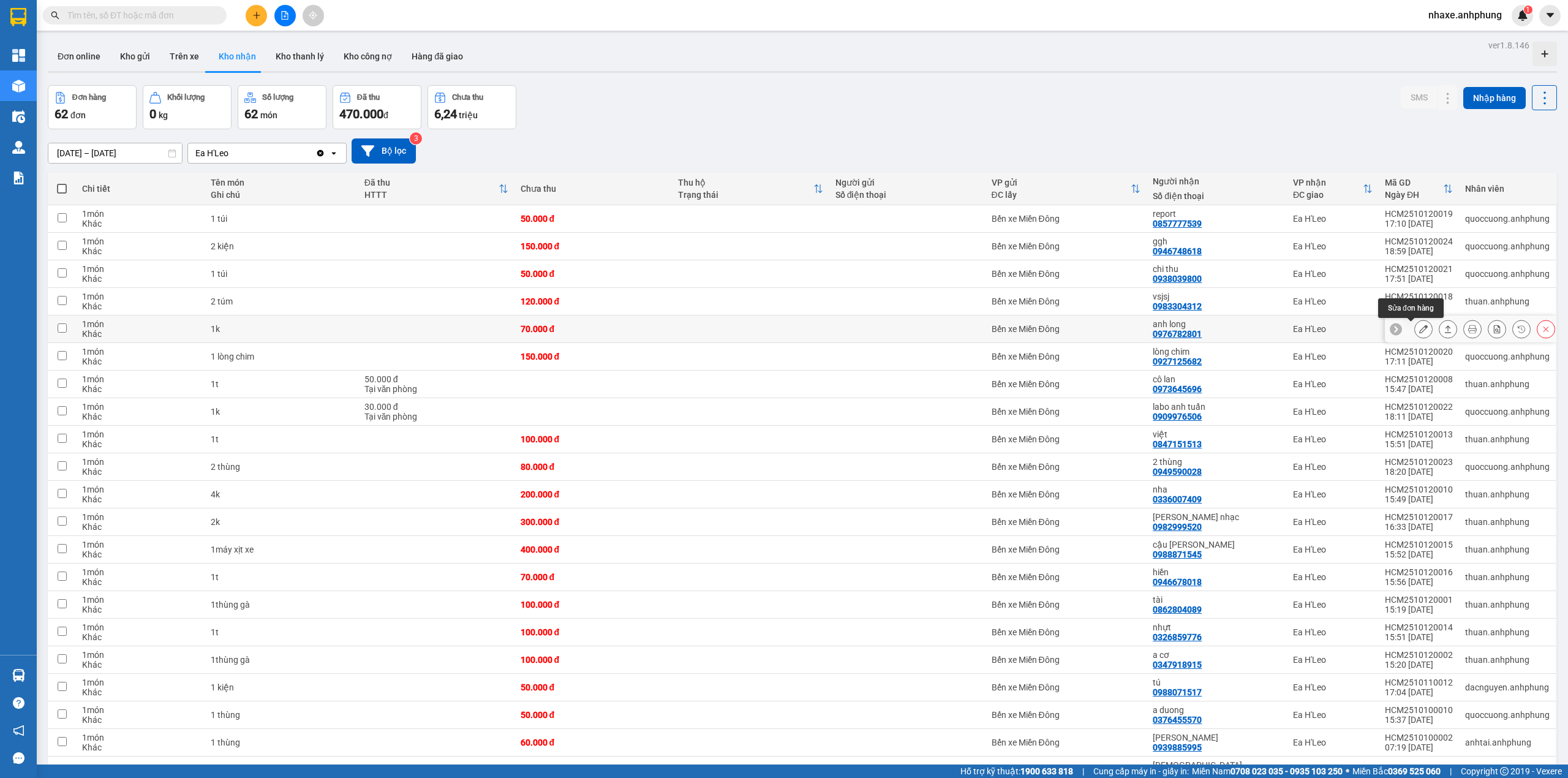
click at [1415, 332] on button at bounding box center [1423, 329] width 17 height 21
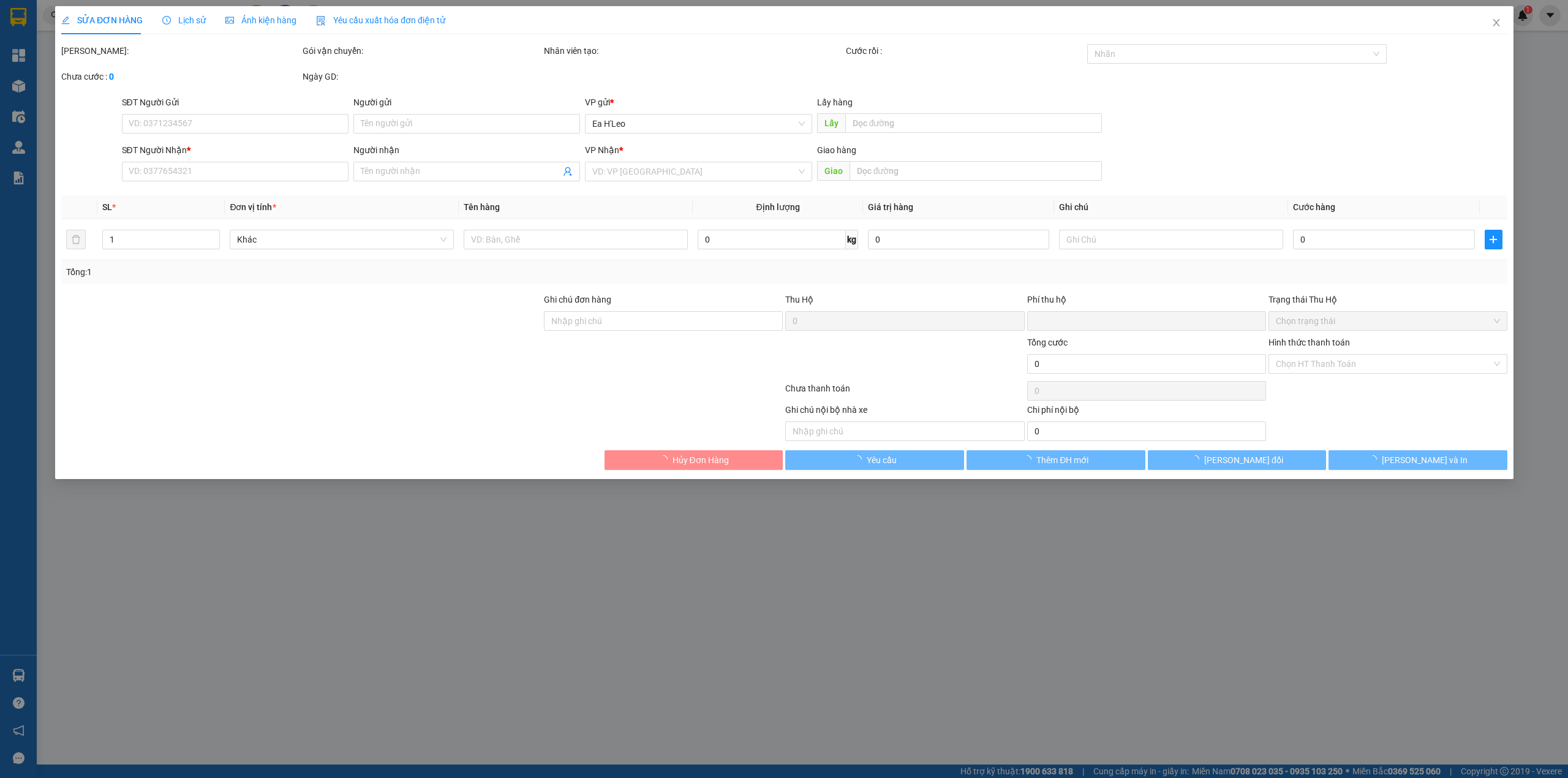
type input "0976782801"
type input "anh long"
type input "0"
type input "70.000"
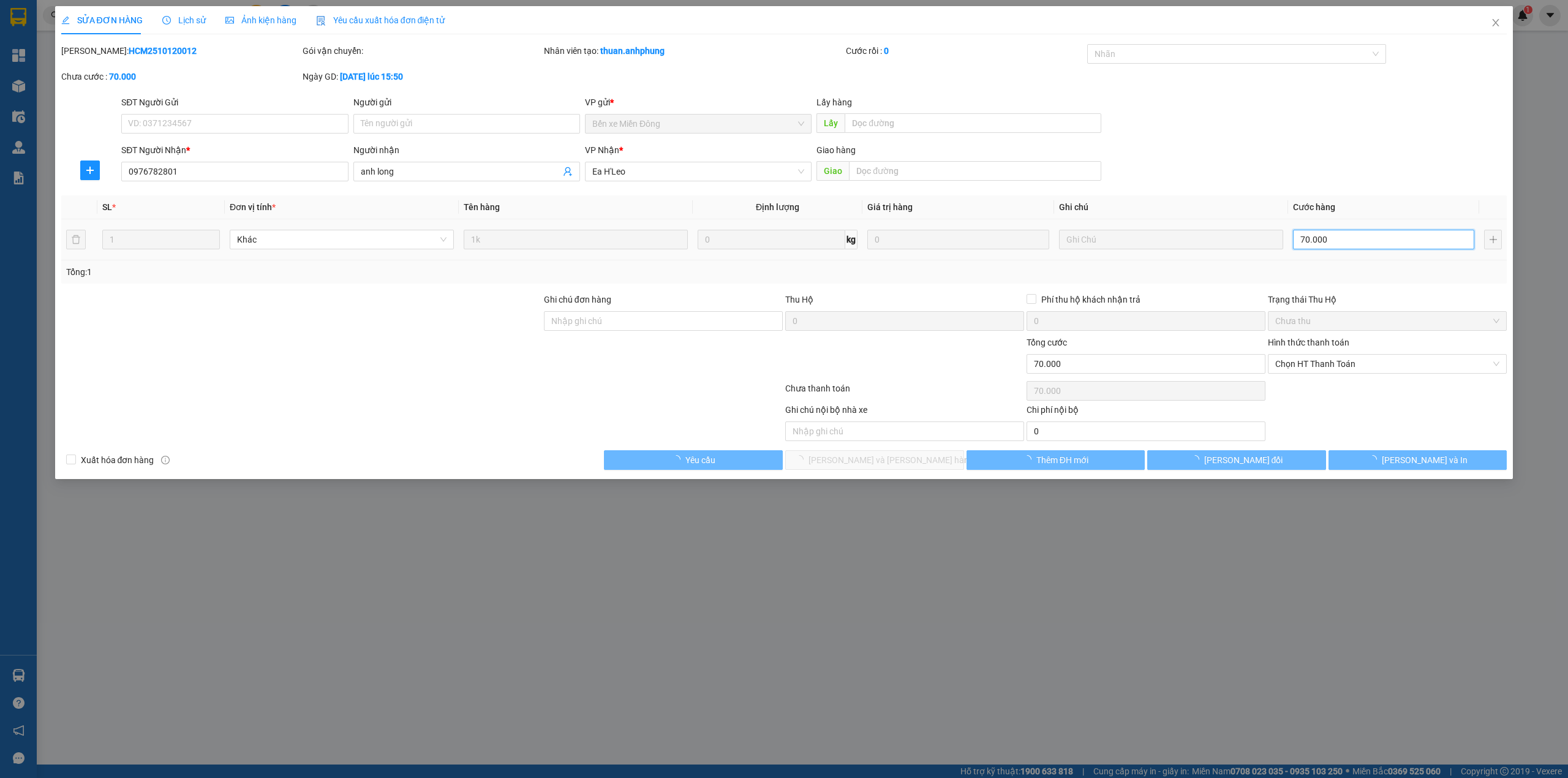
click at [1341, 246] on input "70.000" at bounding box center [1383, 239] width 181 height 20
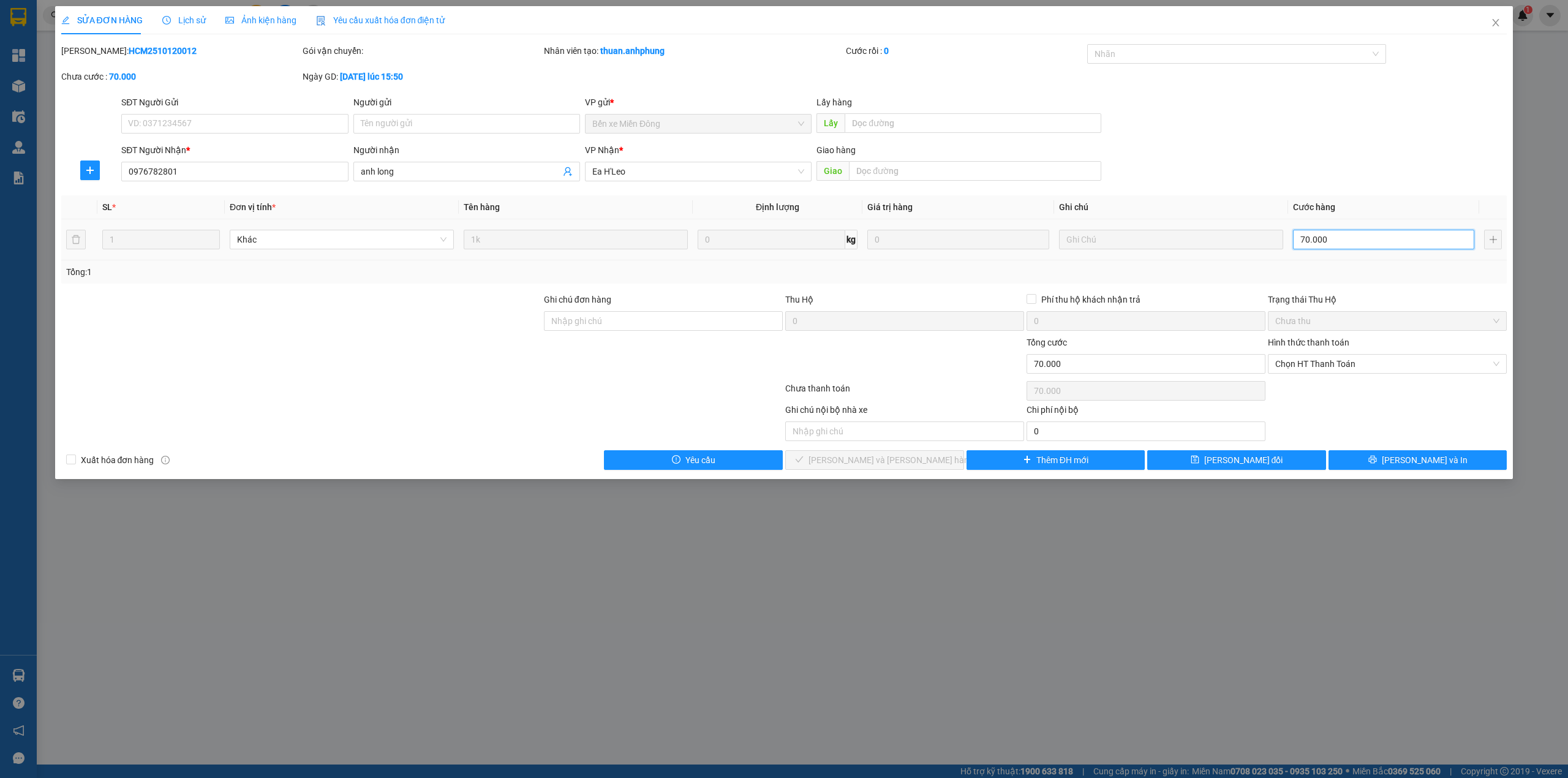
type input "5"
type input "50"
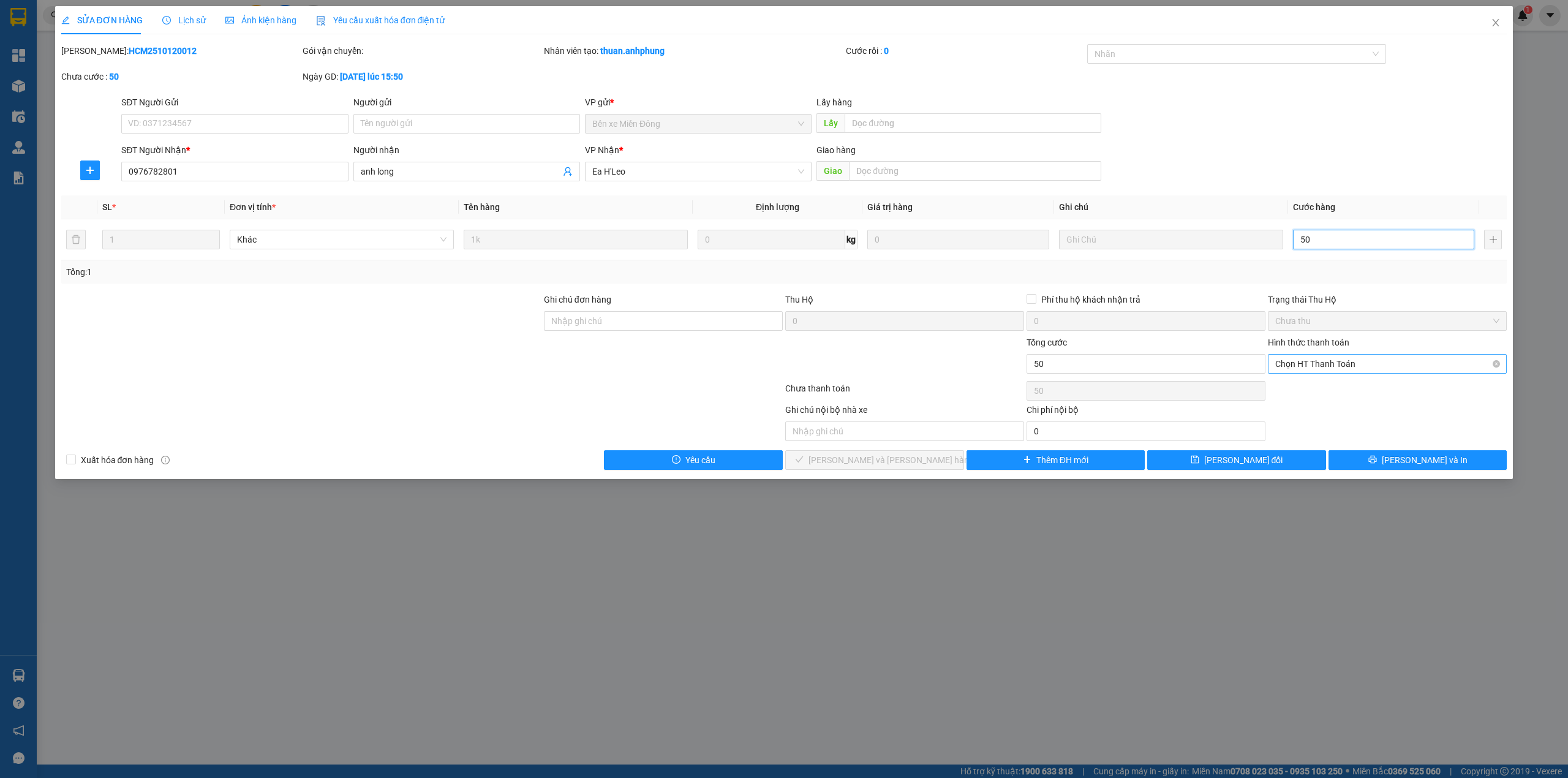
click at [1331, 370] on span "Chọn HT Thanh Toán" at bounding box center [1387, 363] width 224 height 18
type input "50"
type input "50.000"
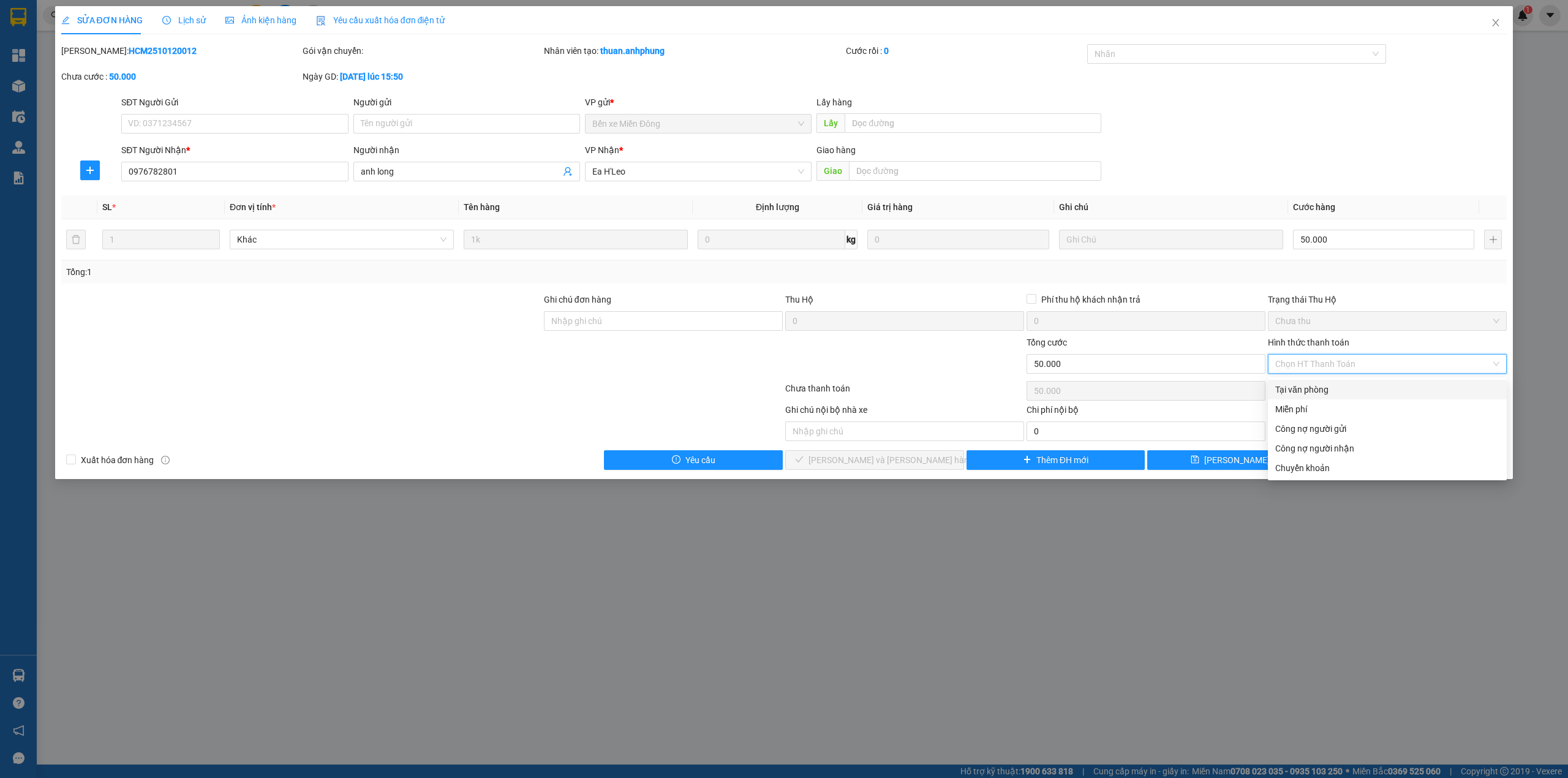
click at [1305, 388] on div "Tại văn phòng" at bounding box center [1387, 389] width 224 height 13
type input "0"
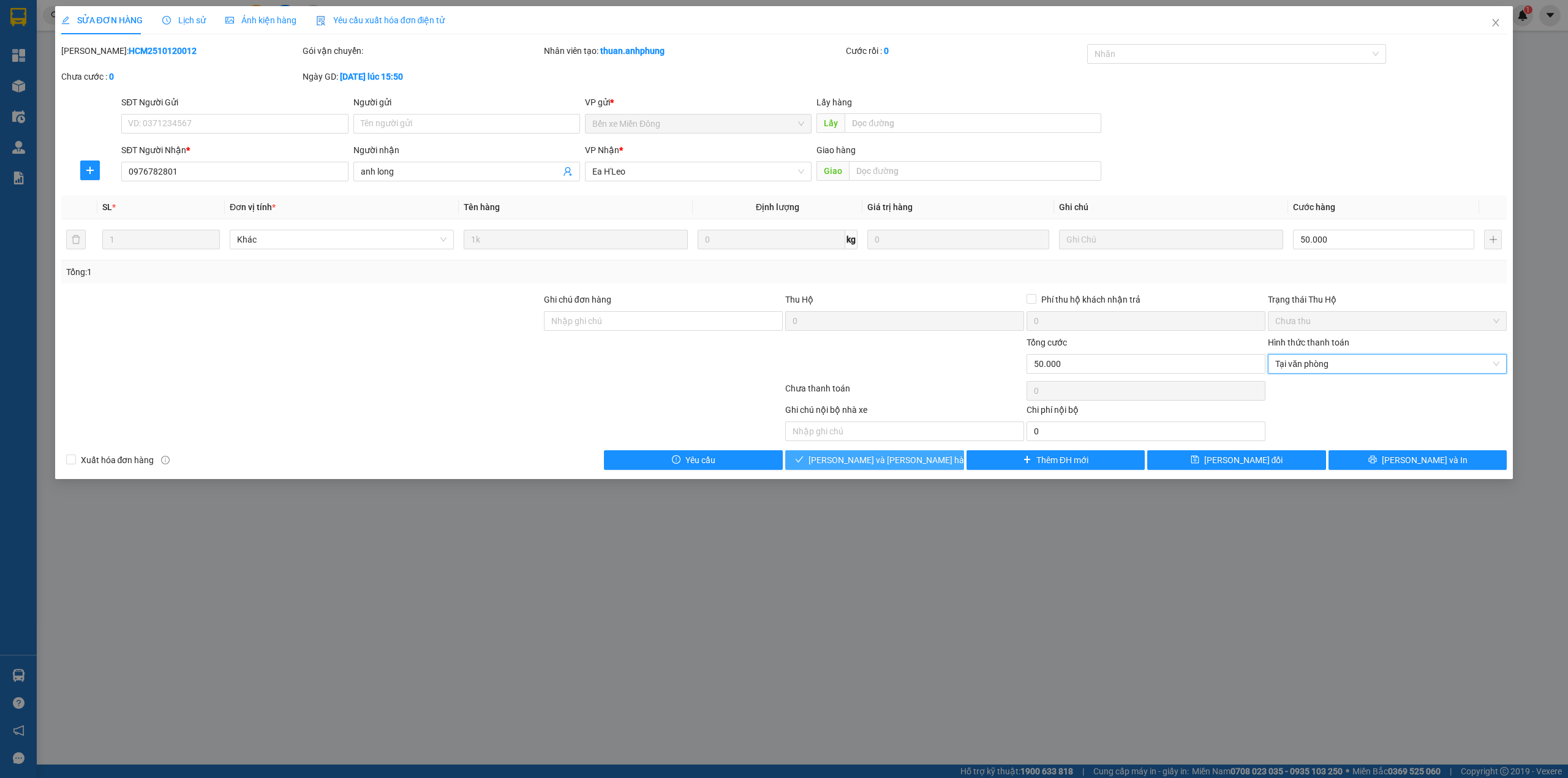
click at [910, 463] on span "[PERSON_NAME] và [PERSON_NAME] hàng" at bounding box center [891, 460] width 165 height 13
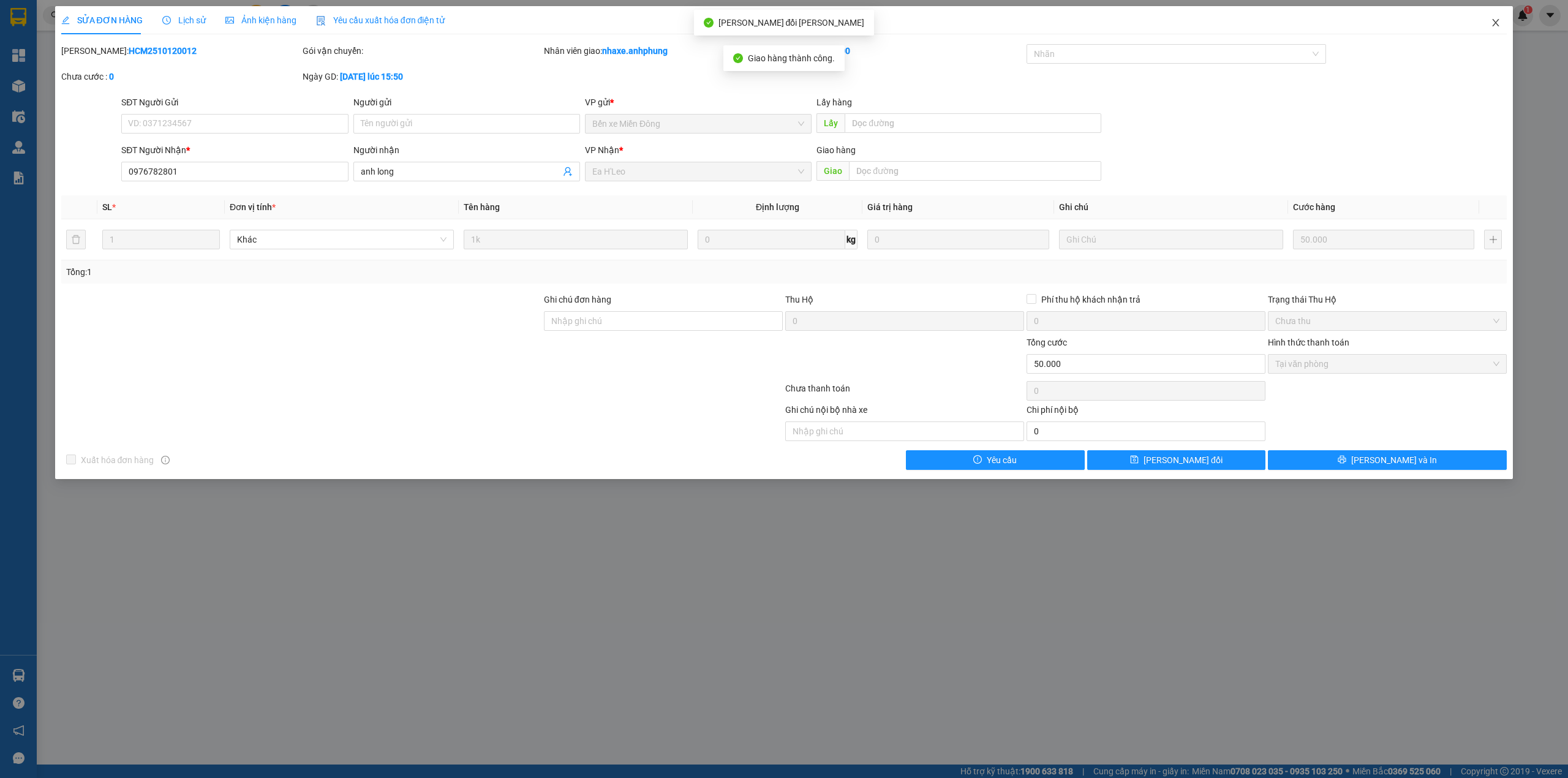
click at [1494, 22] on icon "close" at bounding box center [1495, 23] width 7 height 7
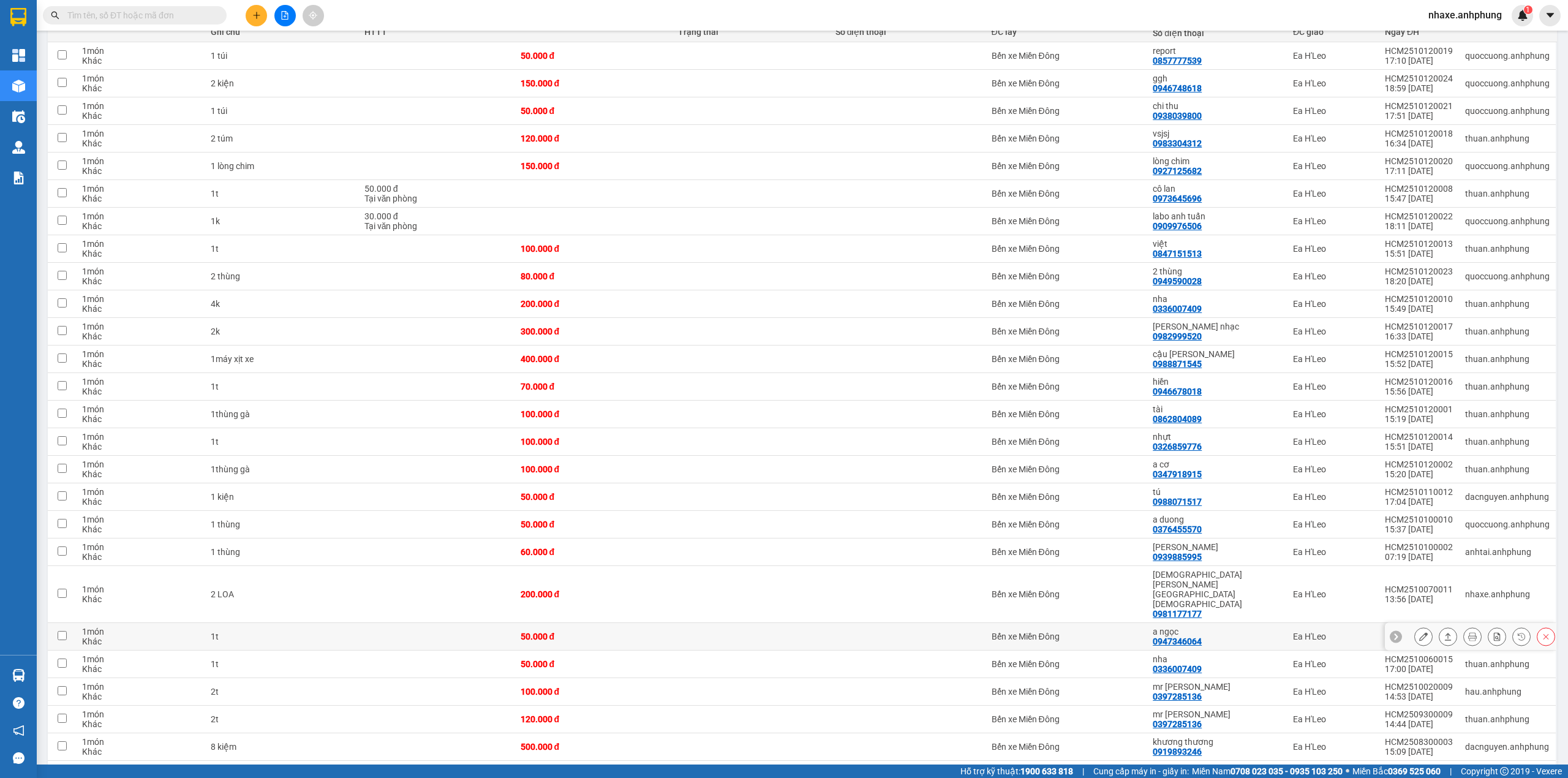
scroll to position [82, 0]
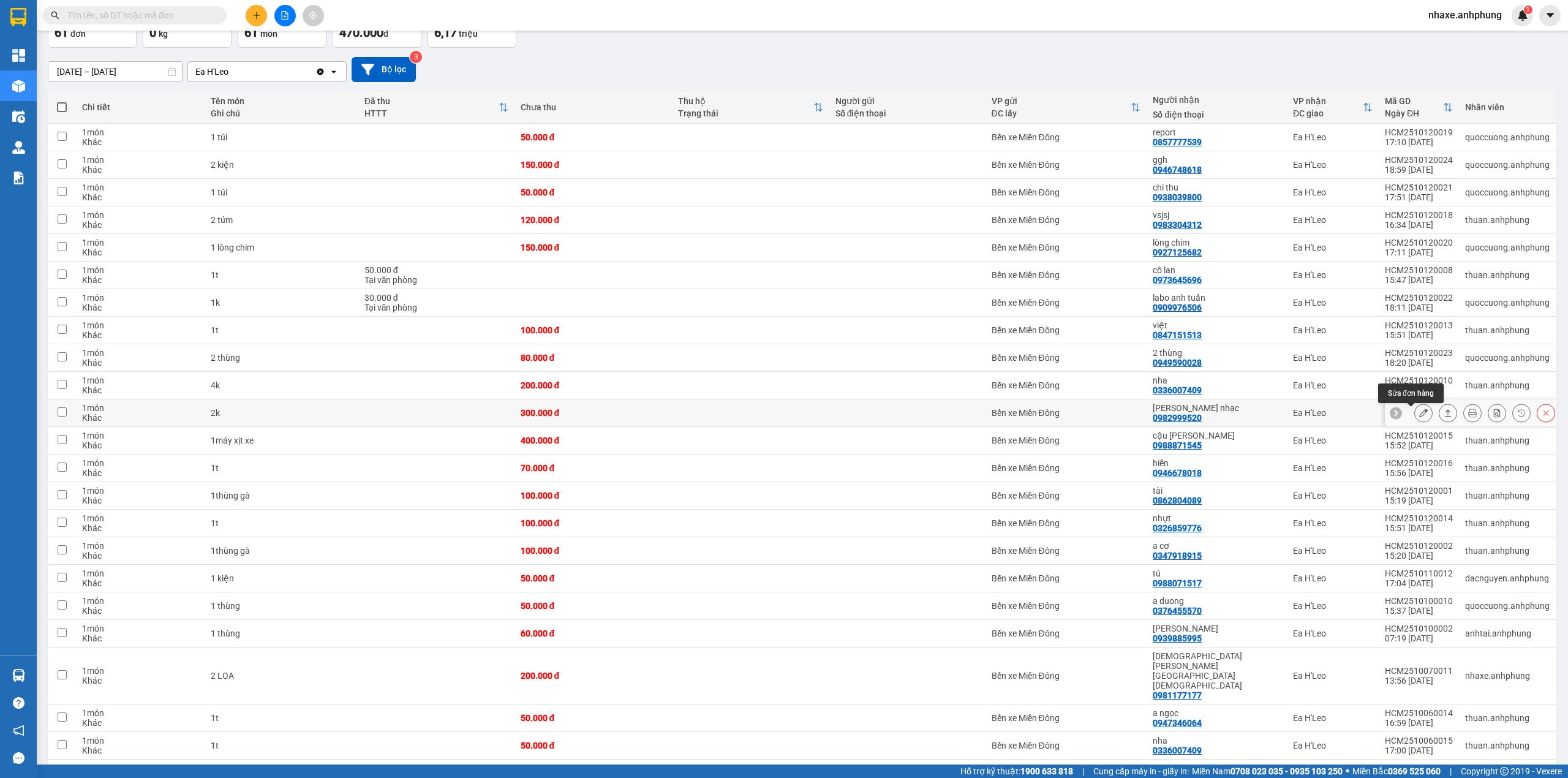
click at [1419, 417] on icon at bounding box center [1423, 413] width 9 height 9
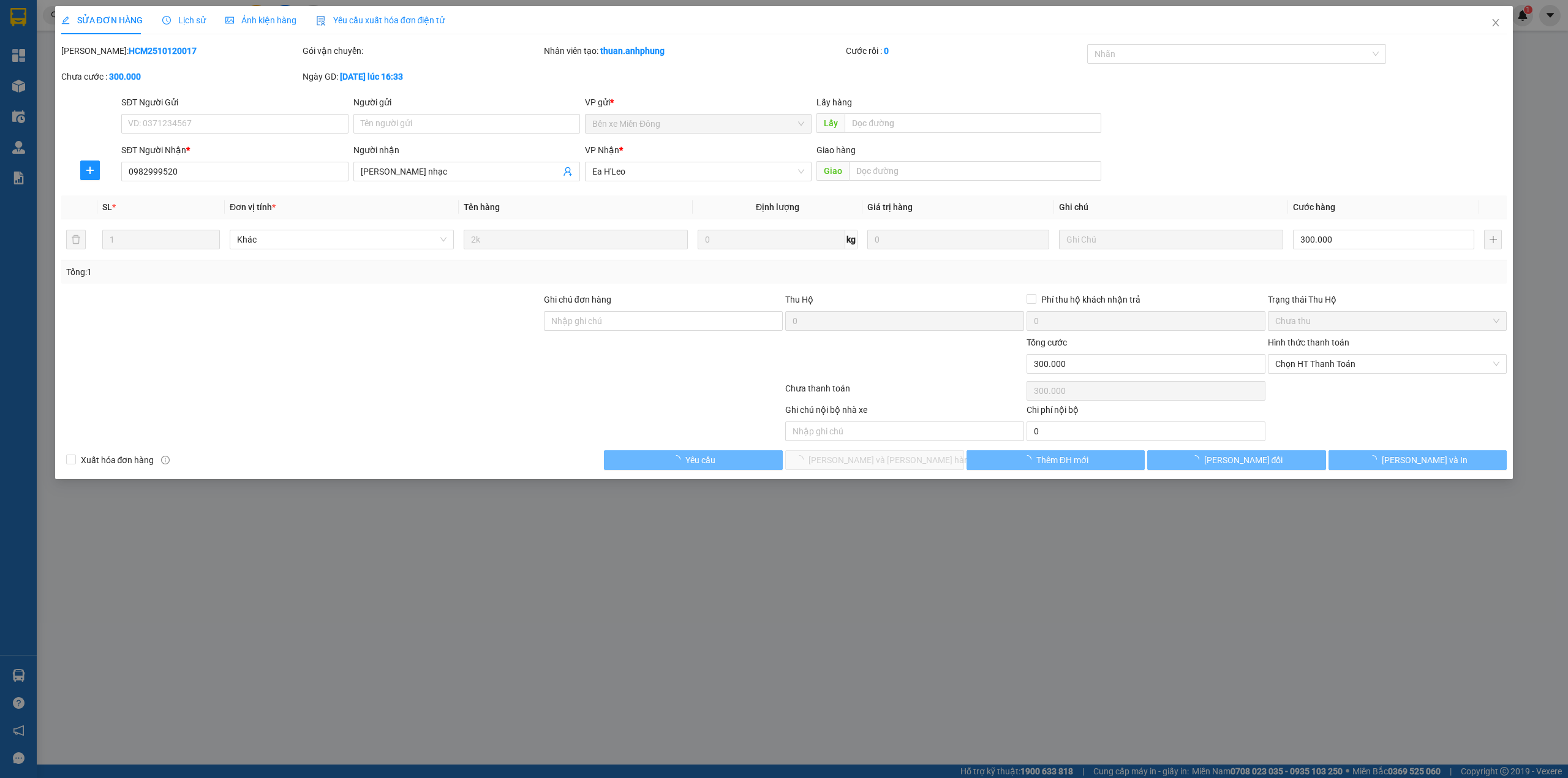
type input "0982999520"
type input "[PERSON_NAME] nhạc"
type input "0"
type input "300.000"
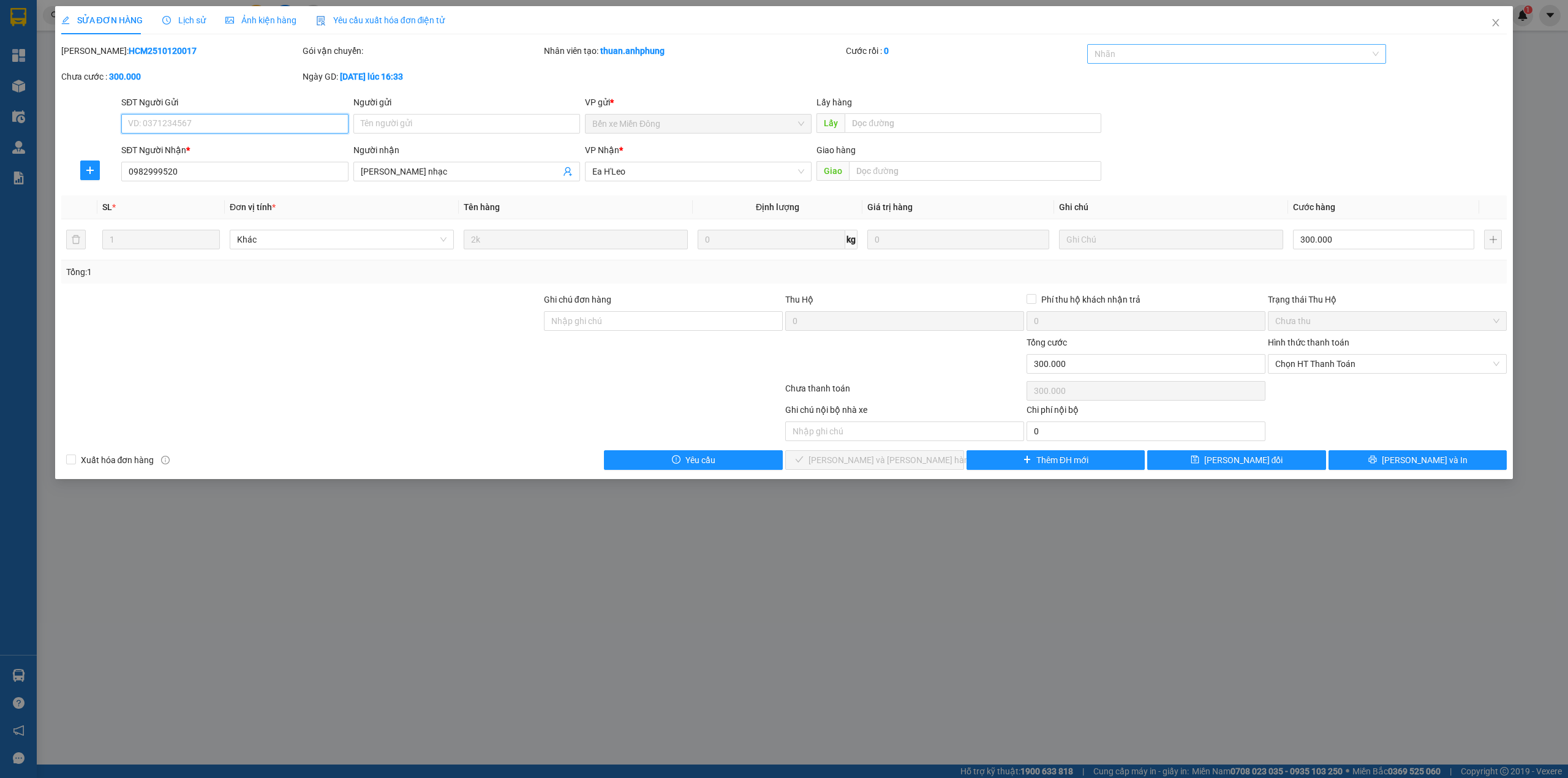
click at [1169, 53] on div at bounding box center [1230, 54] width 281 height 15
click at [1145, 79] on div "CHUYỂN KHOẢN" at bounding box center [1236, 79] width 285 height 13
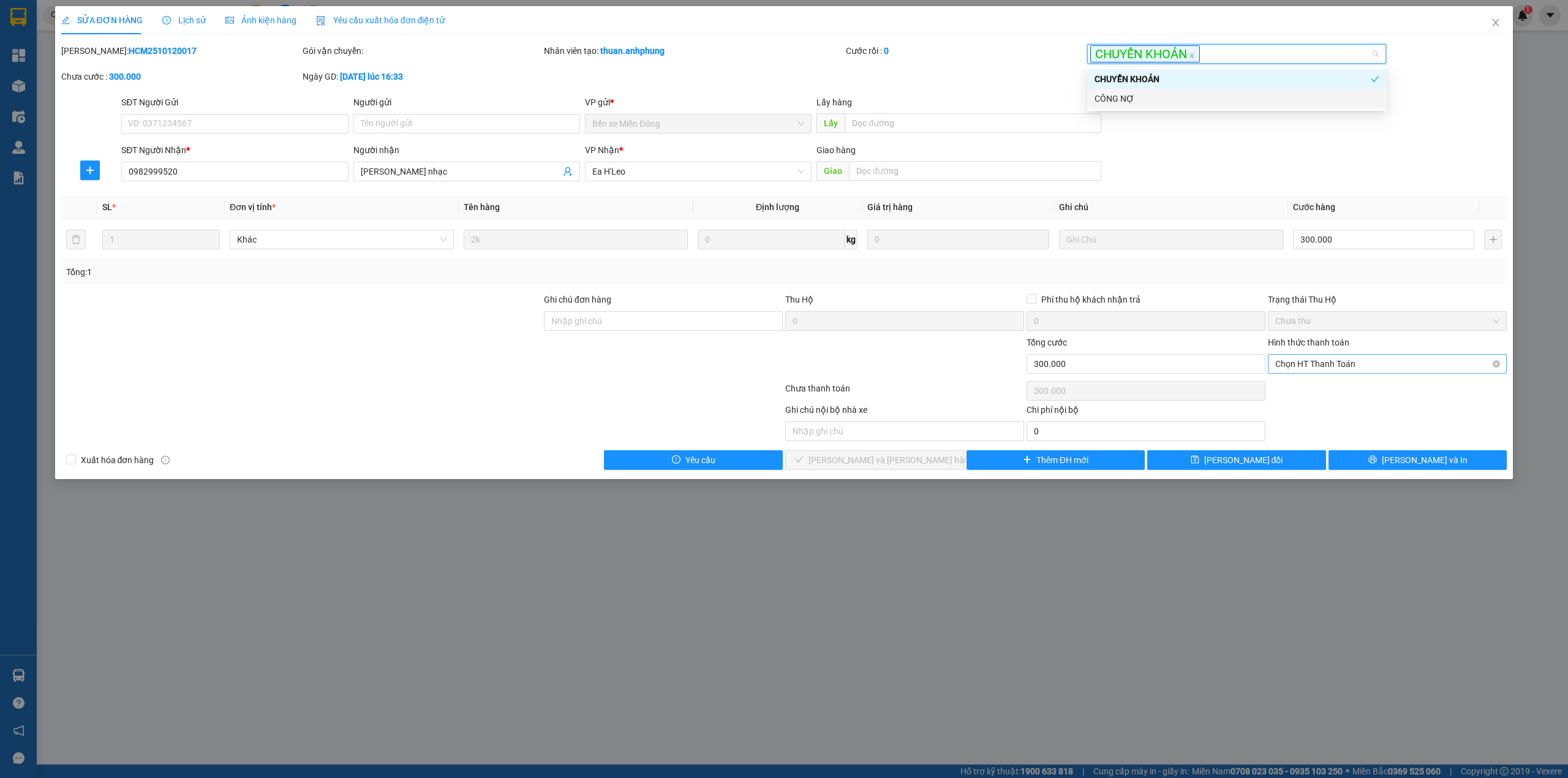
click at [1346, 363] on span "Chọn HT Thanh Toán" at bounding box center [1387, 363] width 224 height 18
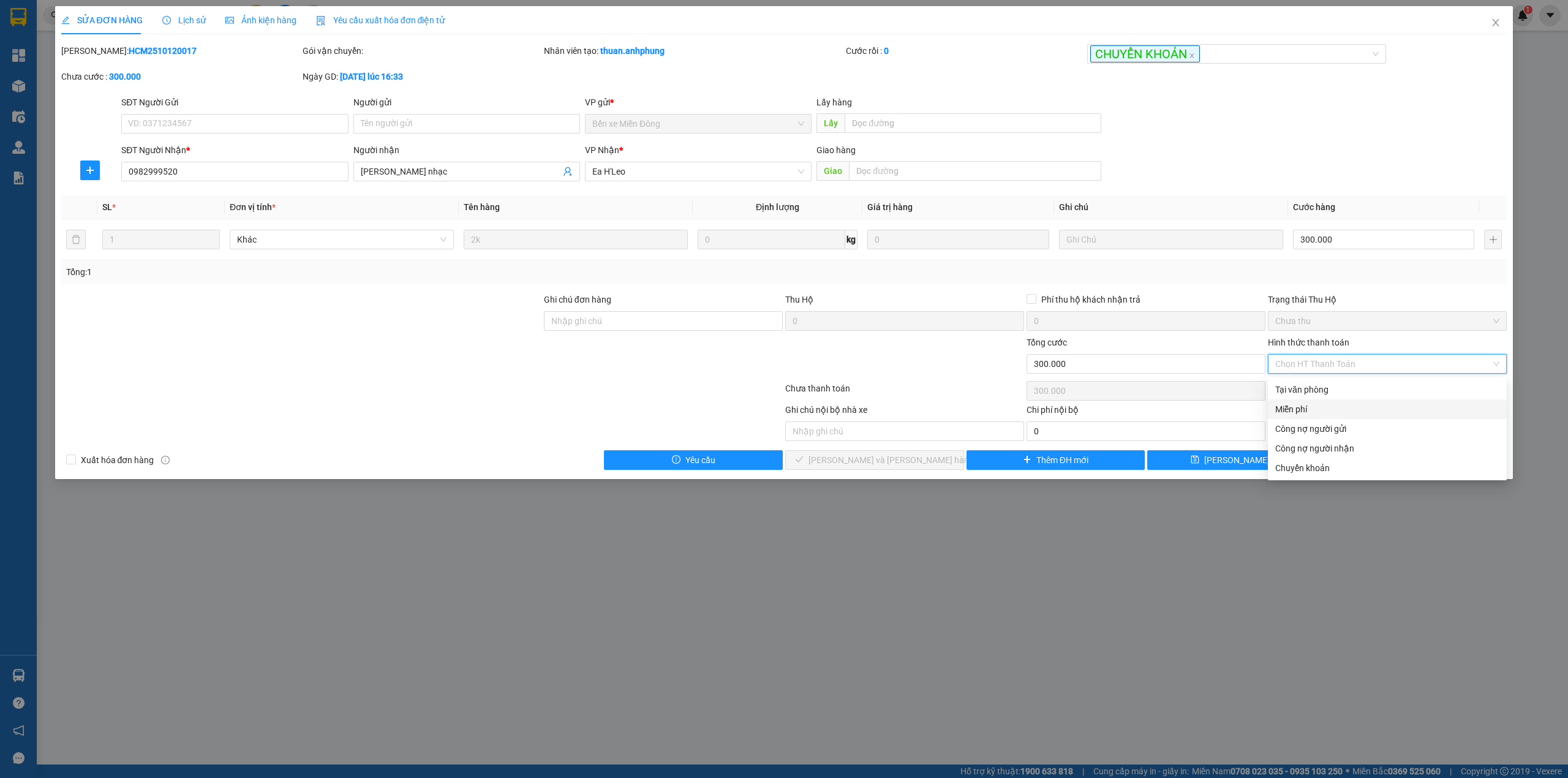
click at [1322, 409] on div "Miễn phí" at bounding box center [1387, 409] width 224 height 13
type input "0"
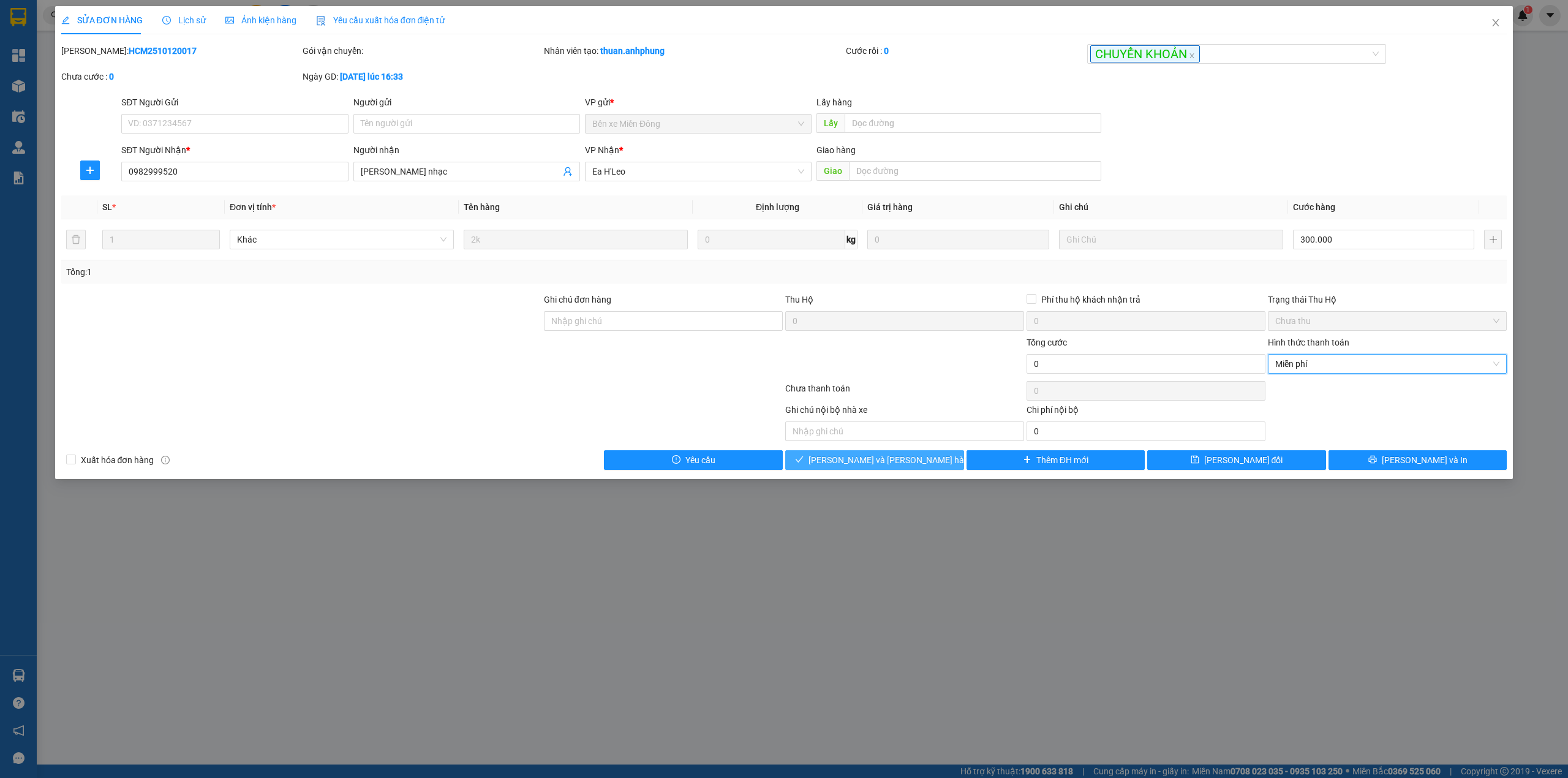
click at [910, 462] on span "[PERSON_NAME] và [PERSON_NAME] hàng" at bounding box center [891, 460] width 165 height 13
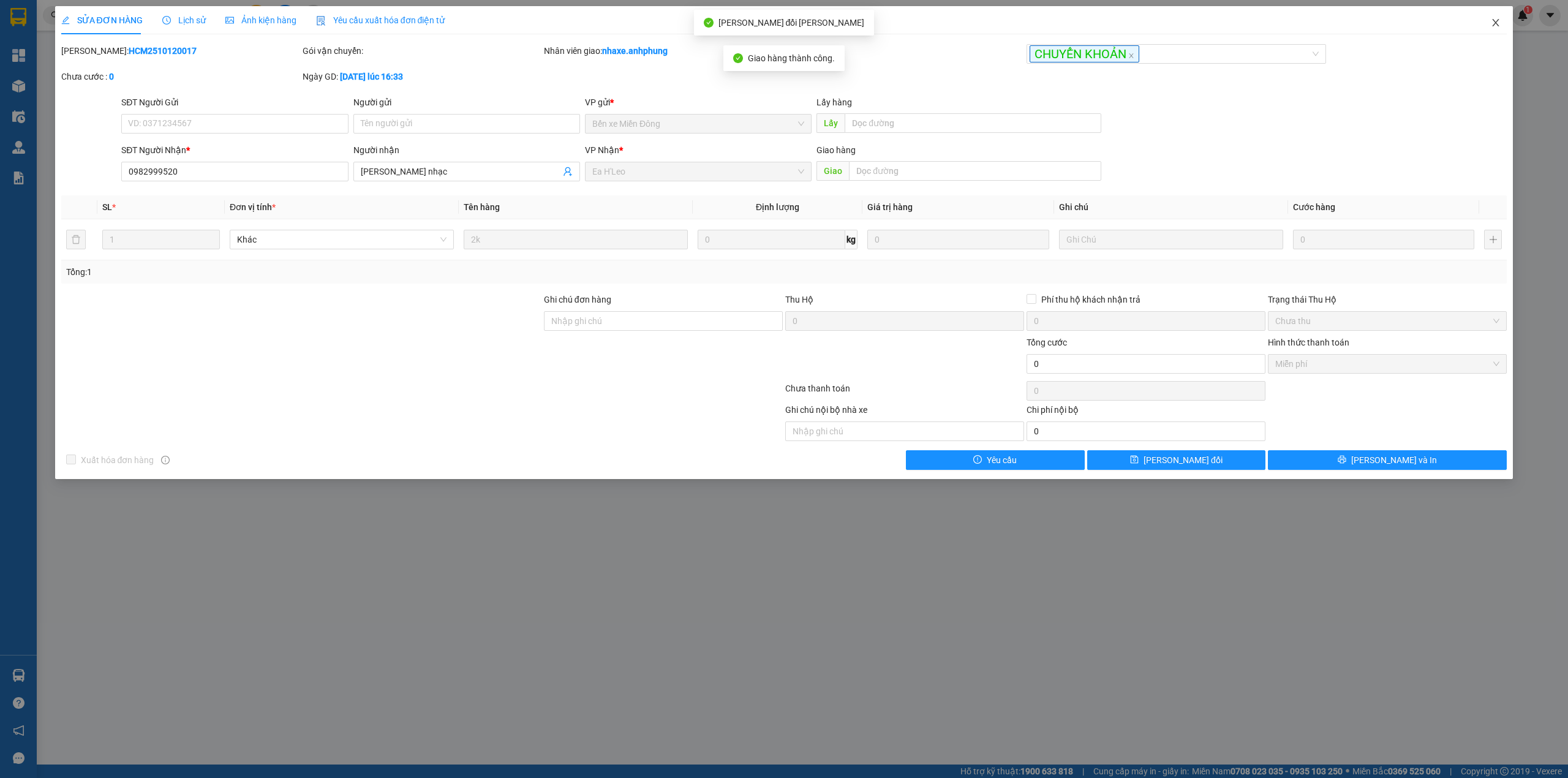
click at [1492, 17] on span "Close" at bounding box center [1495, 23] width 35 height 35
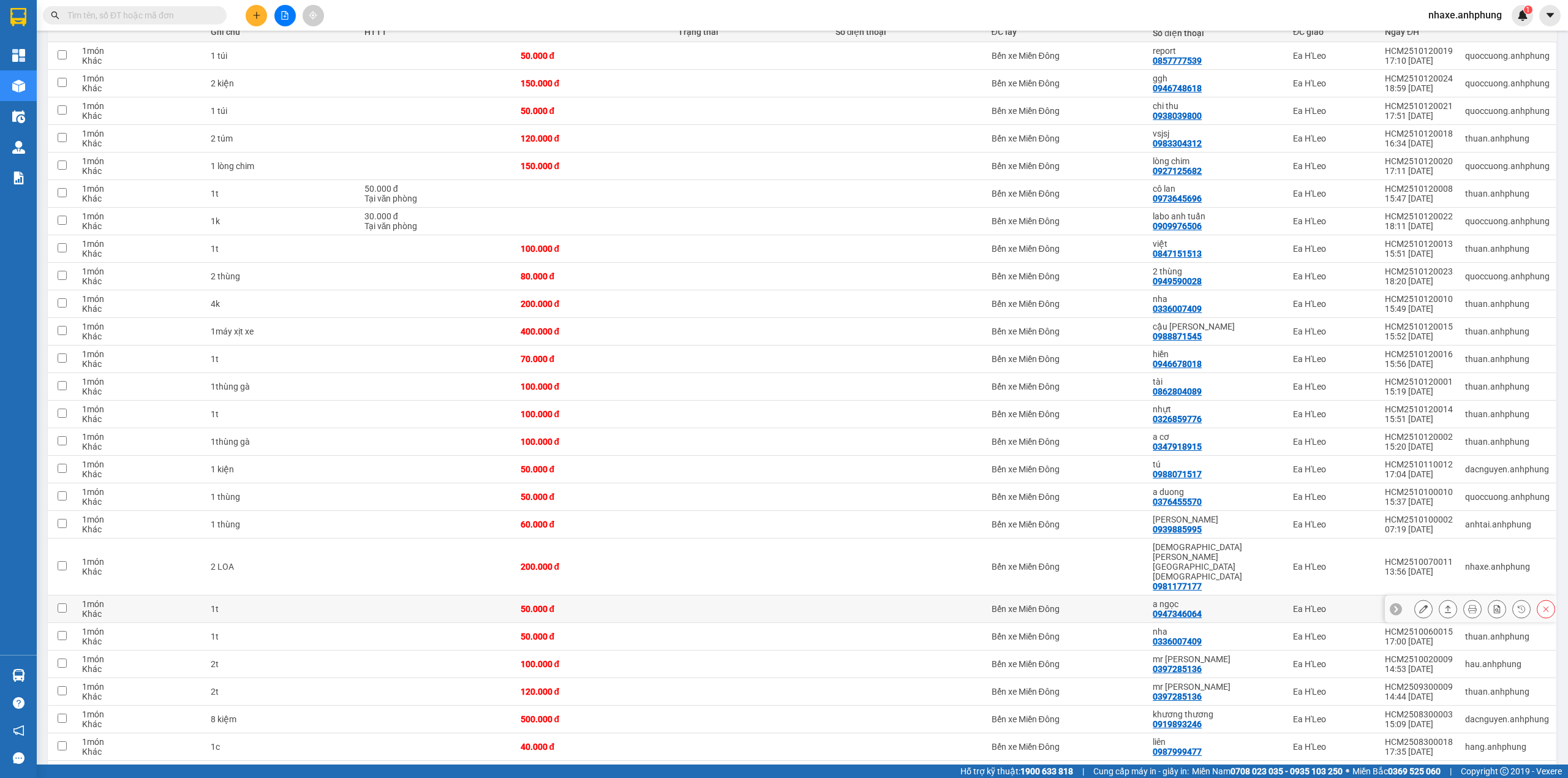
scroll to position [82, 0]
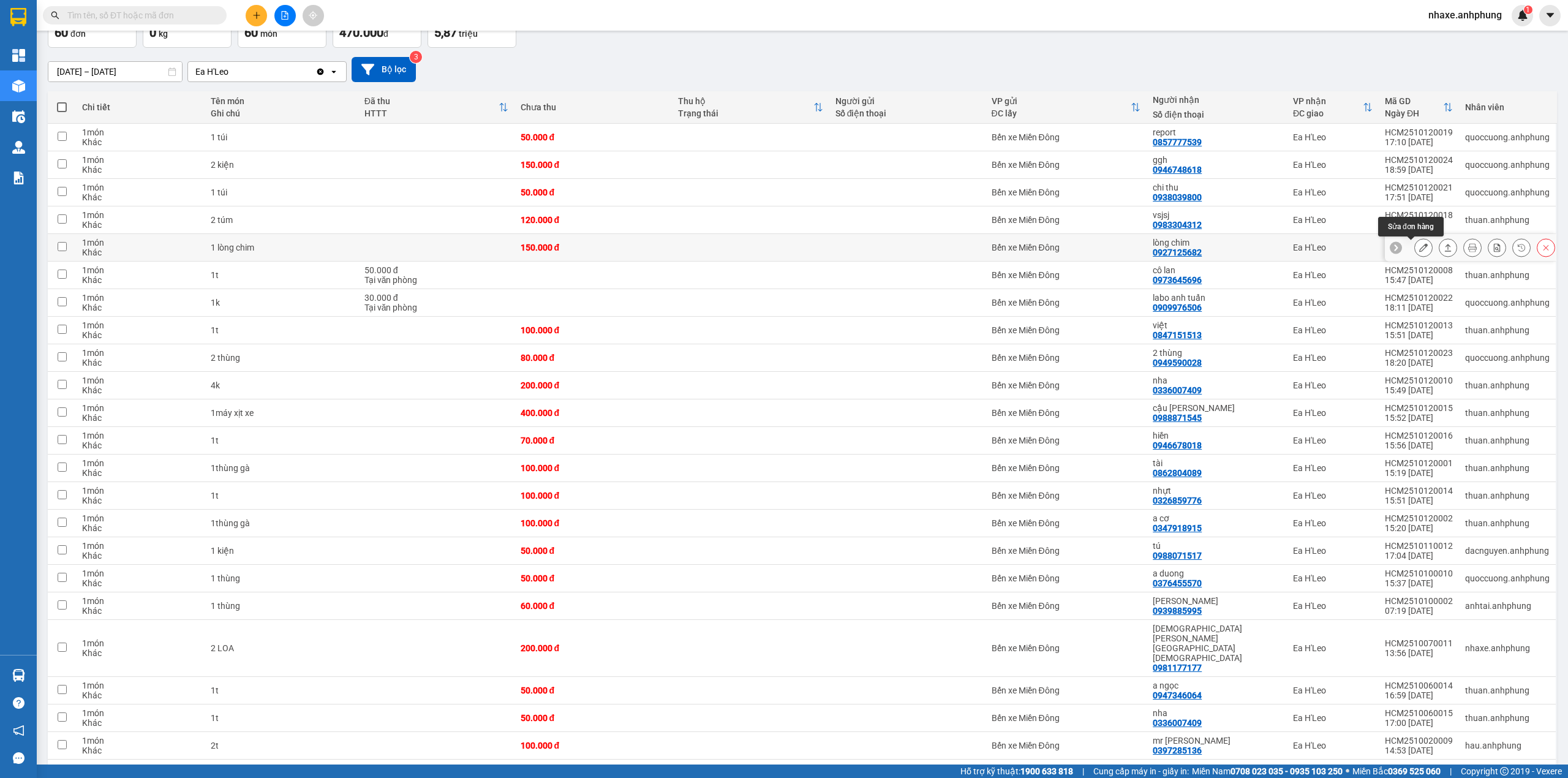
click at [1416, 248] on button at bounding box center [1423, 247] width 17 height 21
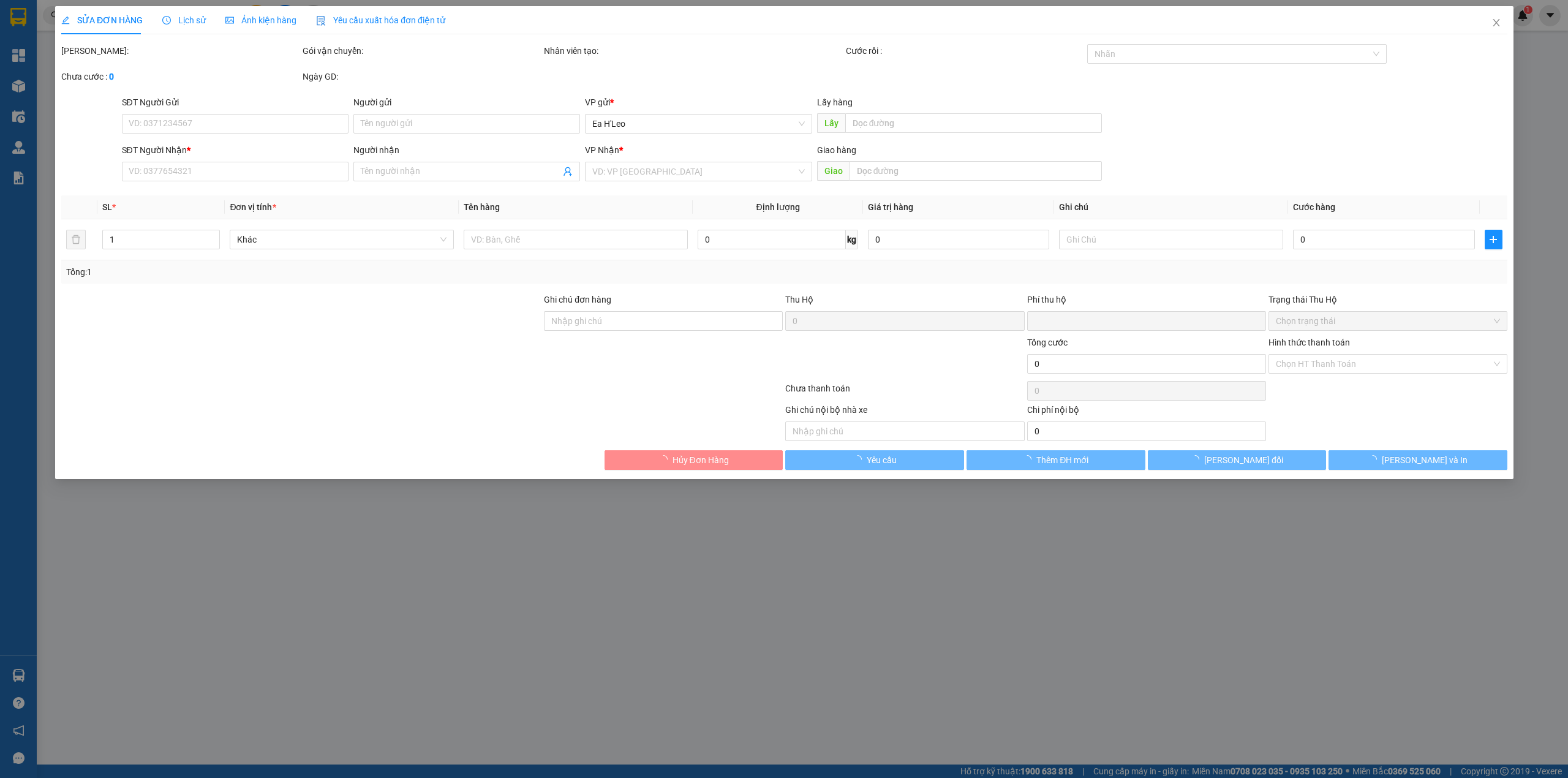
type input "0927125682"
type input "lòng chim"
type input "0"
type input "150.000"
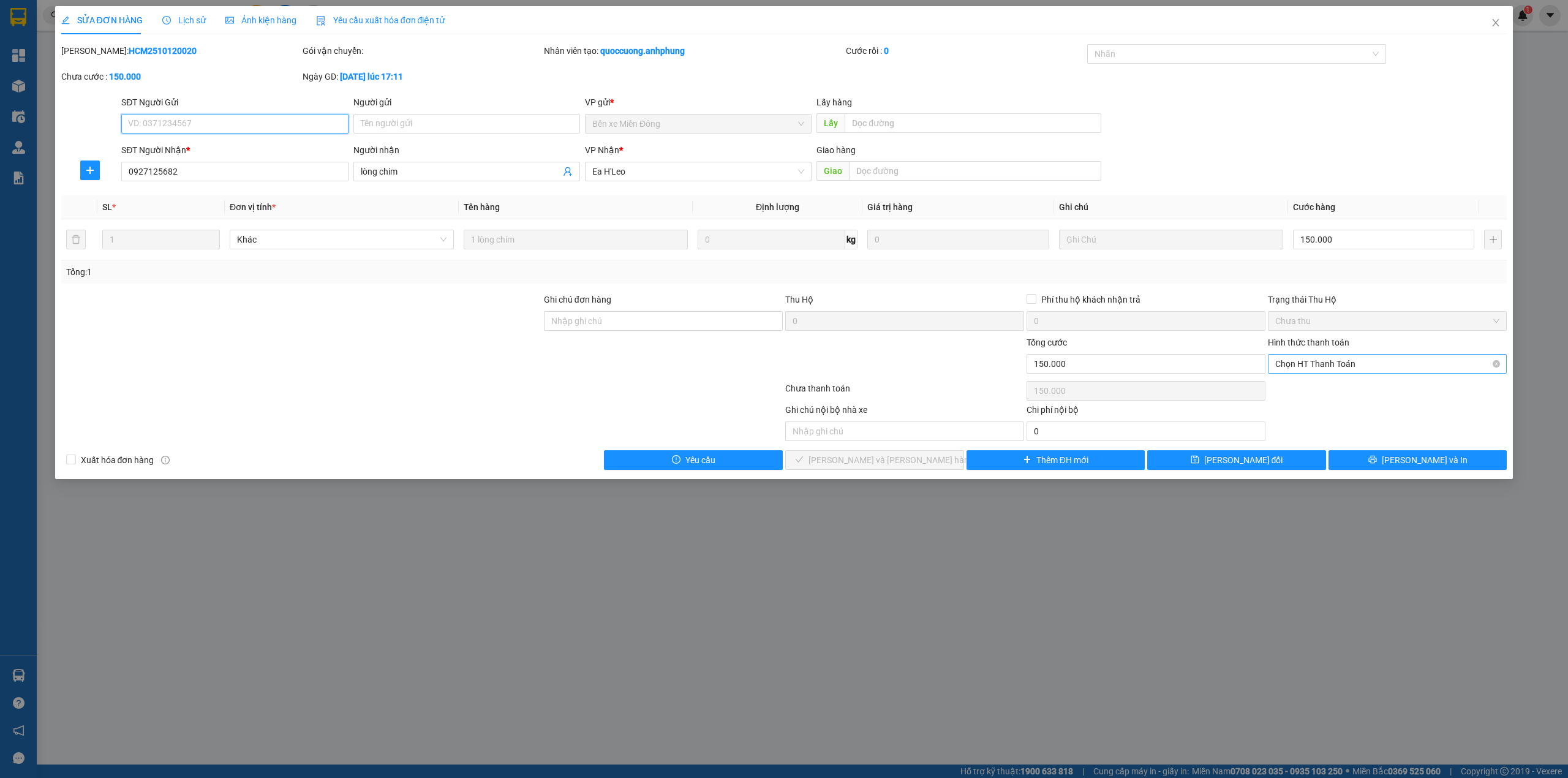
click at [1340, 361] on span "Chọn HT Thanh Toán" at bounding box center [1387, 363] width 224 height 18
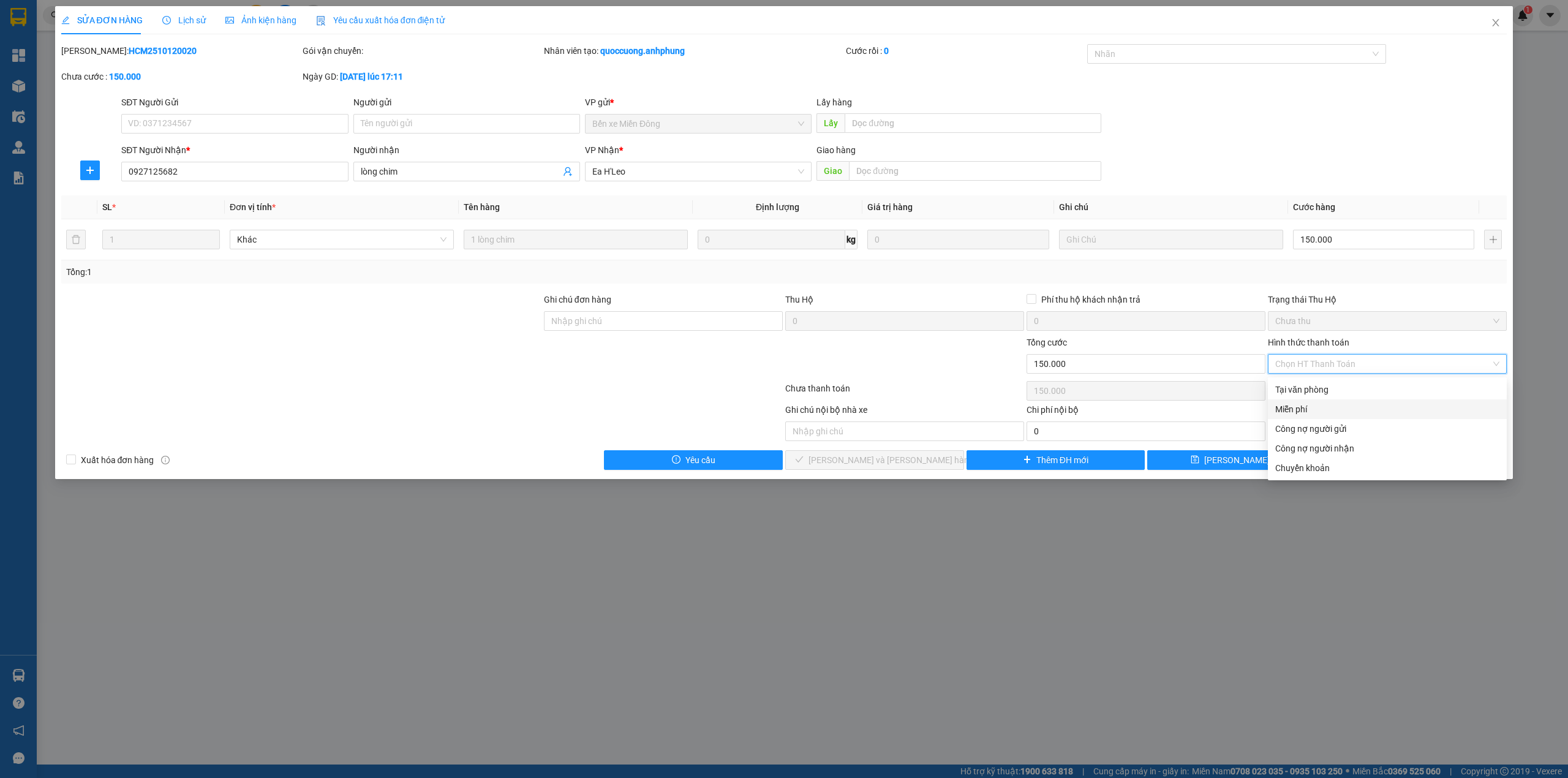
click at [1318, 407] on div "Miễn phí" at bounding box center [1387, 409] width 224 height 13
type input "0"
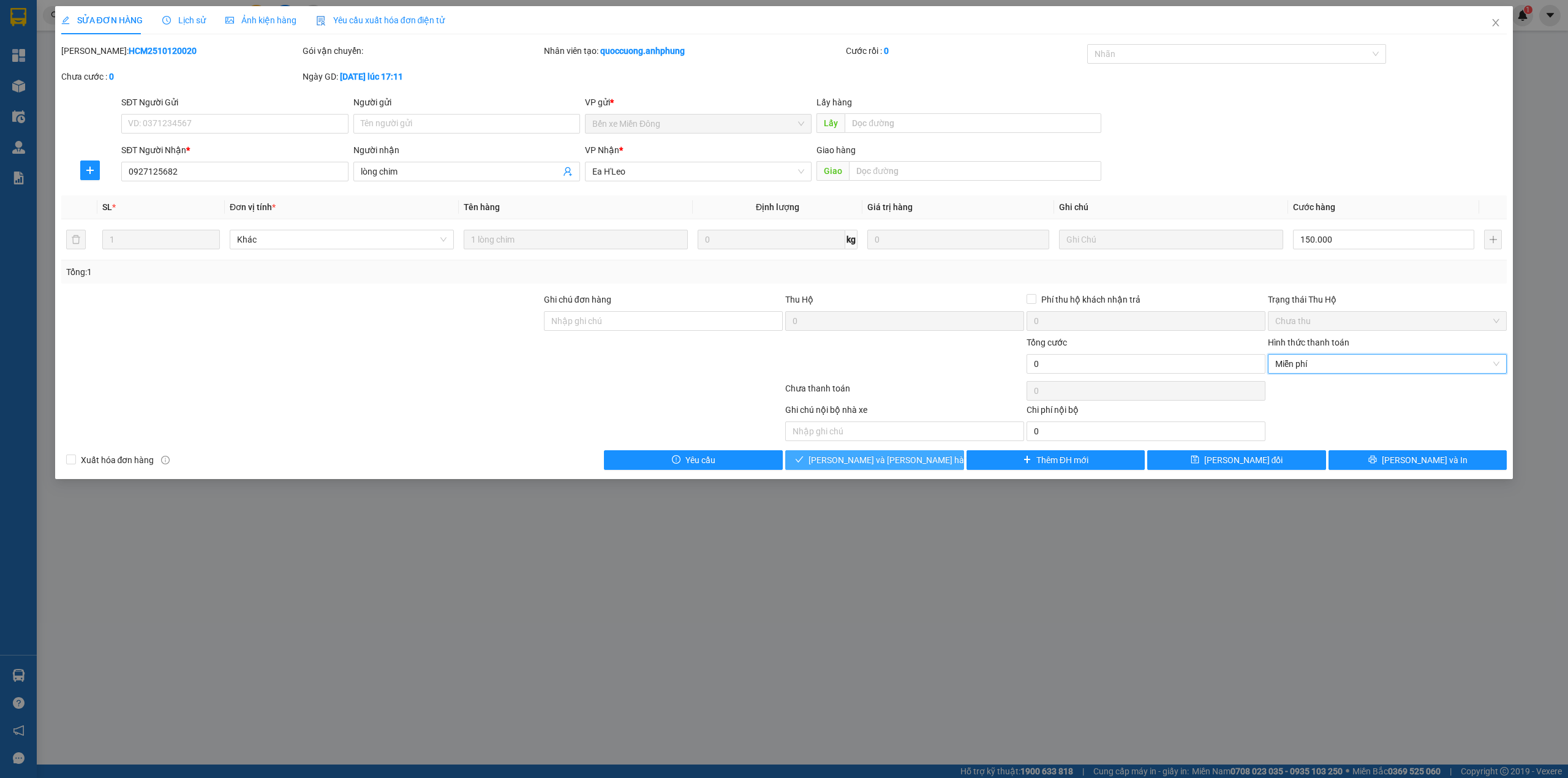
click at [917, 456] on button "[PERSON_NAME] và [PERSON_NAME] hàng" at bounding box center [874, 460] width 179 height 20
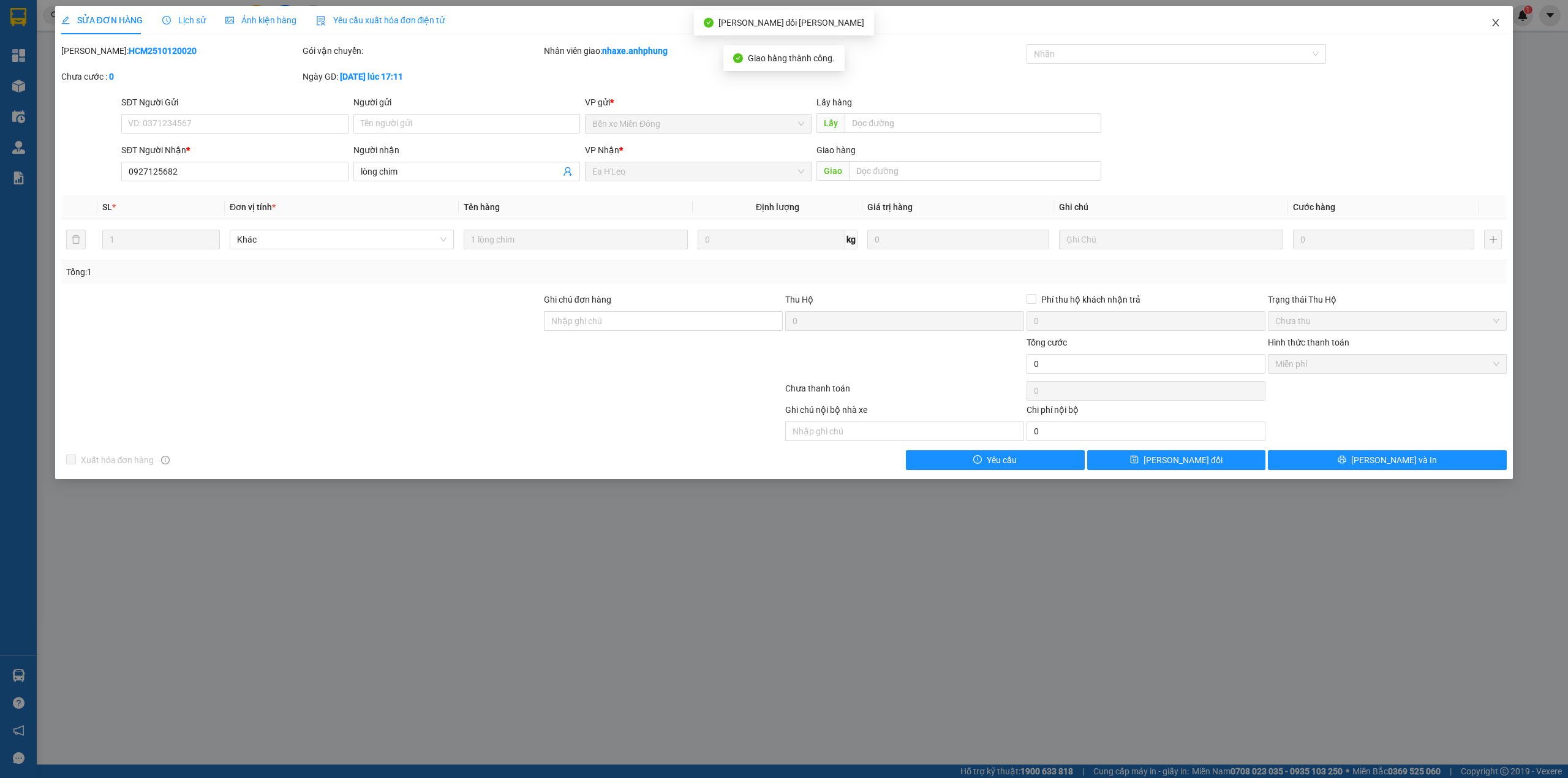
click at [1497, 23] on icon "close" at bounding box center [1495, 23] width 7 height 7
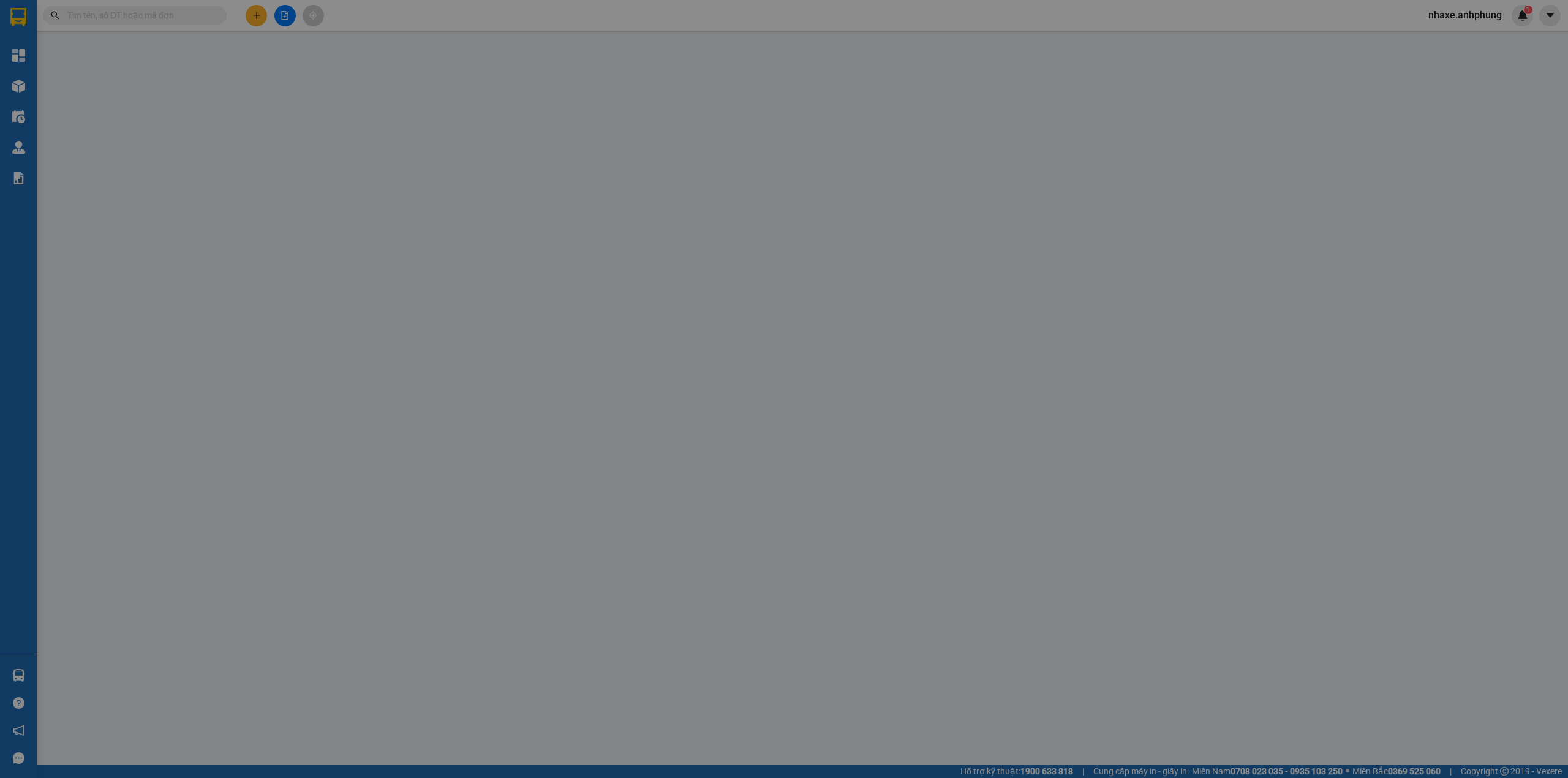
type input "0973645696"
type input "cô lan"
type input "0"
type input "50.000"
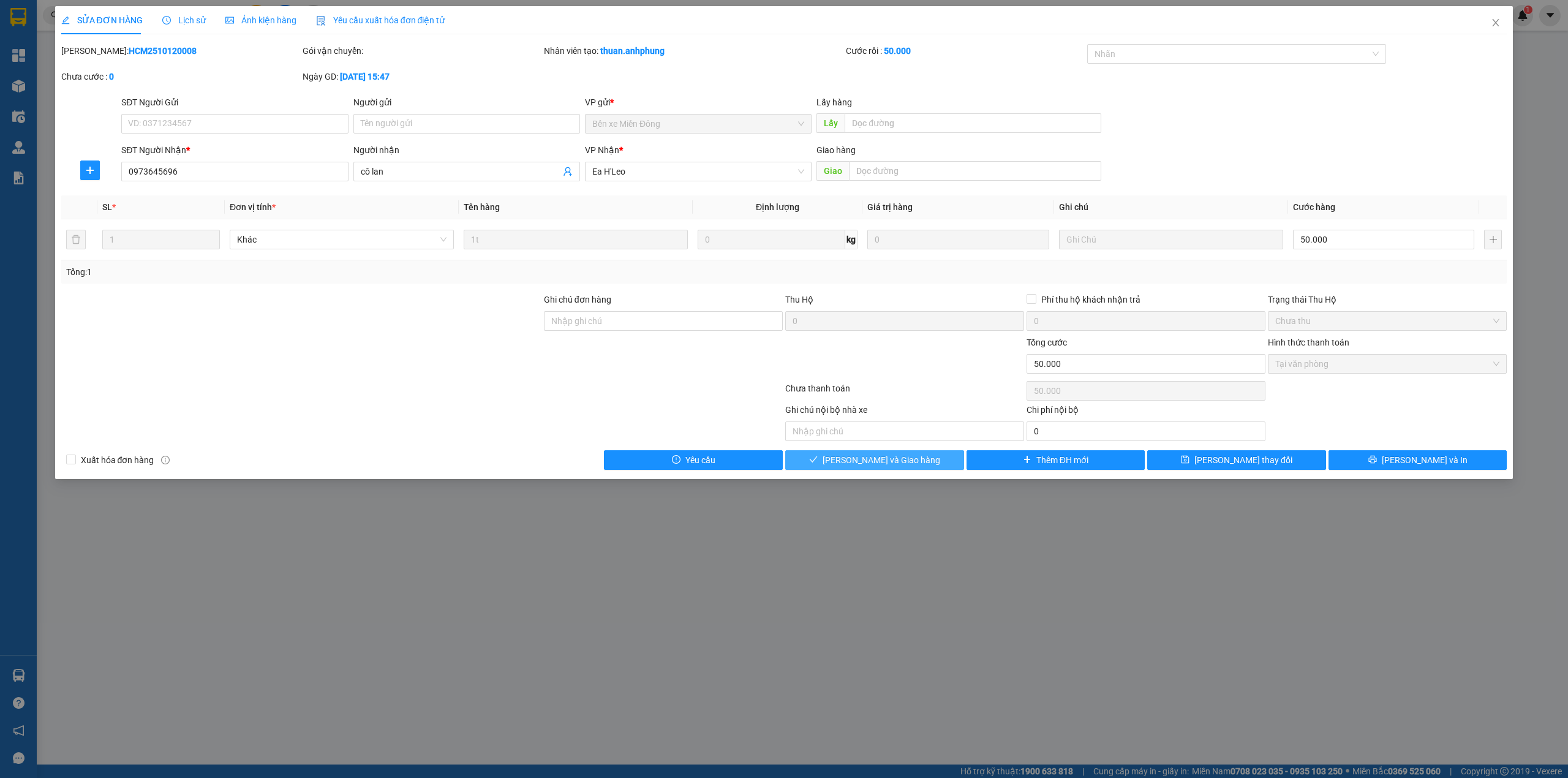
click at [897, 460] on span "[PERSON_NAME] và [PERSON_NAME] hàng" at bounding box center [881, 460] width 118 height 13
type input "0"
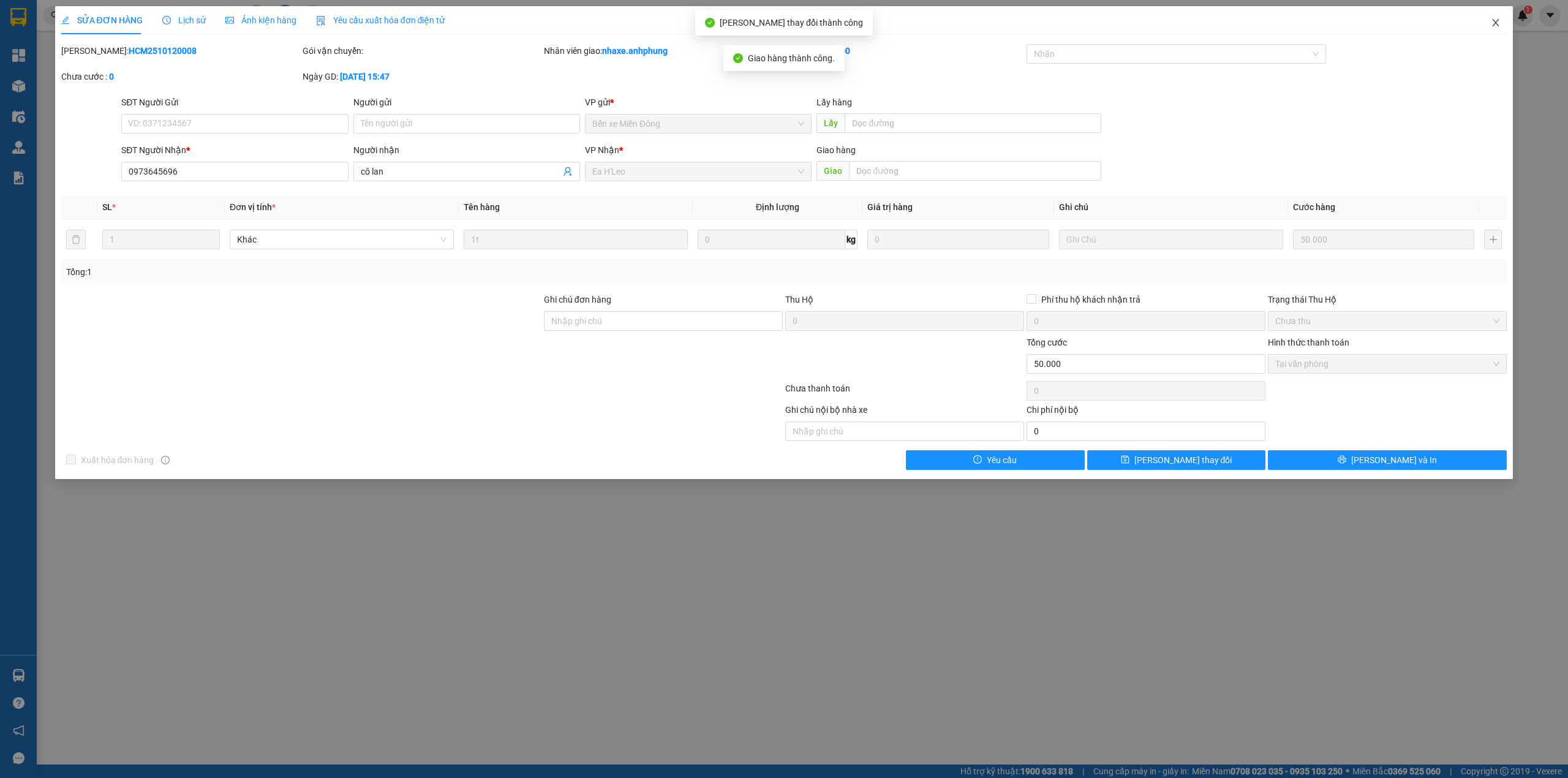
click at [1489, 18] on span "Close" at bounding box center [1495, 23] width 35 height 35
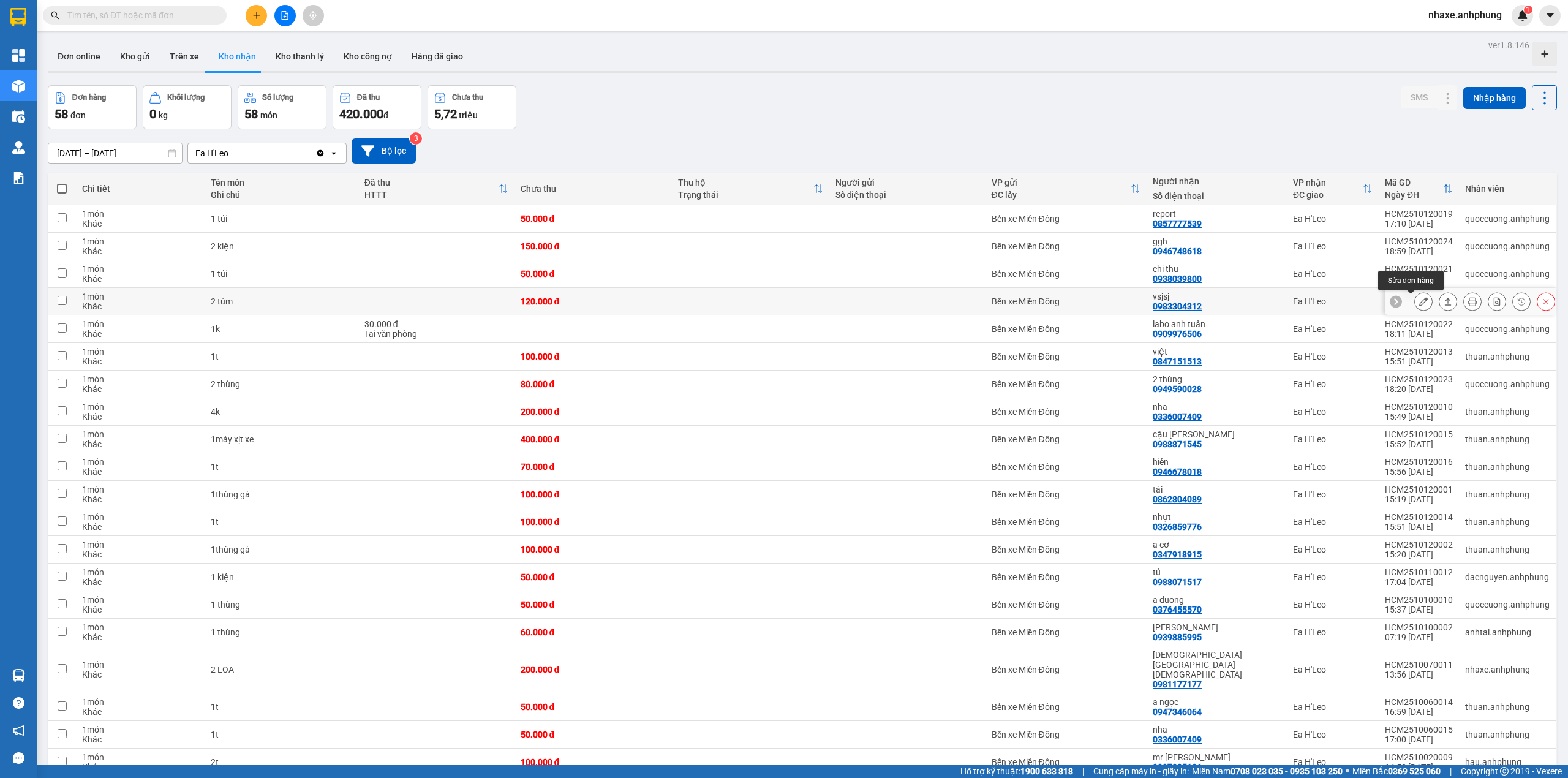
click at [1419, 299] on icon at bounding box center [1423, 301] width 9 height 9
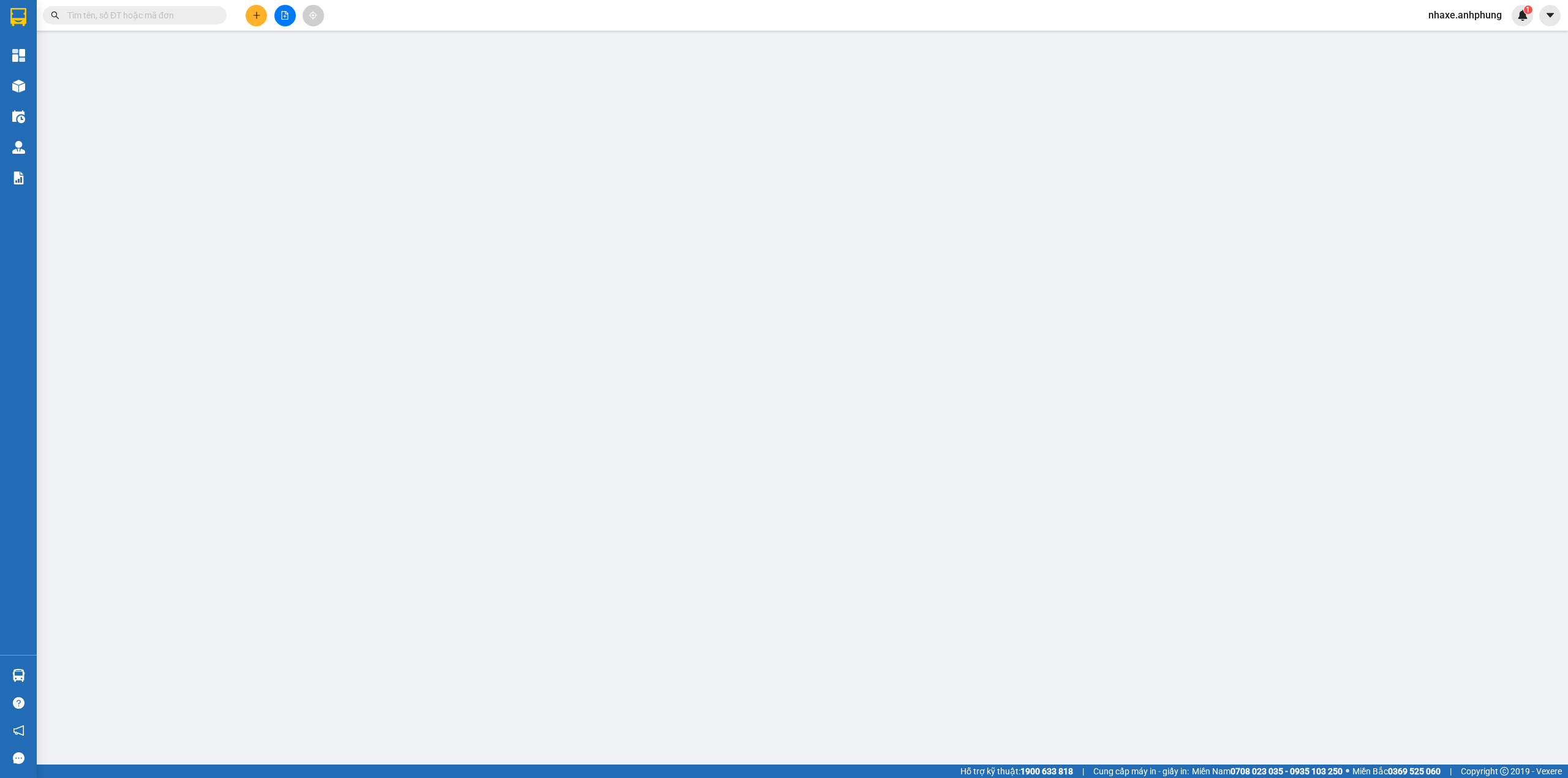
type input "0983304312"
type input "vsjsj"
type input "0"
type input "120.000"
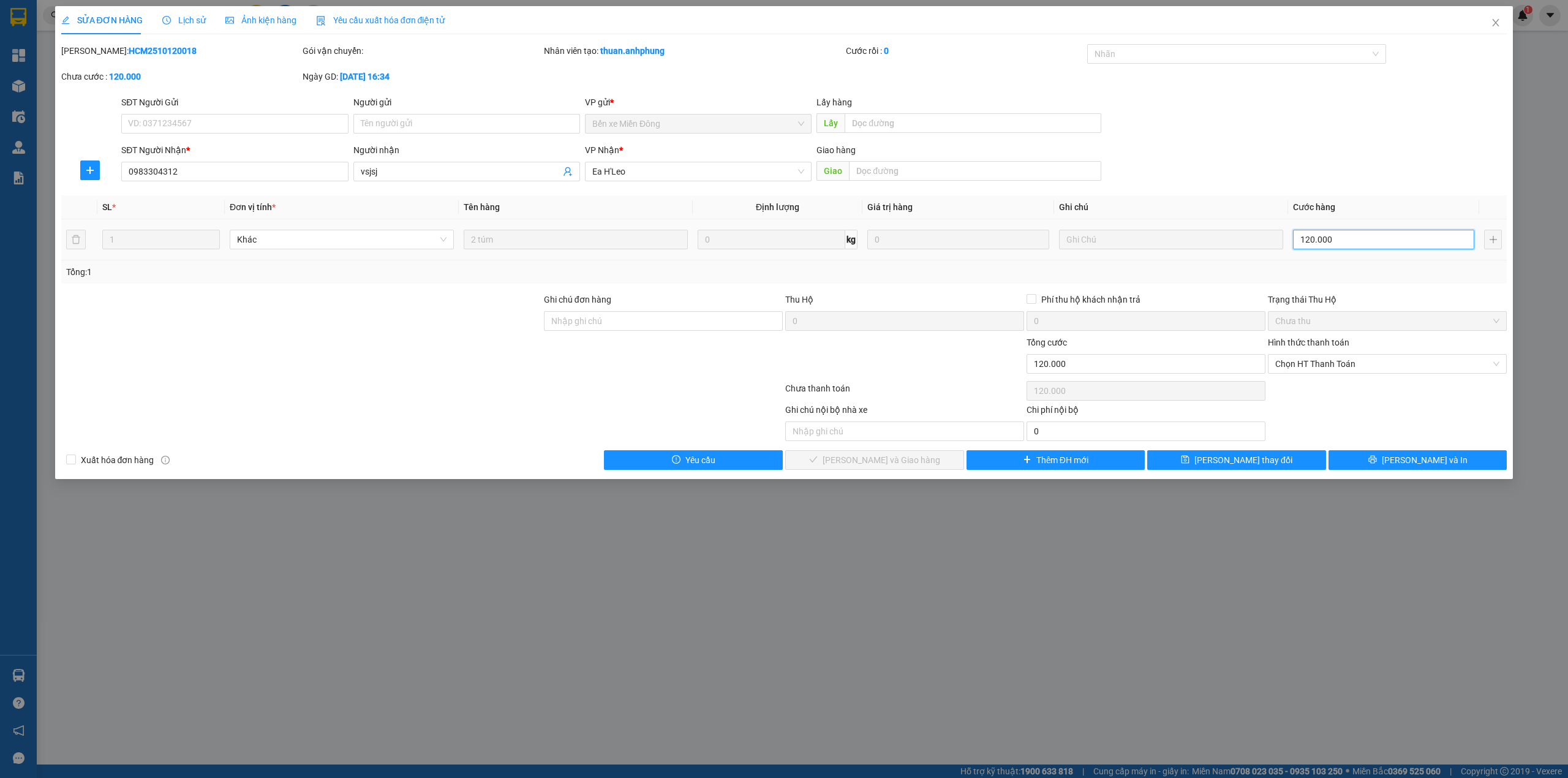
click at [1347, 243] on input "120.000" at bounding box center [1383, 239] width 181 height 20
type input "6"
type input "60"
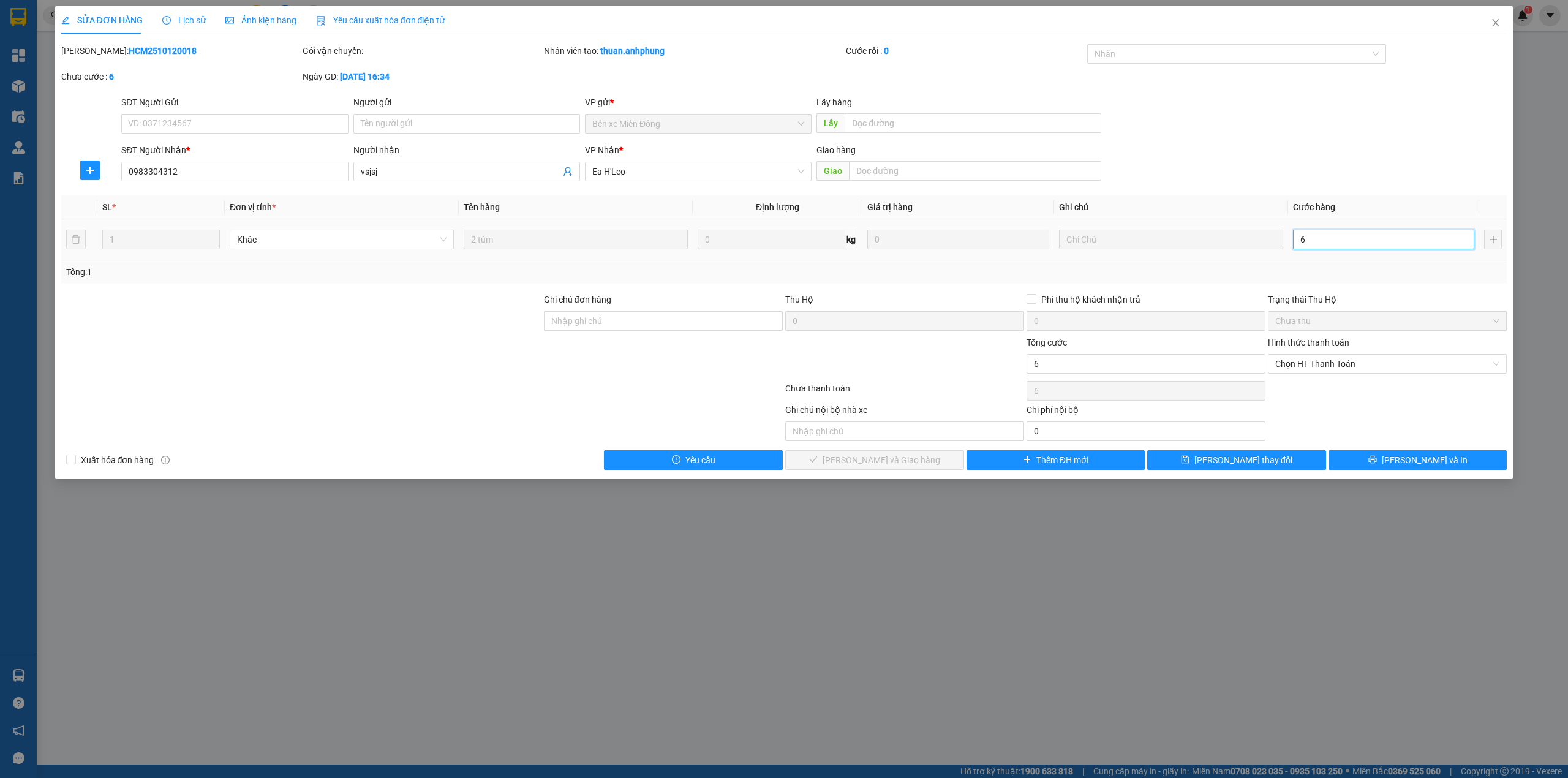
type input "60"
click at [1339, 365] on span "Chọn HT Thanh Toán" at bounding box center [1387, 363] width 224 height 18
type input "60"
type input "60.000"
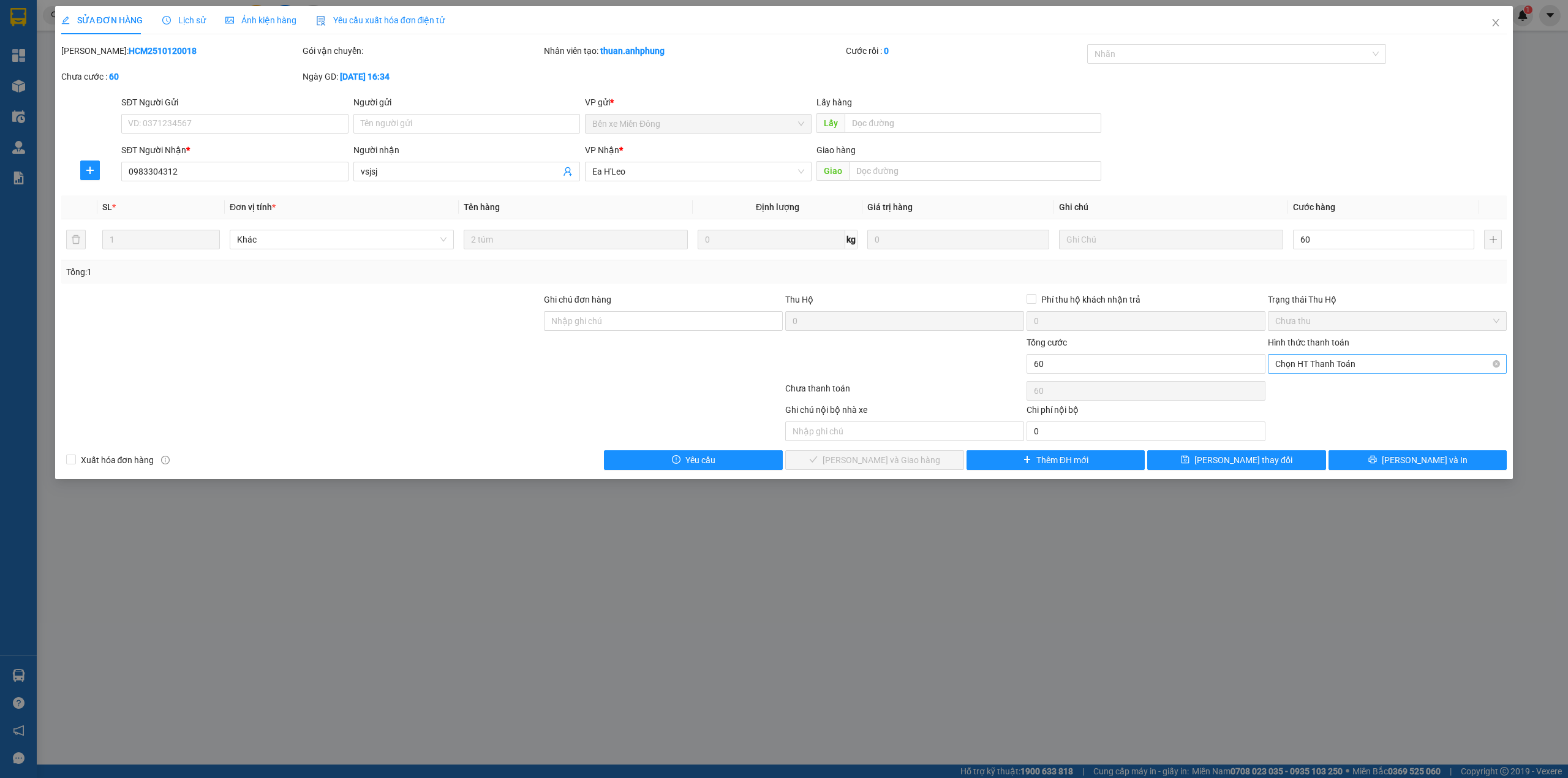
type input "60.000"
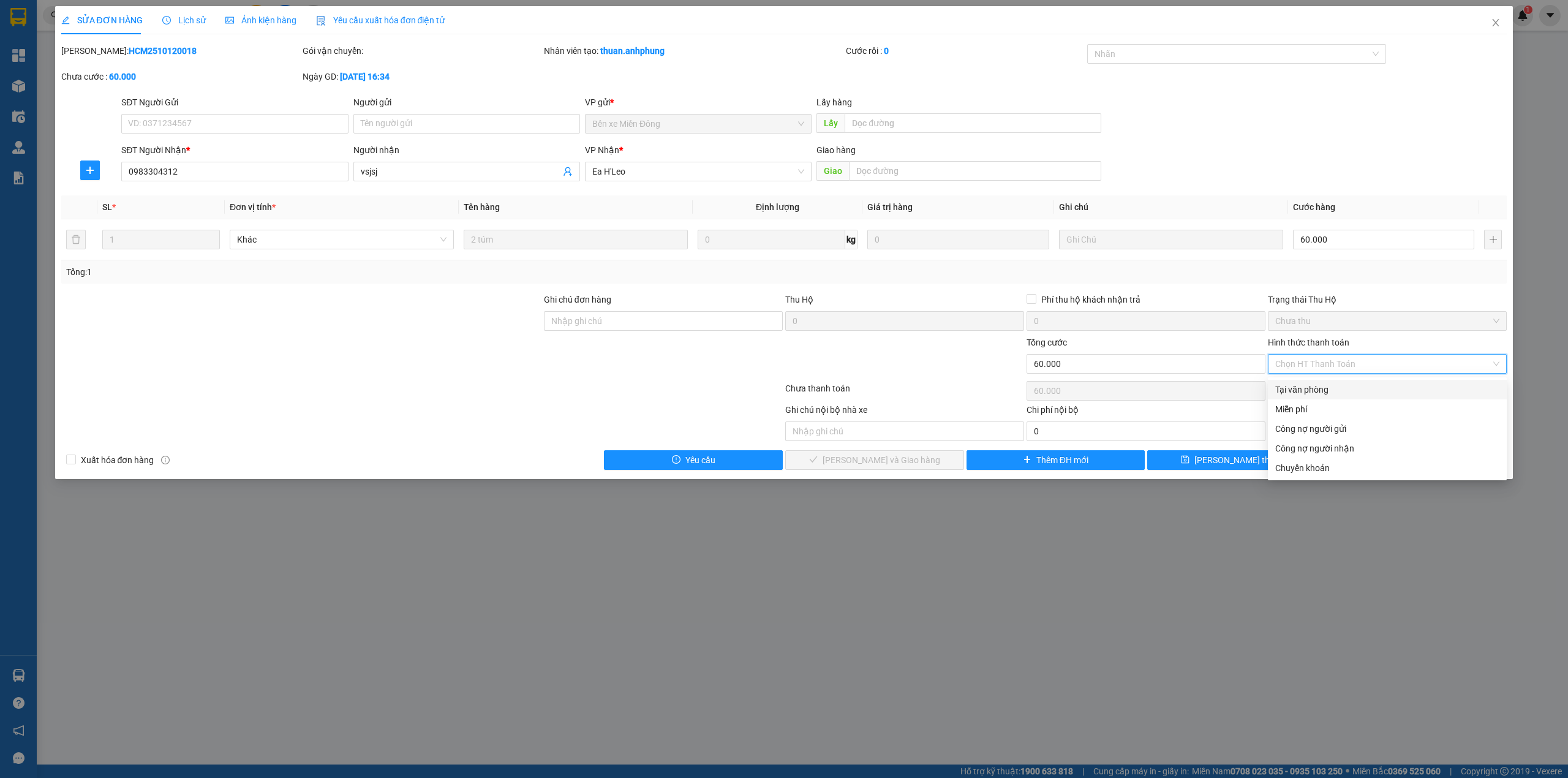
click at [1324, 388] on div "Tại văn phòng" at bounding box center [1387, 389] width 224 height 13
type input "0"
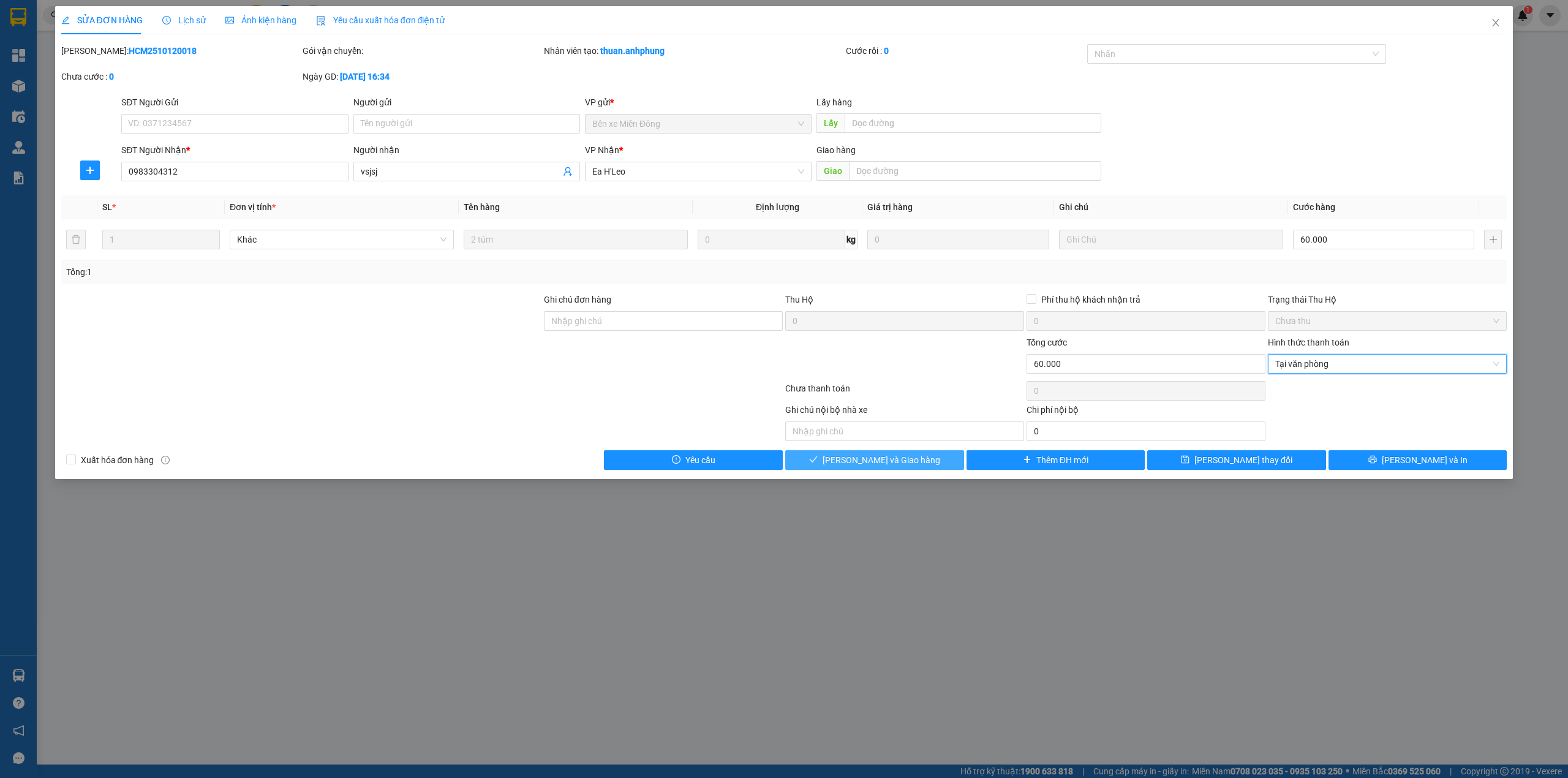
click at [910, 458] on span "[PERSON_NAME] và [PERSON_NAME] hàng" at bounding box center [881, 460] width 118 height 13
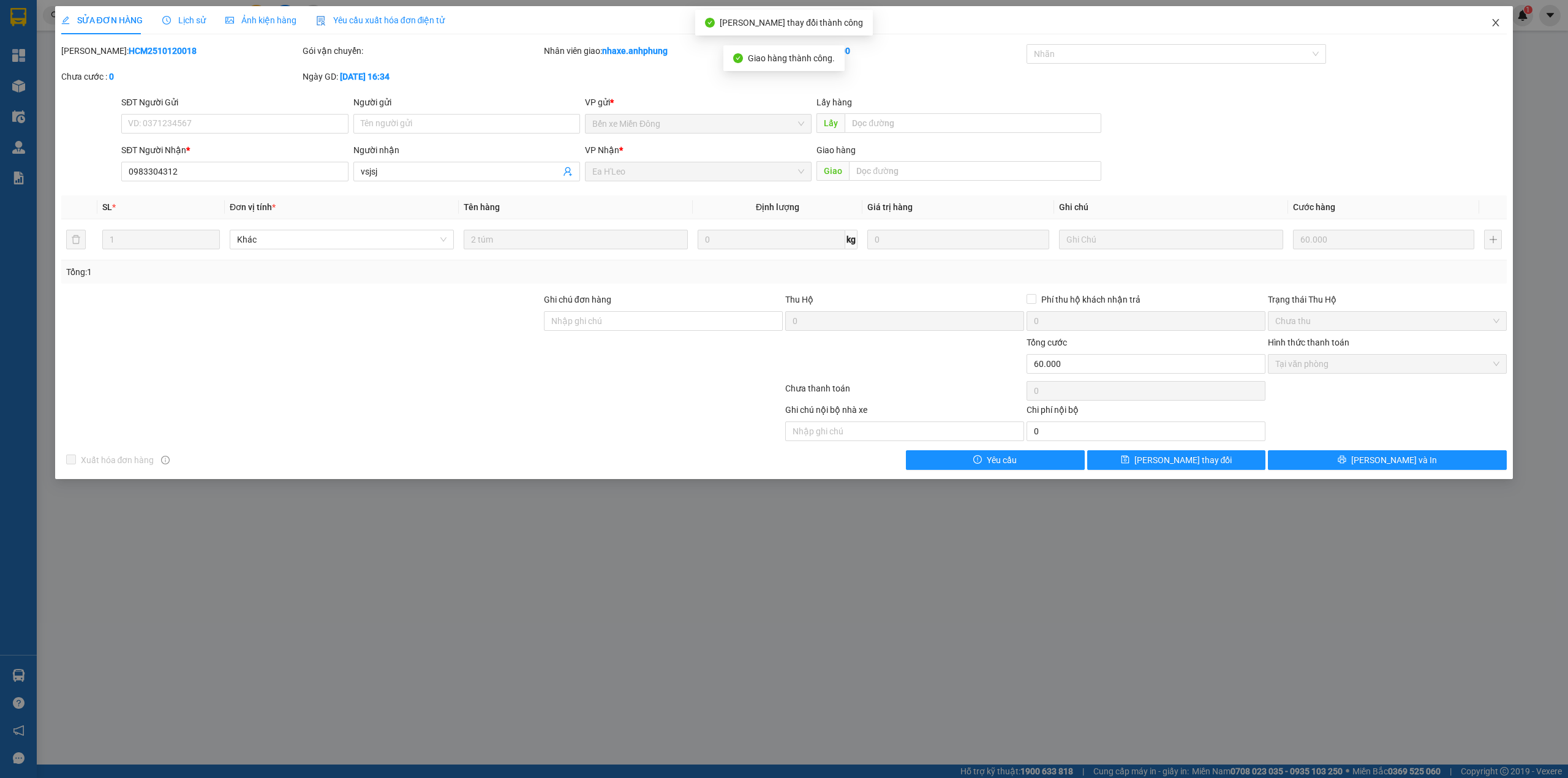
click at [1495, 20] on icon "close" at bounding box center [1495, 22] width 10 height 10
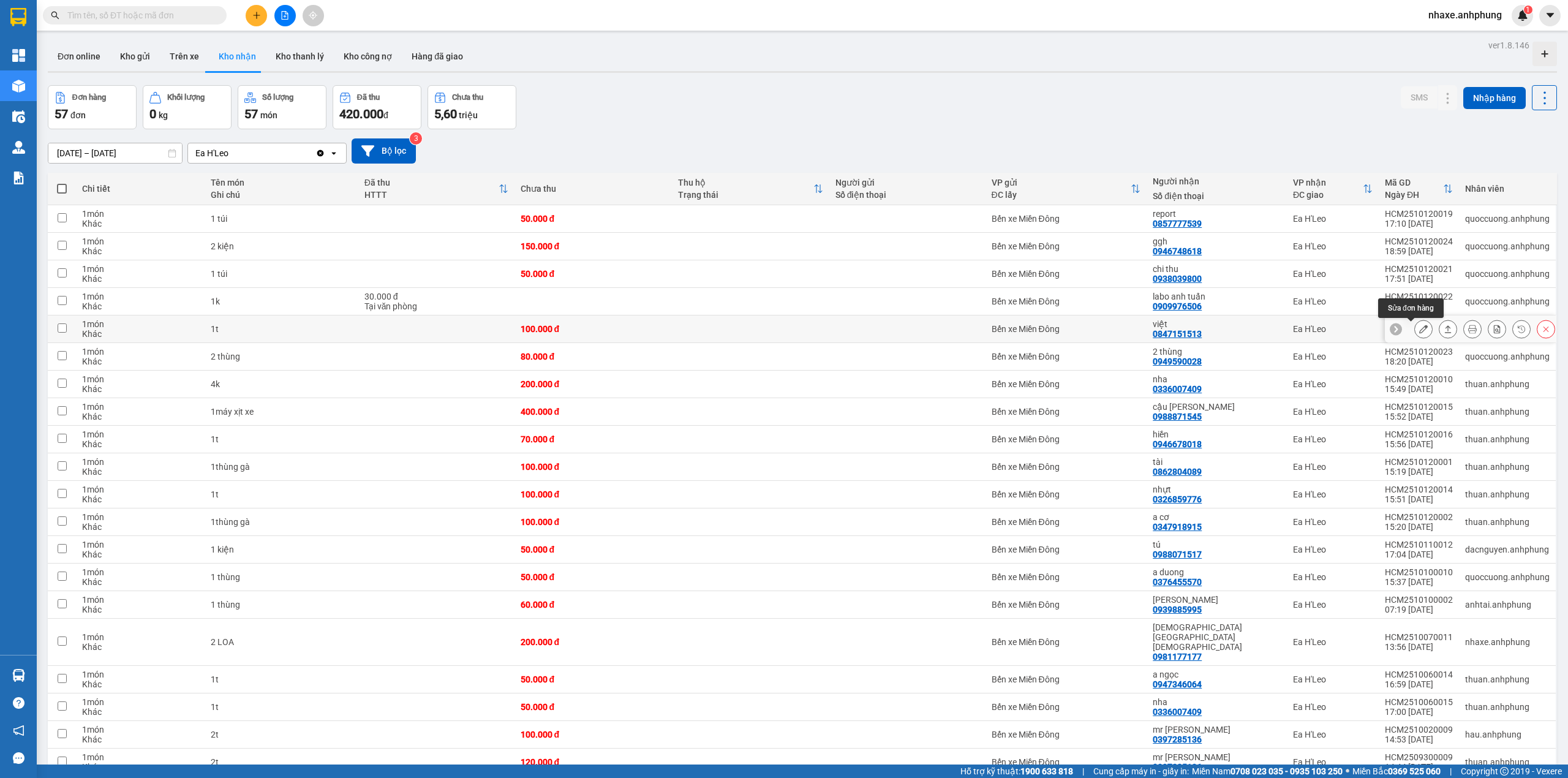
click at [1415, 329] on button at bounding box center [1423, 329] width 17 height 21
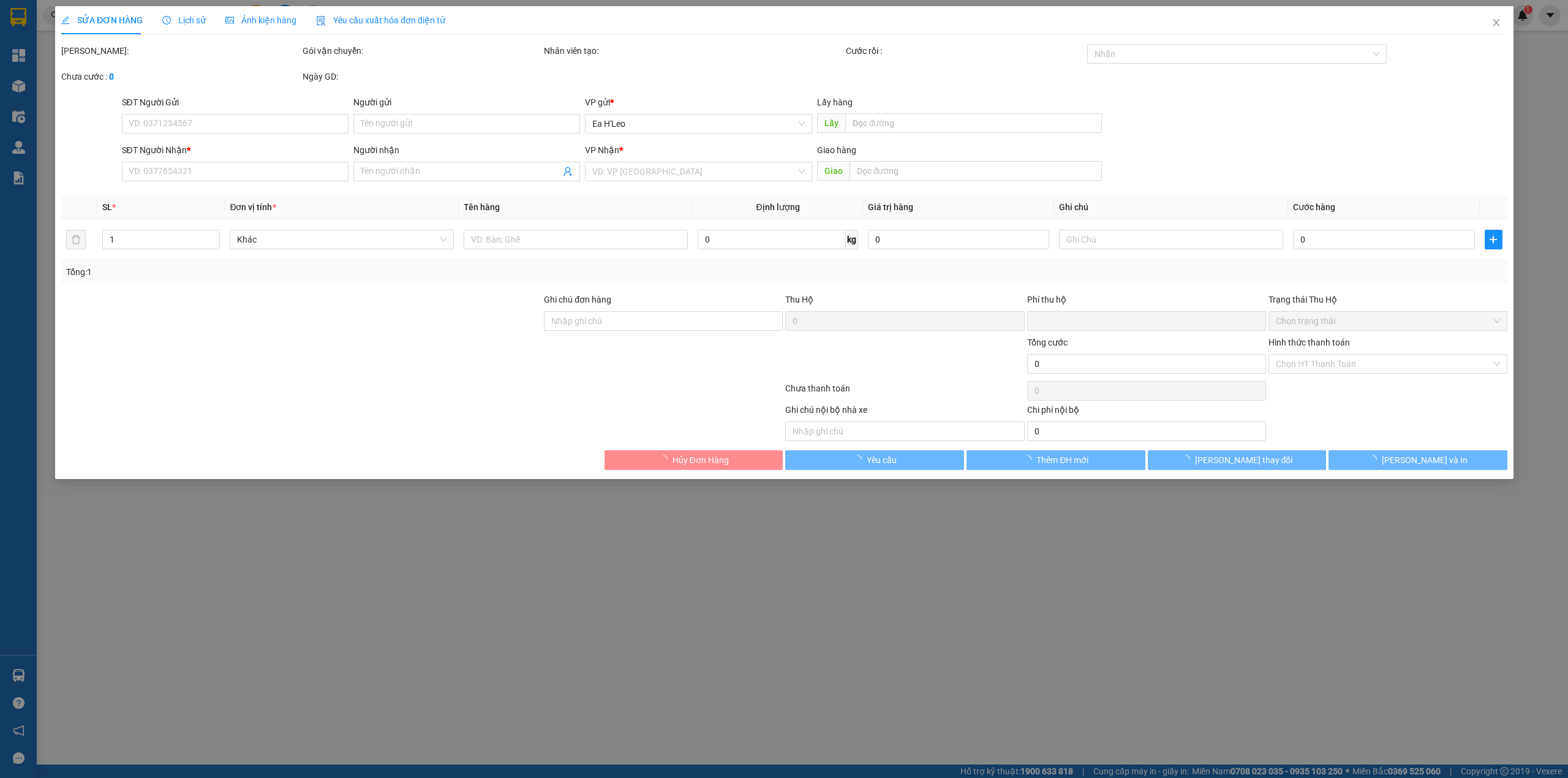
type input "0847151513"
type input "việt"
type input "0"
type input "100.000"
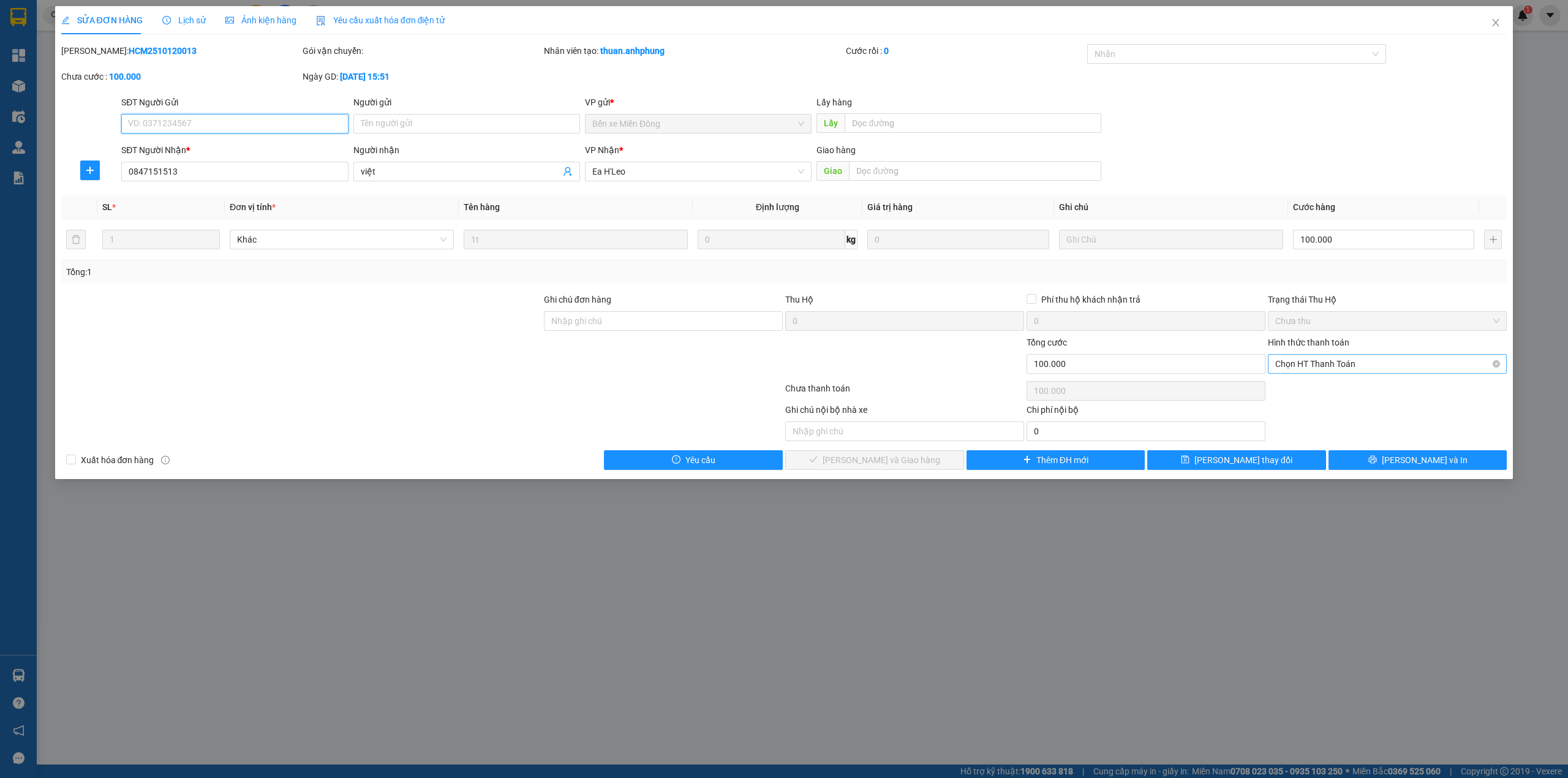
click at [1356, 366] on span "Chọn HT Thanh Toán" at bounding box center [1387, 363] width 224 height 18
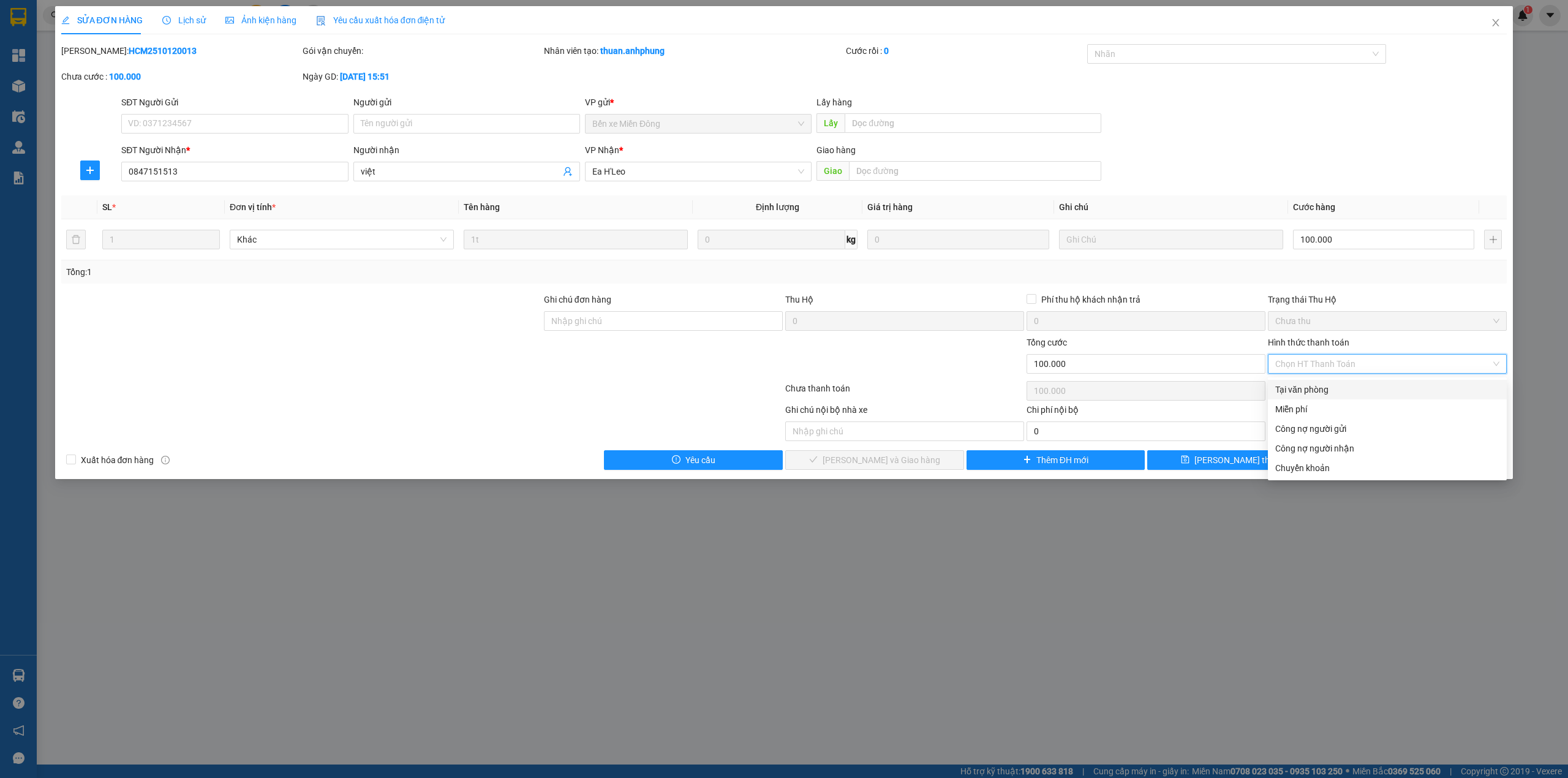
click at [1322, 385] on div "Tại văn phòng" at bounding box center [1387, 389] width 224 height 13
type input "0"
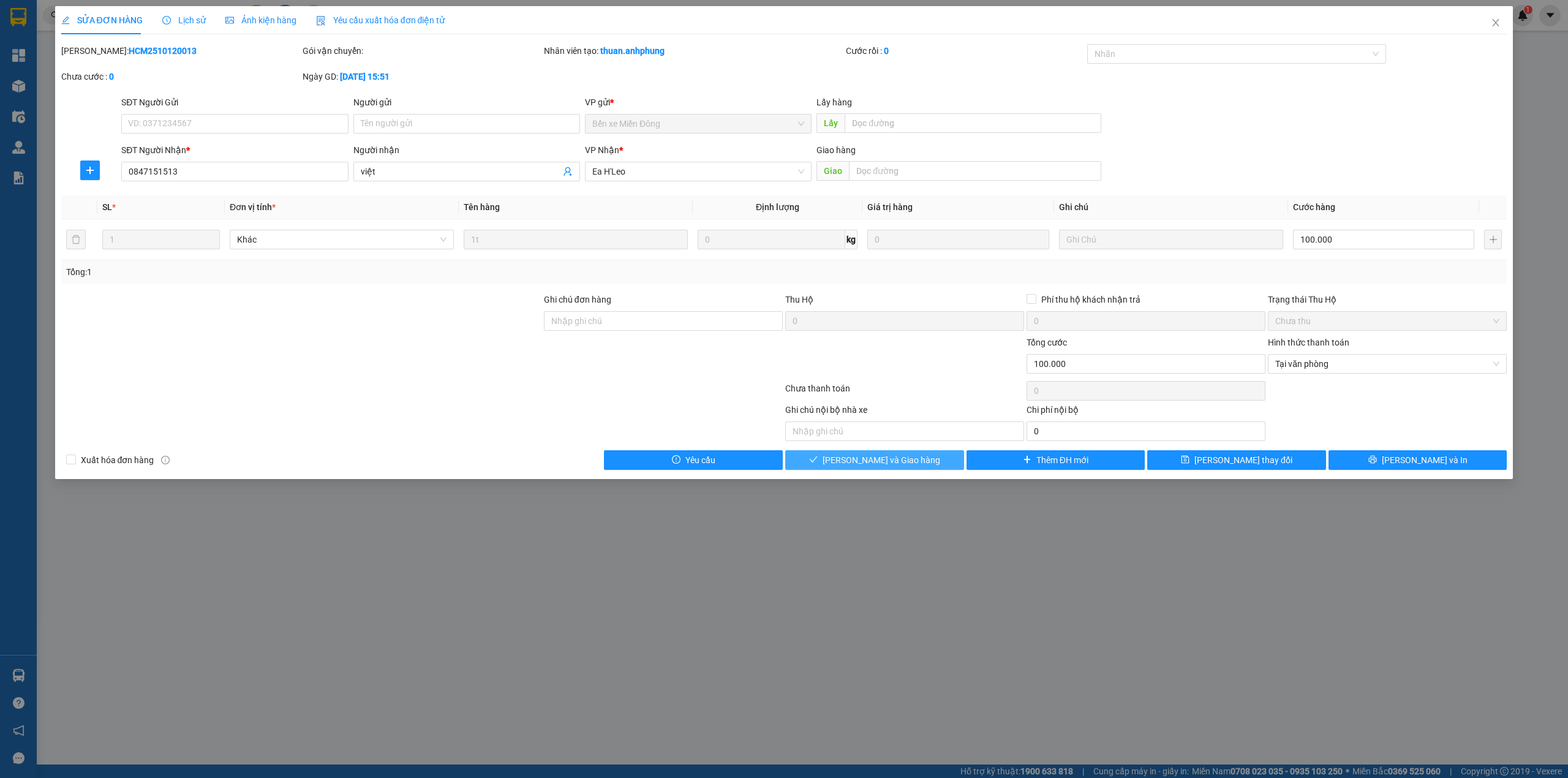
drag, startPoint x: 939, startPoint y: 459, endPoint x: 1152, endPoint y: 341, distance: 243.5
click at [943, 456] on button "[PERSON_NAME] và [PERSON_NAME] hàng" at bounding box center [874, 460] width 179 height 20
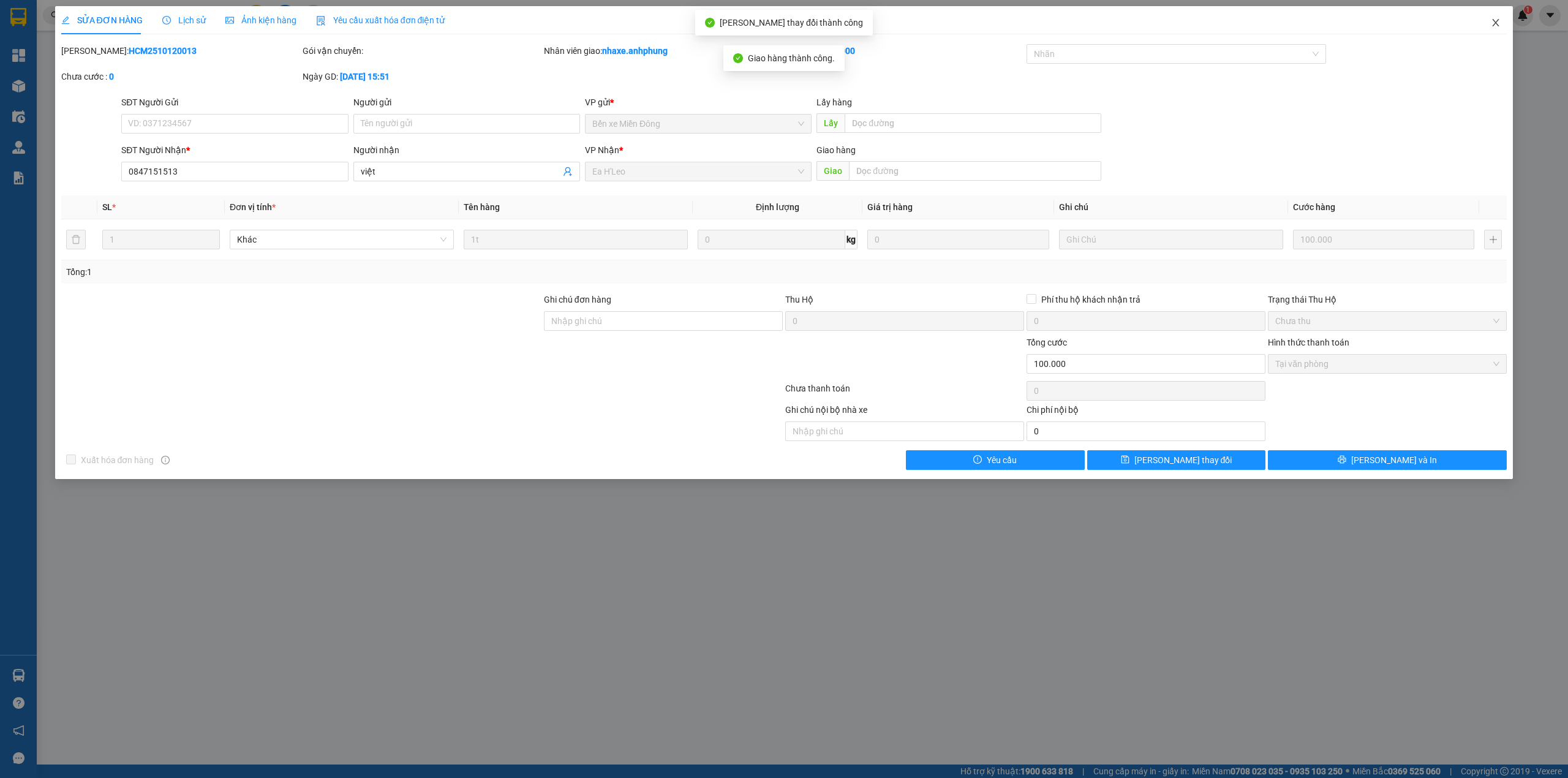
click at [1493, 20] on icon "close" at bounding box center [1495, 23] width 7 height 7
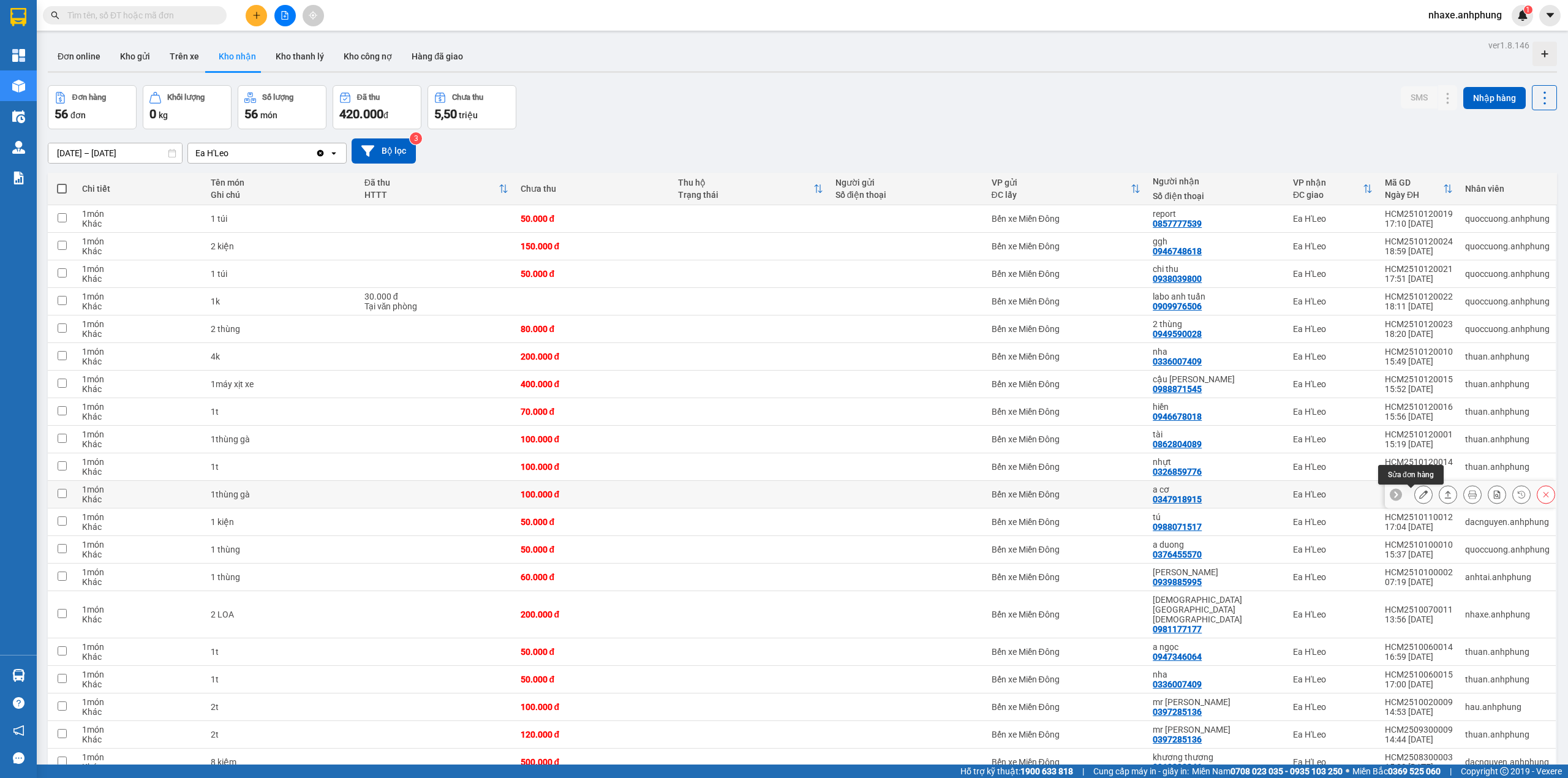
click at [1415, 501] on button at bounding box center [1423, 494] width 17 height 21
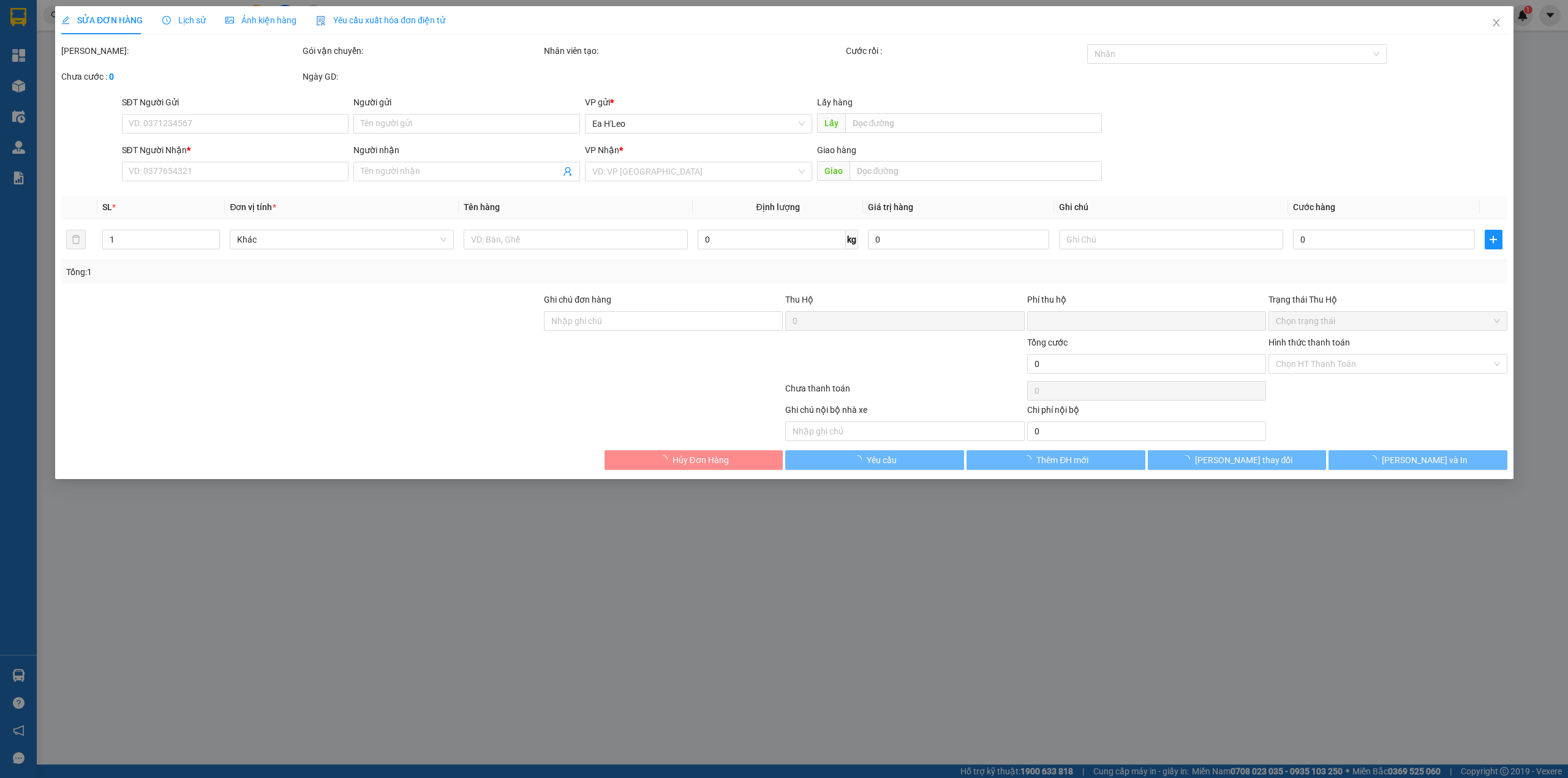
type input "0347918915"
type input "a cơ"
type input "Thu hộ 800"
type input "0"
type input "100.000"
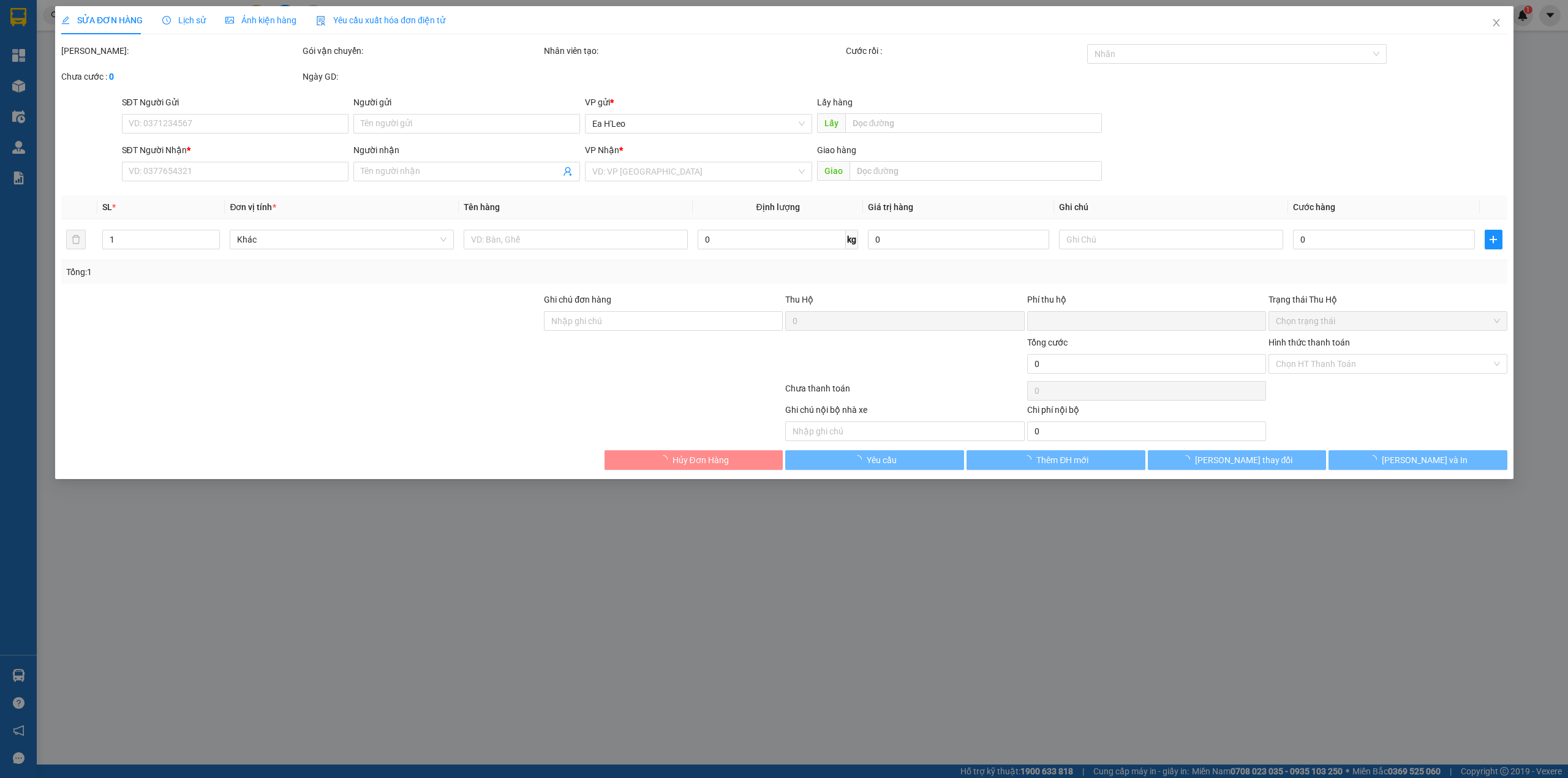
type input "100.000"
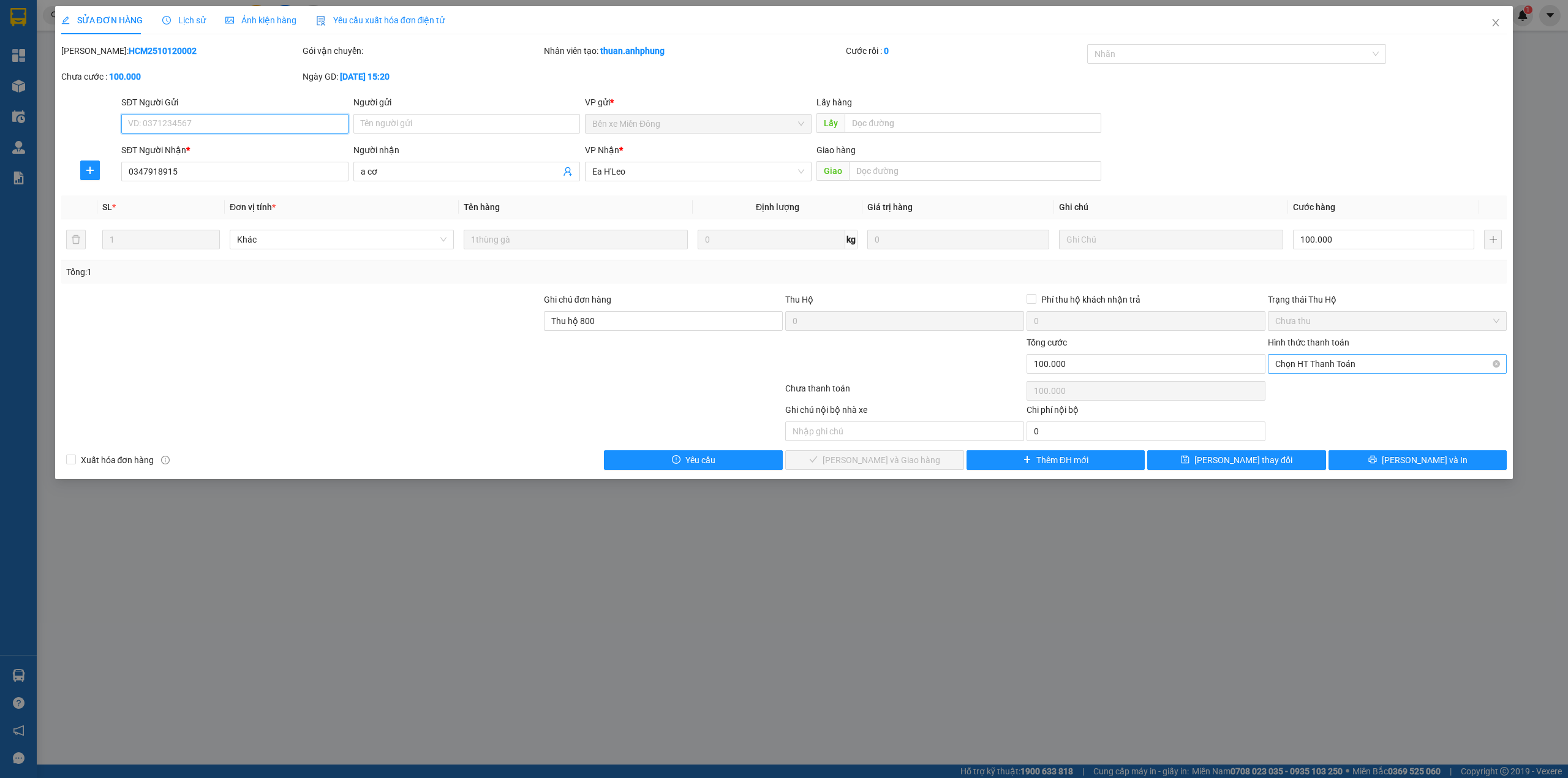
click at [1342, 368] on span "Chọn HT Thanh Toán" at bounding box center [1387, 363] width 224 height 18
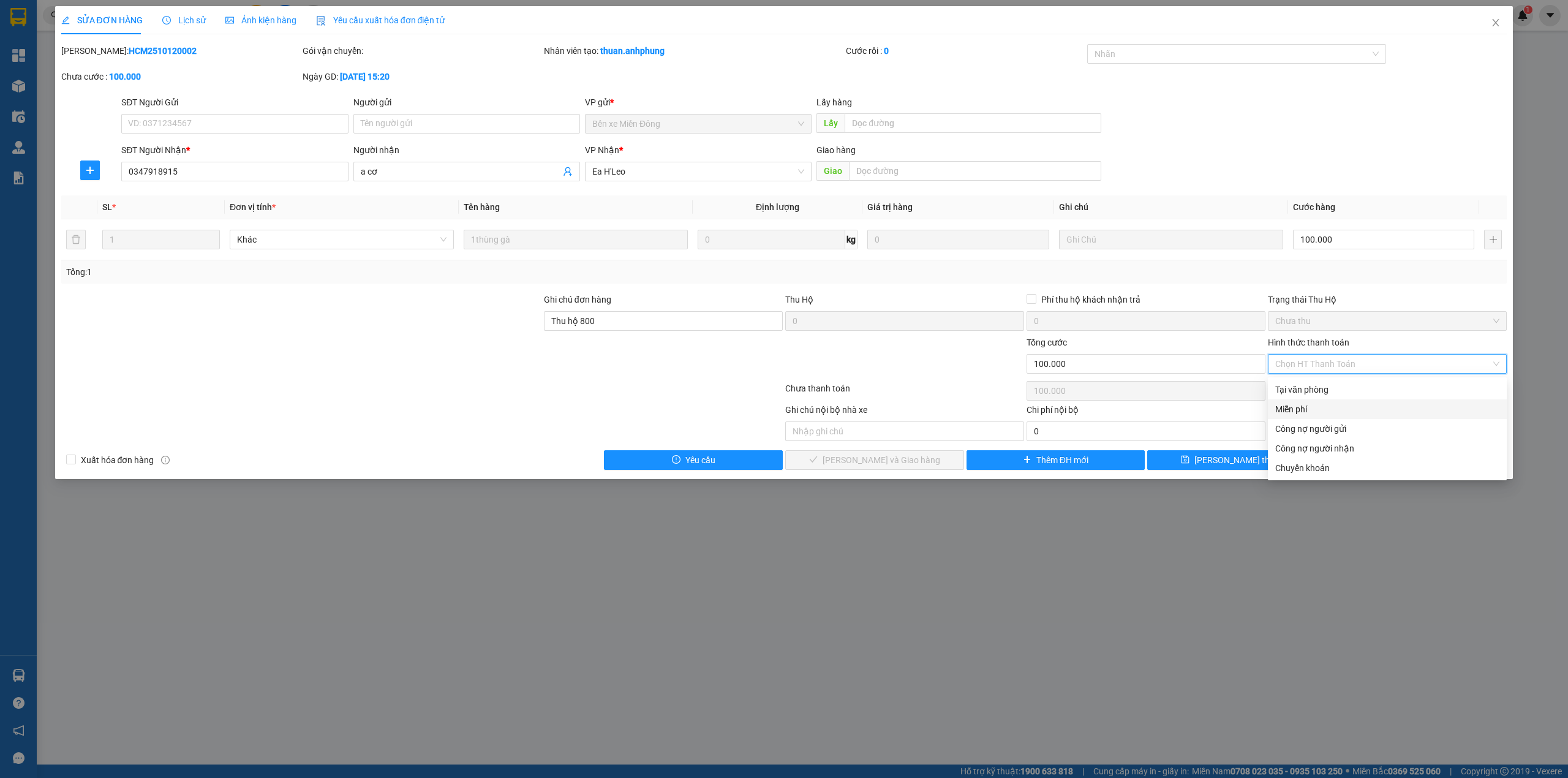
click at [1294, 416] on div "Miễn phí" at bounding box center [1387, 409] width 239 height 20
type input "0"
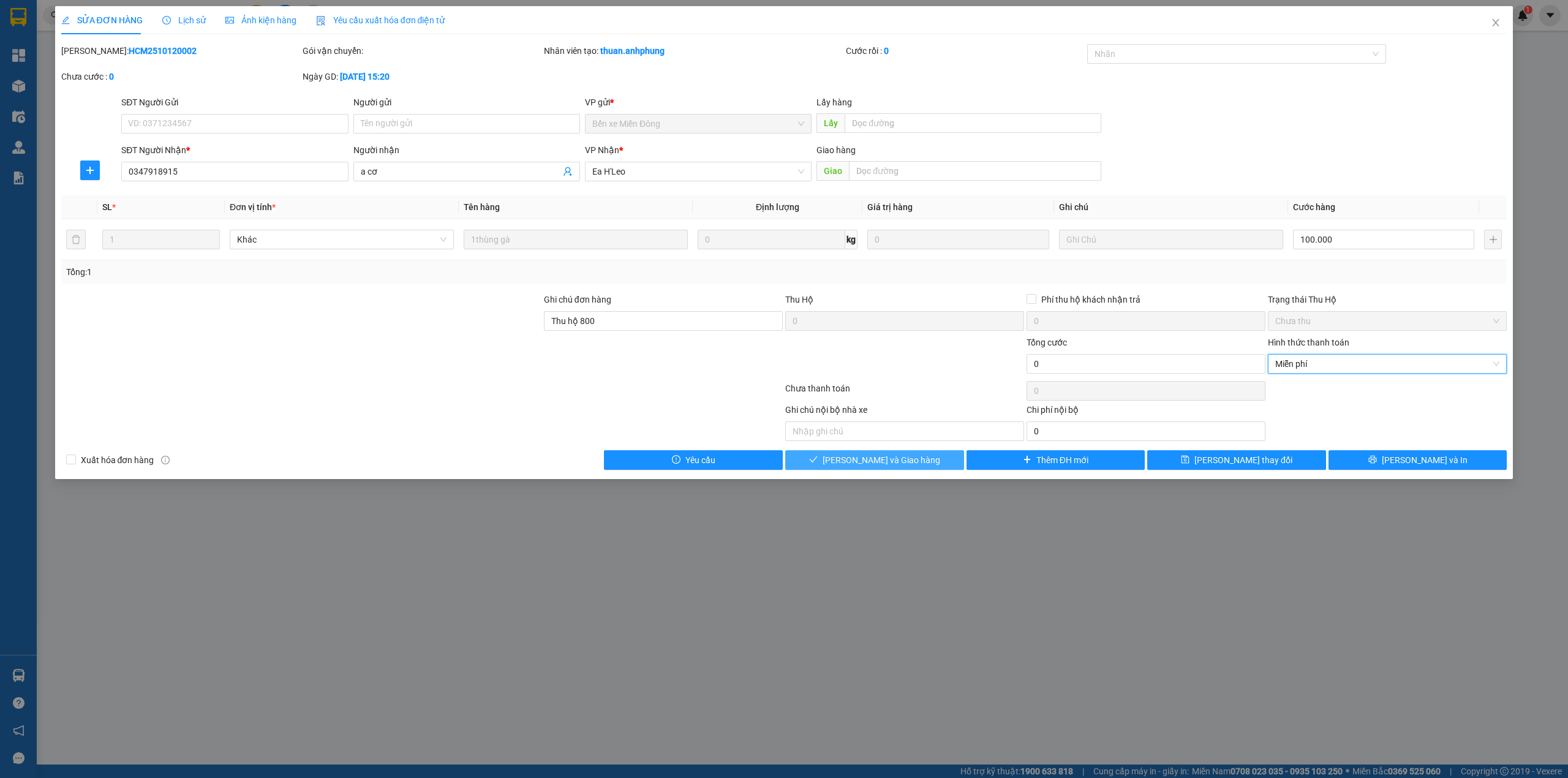
click at [904, 460] on span "[PERSON_NAME] và [PERSON_NAME] hàng" at bounding box center [881, 460] width 118 height 13
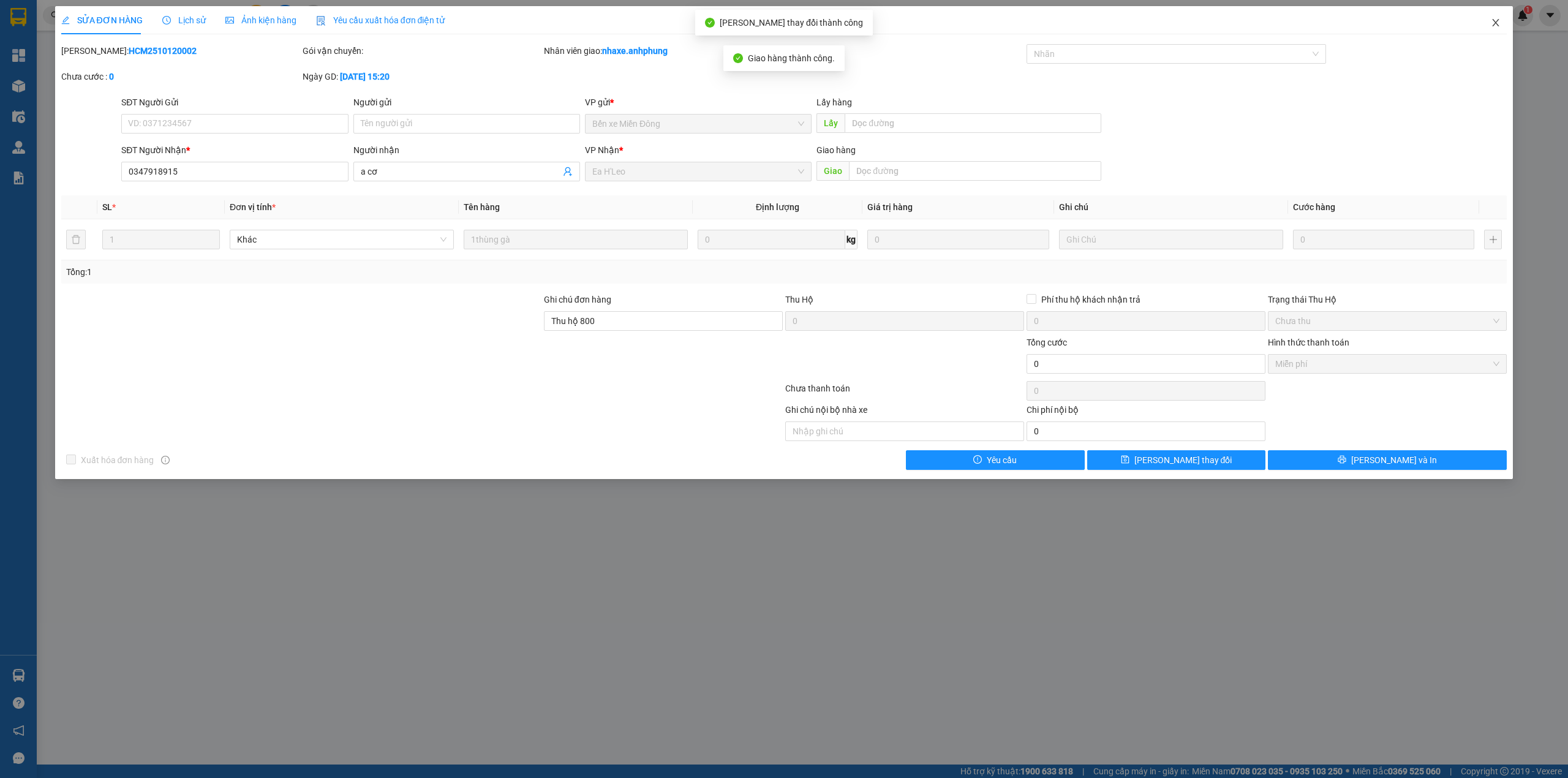
click at [1495, 20] on icon "close" at bounding box center [1495, 22] width 10 height 10
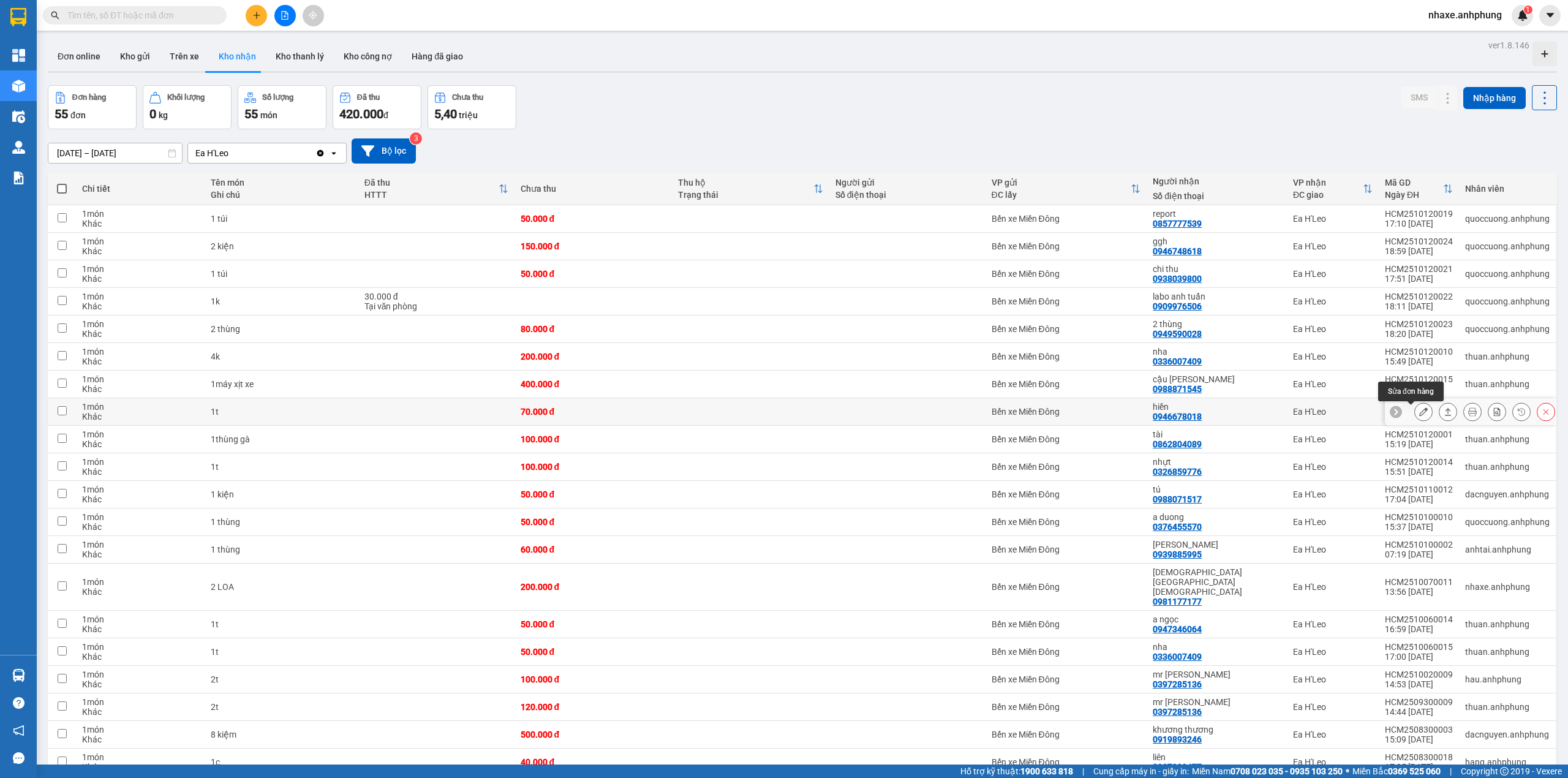
click at [1419, 413] on icon at bounding box center [1423, 412] width 9 height 9
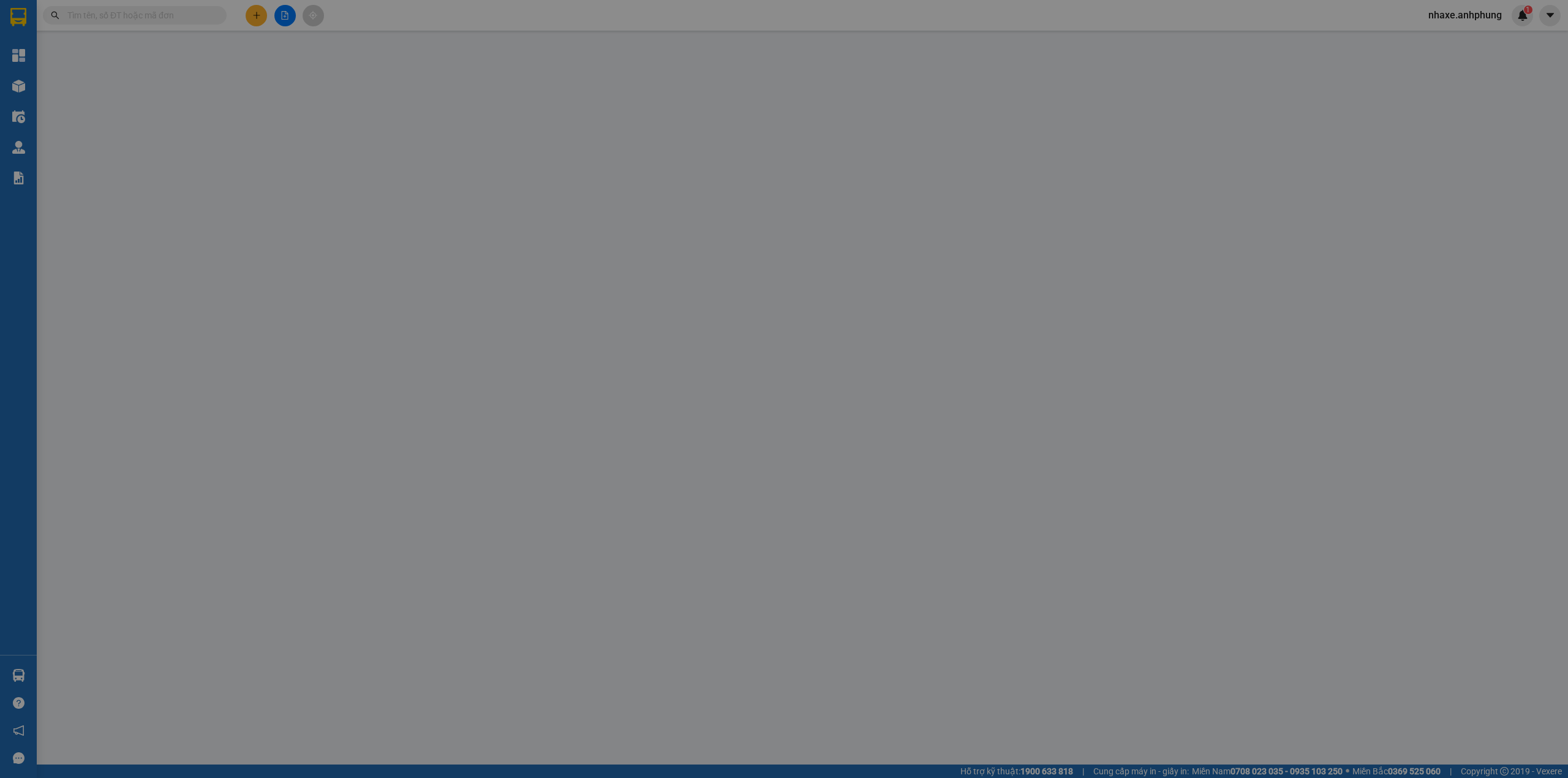
type input "0946678018"
type input "hiền"
type input "0"
type input "70.000"
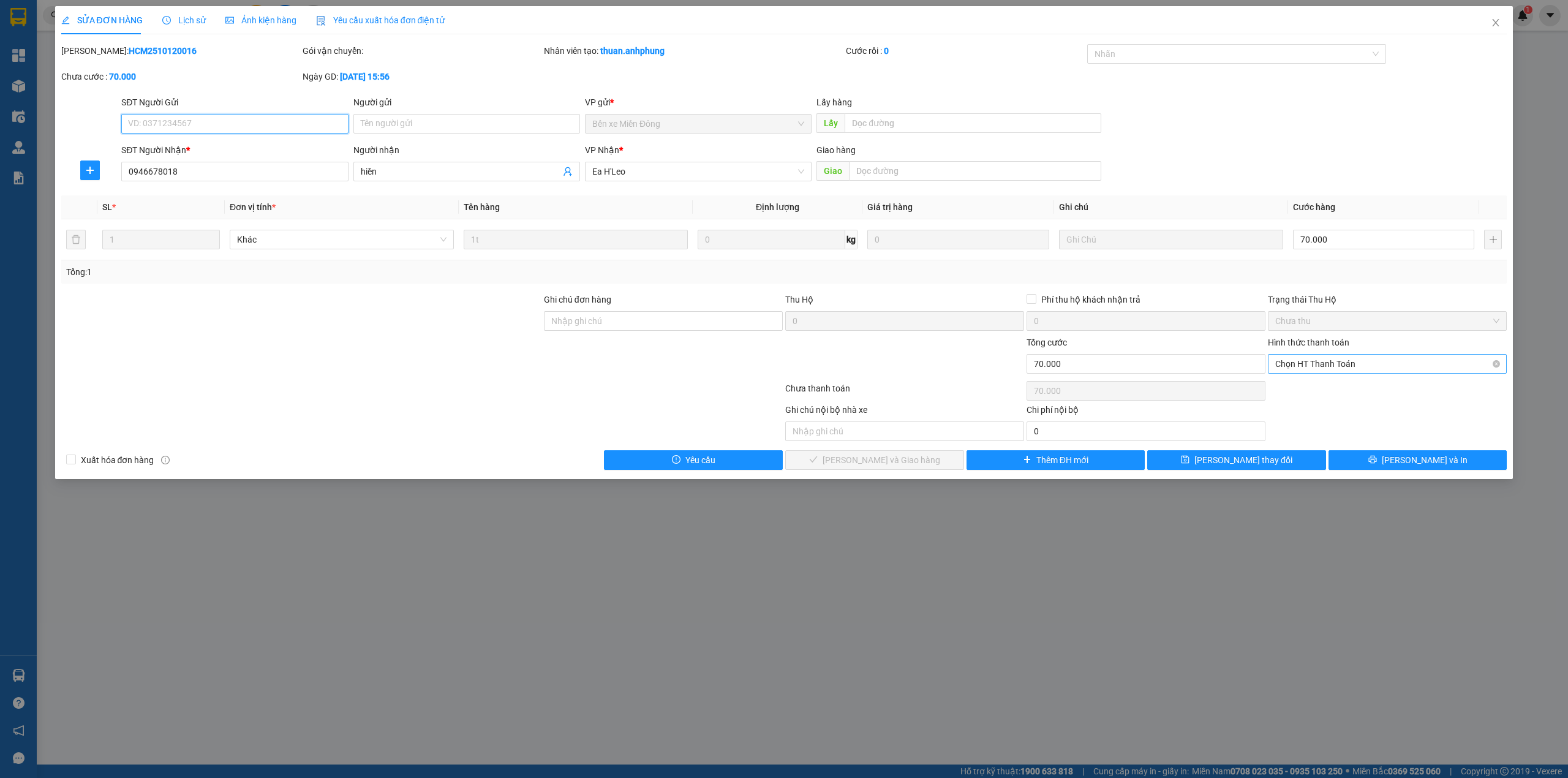
click at [1338, 365] on span "Chọn HT Thanh Toán" at bounding box center [1387, 363] width 224 height 18
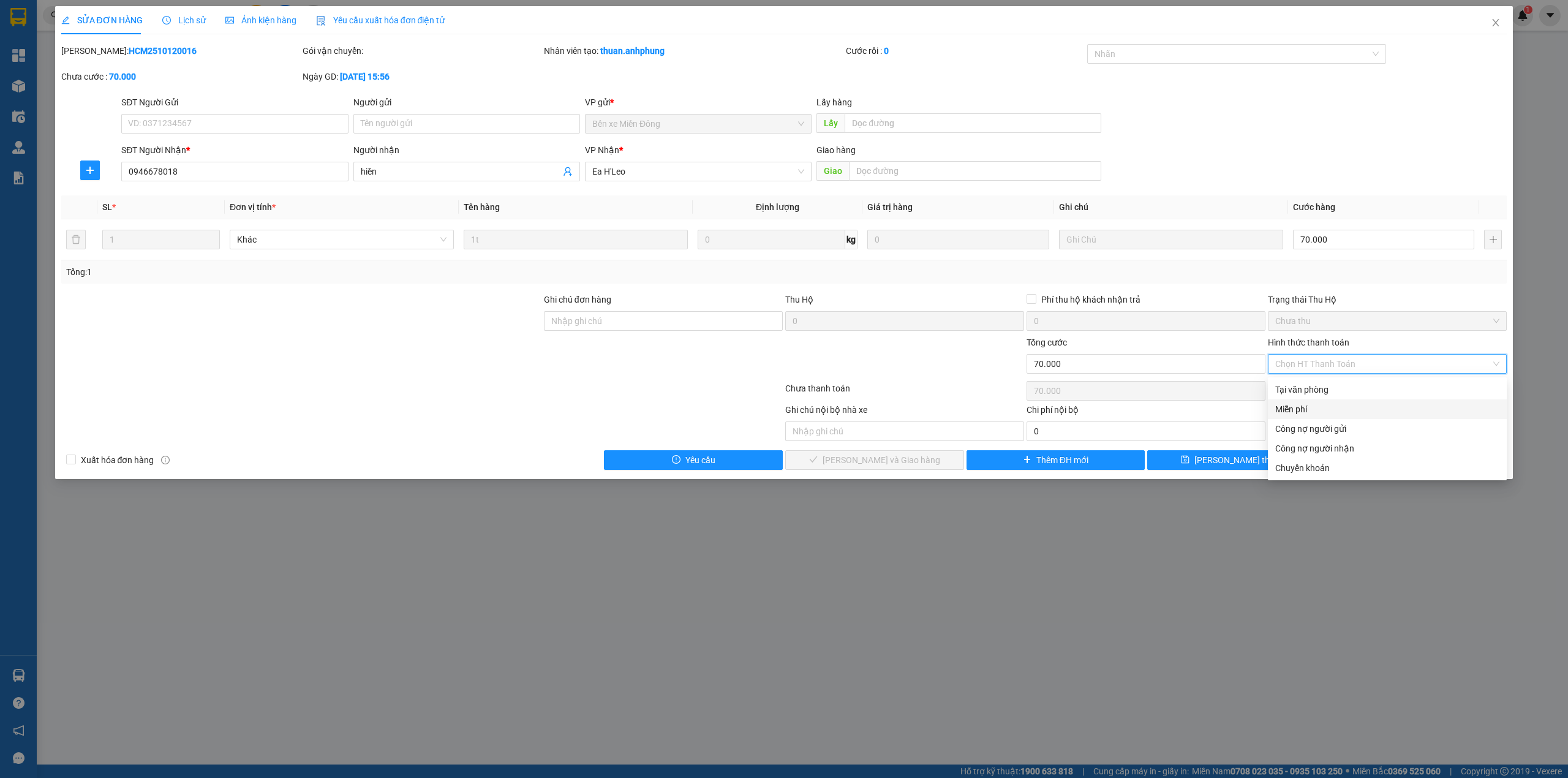
click at [1320, 405] on div "Miễn phí" at bounding box center [1387, 409] width 224 height 13
type input "0"
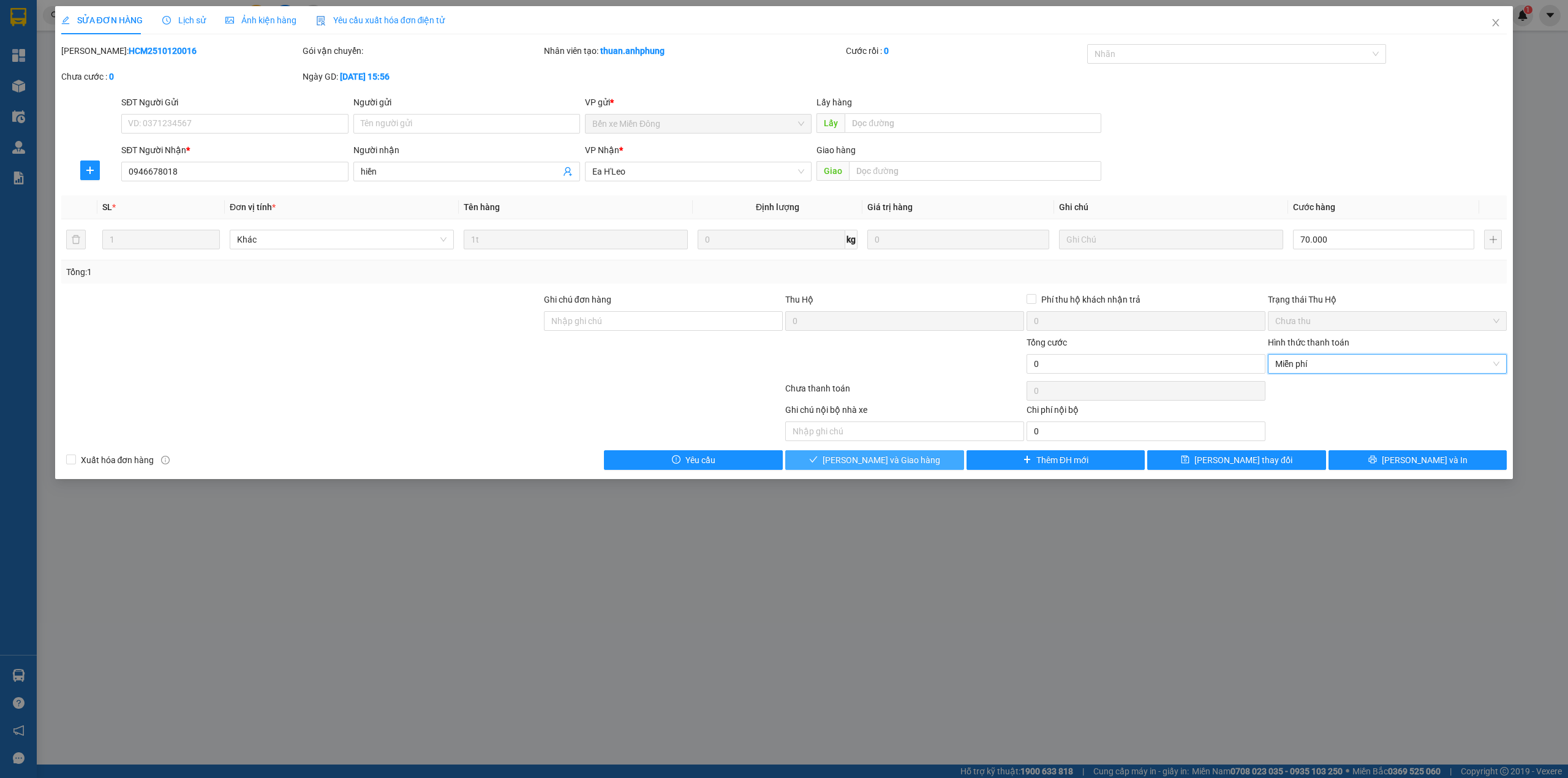
click at [914, 460] on button "[PERSON_NAME] và [PERSON_NAME] hàng" at bounding box center [874, 460] width 179 height 20
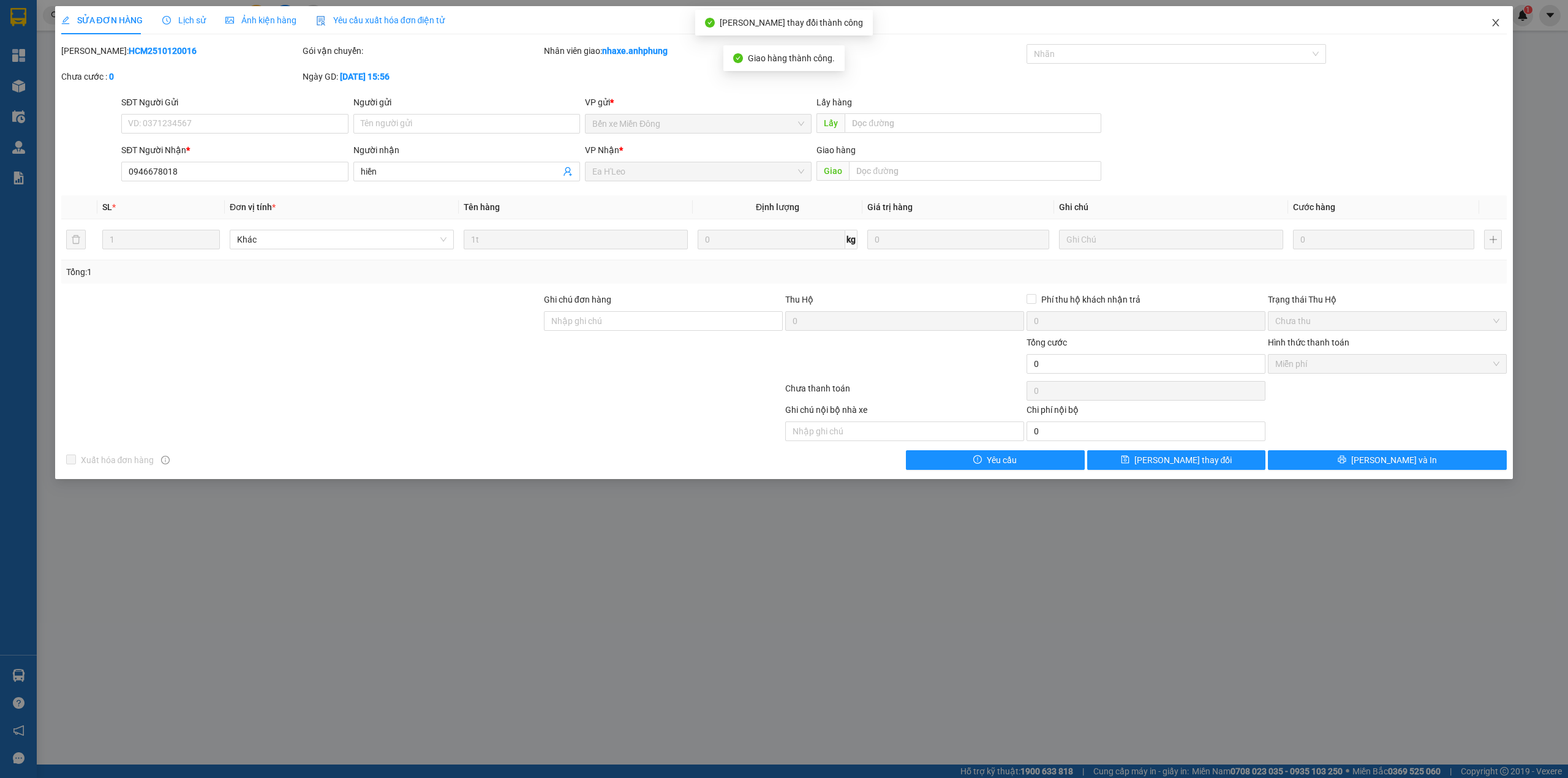
click at [1500, 20] on icon "close" at bounding box center [1495, 22] width 10 height 10
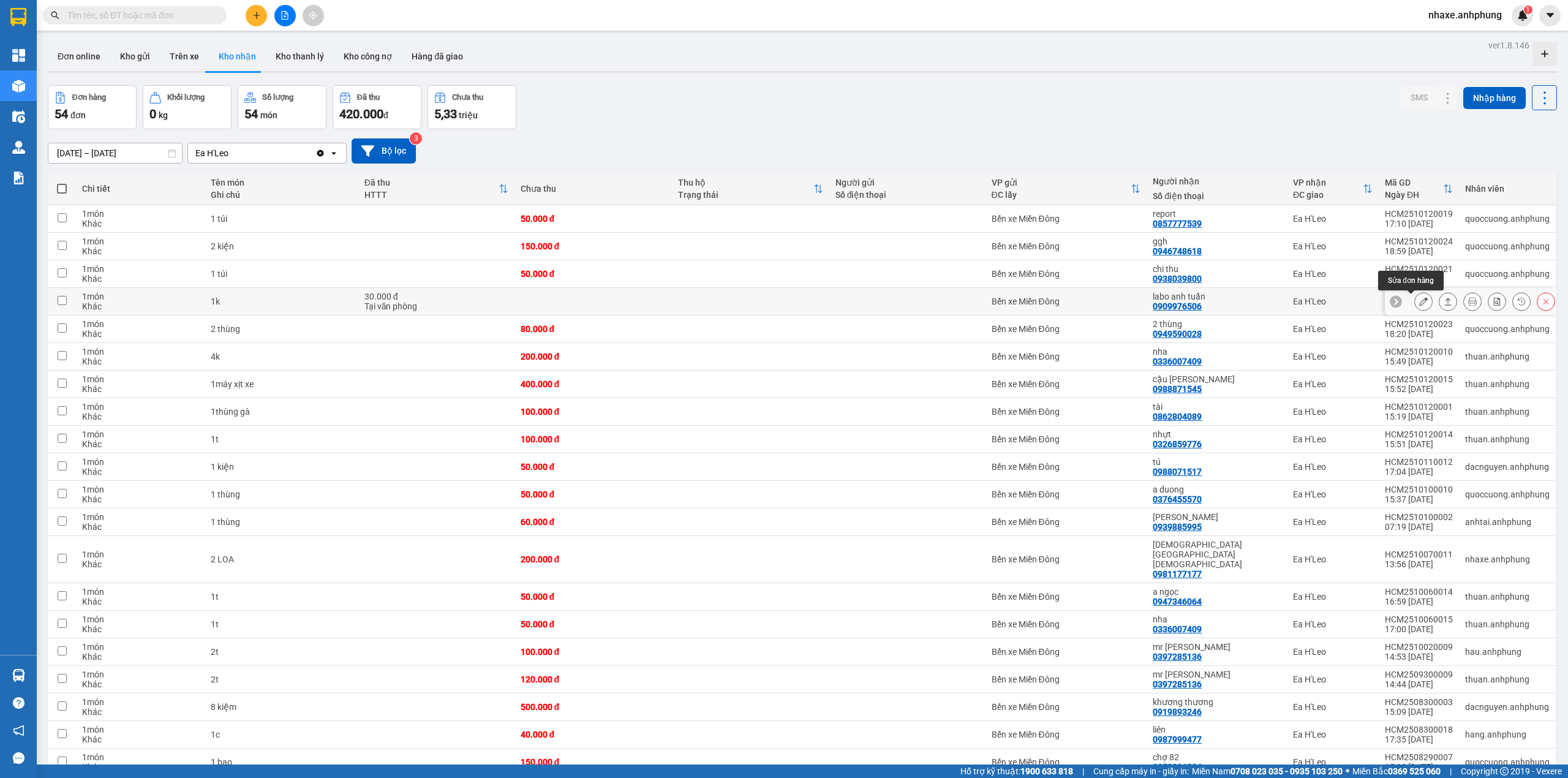
click at [1419, 301] on icon at bounding box center [1423, 301] width 9 height 9
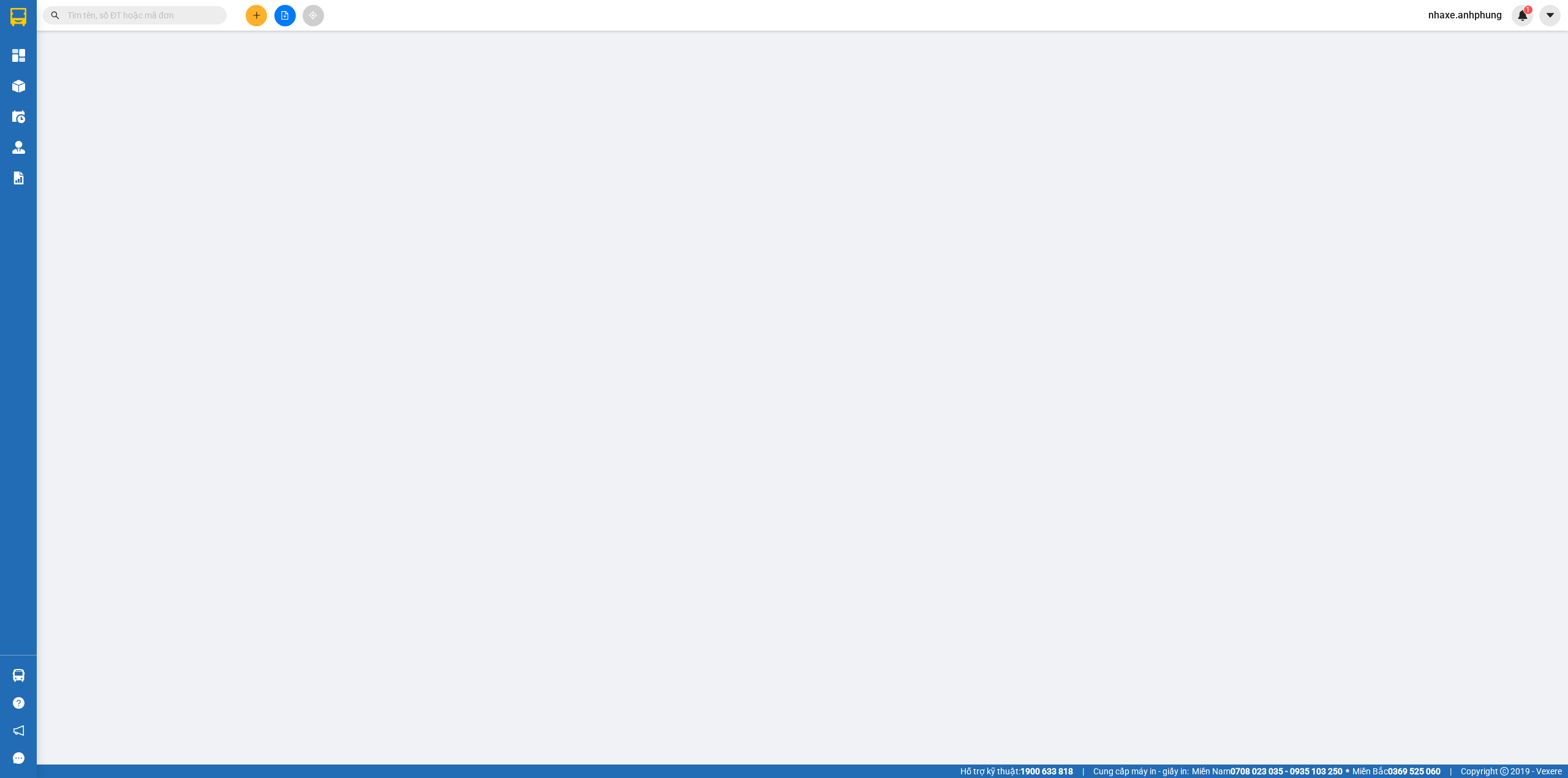
type input "0909976506"
type input "labo anh tuấn"
type input "0"
type input "30.000"
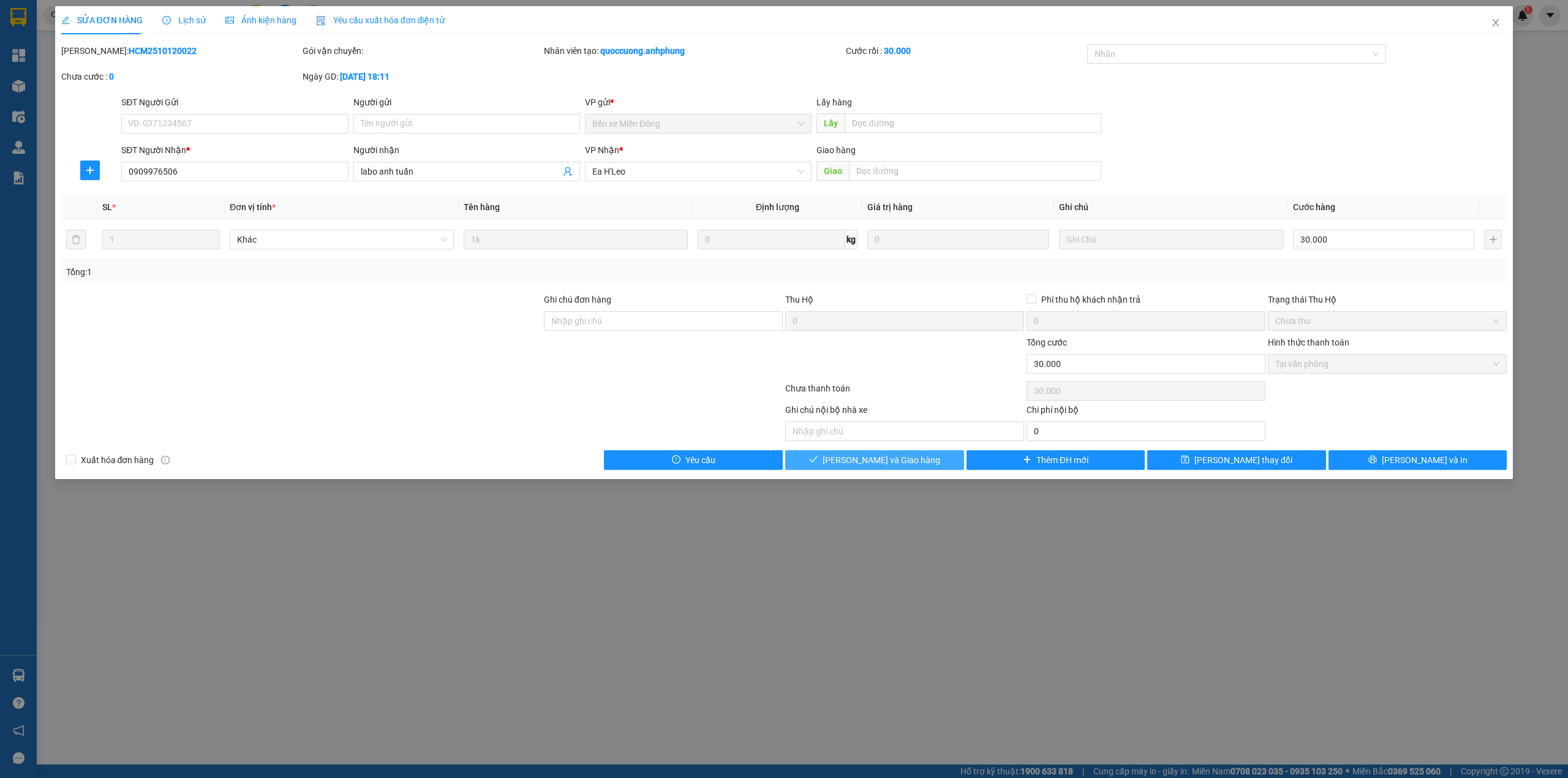
click at [868, 467] on span "[PERSON_NAME] và [PERSON_NAME] hàng" at bounding box center [881, 460] width 118 height 13
type input "0"
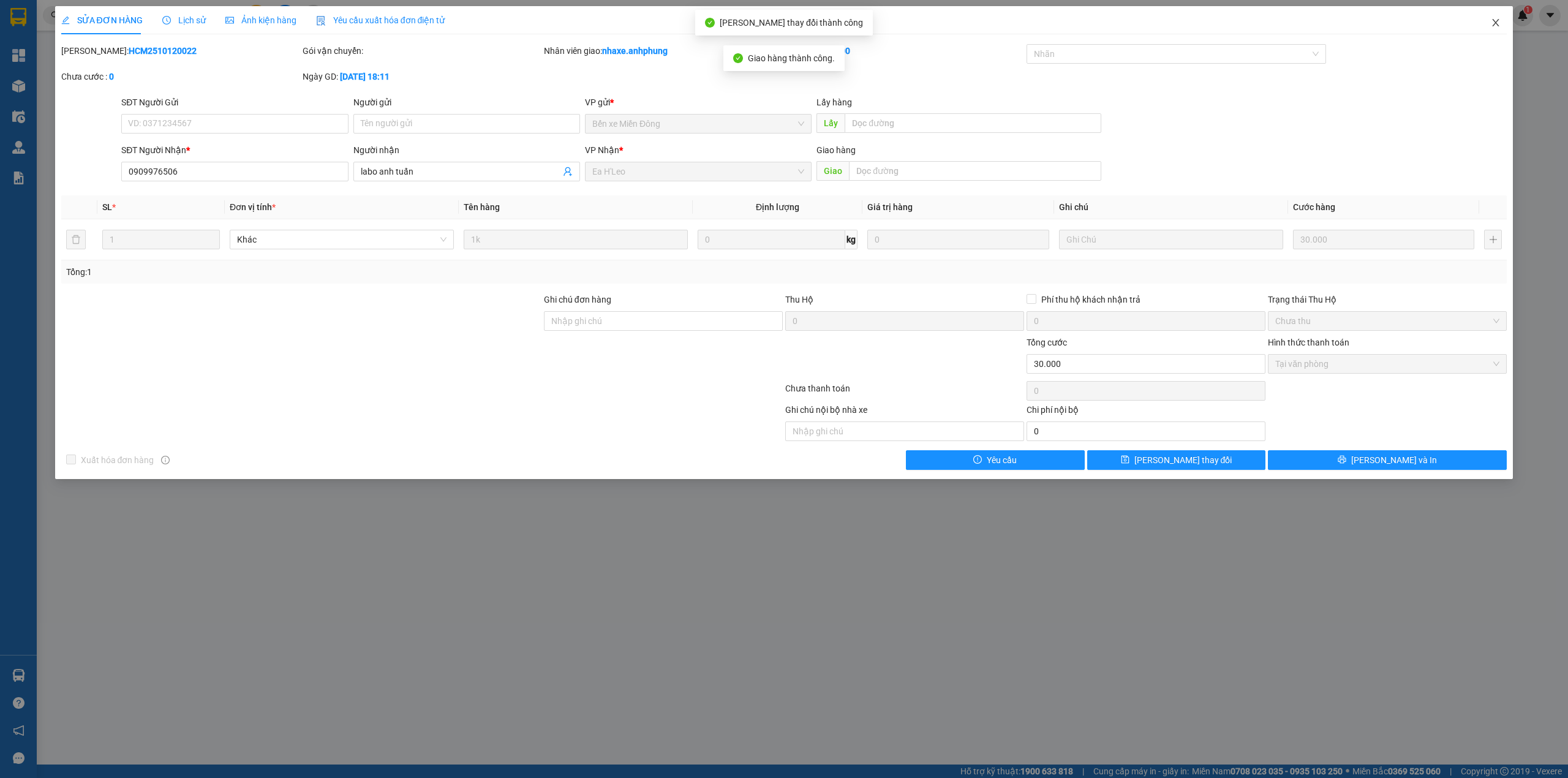
click at [1493, 25] on icon "close" at bounding box center [1495, 22] width 10 height 10
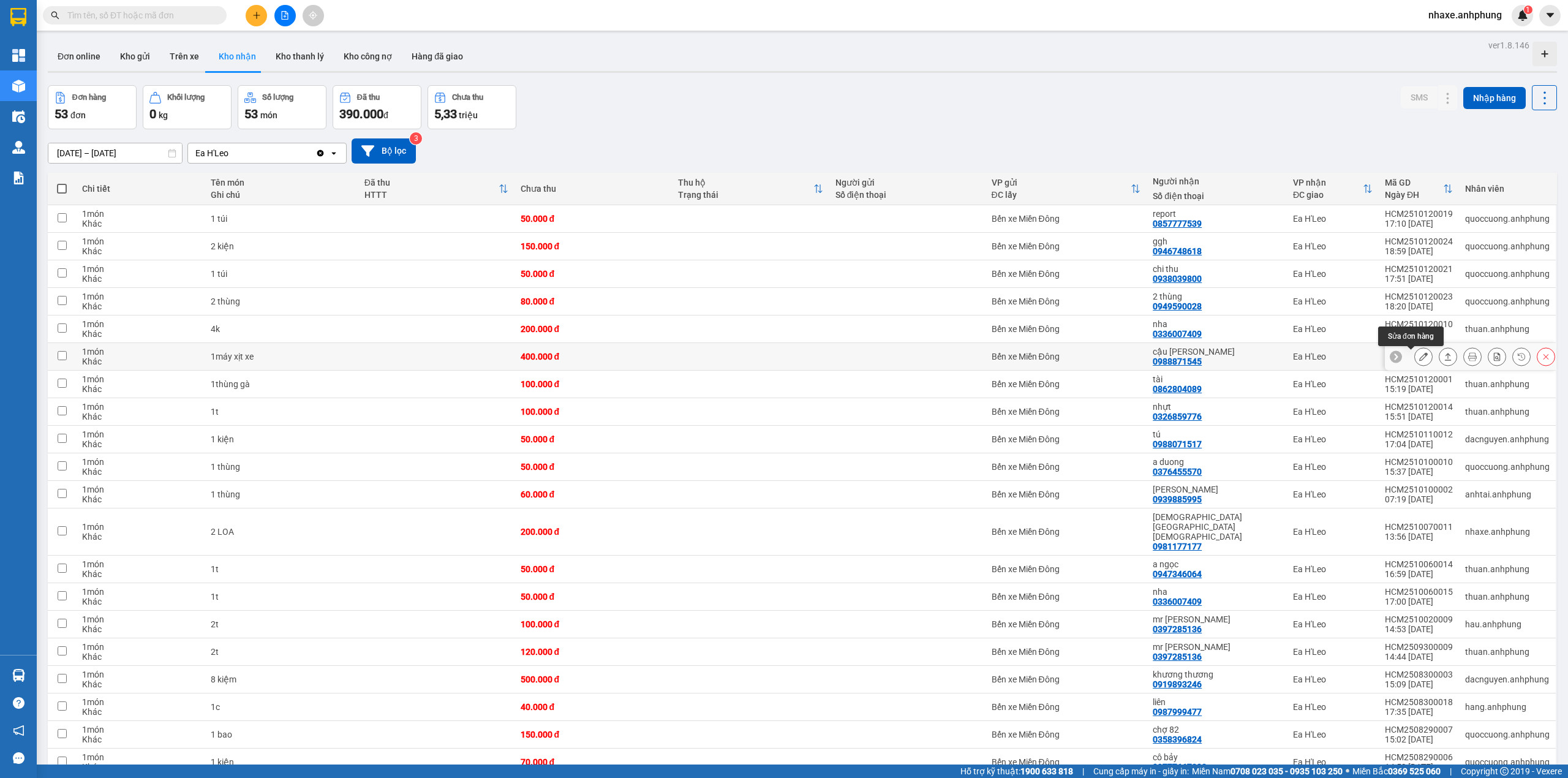
click at [1419, 357] on icon at bounding box center [1423, 357] width 9 height 9
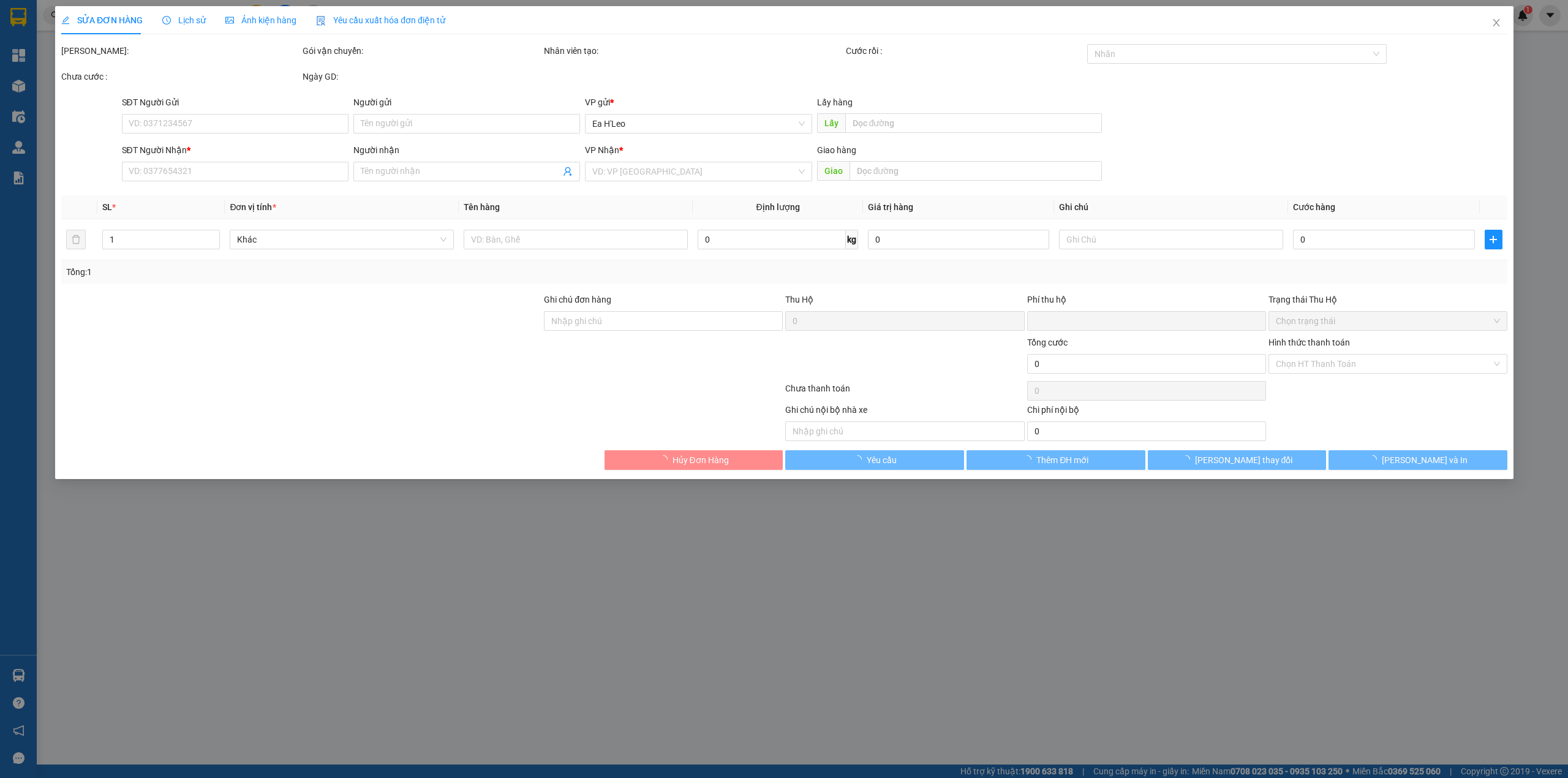
type input "0988871545"
type input "cậu [PERSON_NAME]"
type input "0"
type input "400.000"
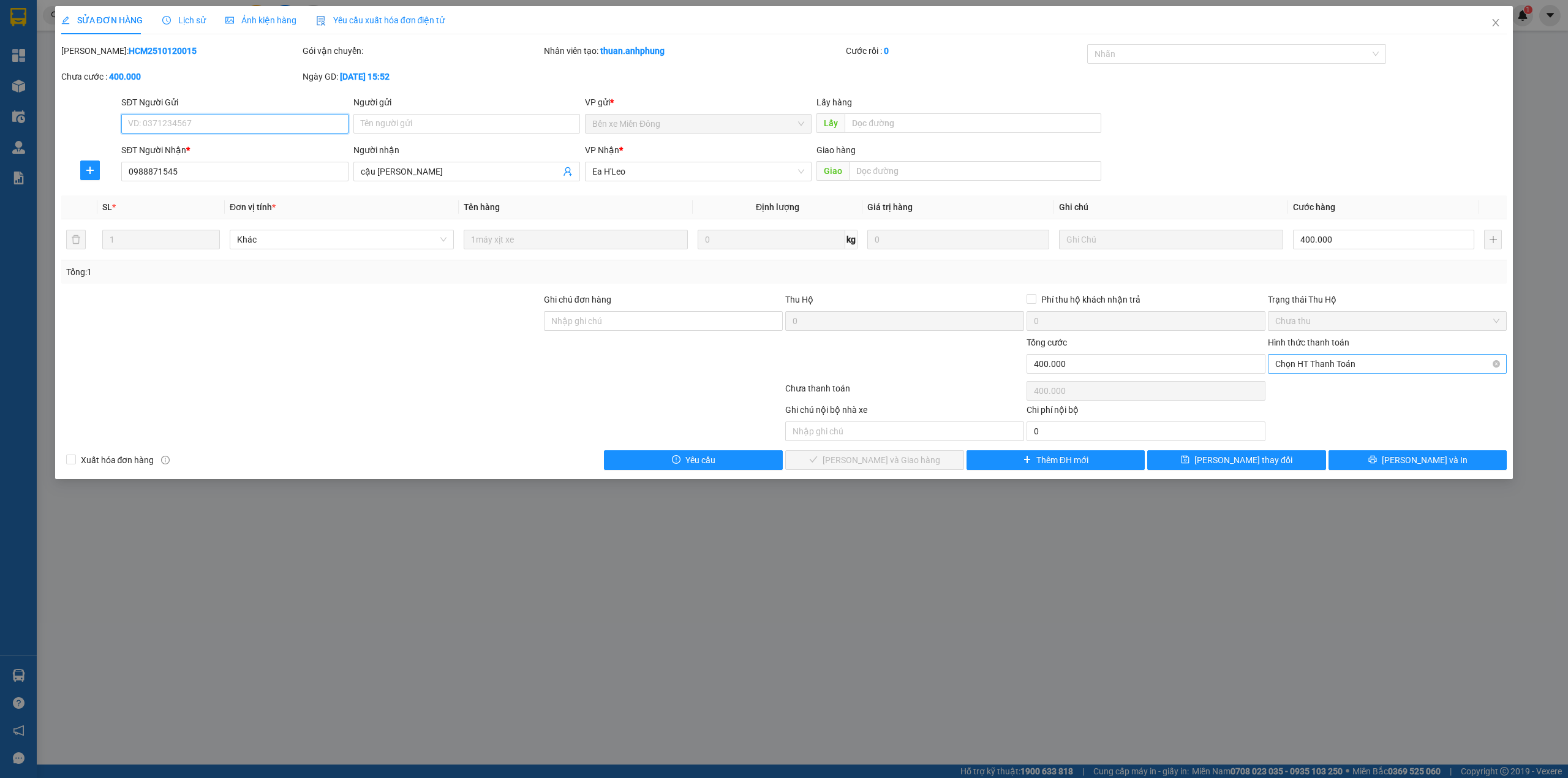
click at [1326, 360] on span "Chọn HT Thanh Toán" at bounding box center [1387, 363] width 224 height 18
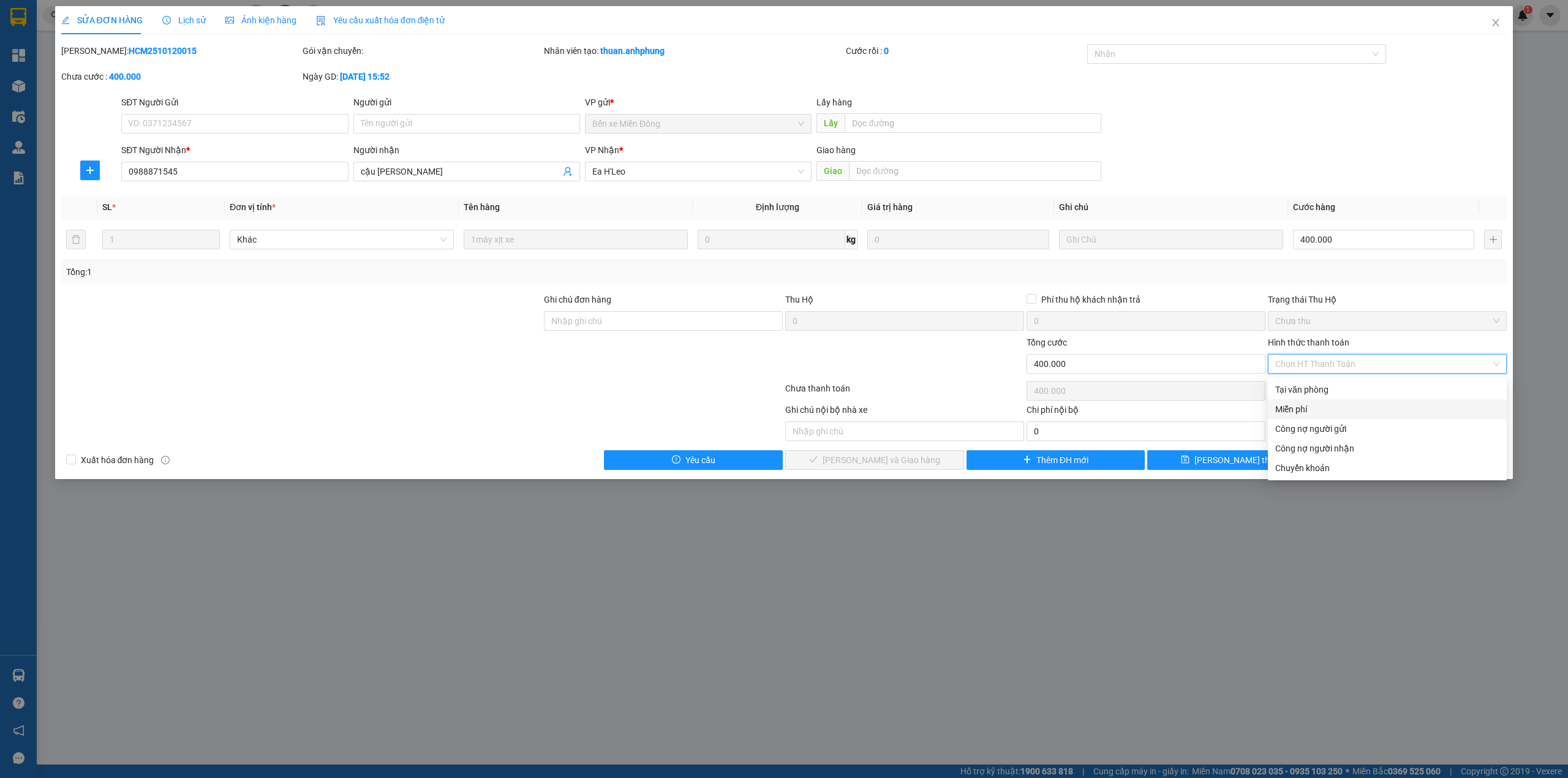
click at [1316, 410] on div "Miễn phí" at bounding box center [1387, 409] width 224 height 13
type input "0"
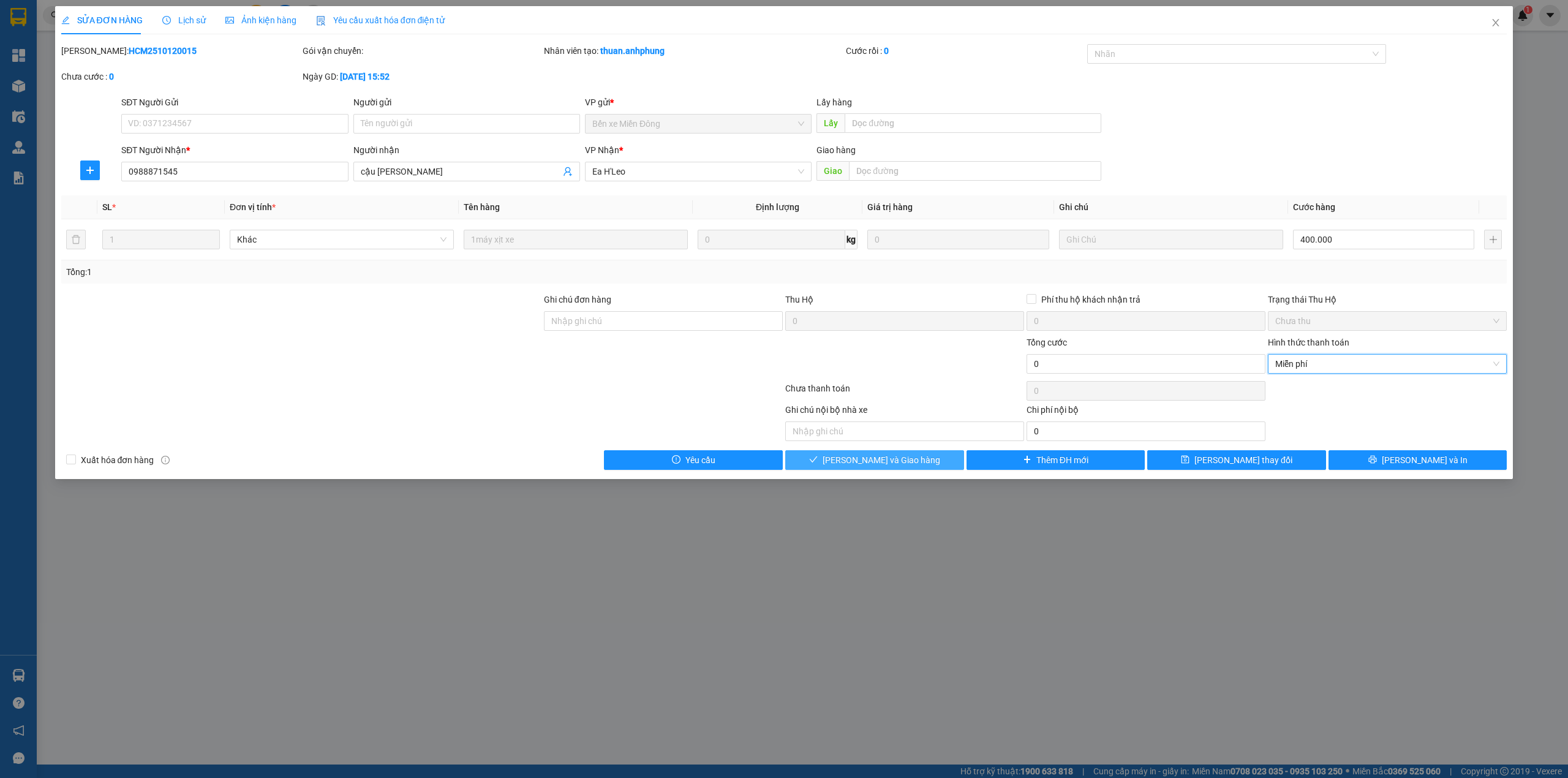
click at [924, 469] on button "[PERSON_NAME] và [PERSON_NAME] hàng" at bounding box center [874, 460] width 179 height 20
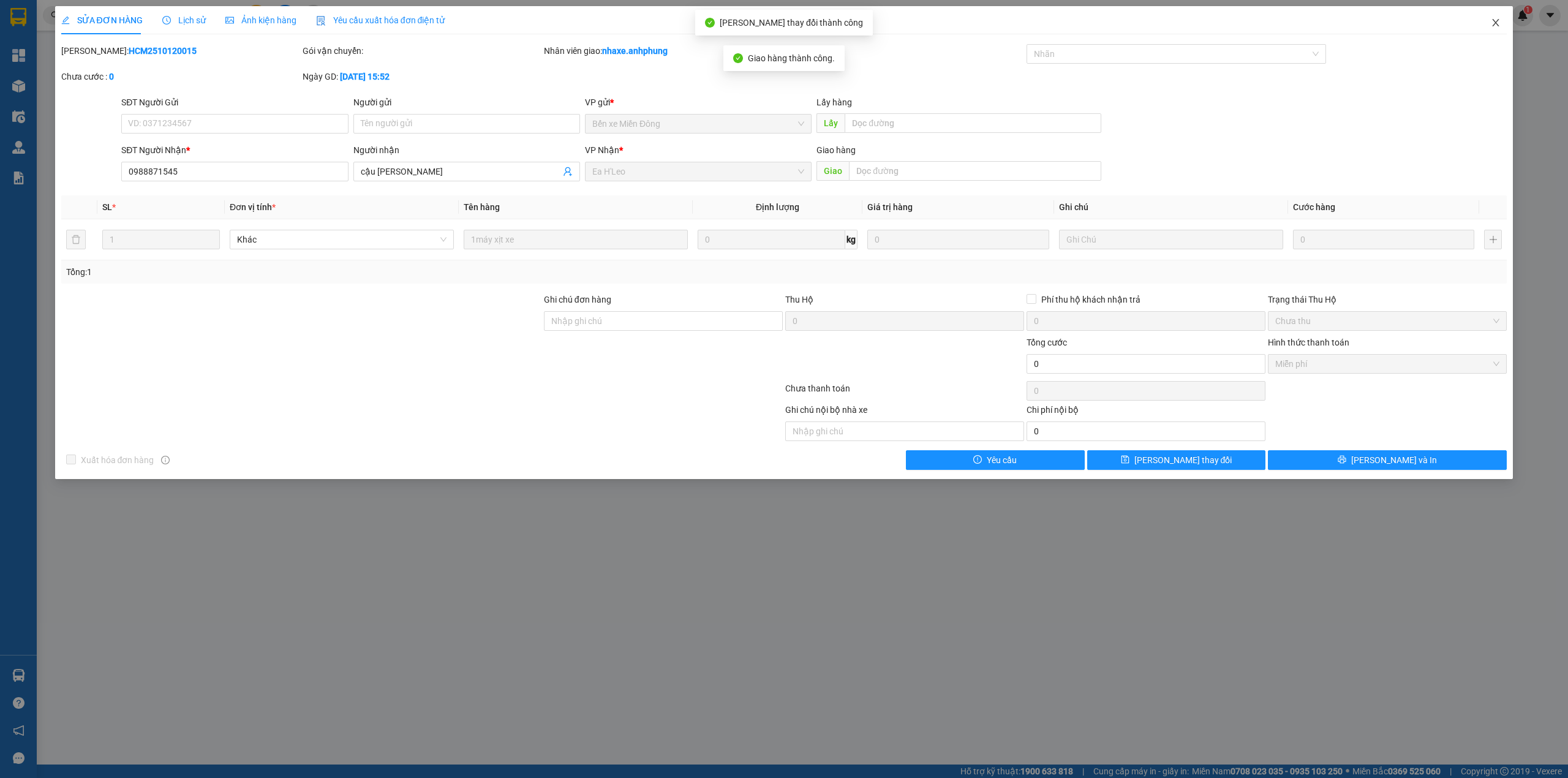
click at [1496, 22] on icon "close" at bounding box center [1495, 22] width 10 height 10
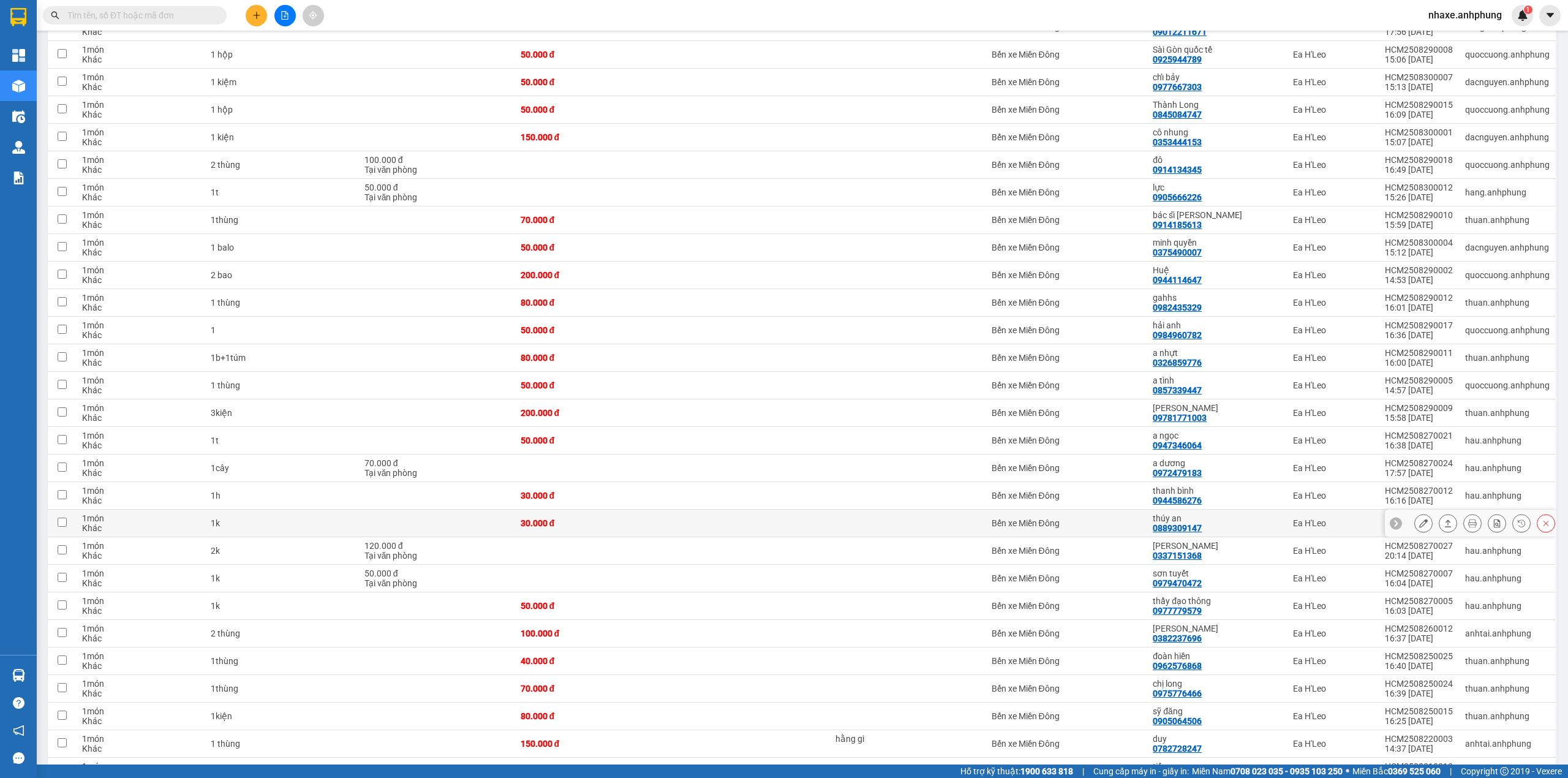
scroll to position [935, 0]
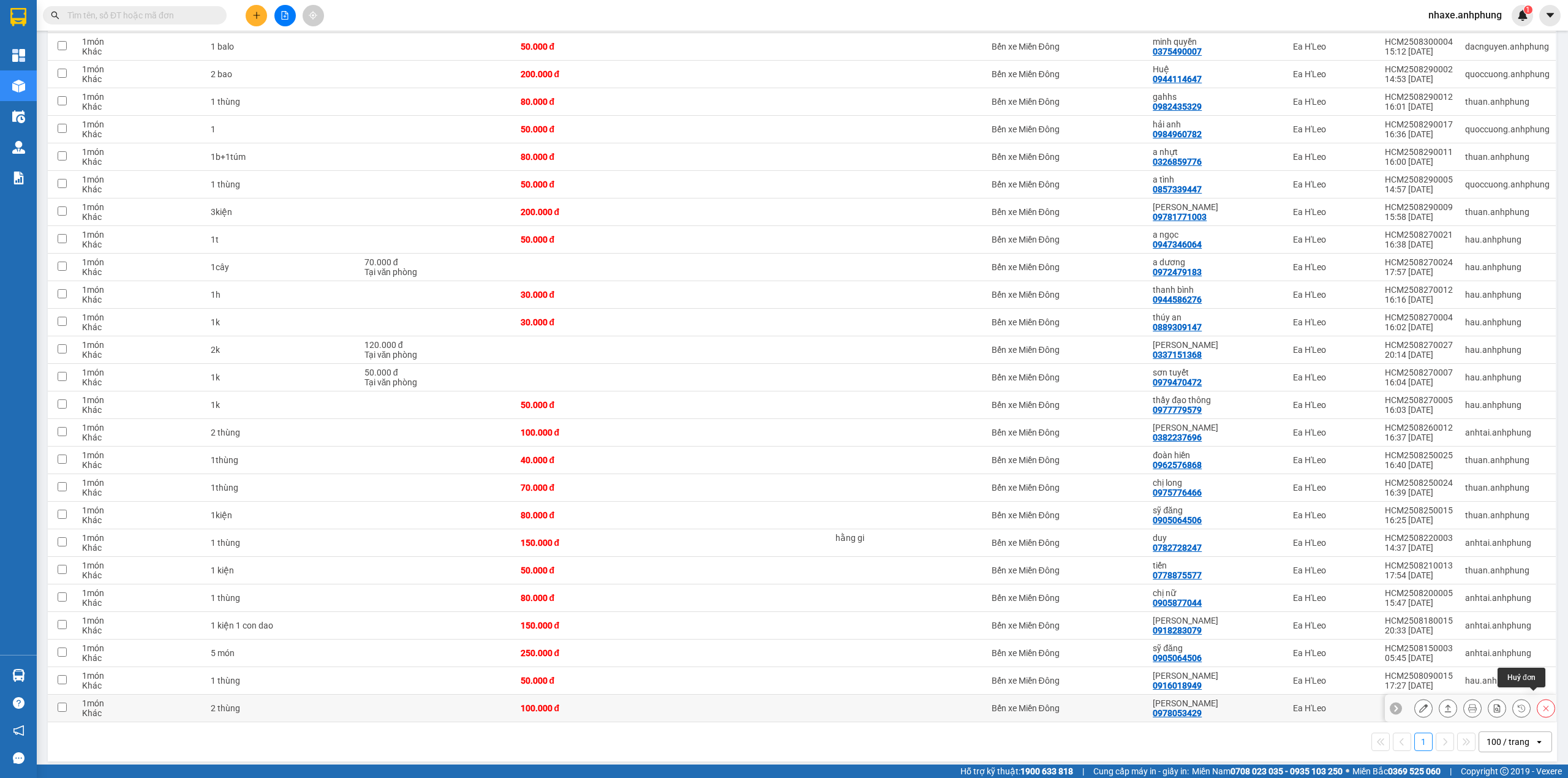
click at [1542, 704] on icon at bounding box center [1546, 708] width 9 height 9
click at [1415, 690] on button "Đóng" at bounding box center [1411, 695] width 68 height 22
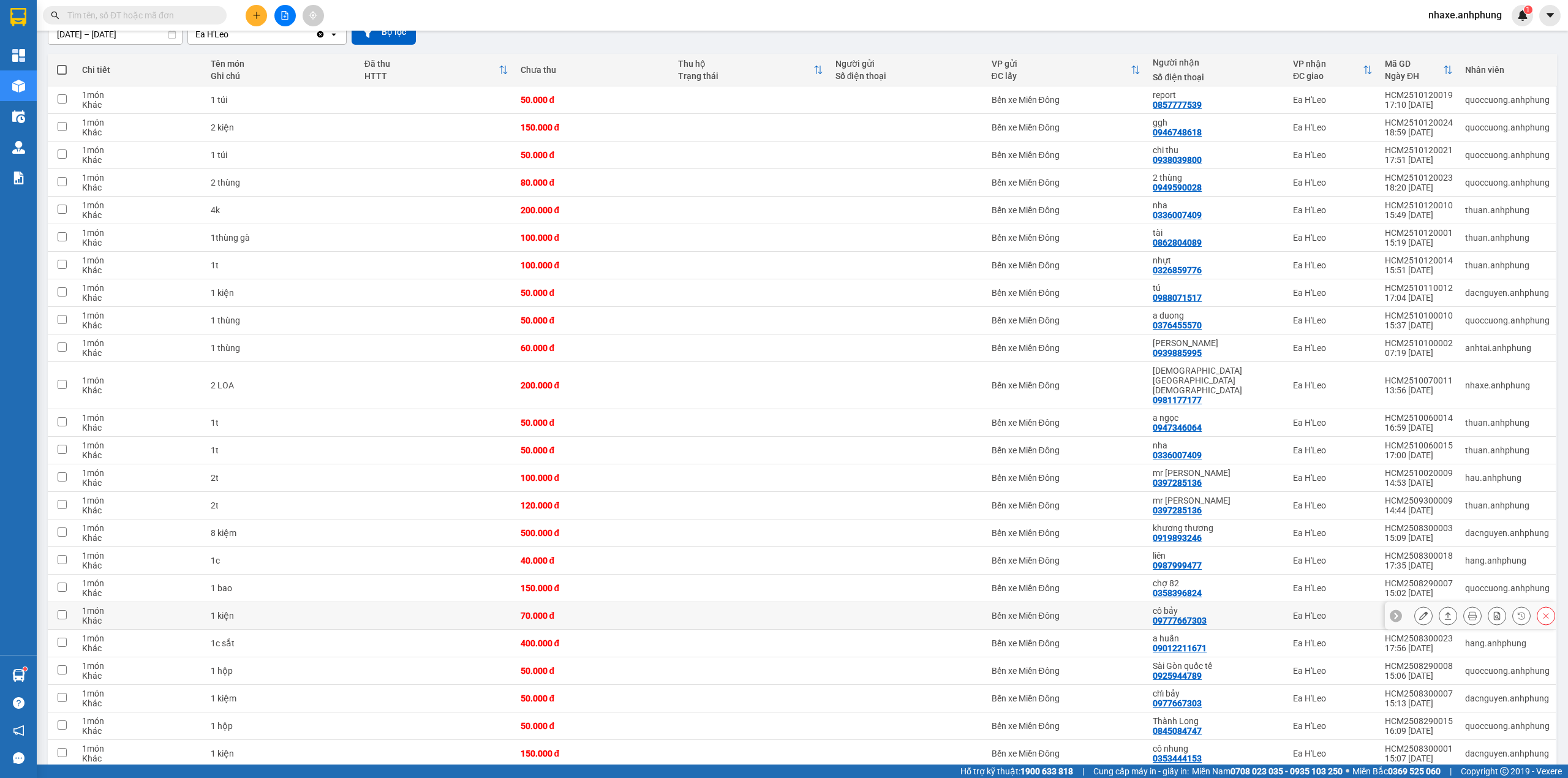
scroll to position [0, 0]
